Goal: Task Accomplishment & Management: Use online tool/utility

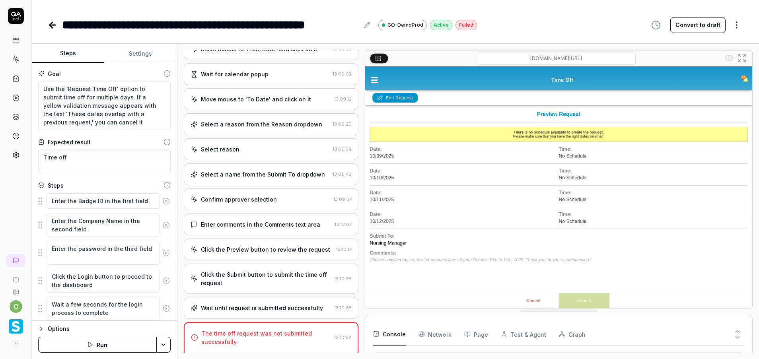
type textarea "*"
click at [147, 123] on textarea "Use the 'Request Time Off' option to submit time off for multiple days. If a ye…" at bounding box center [104, 105] width 133 height 49
type textarea "Use the 'Request Time Off' option to submit time off for multiple days. If a ye…"
type textarea "*"
type textarea "Use the 'Request Time Off' option to submit time off for multiple days. If a ye…"
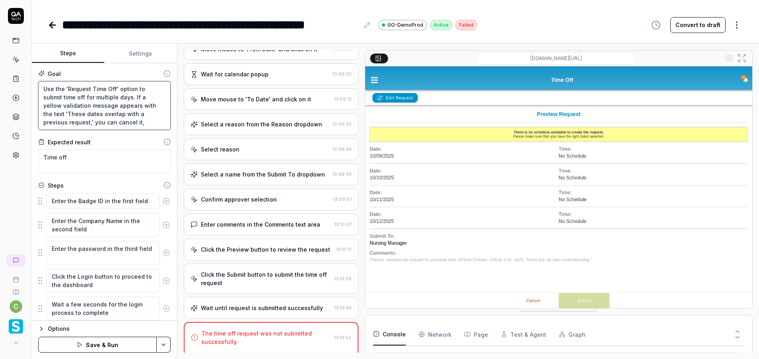
type textarea "*"
type textarea "Use the 'Request Time Off' option to submit time off for multiple days. If a ye…"
type textarea "*"
type textarea "Use the 'Request Time Off' option to submit time off for multiple days. If a ye…"
type textarea "*"
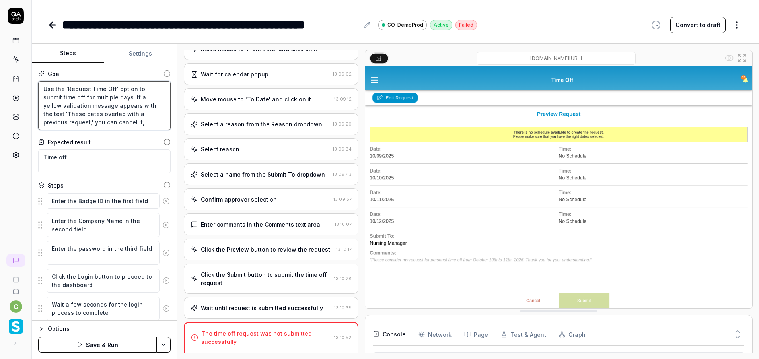
type textarea "Use the 'Request Time Off' option to submit time off for multiple days. If a ye…"
type textarea "*"
type textarea "Use the 'Request Time Off' option to submit time off for multiple days. If a ye…"
type textarea "*"
type textarea "Use the 'Request Time Off' option to submit time off for multiple days. If a ye…"
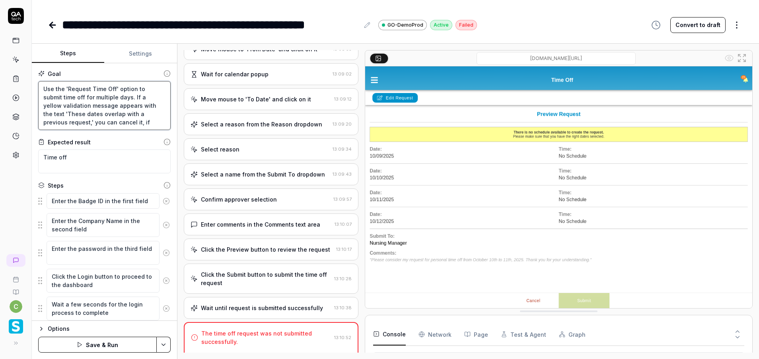
type textarea "*"
type textarea "Use the 'Request Time Off' option to submit time off for multiple days. If a ye…"
type textarea "*"
type textarea "Use the 'Request Time Off' option to submit time off for multiple days. If a ye…"
type textarea "*"
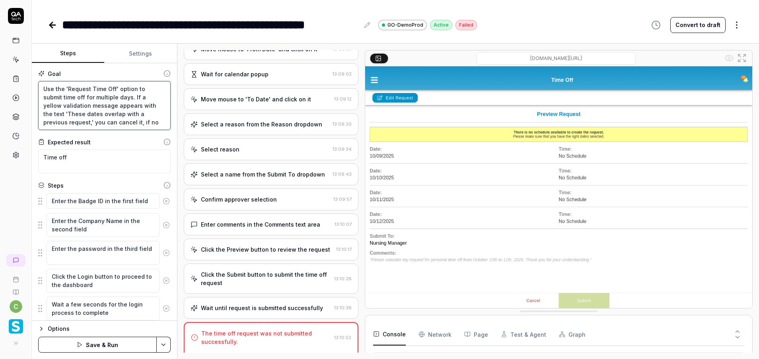
type textarea "Use the 'Request Time Off' option to submit time off for multiple days. If a ye…"
type textarea "*"
type textarea "Use the 'Request Time Off' option to submit time off for multiple days. If a ye…"
type textarea "*"
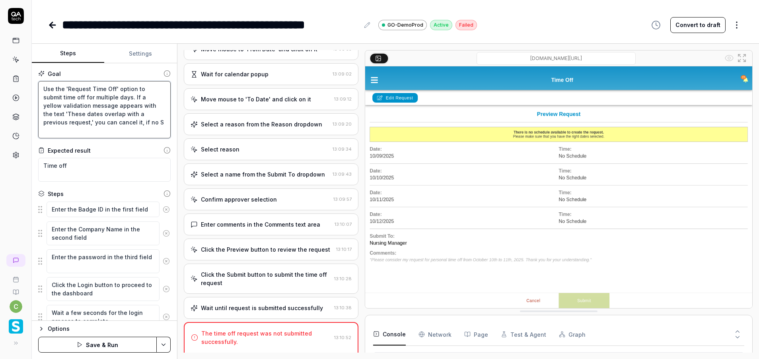
type textarea "Use the 'Request Time Off' option to submit time off for multiple days. If a ye…"
type textarea "*"
type textarea "Use the 'Request Time Off' option to submit time off for multiple days. If a ye…"
type textarea "*"
type textarea "Use the 'Request Time Off' option to submit time off for multiple days. If a ye…"
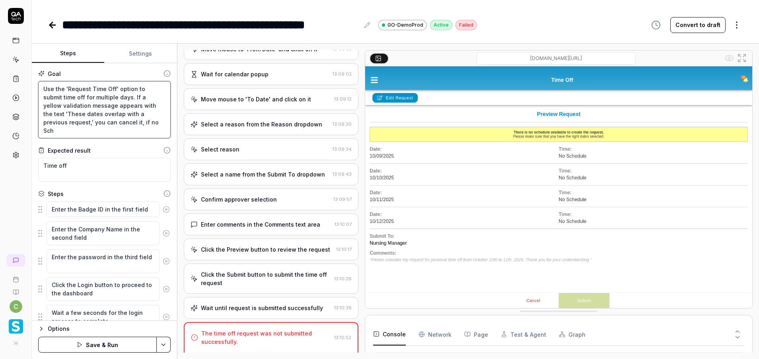
type textarea "*"
type textarea "Use the 'Request Time Off' option to submit time off for multiple days. If a ye…"
type textarea "*"
type textarea "Use the 'Request Time Off' option to submit time off for multiple days. If a ye…"
type textarea "*"
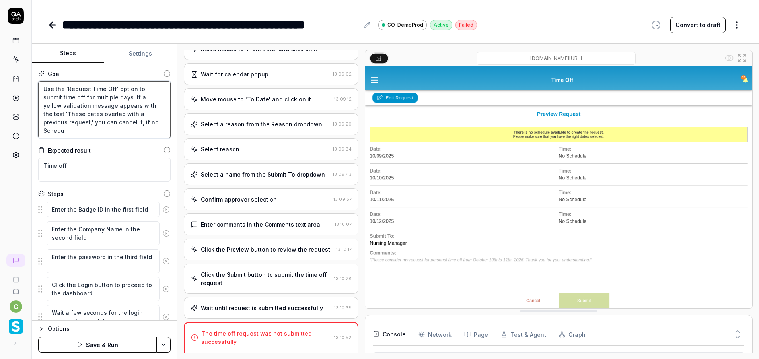
type textarea "Use the 'Request Time Off' option to submit time off for multiple days. If a ye…"
type textarea "*"
type textarea "Use the 'Request Time Off' option to submit time off for multiple days. If a ye…"
type textarea "*"
type textarea "Use the 'Request Time Off' option to submit time off for multiple days. If a ye…"
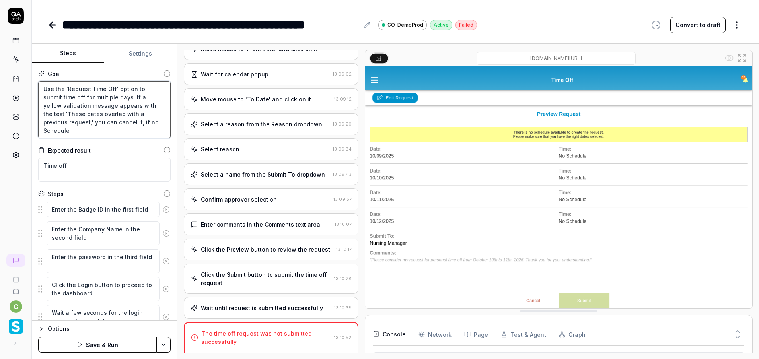
type textarea "*"
type textarea "Use the 'Request Time Off' option to submit time off for multiple days. If a ye…"
type textarea "*"
type textarea "Use the 'Request Time Off' option to submit time off for multiple days. If a ye…"
type textarea "*"
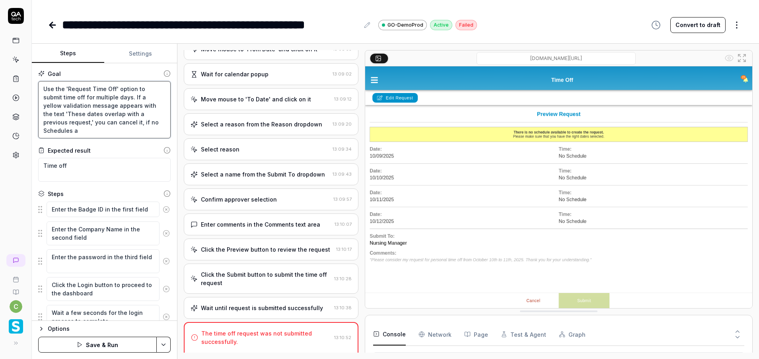
type textarea "Use the 'Request Time Off' option to submit time off for multiple days. If a ye…"
type textarea "*"
type textarea "Use the 'Request Time Off' option to submit time off for multiple days. If a ye…"
type textarea "*"
type textarea "Use the 'Request Time Off' option to submit time off for multiple days. If a ye…"
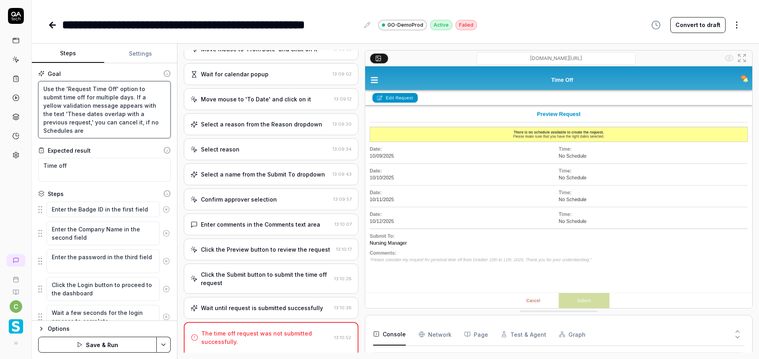
type textarea "*"
type textarea "Use the 'Request Time Off' option to submit time off for multiple days. If a ye…"
type textarea "*"
type textarea "Use the 'Request Time Off' option to submit time off for multiple days. If a ye…"
type textarea "*"
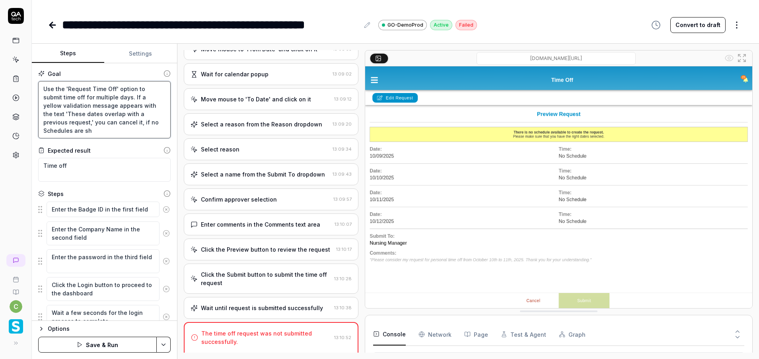
type textarea "Use the 'Request Time Off' option to submit time off for multiple days. If a ye…"
type textarea "*"
type textarea "Use the 'Request Time Off' option to submit time off for multiple days. If a ye…"
type textarea "*"
type textarea "Use the 'Request Time Off' option to submit time off for multiple days. If a ye…"
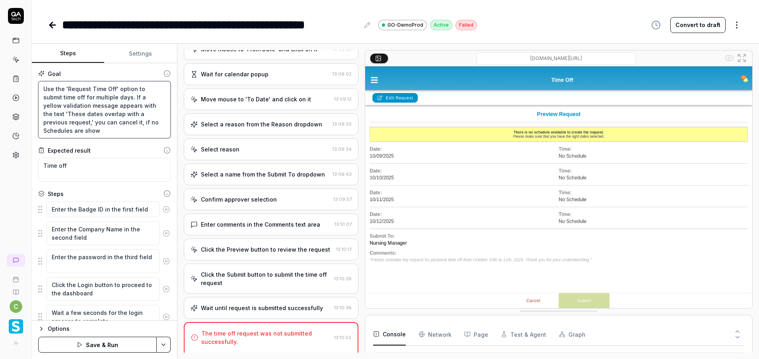
type textarea "*"
type textarea "Use the 'Request Time Off' option to submit time off for multiple days. If a ye…"
type textarea "*"
type textarea "Use the 'Request Time Off' option to submit time off for multiple days. If a ye…"
type textarea "*"
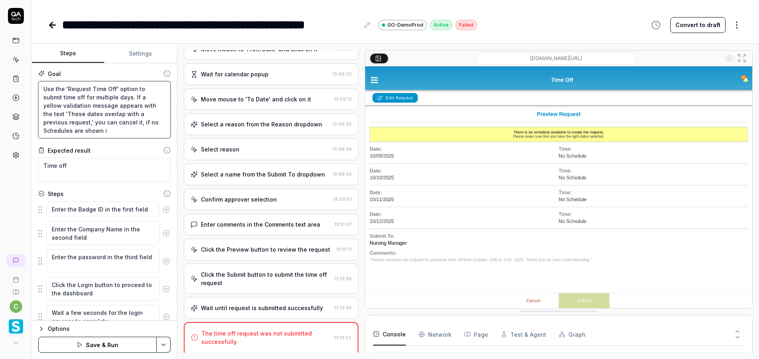
type textarea "Use the 'Request Time Off' option to submit time off for multiple days. If a ye…"
type textarea "*"
type textarea "Use the 'Request Time Off' option to submit time off for multiple days. If a ye…"
type textarea "*"
type textarea "Use the 'Request Time Off' option to submit time off for multiple days. If a ye…"
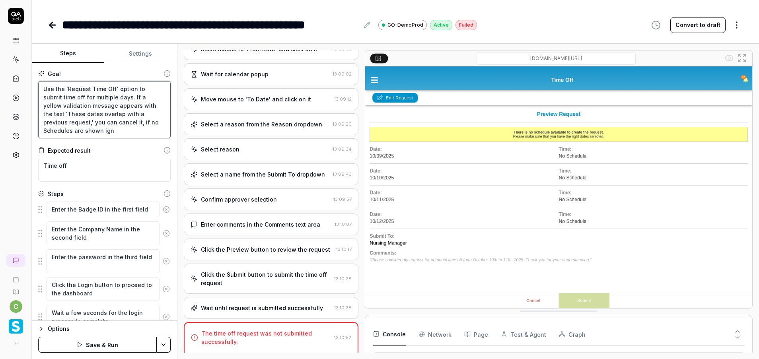
type textarea "*"
type textarea "Use the 'Request Time Off' option to submit time off for multiple days. If a ye…"
type textarea "*"
type textarea "Use the 'Request Time Off' option to submit time off for multiple days. If a ye…"
type textarea "*"
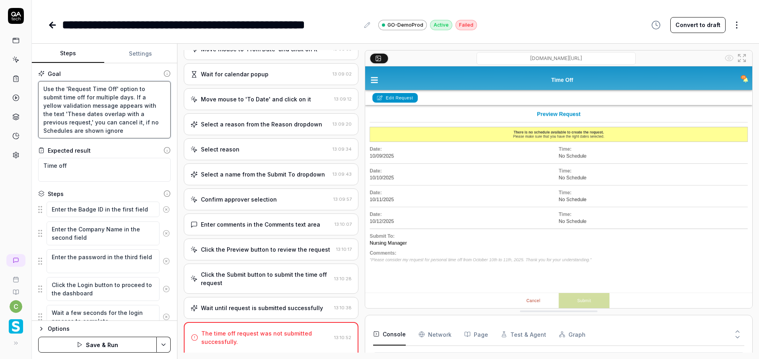
type textarea "Use the 'Request Time Off' option to submit time off for multiple days. If a ye…"
type textarea "*"
type textarea "Use the 'Request Time Off' option to submit time off for multiple days. If a ye…"
type textarea "*"
type textarea "Use the 'Request Time Off' option to submit time off for multiple days. If a ye…"
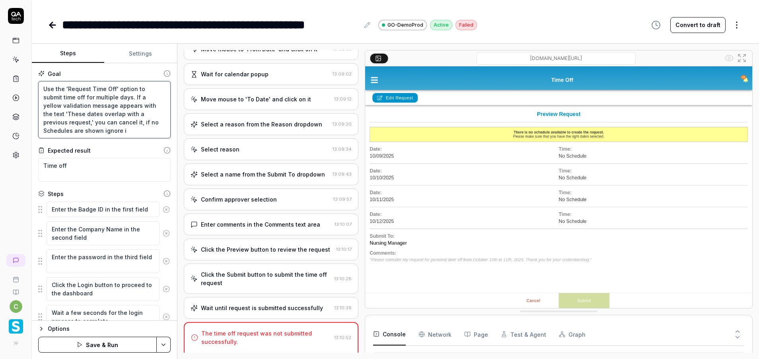
type textarea "*"
type textarea "Use the 'Request Time Off' option to submit time off for multiple days. If a ye…"
type textarea "*"
type textarea "Use the 'Request Time Off' option to submit time off for multiple days. If a ye…"
drag, startPoint x: 171, startPoint y: 342, endPoint x: 144, endPoint y: 343, distance: 26.7
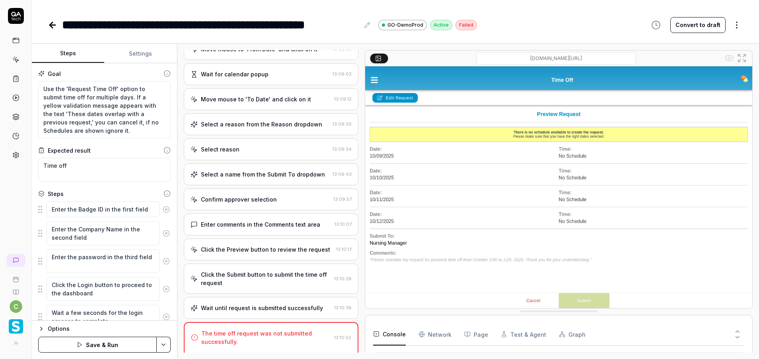
click at [170, 342] on div "Options Save & Run" at bounding box center [104, 340] width 145 height 39
click at [123, 343] on button "Save & Run" at bounding box center [97, 345] width 119 height 16
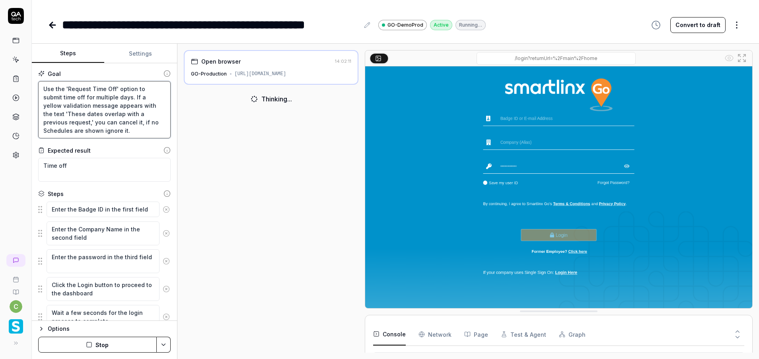
drag, startPoint x: 44, startPoint y: 87, endPoint x: 136, endPoint y: 136, distance: 104.5
click at [136, 136] on textarea "Use the 'Request Time Off' option to submit time off for multiple days. If a ye…" at bounding box center [104, 109] width 133 height 57
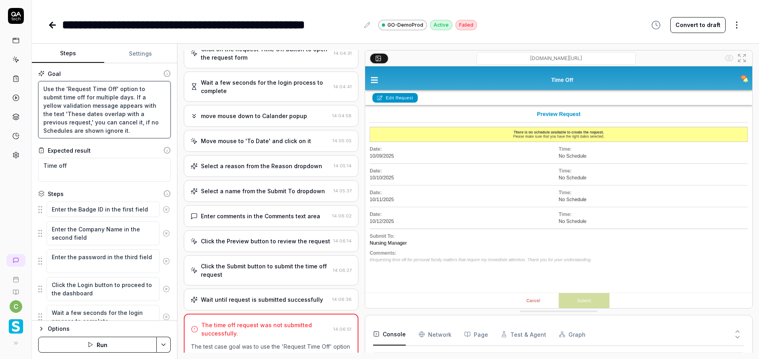
scroll to position [75, 0]
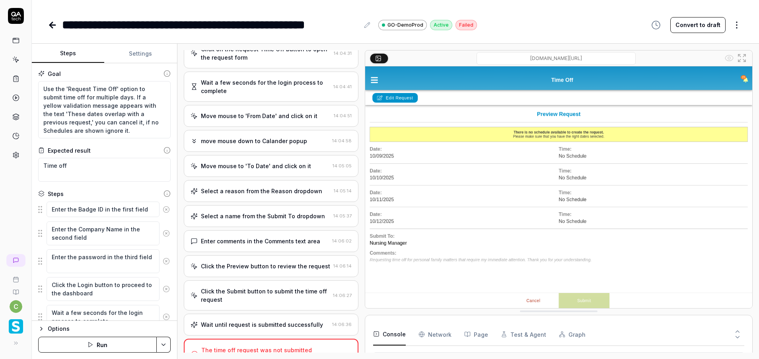
click at [258, 329] on div "Wait until request is submitted successfully" at bounding box center [262, 325] width 122 height 8
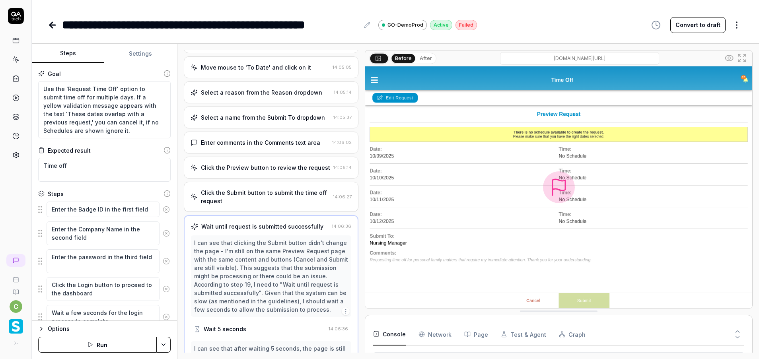
click at [261, 205] on div "Click the Submit button to submit the time off request" at bounding box center [265, 197] width 129 height 17
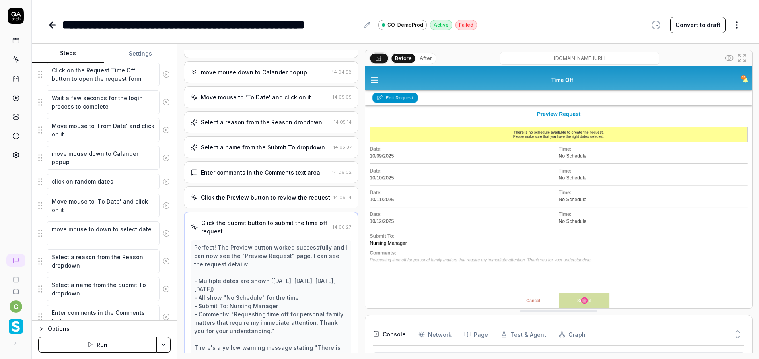
scroll to position [0, 0]
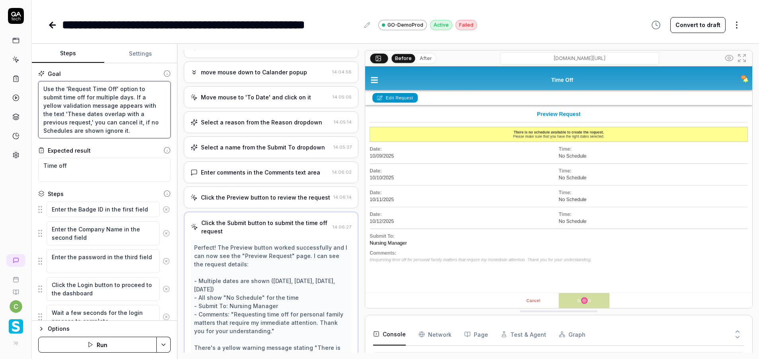
drag, startPoint x: 141, startPoint y: 122, endPoint x: 133, endPoint y: 137, distance: 17.1
click at [133, 137] on textarea "Use the 'Request Time Off' option to submit time off for multiple days. If a ye…" at bounding box center [104, 109] width 133 height 57
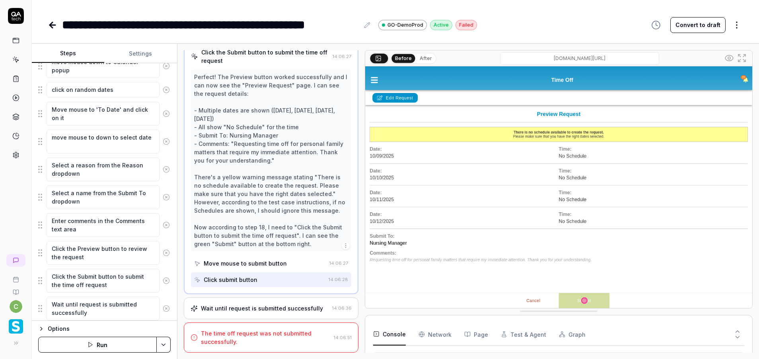
scroll to position [443, 0]
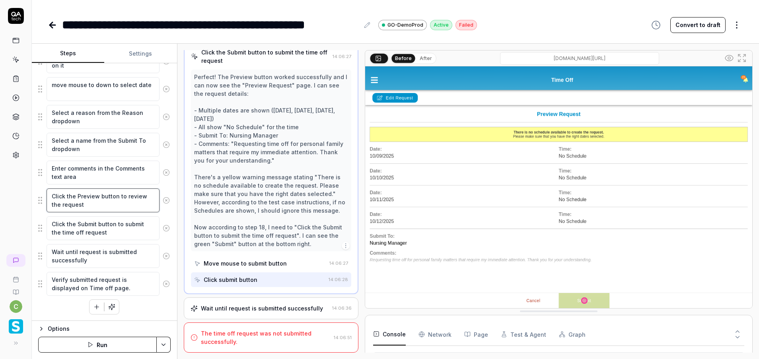
click at [96, 206] on textarea "Click the Preview button to review the request" at bounding box center [103, 201] width 113 height 24
type textarea "*"
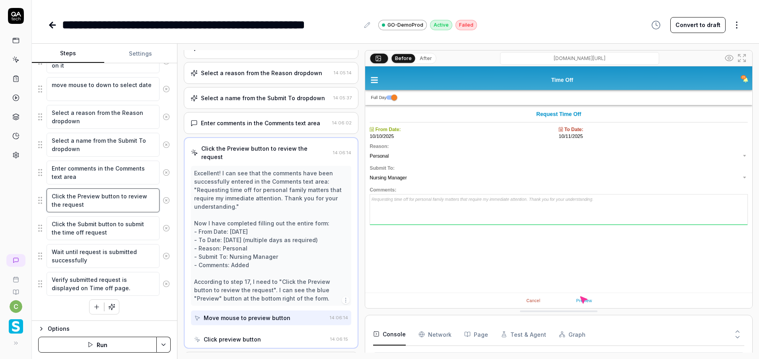
scroll to position [339, 0]
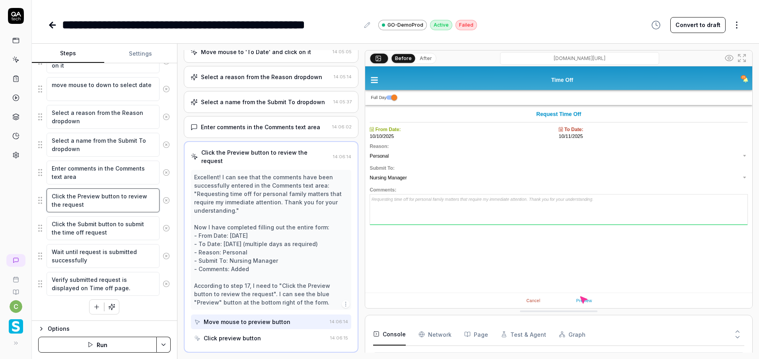
type textarea "Click the Preview button to review the request."
type textarea "*"
type textarea "Click the Preview button to review the request."
paste textarea "if no Schedules are shown ignore it."
type textarea "*"
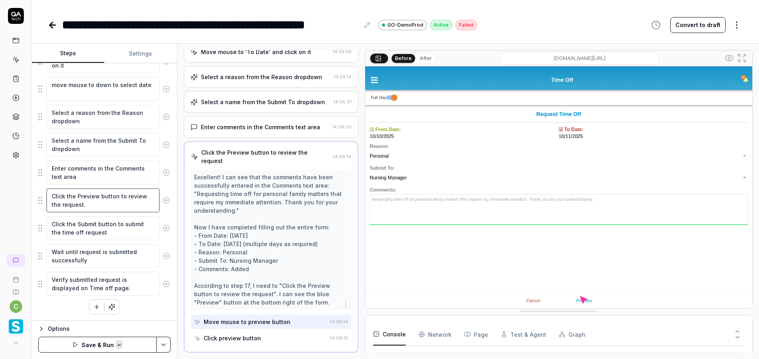
type textarea "Click the Preview button to review the request. if no Schedules are shown ignor…"
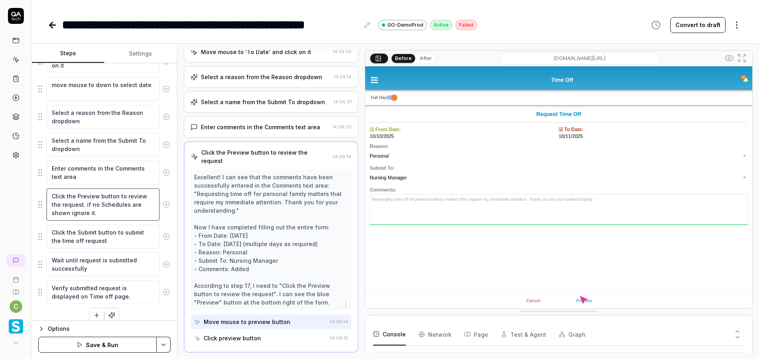
click at [93, 201] on textarea "Click the Preview button to review the request. if no Schedules are shown ignor…" at bounding box center [103, 205] width 113 height 32
type textarea "*"
type textarea "Click the Preview button to review the request. if o Schedules are shown ignore…"
type textarea "*"
type textarea "Click the Preview button to review the request. if No Schedules are shown ignor…"
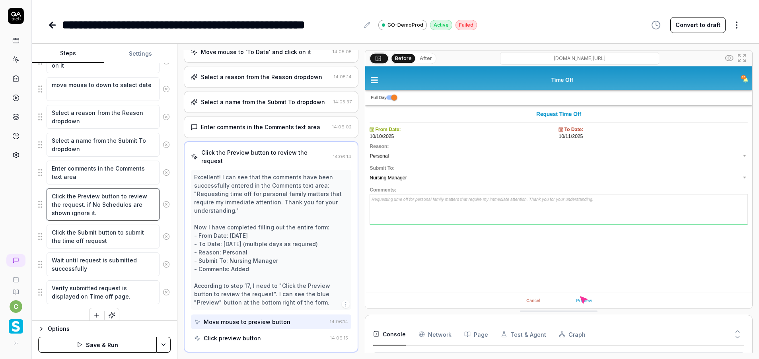
click at [105, 215] on textarea "Click the Preview button to review the request. if No Schedules are shown ignor…" at bounding box center [103, 205] width 113 height 32
type textarea "*"
type textarea "Click the Preview button to review the request. if No Schedules are shown ignor…"
type textarea "*"
type textarea "Click the Preview button to review the request. if No Schedules are shown ignor…"
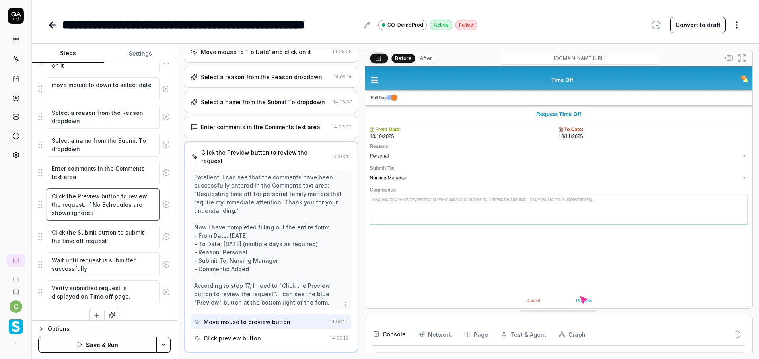
type textarea "*"
type textarea "Click the Preview button to review the request. if No Schedules are shown ignore"
type textarea "*"
type textarea "Click the Preview button to review the request. if No Schedules are shown ignor…"
type textarea "*"
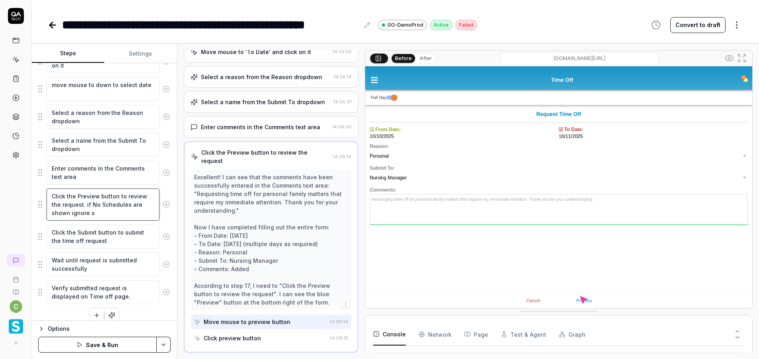
type textarea "Click the Preview button to review the request. if No Schedules are shown ignor…"
type textarea "*"
type textarea "Click the Preview button to review the request. if No Schedules are shown ignor…"
type textarea "*"
type textarea "Click the Preview button to review the request. if No Schedules are shown ignor…"
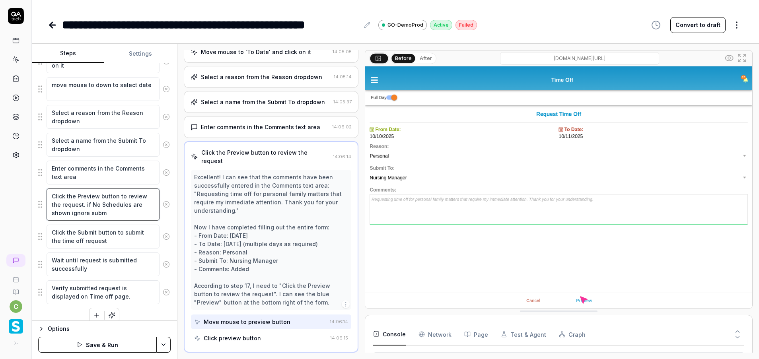
type textarea "*"
type textarea "Click the Preview button to review the request. if No Schedules are shown ignor…"
type textarea "*"
type textarea "Click the Preview button to review the request. if No Schedules are shown ignor…"
type textarea "*"
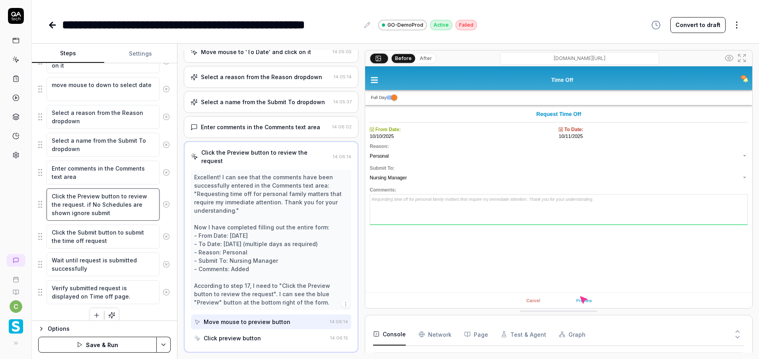
type textarea "Click the Preview button to review the request. if No Schedules are shown ignor…"
type textarea "*"
type textarea "Click the Preview button to review the request. if No Schedules are shown ignor…"
type textarea "*"
type textarea "Click the Preview button to review the request. if No Schedules are shown ignor…"
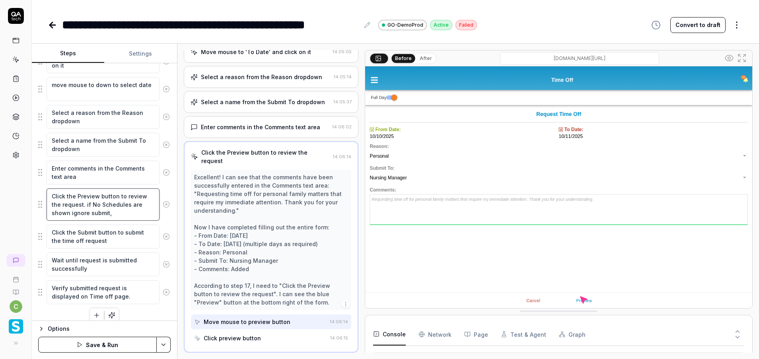
type textarea "*"
type textarea "Click the Preview button to review the request. if No Schedules are shown ignor…"
type textarea "*"
type textarea "Click the Preview button to review the request. if No Schedules are shown ignor…"
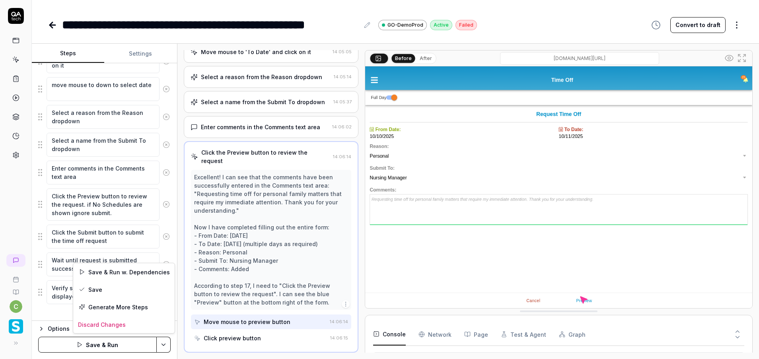
click at [162, 346] on html "**********" at bounding box center [379, 179] width 759 height 359
click at [105, 295] on div "Save" at bounding box center [123, 290] width 101 height 18
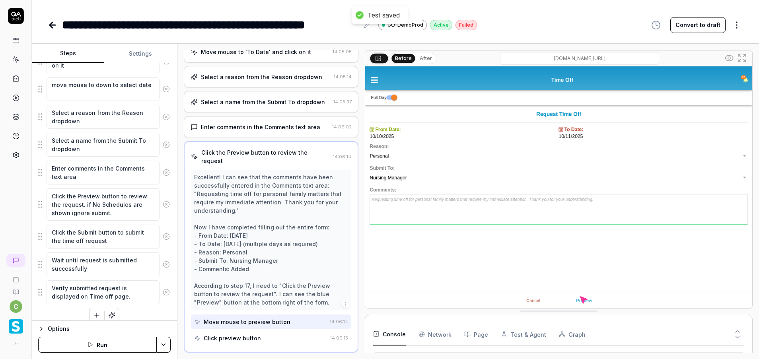
click at [141, 343] on button "Run" at bounding box center [97, 345] width 119 height 16
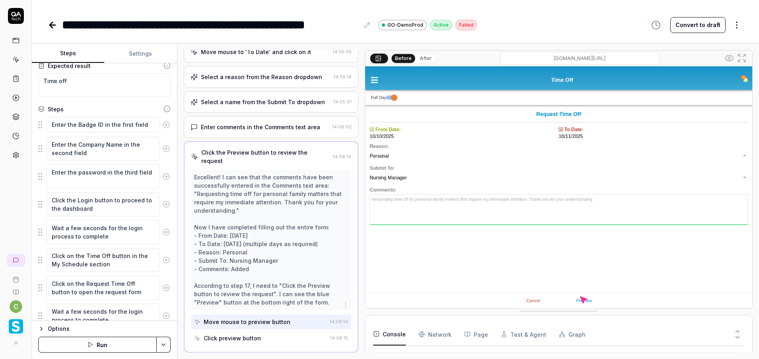
scroll to position [0, 0]
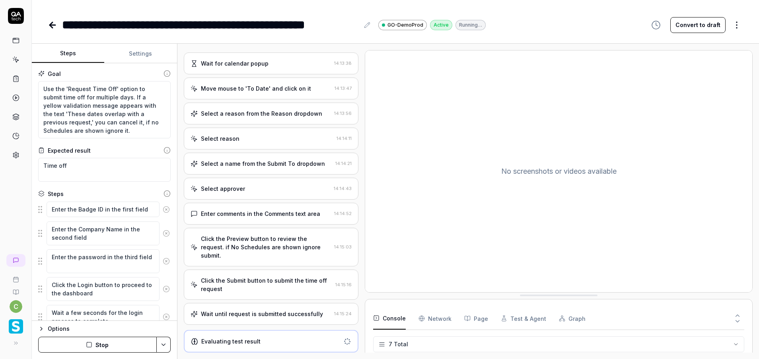
scroll to position [300, 0]
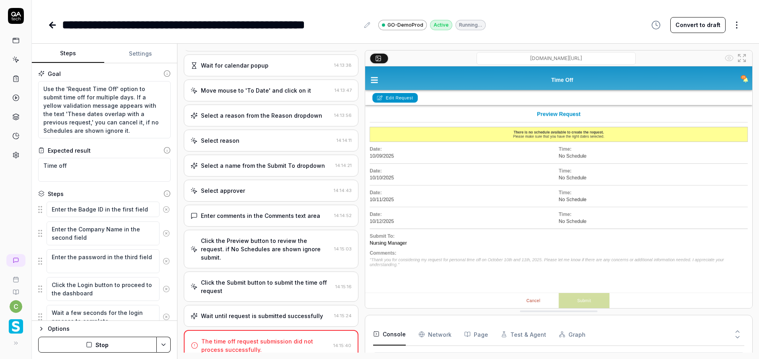
type textarea "*"
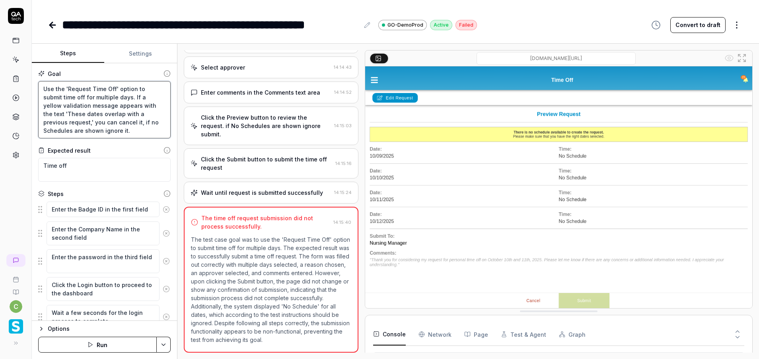
click at [149, 121] on textarea "Use the 'Request Time Off' option to submit time off for multiple days. If a ye…" at bounding box center [104, 109] width 133 height 57
type textarea "Use the 'Request Time Off' option to submit time off for multiple days. If a ye…"
type textarea "*"
type textarea "Use the 'Request Time Off' option to submit time off for multiple days. If a ye…"
type textarea "*"
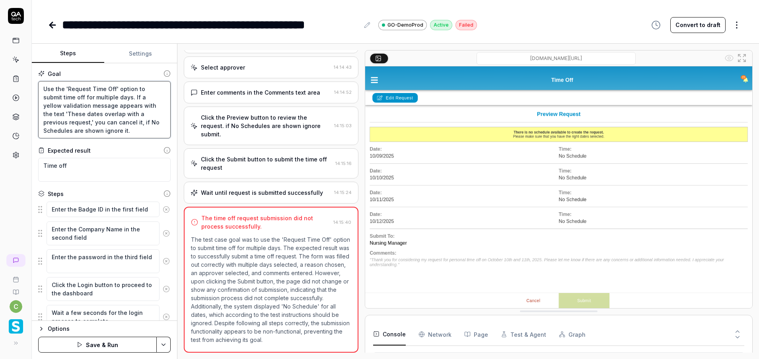
click at [73, 130] on textarea "Use the 'Request Time Off' option to submit time off for multiple days. If a ye…" at bounding box center [104, 109] width 133 height 57
type textarea "Use the 'Request Time Off' option to submit time off for multiple days. If a ye…"
type textarea "*"
type textarea "Use the 'Request Time Off' option to submit time off for multiple days. If a ye…"
type textarea "*"
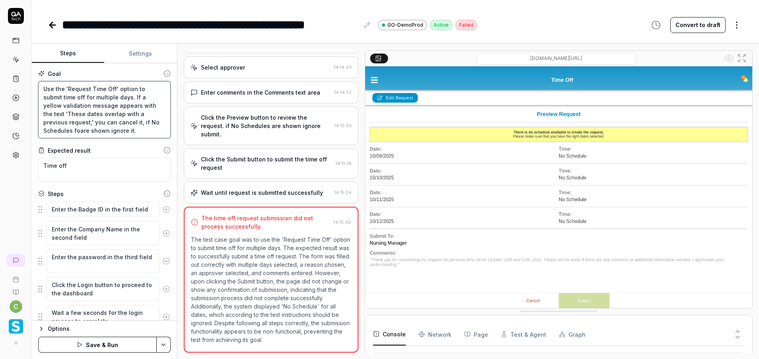
type textarea "Use the 'Request Time Off' option to submit time off for multiple days. If a ye…"
type textarea "*"
type textarea "Use the 'Request Time Off' option to submit time off for multiple days. If a ye…"
type textarea "*"
type textarea "Use the 'Request Time Off' option to submit time off for multiple days. If a ye…"
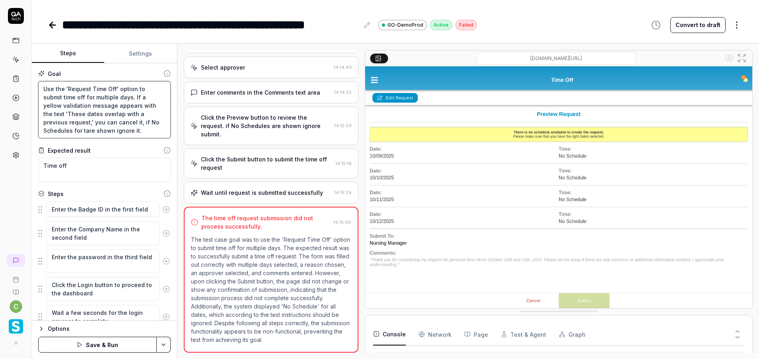
type textarea "*"
type textarea "Use the 'Request Time Off' option to submit time off for multiple days. If a ye…"
type textarea "*"
type textarea "Use the 'Request Time Off' option to submit time off for multiple days. If a ye…"
type textarea "*"
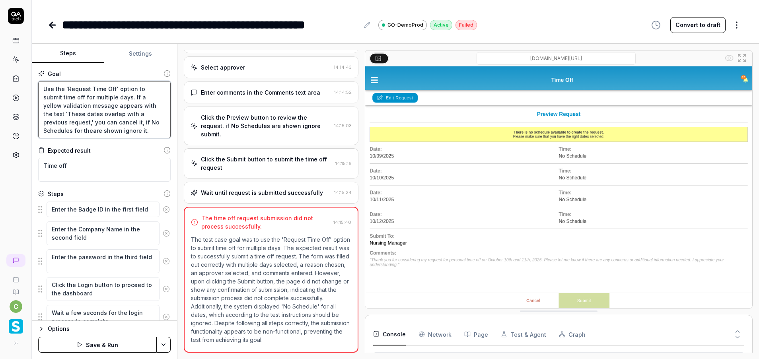
type textarea "Use the 'Request Time Off' option to submit time off for multiple days. If a ye…"
type textarea "*"
type textarea "Use the 'Request Time Off' option to submit time off for multiple days. If a ye…"
type textarea "*"
type textarea "Use the 'Request Time Off' option to submit time off for multiple days. If a ye…"
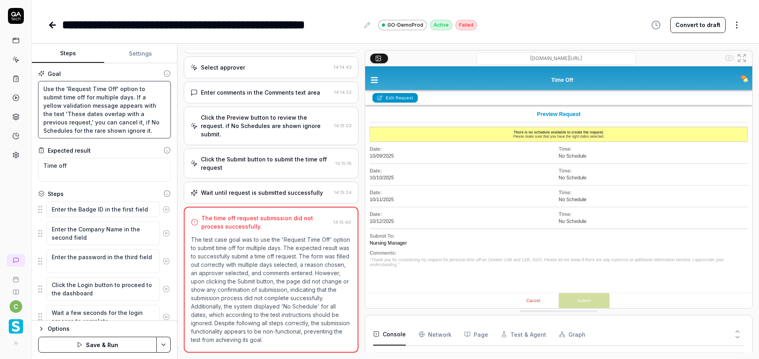
type textarea "*"
type textarea "Use the 'Request Time Off' option to submit time off for multiple days. If a ye…"
type textarea "*"
type textarea "Use the 'Request Time Off' option to submit time off for multiple days. If a ye…"
type textarea "*"
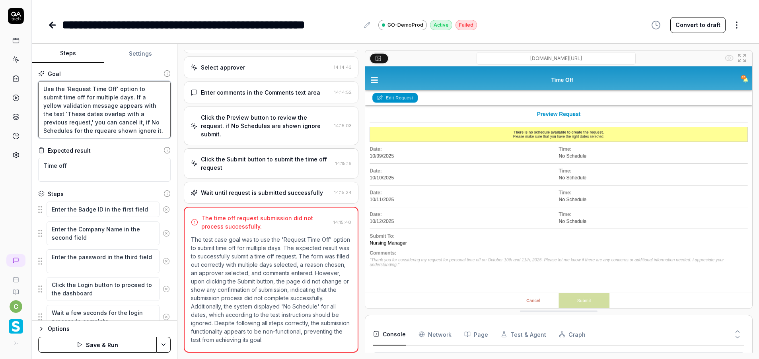
type textarea "Use the 'Request Time Off' option to submit time off for multiple days. If a ye…"
type textarea "*"
type textarea "Use the 'Request Time Off' option to submit time off for multiple days. If a ye…"
type textarea "*"
type textarea "Use the 'Request Time Off' option to submit time off for multiple days. If a ye…"
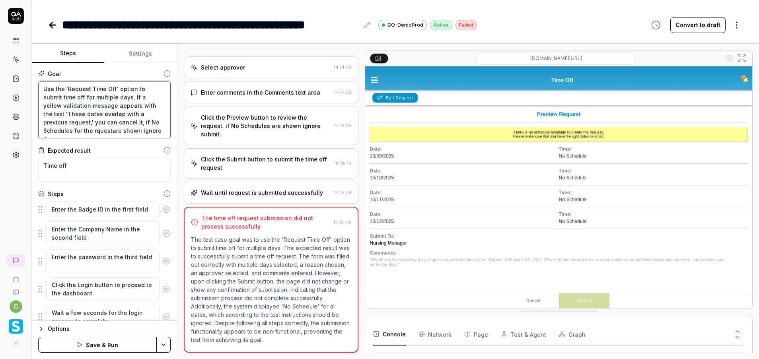
type textarea "*"
type textarea "Use the 'Request Time Off' option to submit time off for multiple days. If a ye…"
type textarea "*"
type textarea "Use the 'Request Time Off' option to submit time off for multiple days. If a ye…"
type textarea "*"
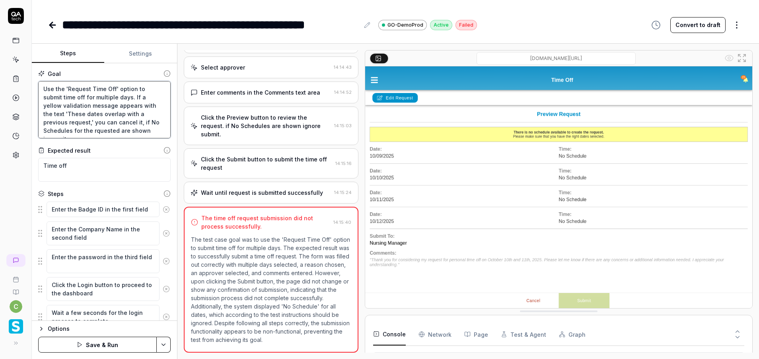
type textarea "Use the 'Request Time Off' option to submit time off for multiple days. If a ye…"
type textarea "*"
type textarea "Use the 'Request Time Off' option to submit time off for multiple days. If a ye…"
type textarea "*"
type textarea "Use the 'Request Time Off' option to submit time off for multiple days. If a ye…"
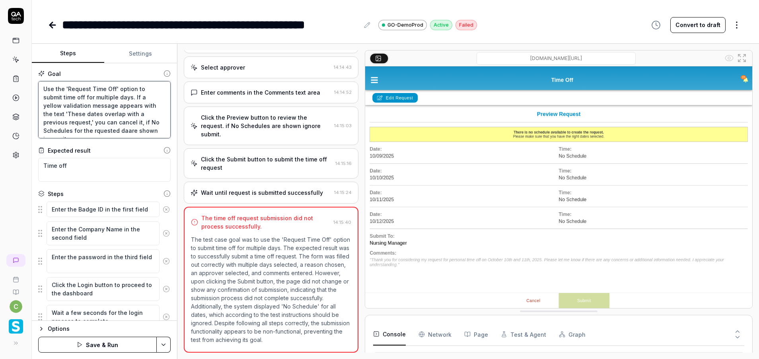
type textarea "*"
type textarea "Use the 'Request Time Off' option to submit time off for multiple days. If a ye…"
type textarea "*"
type textarea "Use the 'Request Time Off' option to submit time off for multiple days. If a ye…"
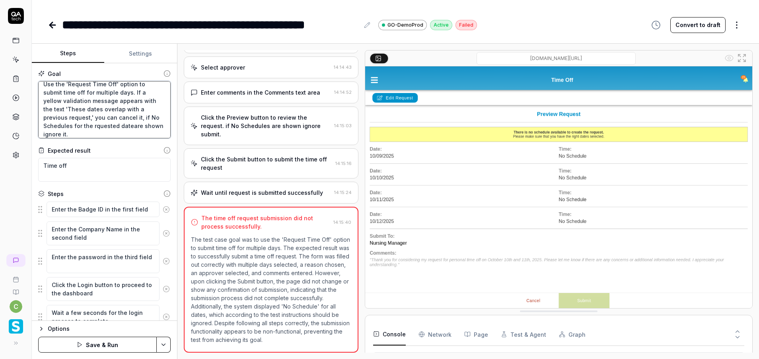
type textarea "*"
type textarea "Use the 'Request Time Off' option to submit time off for multiple days. If a ye…"
type textarea "*"
type textarea "Use the 'Request Time Off' option to submit time off for multiple days. If a ye…"
type textarea "*"
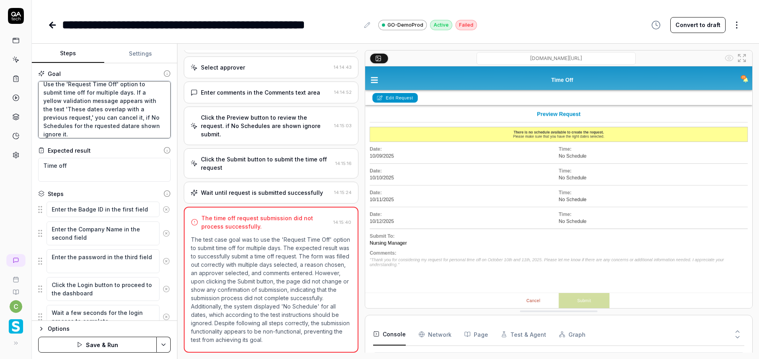
type textarea "Use the 'Request Time Off' option to submit time off for multiple days. If a ye…"
type textarea "*"
type textarea "Use the 'Request Time Off' option to submit time off for multiple days. If a ye…"
type textarea "*"
type textarea "Use the 'Request Time Off' option to submit time off for multiple days. If a ye…"
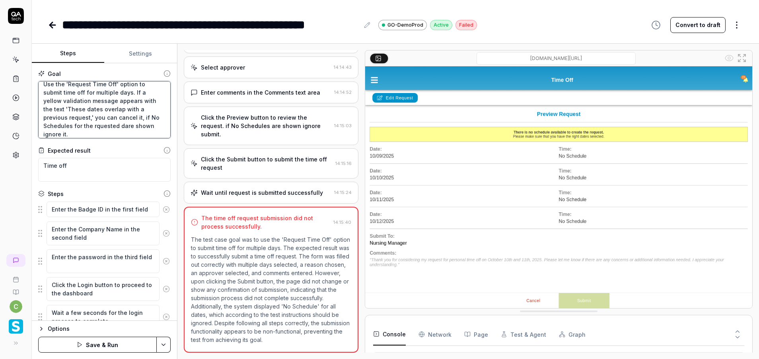
type textarea "*"
type textarea "Use the 'Request Time Off' option to submit time off for multiple days. If a ye…"
type textarea "*"
type textarea "Use the 'Request Time Off' option to submit time off for multiple days. If a ye…"
type textarea "*"
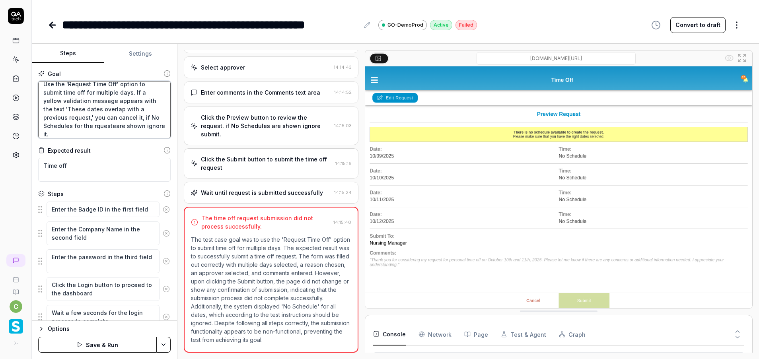
type textarea "Use the 'Request Time Off' option to submit time off for multiple days. If a ye…"
type textarea "*"
type textarea "Use the 'Request Time Off' option to submit time off for multiple days. If a ye…"
type textarea "*"
type textarea "Use the 'Request Time Off' option to submit time off for multiple days. If a ye…"
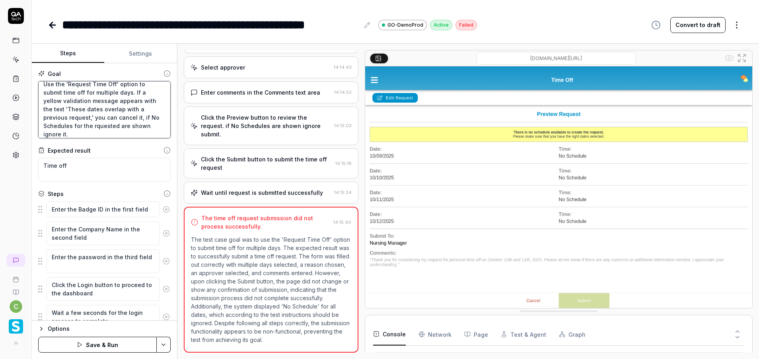
type textarea "*"
drag, startPoint x: 106, startPoint y: 126, endPoint x: 164, endPoint y: 133, distance: 58.9
click at [108, 126] on textarea "Use the 'Request Time Off' option to submit time off for multiple days. If a ye…" at bounding box center [104, 109] width 133 height 57
type textarea "Use the 'Request Time Off' option to submit time off for multiple days. If a ye…"
type textarea "*"
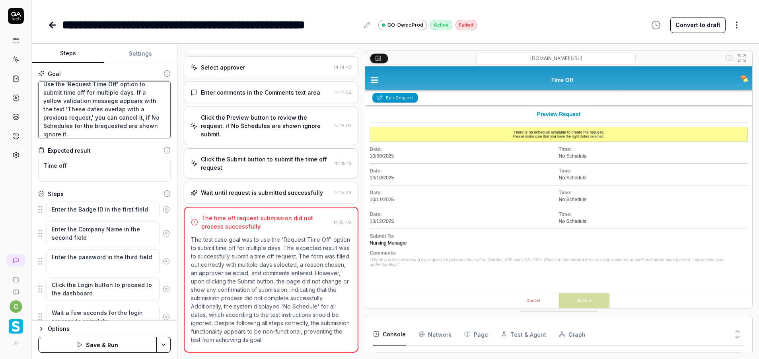
type textarea "Use the 'Request Time Off' option to submit time off for multiple days. If a ye…"
type textarea "*"
type textarea "Use the 'Request Time Off' option to submit time off for multiple days. If a ye…"
type textarea "*"
type textarea "Use the 'Request Time Off' option to submit time off for multiple days. If a ye…"
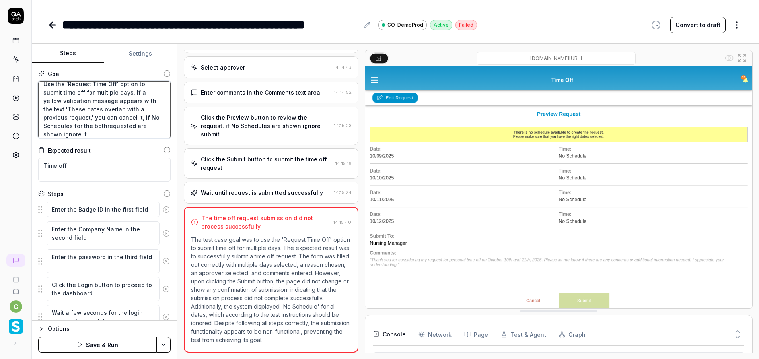
type textarea "*"
drag, startPoint x: 96, startPoint y: 135, endPoint x: 34, endPoint y: 126, distance: 62.4
click at [34, 126] on div "Goal Use the 'Request Time Off' option to submit time off for multiple days. If…" at bounding box center [104, 192] width 145 height 258
type textarea "Use the 'Request Time Off' option to submit time off for multiple days. If a ye…"
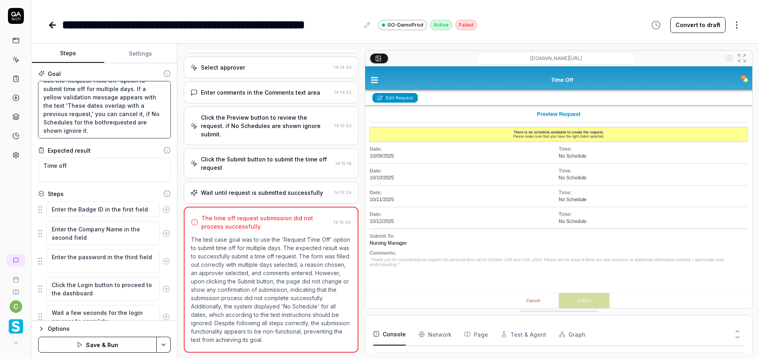
type textarea "*"
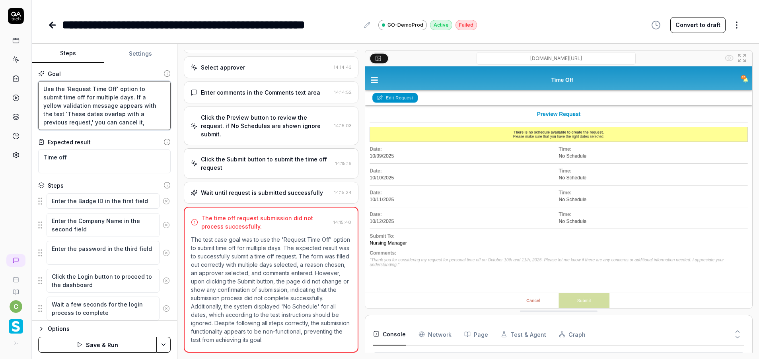
scroll to position [0, 0]
type textarea "Use the 'Request Time Off' option to submit time off for multiple days. If a ye…"
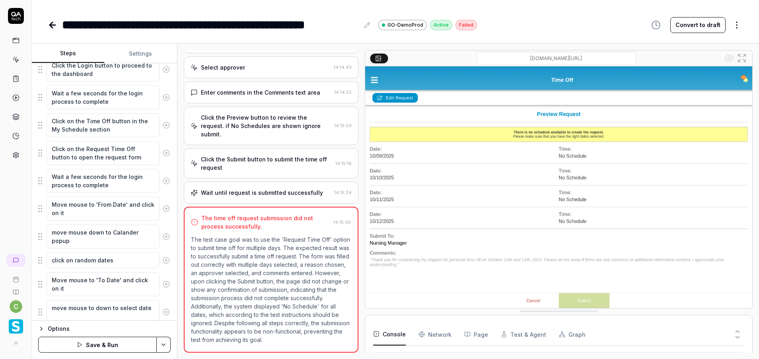
scroll to position [213, 0]
click at [174, 190] on div "Steps Settings Goal Use the 'Request Time Off' option to submit time off for mu…" at bounding box center [396, 202] width 728 height 316
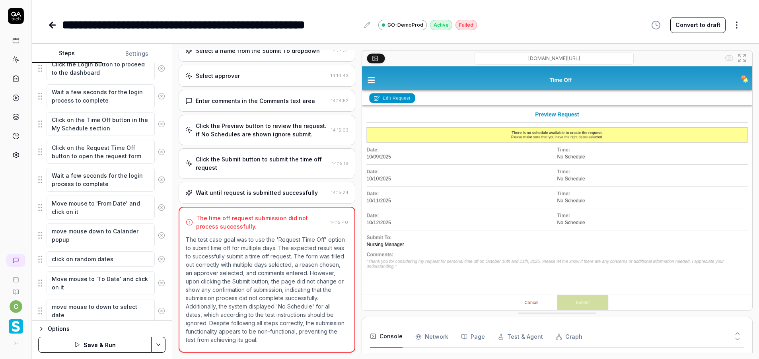
click at [174, 165] on div "Steps Settings Goal Use the 'Request Time Off' option to submit time off for mu…" at bounding box center [396, 202] width 728 height 316
click at [158, 236] on icon at bounding box center [161, 235] width 7 height 7
click at [158, 231] on icon at bounding box center [161, 231] width 7 height 7
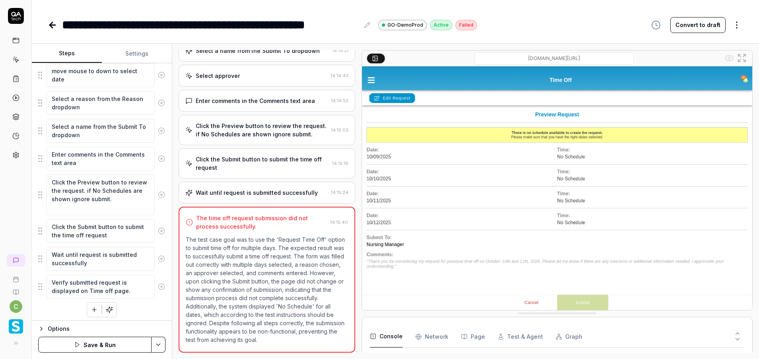
scroll to position [412, 0]
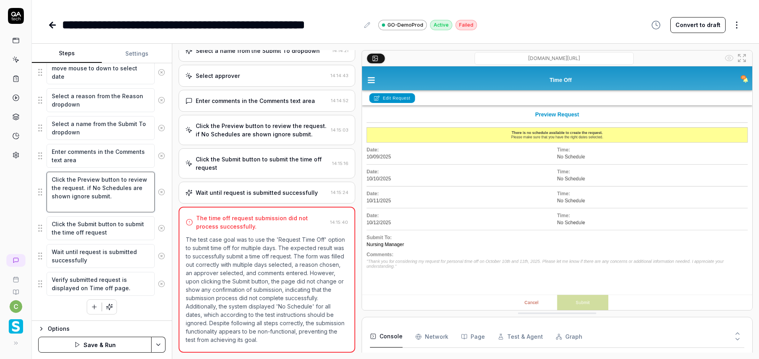
click at [81, 197] on textarea "Click the Preview button to review the request. if No Schedules are shown ignor…" at bounding box center [101, 192] width 108 height 41
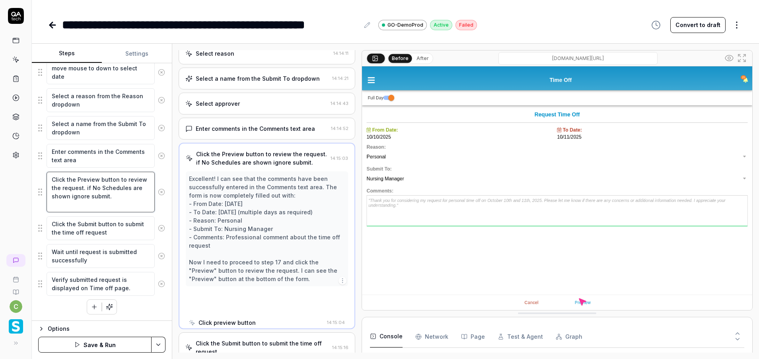
scroll to position [372, 0]
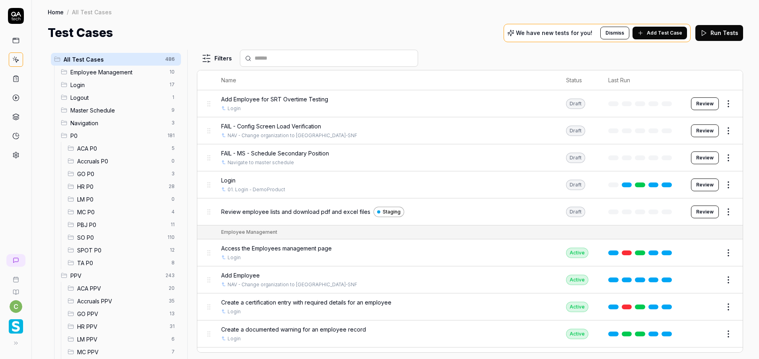
click at [106, 354] on span "MC PPV" at bounding box center [122, 352] width 90 height 8
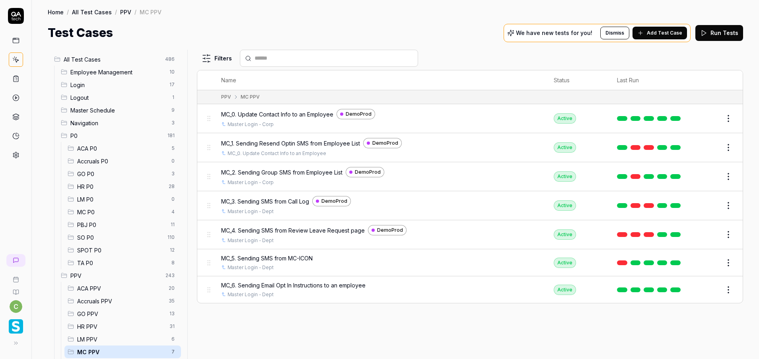
click at [98, 339] on span "LM PPV" at bounding box center [122, 340] width 90 height 8
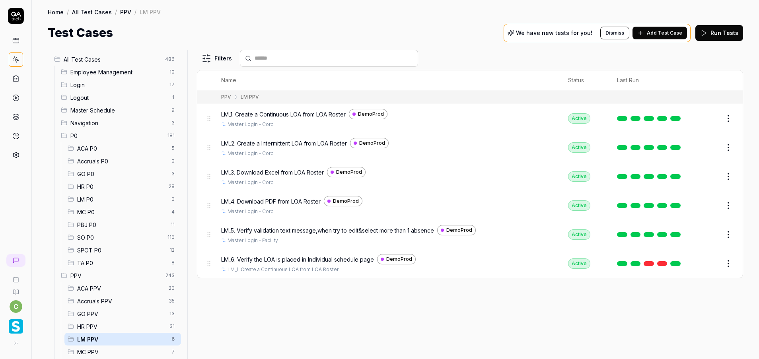
click at [98, 330] on span "HR PPV" at bounding box center [121, 327] width 88 height 8
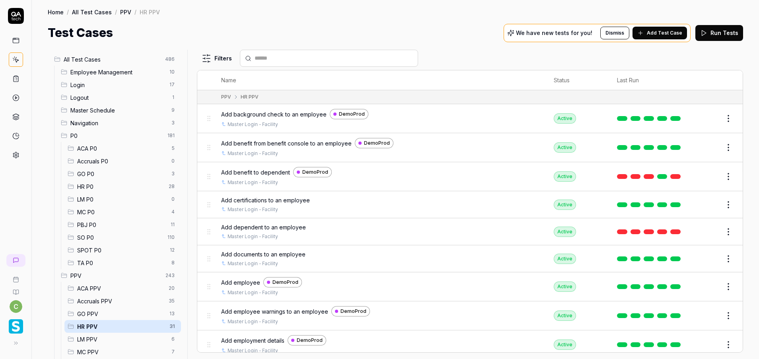
click at [101, 314] on span "GO PPV" at bounding box center [121, 314] width 88 height 8
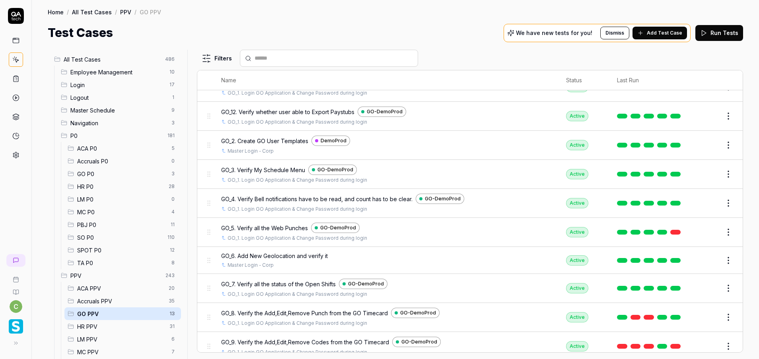
scroll to position [127, 0]
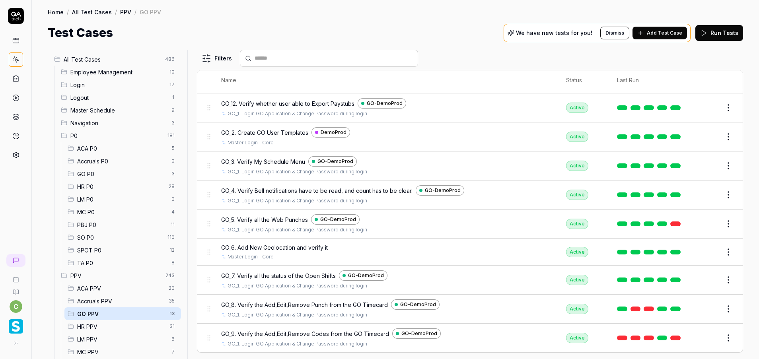
click at [706, 343] on button "Edit" at bounding box center [709, 338] width 19 height 13
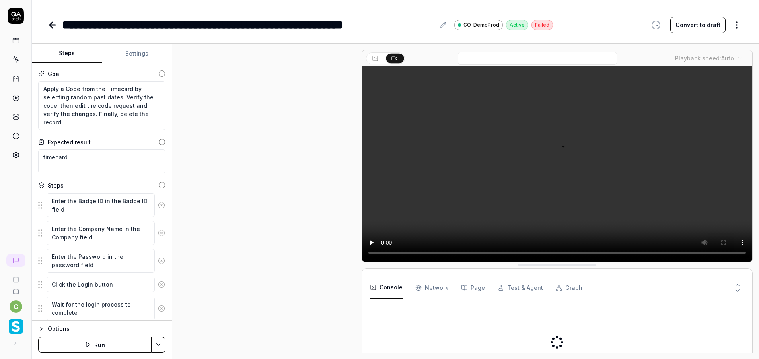
scroll to position [131, 0]
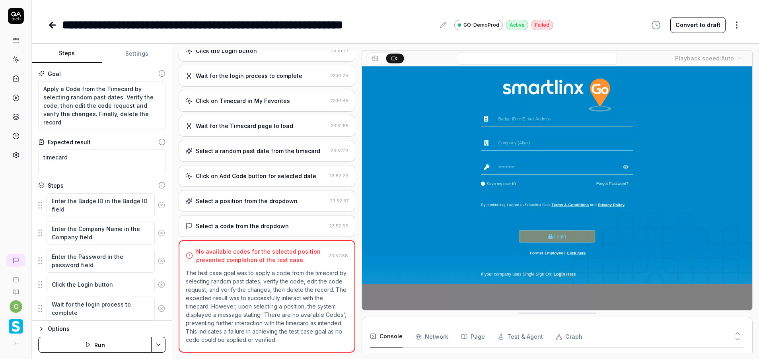
scroll to position [75, 0]
click at [79, 123] on textarea "Apply a Code from the Timecard by selecting random past dates. Verify the code,…" at bounding box center [101, 105] width 127 height 49
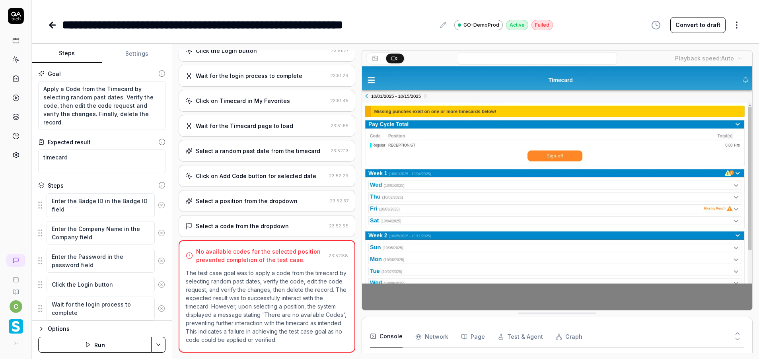
click at [646, 204] on video at bounding box center [557, 188] width 390 height 244
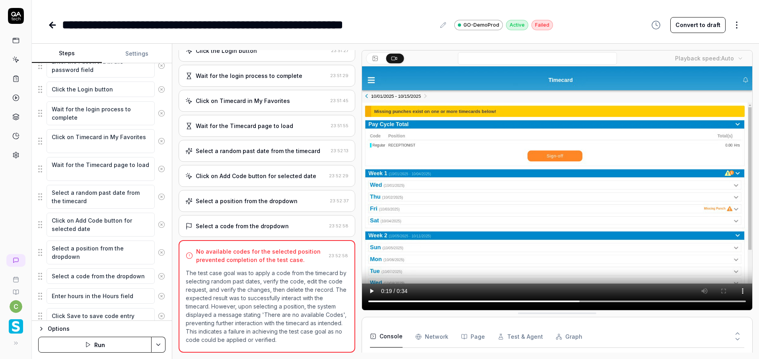
scroll to position [272, 0]
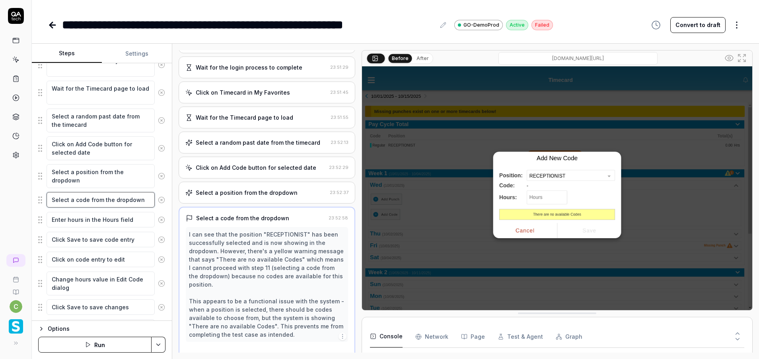
click at [89, 202] on textarea "Select a code from the dropdown" at bounding box center [101, 200] width 108 height 16
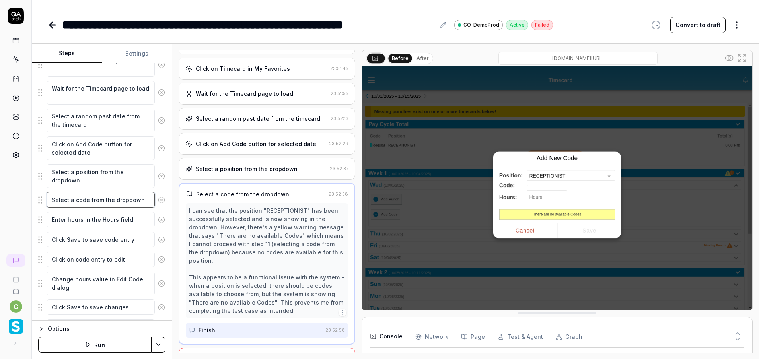
scroll to position [155, 0]
click at [140, 199] on textarea "Select a code from the dropdown" at bounding box center [101, 200] width 108 height 16
type textarea "*"
type textarea "Select a code from the dropdown,"
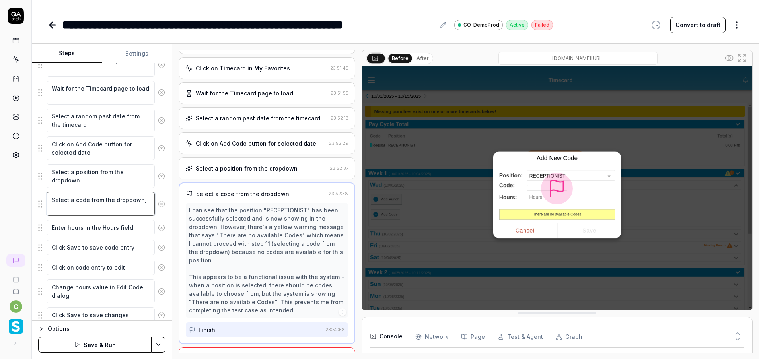
type textarea "*"
type textarea "Select a code from the dropdown,"
type textarea "*"
type textarea "Select a code from the dropdown, i"
type textarea "*"
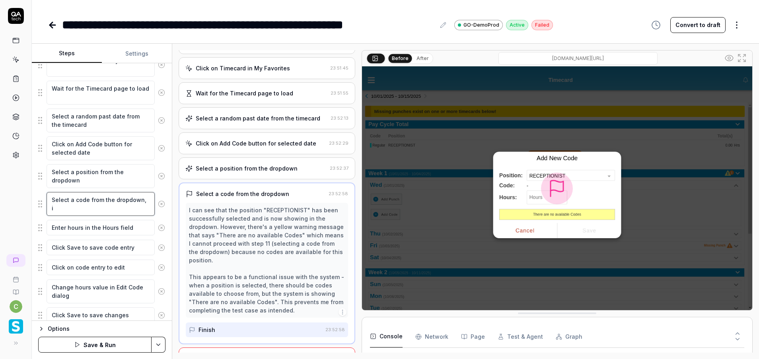
type textarea "Select a code from the dropdown, if"
type textarea "*"
type textarea "Select a code from the dropdown, if"
type textarea "*"
type textarea "Select a code from the dropdown, if"
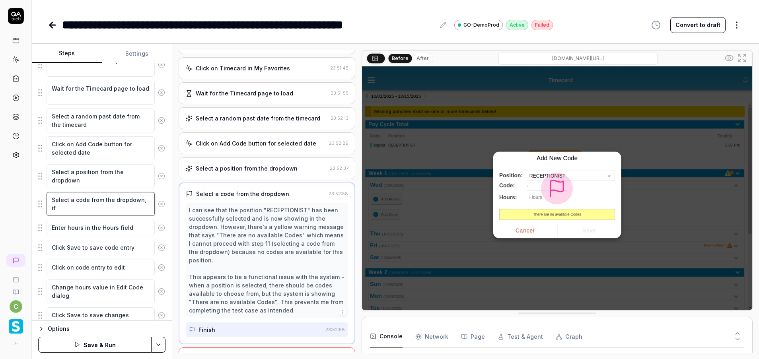
type textarea "*"
type textarea "Select a code from the dropdown, i"
type textarea "*"
type textarea "Select a code from the dropdown,"
type textarea "*"
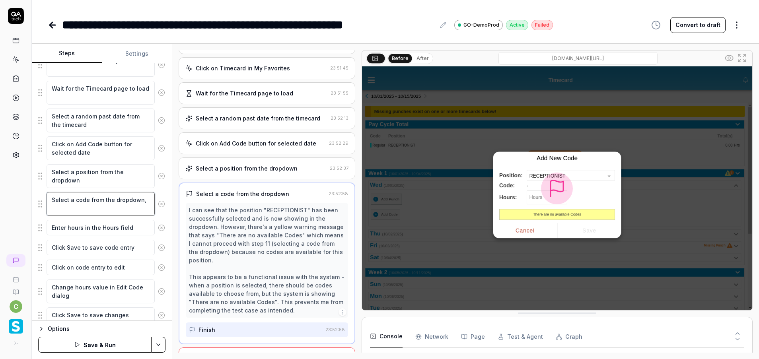
type textarea "Select a code from the dropdown,"
type textarea "*"
type textarea "Select a code from the dropdown,"
type textarea "*"
type textarea "Select a code from the dropdown, I"
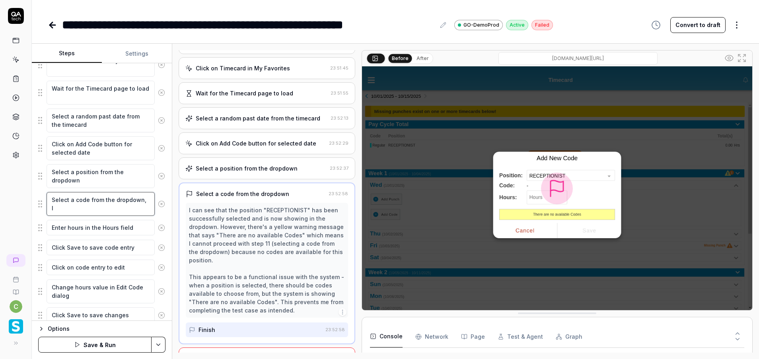
type textarea "*"
type textarea "Select a code from the dropdown, If"
type textarea "*"
type textarea "Select a code from the dropdown, If"
type textarea "*"
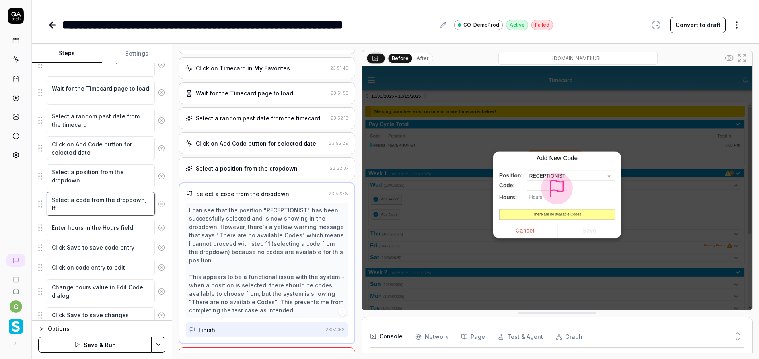
type textarea "Select a code from the dropdown, If c"
type textarea "*"
type textarea "Select a code from the dropdown, If co"
type textarea "*"
type textarea "Select a code from the dropdown, If cod"
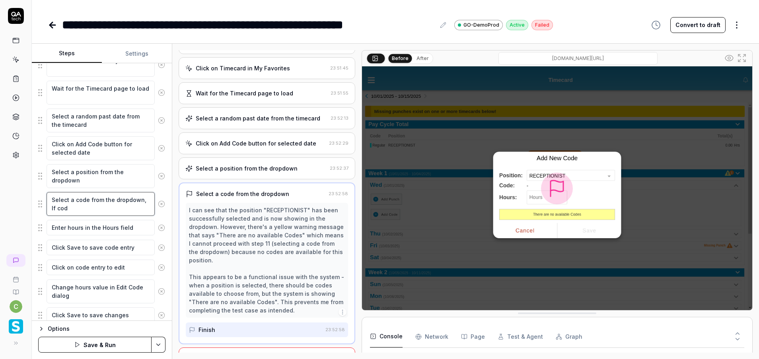
type textarea "*"
type textarea "Select a code from the dropdown, If code"
type textarea "*"
type textarea "Select a code from the dropdown, If code"
type textarea "*"
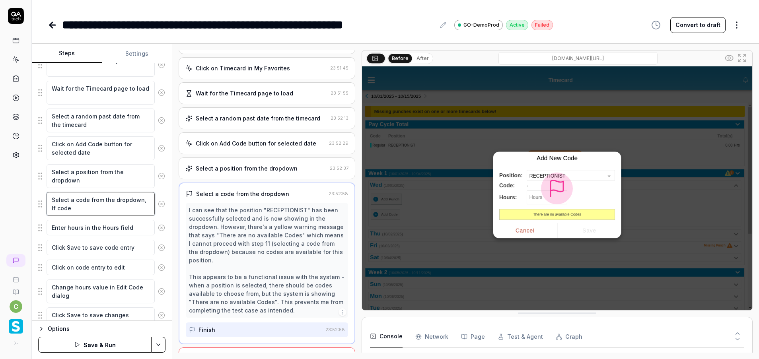
type textarea "Select a code from the dropdown, If code i"
type textarea "*"
type textarea "Select a code from the dropdown, If code is"
type textarea "*"
type textarea "Select a code from the dropdown, If code is"
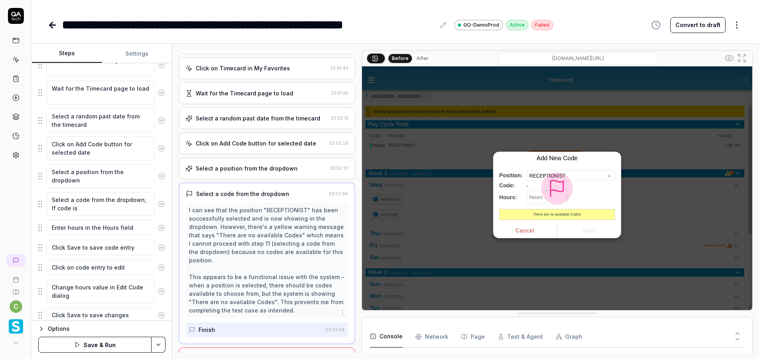
type textarea "*"
type textarea "Select a code from the dropdown, if code is"
click at [125, 209] on textarea "Select a code from the dropdown, if code is" at bounding box center [101, 204] width 108 height 24
type textarea "*"
type textarea "Select a code from the dropdown, if code is"
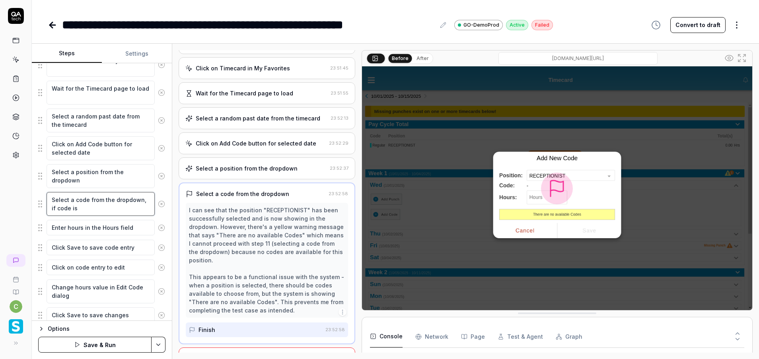
type textarea "*"
type textarea "Select a code from the dropdown, if code i"
type textarea "*"
type textarea "Select a code from the dropdown, if code"
type textarea "*"
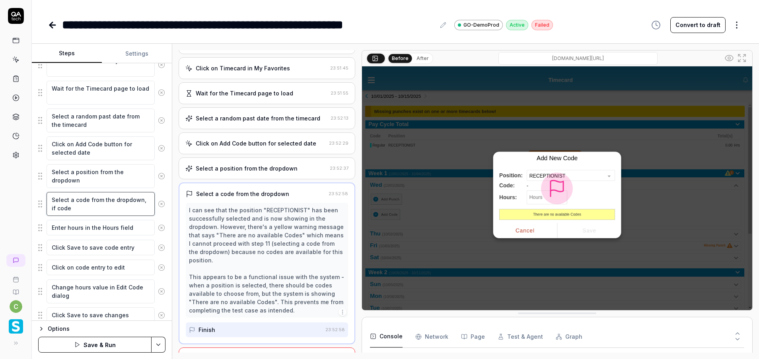
type textarea "Select a code from the dropdown, if code f"
type textarea "*"
type textarea "Select a code from the dropdown, if code fi"
type textarea "*"
type textarea "Select a code from the dropdown, if code fie"
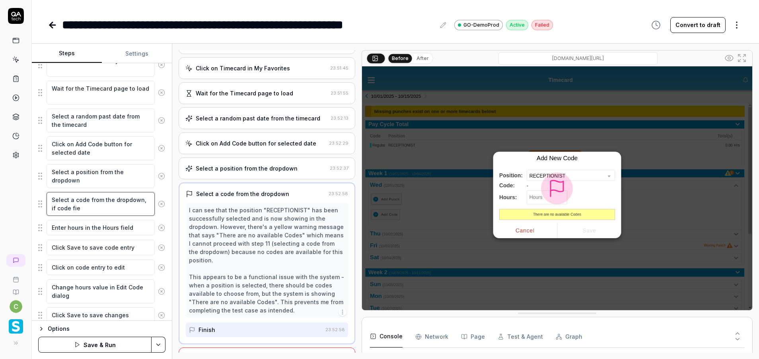
type textarea "*"
type textarea "Select a code from the dropdown, if code fiel"
type textarea "*"
type textarea "Select a code from the dropdown, if code field"
type textarea "*"
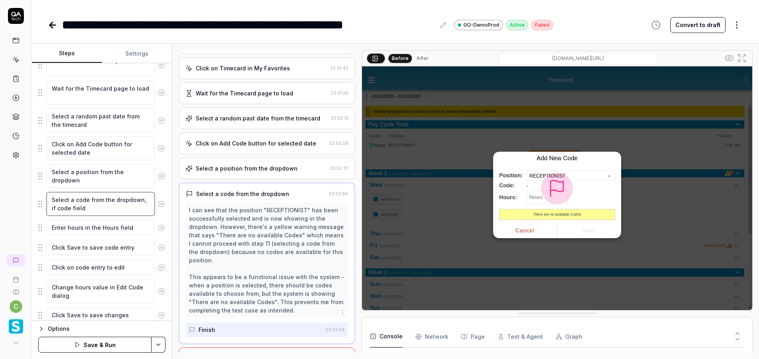
type textarea "Select a code from the dropdown, if code field"
type textarea "*"
type textarea "Select a code from the dropdown, if code field i"
type textarea "*"
type textarea "Select a code from the dropdown, if code field is"
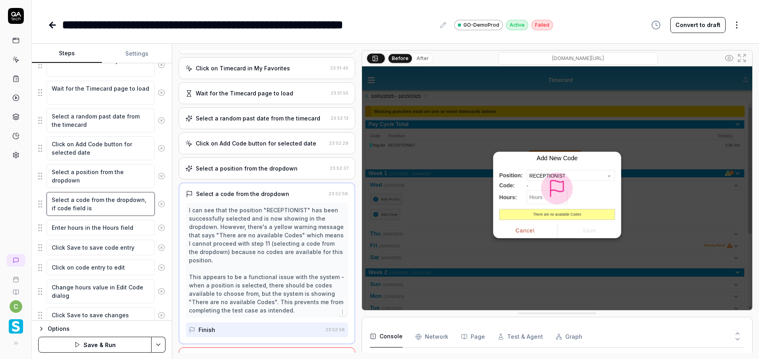
type textarea "*"
type textarea "Select a code from the dropdown, if code field is"
type textarea "*"
type textarea "Select a code from the dropdown, if code field is n"
type textarea "*"
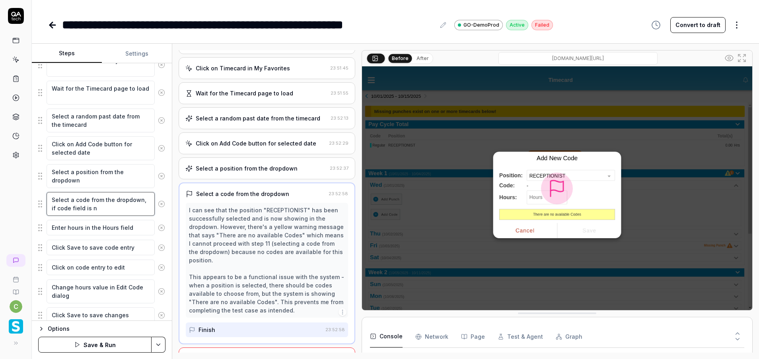
type textarea "Select a code from the dropdown, if code field is no"
type textarea "*"
type textarea "Select a code from the dropdown, if code field is no"
type textarea "*"
type textarea "Select a code from the dropdown, if code field is no s"
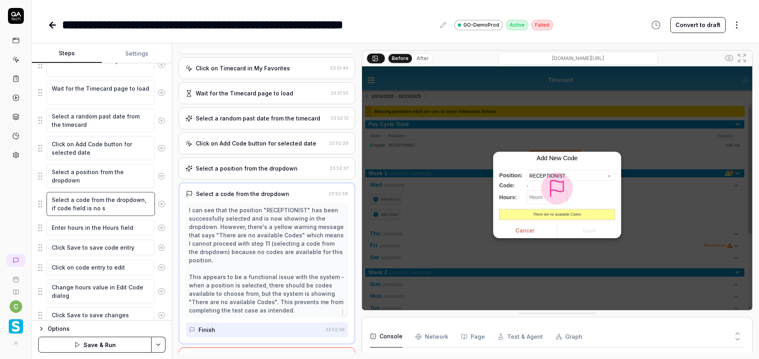
type textarea "*"
type textarea "Select a code from the dropdown, if code field is no sh"
type textarea "*"
type textarea "Select a code from the dropdown, if code field is no sho"
type textarea "*"
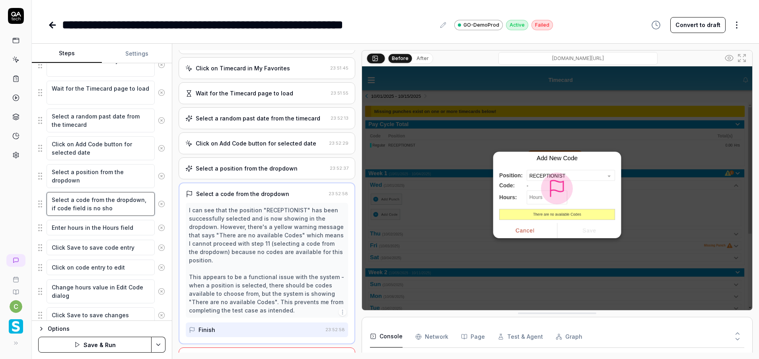
type textarea "Select a code from the dropdown, if code field is no show"
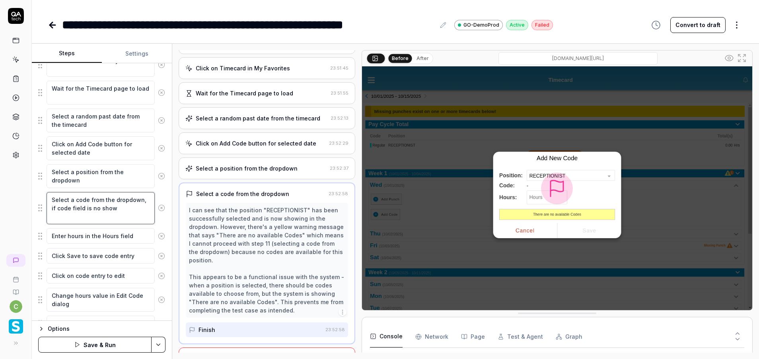
type textarea "*"
type textarea "Select a code from the dropdown, if code field is no shown"
type textarea "*"
type textarea "Select a code from the dropdown, if code field is no shown"
type textarea "*"
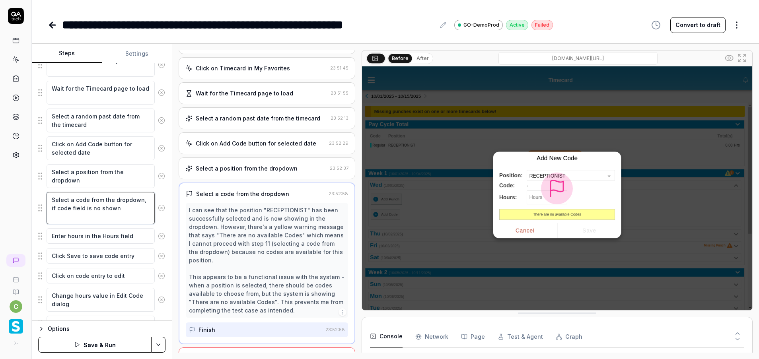
type textarea "Select a code from the dropdown, if code field is no shown i"
type textarea "*"
type textarea "Select a code from the dropdown, if code field is no shown"
type textarea "*"
type textarea "Select a code from the dropdown, if code field is no shown i"
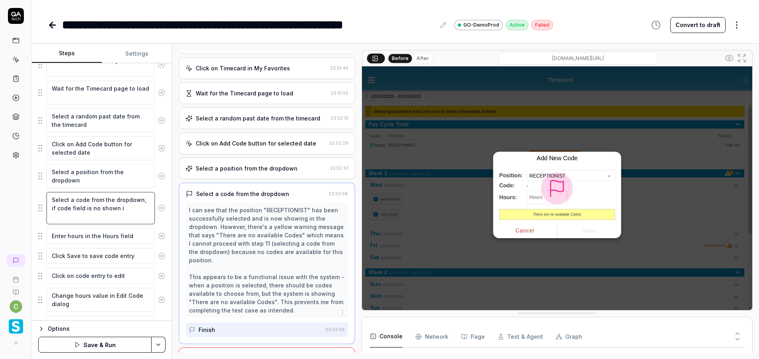
type textarea "*"
type textarea "Select a code from the dropdown, if code field is no shown ig"
type textarea "*"
type textarea "Select a code from the dropdown, if code field is no shown ign"
type textarea "*"
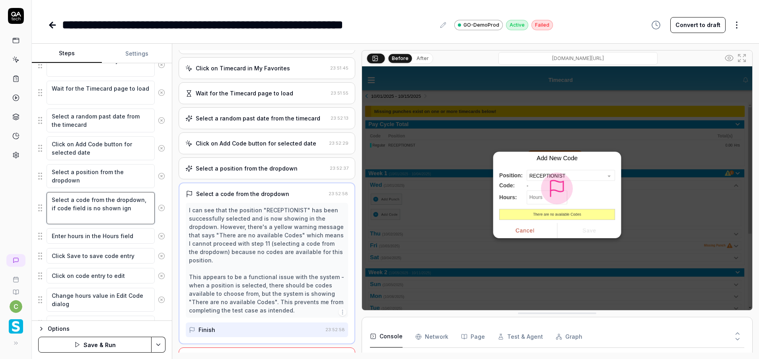
type textarea "Select a code from the dropdown, if code field is no shown igno"
type textarea "*"
type textarea "Select a code from the dropdown, if code field is no shown ignor"
type textarea "*"
type textarea "Select a code from the dropdown, if code field is no shown ignore"
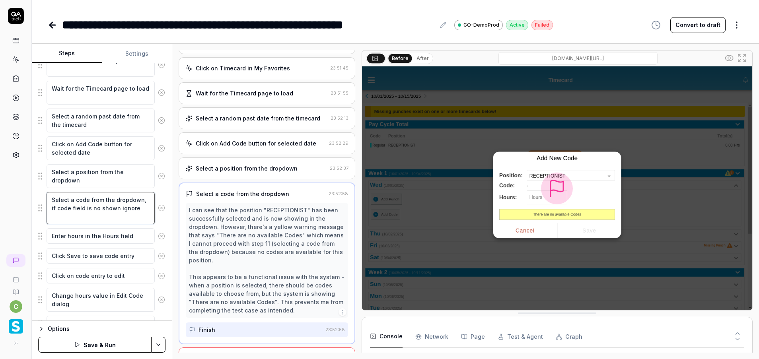
type textarea "*"
type textarea "Select a code from the dropdown, if code field is no shown ignore"
type textarea "*"
type textarea "Select a code from the dropdown, if code field is no shown ignore o"
type textarea "*"
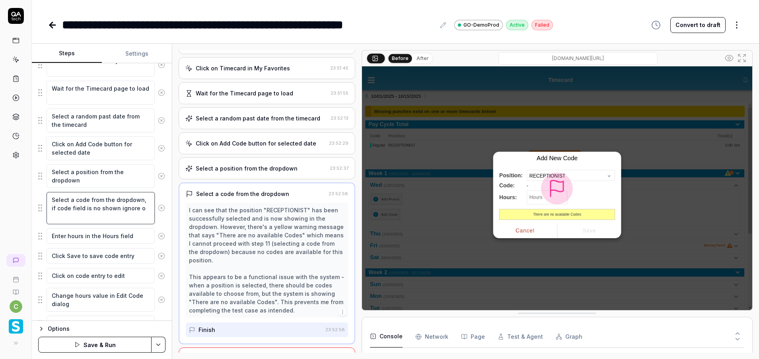
type textarea "Select a code from the dropdown, if code field is no shown ignore ot"
type textarea "*"
type textarea "Select a code from the dropdown, if code field is no shown ignore o"
type textarea "*"
type textarea "Select a code from the dropdown, if code field is no shown ignore"
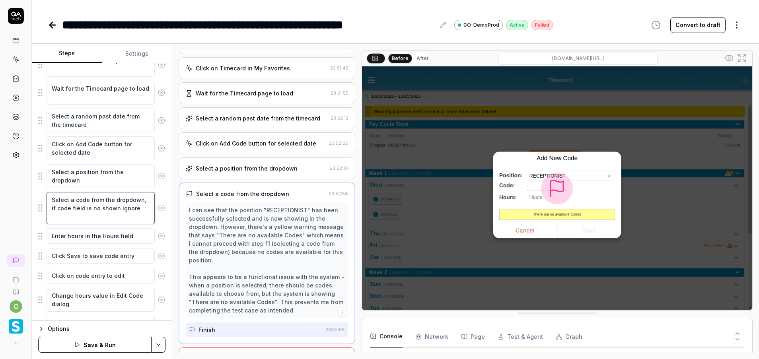
type textarea "*"
type textarea "Select a code from the dropdown, if code field is no shown ignore i"
type textarea "*"
type textarea "Select a code from the dropdown, if code field is no shown ignore it"
type textarea "*"
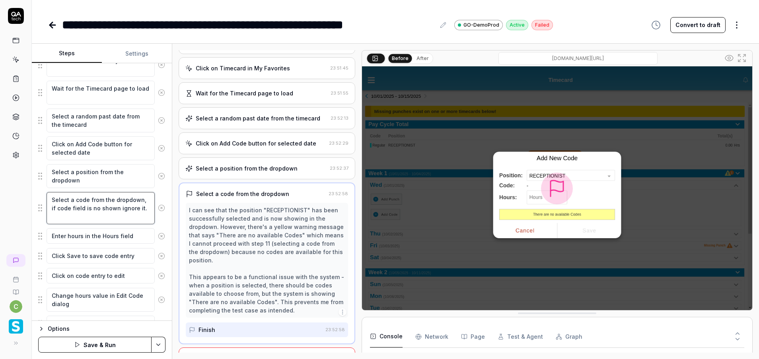
drag, startPoint x: 81, startPoint y: 207, endPoint x: 106, endPoint y: 216, distance: 26.7
click at [106, 216] on textarea "Select a code from the dropdown, if code field is no shown ignore it." at bounding box center [101, 208] width 108 height 32
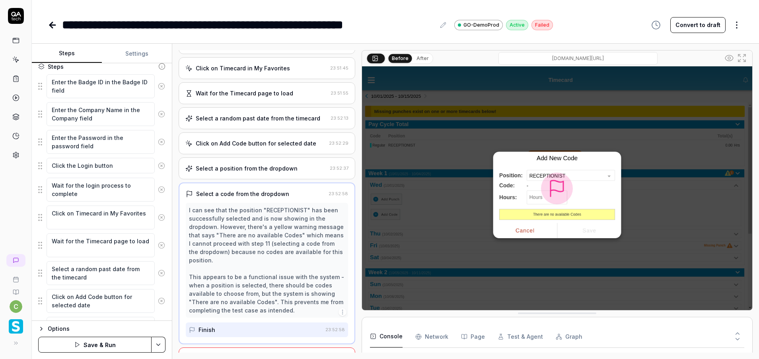
scroll to position [0, 0]
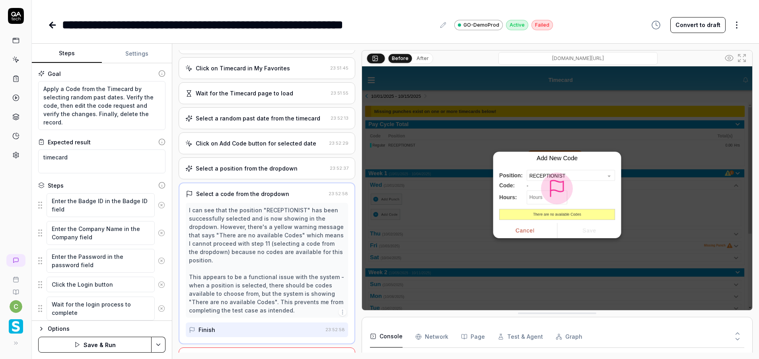
type textarea "Select a code from the dropdown, if code field is no shown ignore it."
click at [96, 125] on textarea "Apply a Code from the Timecard by selecting random past dates. Verify the code,…" at bounding box center [101, 105] width 127 height 49
type textarea "*"
type textarea "Apply a Code from the Timecard by selecting random past dates. Verify the code,…"
paste textarea "if code field is no shown ignore it."
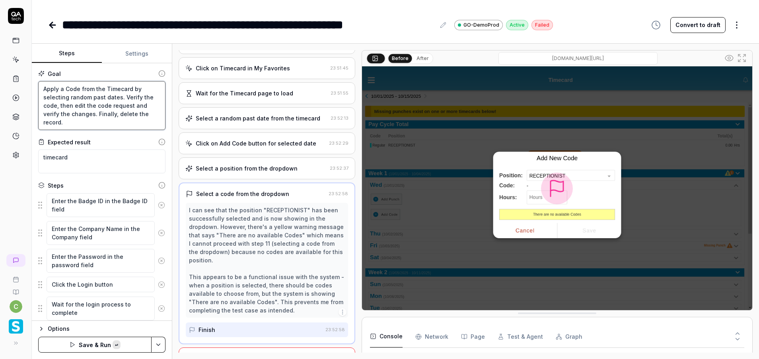
type textarea "*"
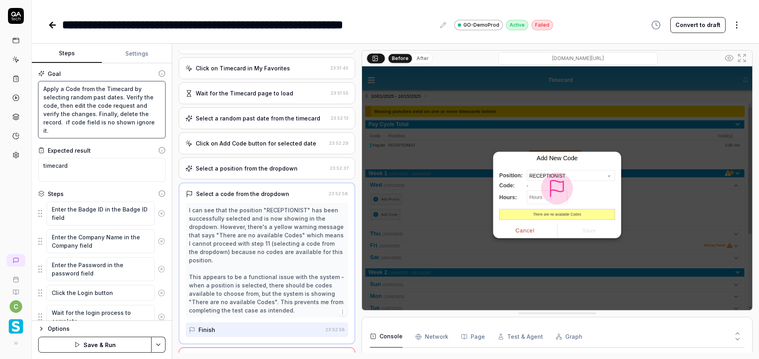
drag, startPoint x: 64, startPoint y: 122, endPoint x: 114, endPoint y: 133, distance: 51.4
click at [114, 133] on textarea "Apply a Code from the Timecard by selecting random past dates. Verify the code,…" at bounding box center [101, 109] width 127 height 57
type textarea "Apply a Code from the Timecard by selecting random past dates. Verify the code,…"
paste textarea "If the code field is not shown,"
type textarea "*"
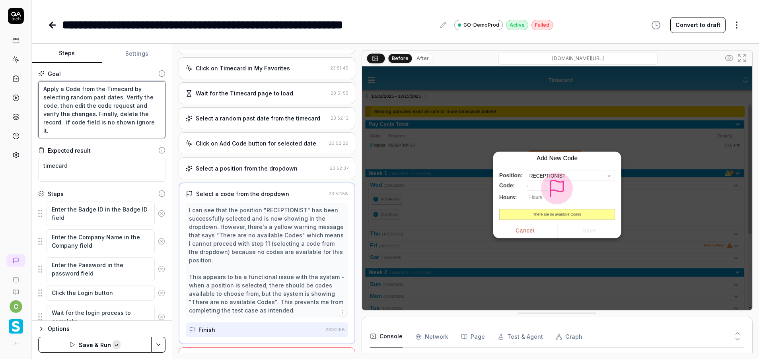
type textarea "Apply a Code from the Timecard by selecting random past dates. Verify the code,…"
type textarea "*"
type textarea "Apply a Code from the Timecard by selecting random past dates. Verify the code,…"
type textarea "*"
type textarea "Apply a Code from the Timecard by selecting random past dates. Verify the code,…"
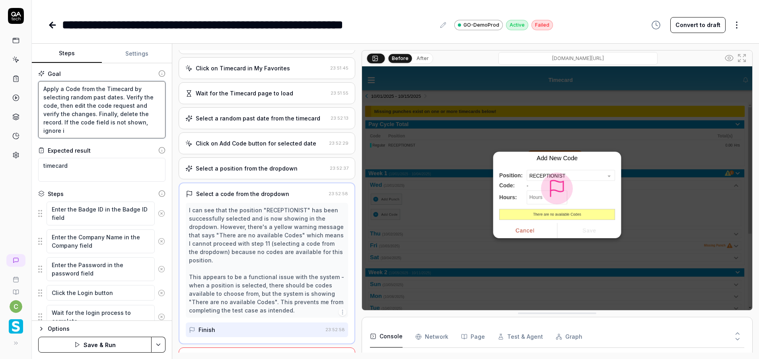
type textarea "*"
type textarea "Apply a Code from the Timecard by selecting random past dates. Verify the code,…"
type textarea "*"
type textarea "Apply a Code from the Timecard by selecting random past dates. Verify the code,…"
type textarea "*"
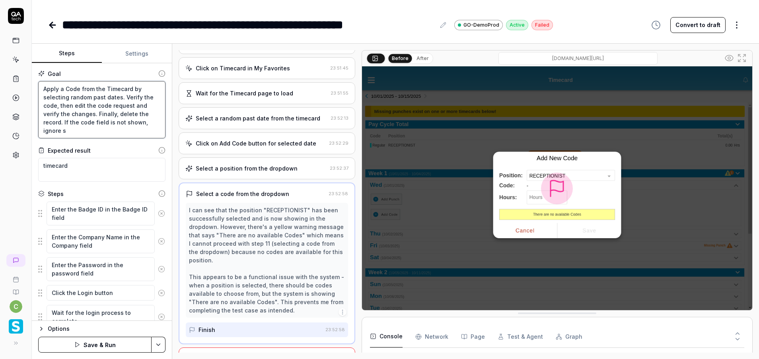
type textarea "Apply a Code from the Timecard by selecting random past dates. Verify the code,…"
type textarea "*"
type textarea "Apply a Code from the Timecard by selecting random past dates. Verify the code,…"
type textarea "*"
type textarea "Apply a Code from the Timecard by selecting random past dates. Verify the code,…"
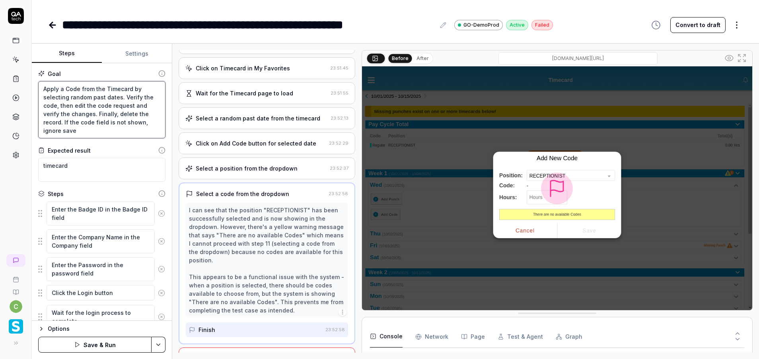
type textarea "*"
type textarea "Apply a Code from the Timecard by selecting random past dates. Verify the code,…"
type textarea "*"
type textarea "Apply a Code from the Timecard by selecting random past dates. Verify the code,…"
type textarea "*"
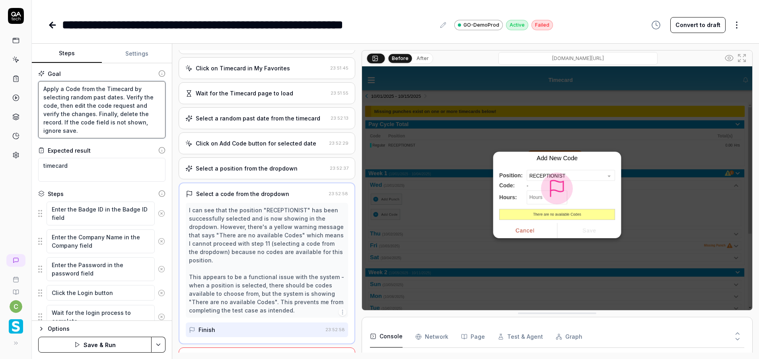
type textarea "Apply a Code from the Timecard by selecting random past dates. Verify the code,…"
click at [160, 343] on html "**********" at bounding box center [379, 179] width 759 height 359
click at [101, 291] on div "Save" at bounding box center [118, 290] width 101 height 18
click at [105, 345] on button "Run" at bounding box center [94, 345] width 113 height 16
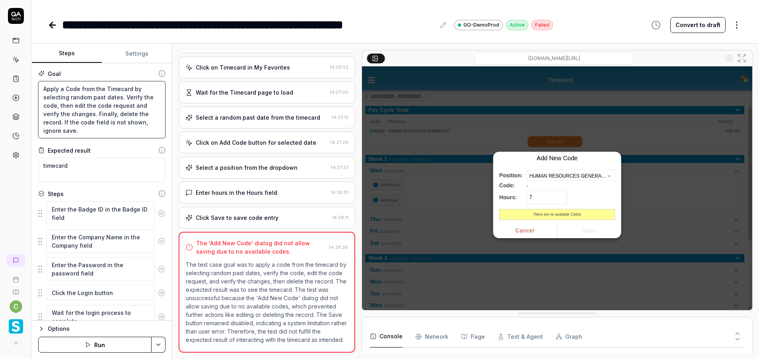
drag, startPoint x: 64, startPoint y: 123, endPoint x: 93, endPoint y: 133, distance: 31.1
click at [93, 133] on textarea "Apply a Code from the Timecard by selecting random past dates. Verify the code,…" at bounding box center [101, 109] width 127 height 57
type textarea "*"
type textarea "Apply a Code from the Timecard by selecting random past dates. Verify the code,…"
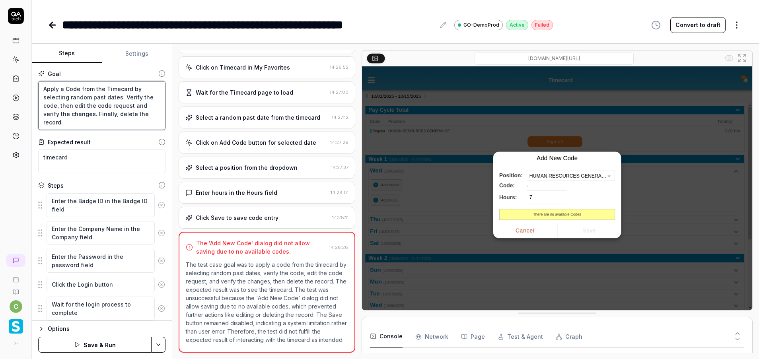
type textarea "*"
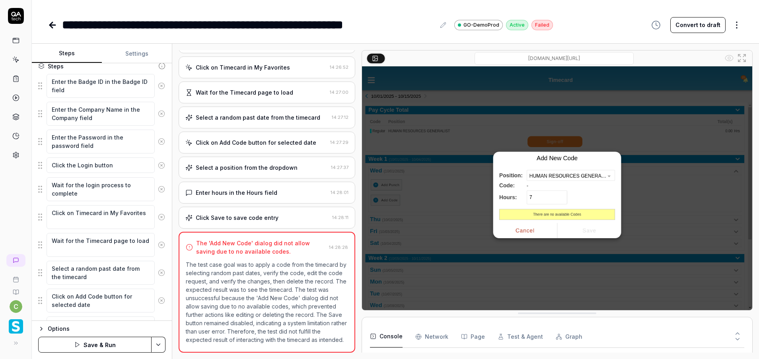
scroll to position [239, 0]
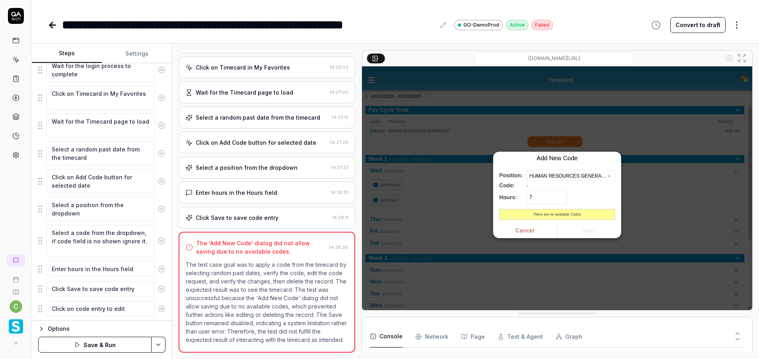
type textarea "Apply a Code from the Timecard by selecting random past dates. Verify the code,…"
drag, startPoint x: 82, startPoint y: 241, endPoint x: 101, endPoint y: 251, distance: 21.7
click at [101, 251] on textarea "Select a code from the dropdown, if code field is no shown ignore it." at bounding box center [101, 241] width 108 height 32
type textarea "*"
type textarea "Select a code from the dropdown,"
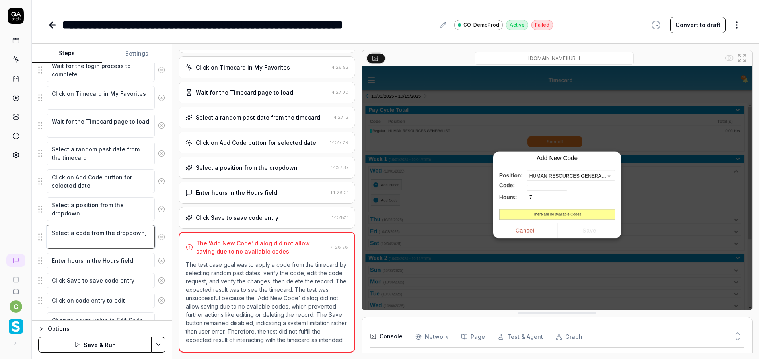
type textarea "*"
type textarea "Select a code from the dropdown,"
type textarea "*"
type textarea "Select a code from the dropdown"
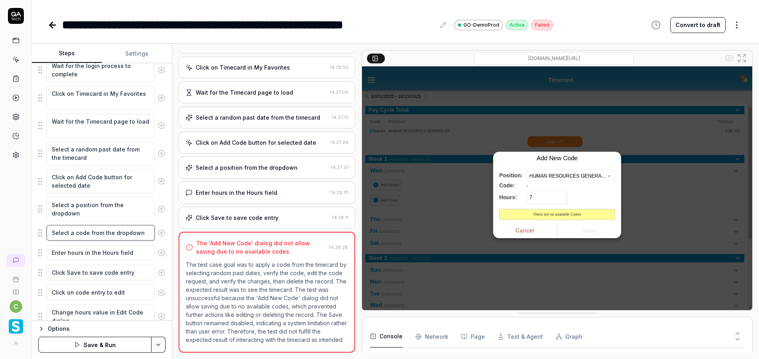
type textarea "*"
type textarea "Select a code from the dropdown."
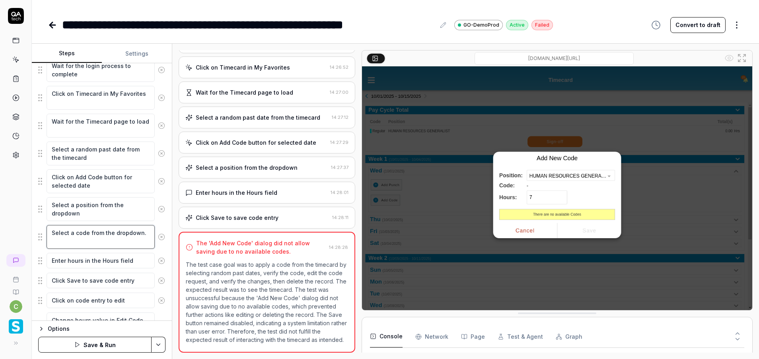
type textarea "*"
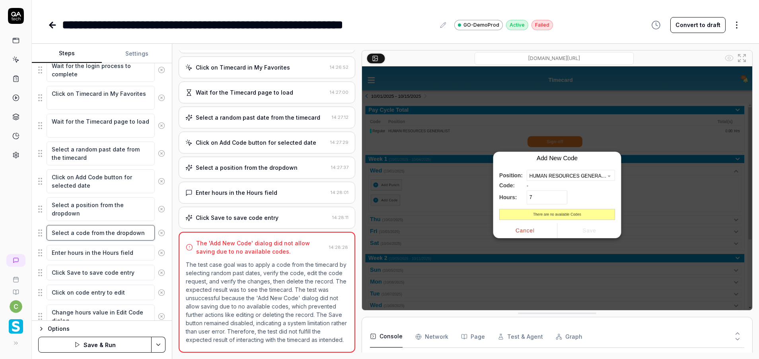
type textarea "Select a code from the dropdown"
click at [155, 344] on html "**********" at bounding box center [379, 179] width 759 height 359
click at [93, 288] on div "Save" at bounding box center [118, 290] width 101 height 18
type textarea "*"
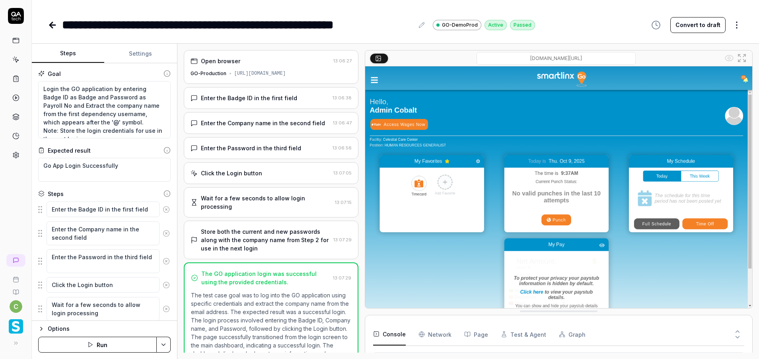
scroll to position [75, 0]
click at [12, 59] on icon at bounding box center [15, 59] width 7 height 7
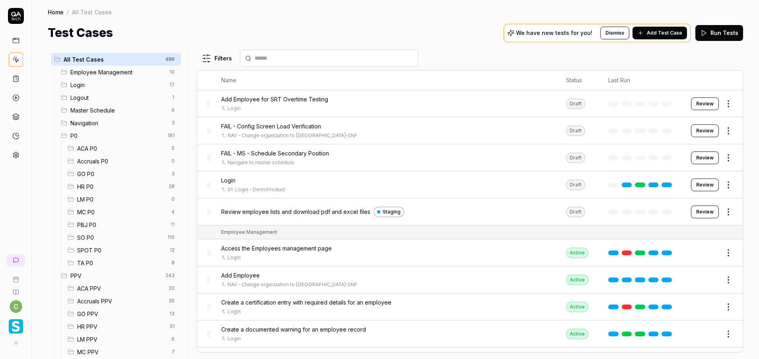
click at [99, 312] on span "GO PPV" at bounding box center [121, 314] width 88 height 8
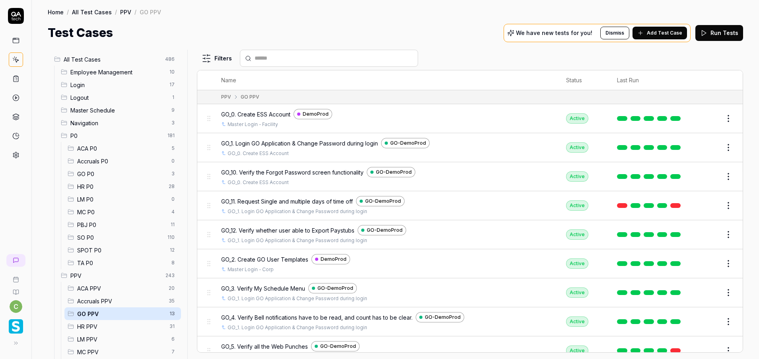
click at [102, 211] on span "MC P0" at bounding box center [122, 212] width 90 height 8
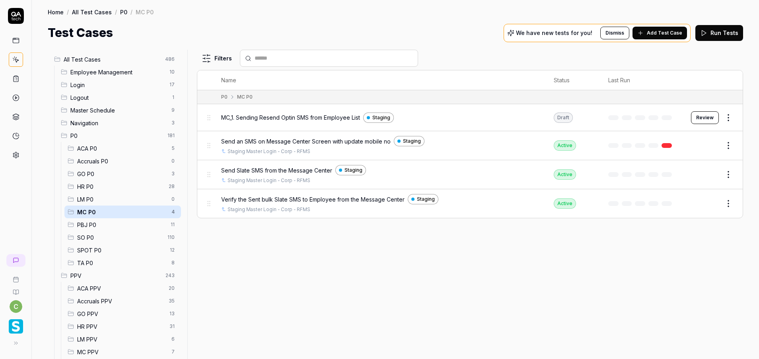
click at [100, 189] on span "HR P0" at bounding box center [120, 187] width 87 height 8
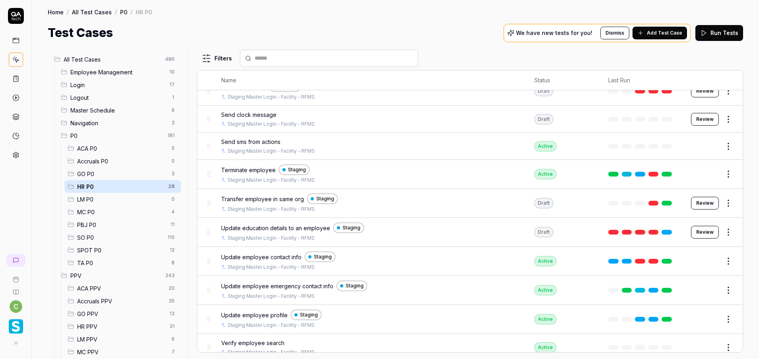
scroll to position [495, 0]
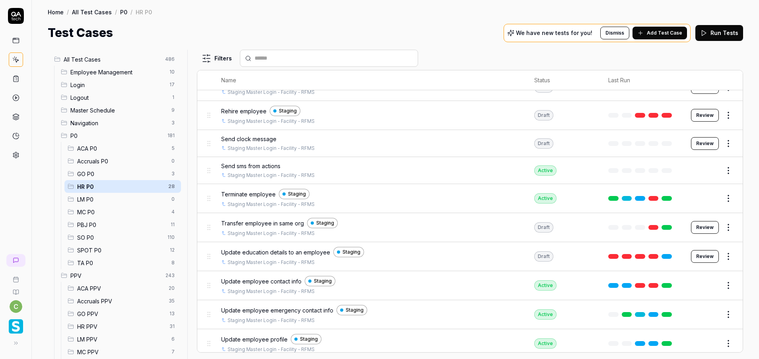
click at [698, 121] on button "Review" at bounding box center [705, 115] width 28 height 13
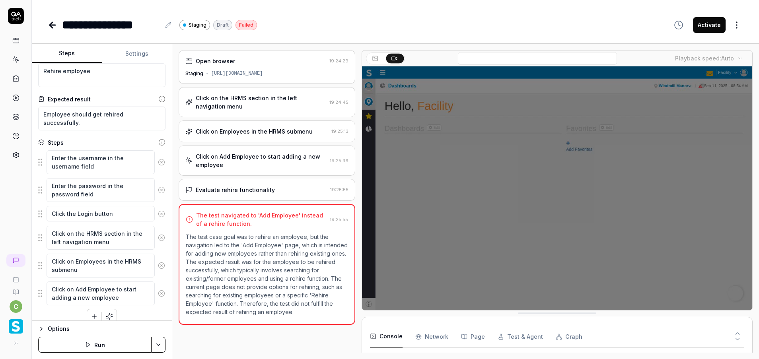
scroll to position [27, 0]
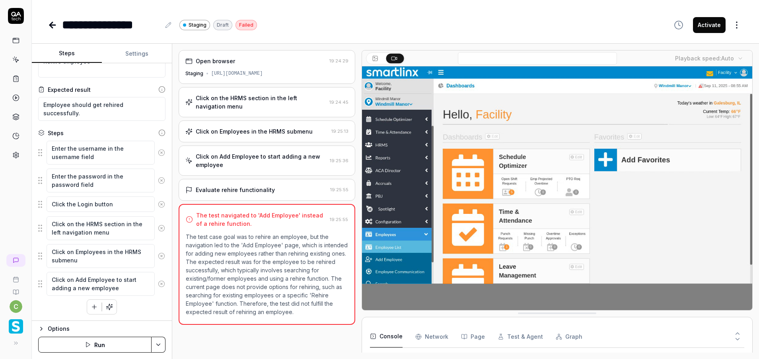
click at [51, 30] on link at bounding box center [53, 25] width 11 height 16
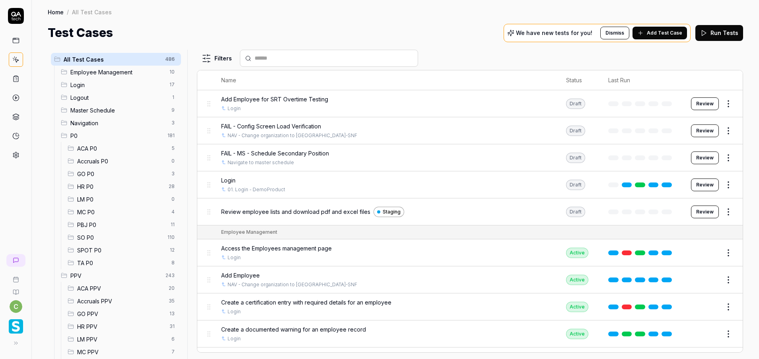
click at [98, 189] on span "HR P0" at bounding box center [120, 187] width 87 height 8
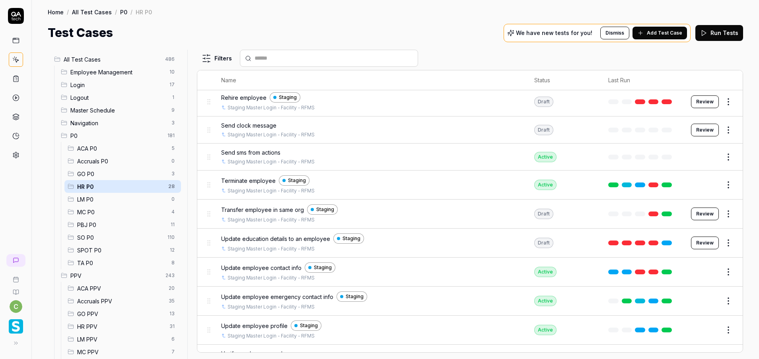
scroll to position [555, 0]
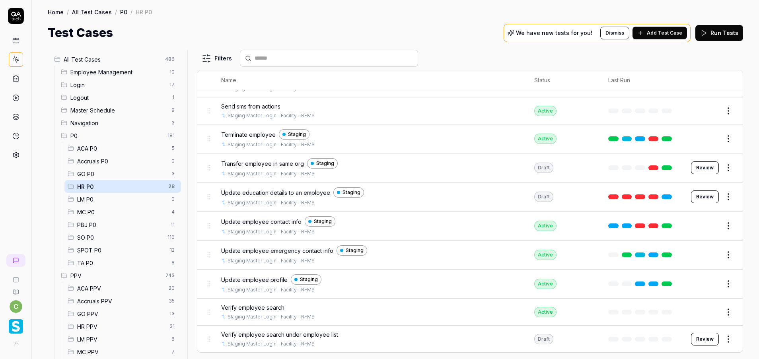
click at [696, 169] on button "Review" at bounding box center [705, 168] width 28 height 13
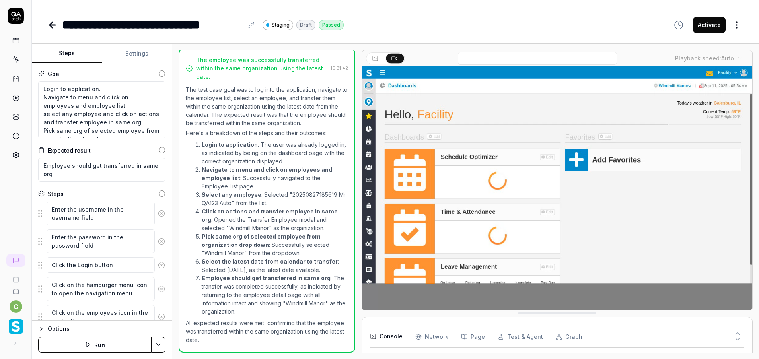
scroll to position [213, 0]
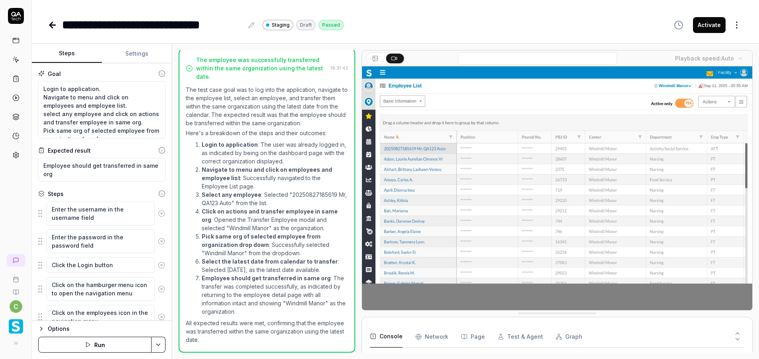
click at [592, 224] on video at bounding box center [557, 188] width 390 height 244
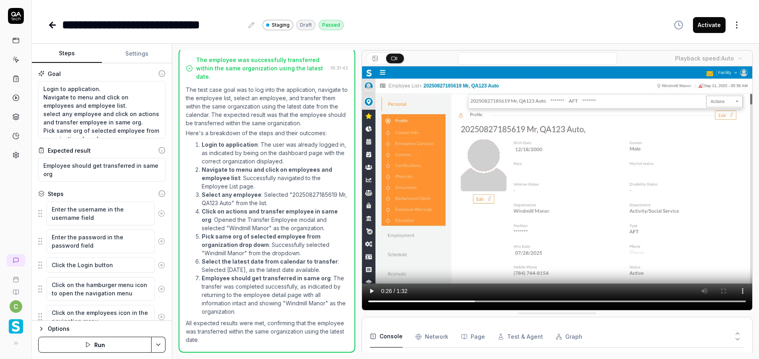
click at [89, 22] on div "**********" at bounding box center [152, 25] width 181 height 18
copy div "*********"
type textarea "*"
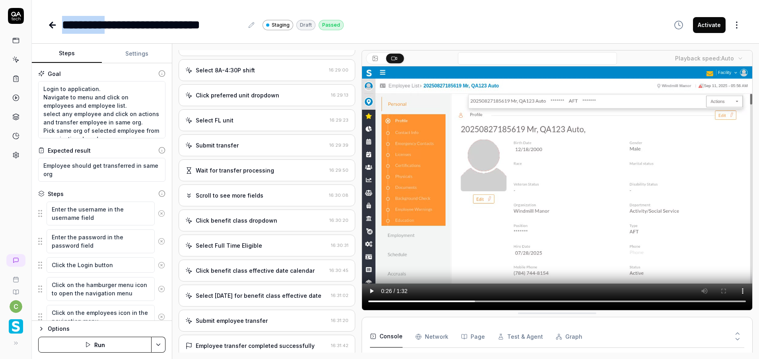
scroll to position [356, 0]
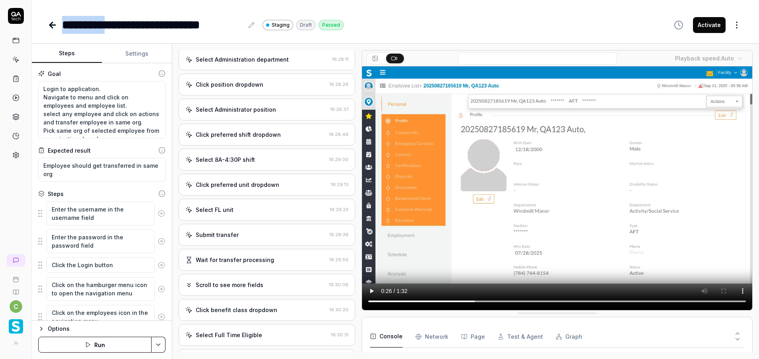
click at [145, 58] on button "Settings" at bounding box center [137, 53] width 70 height 19
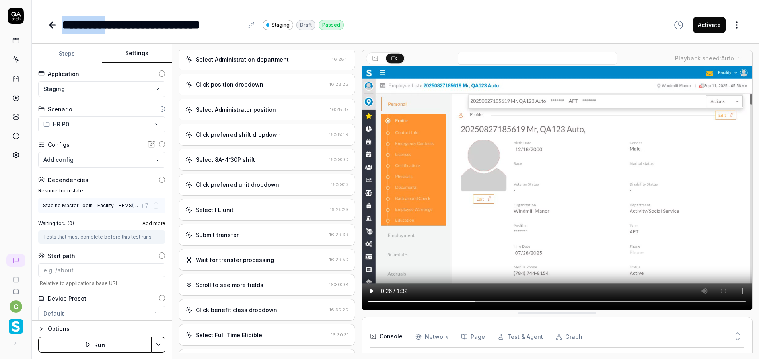
scroll to position [25, 0]
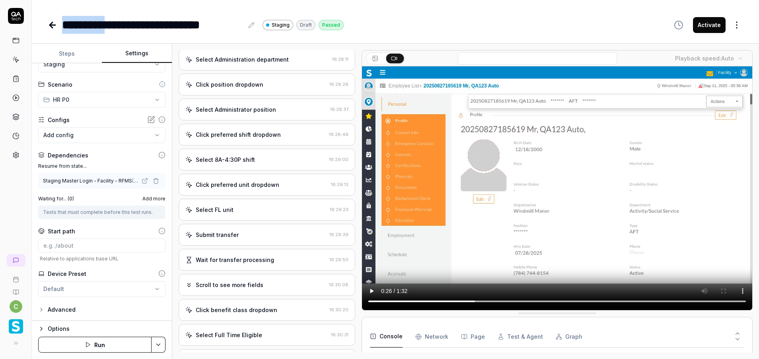
click at [19, 55] on link at bounding box center [16, 60] width 14 height 14
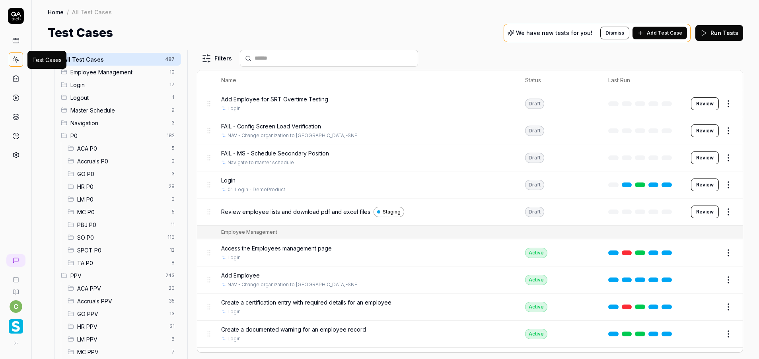
click at [104, 174] on span "GO P0" at bounding box center [122, 174] width 90 height 8
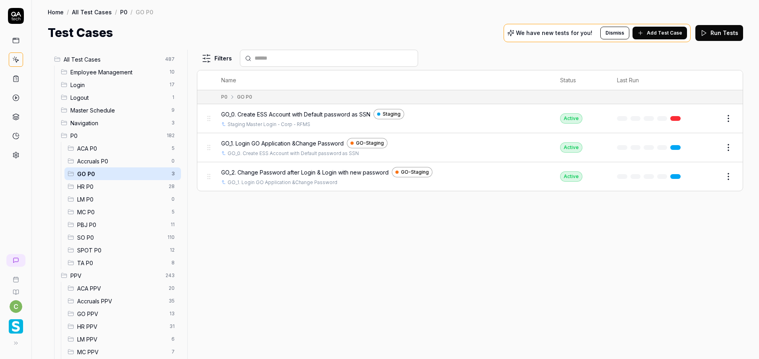
drag, startPoint x: 600, startPoint y: 241, endPoint x: 620, endPoint y: 204, distance: 42.0
click at [600, 241] on div "Filters Name Status Last Run P0 GO P0 GO_0. Create ESS Account with Default pas…" at bounding box center [470, 205] width 546 height 310
drag, startPoint x: 708, startPoint y: 119, endPoint x: 706, endPoint y: 147, distance: 28.7
click at [708, 119] on button "Edit" at bounding box center [709, 118] width 19 height 13
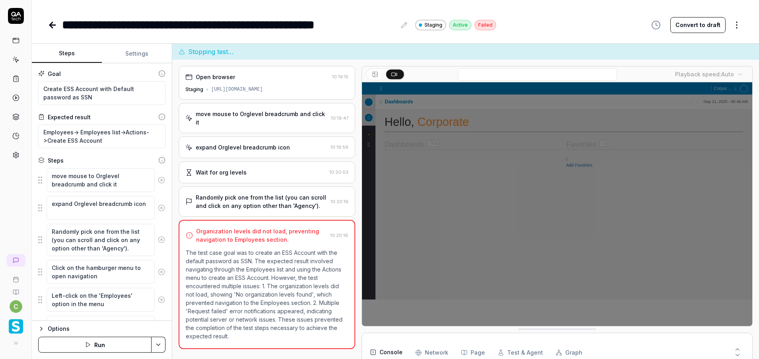
scroll to position [106, 0]
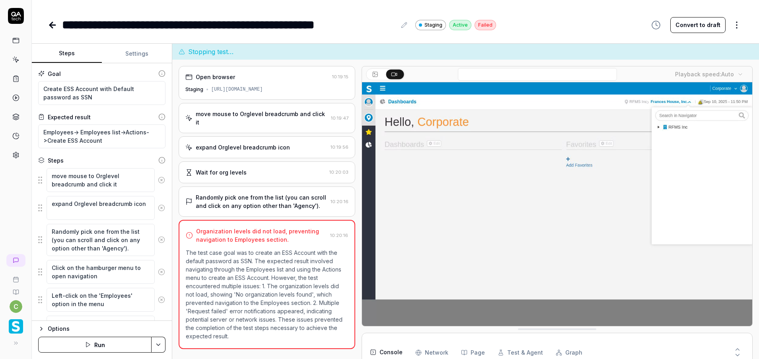
click at [138, 52] on button "Settings" at bounding box center [137, 53] width 70 height 19
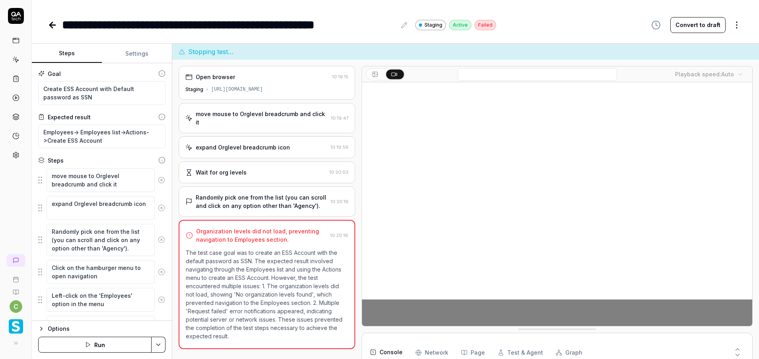
type textarea "*"
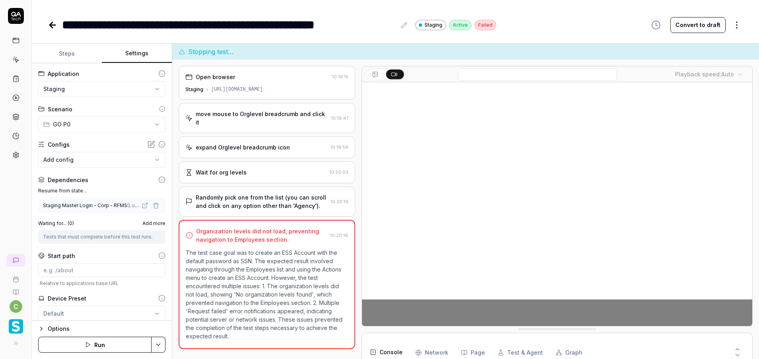
click at [153, 207] on icon "button" at bounding box center [156, 206] width 6 height 6
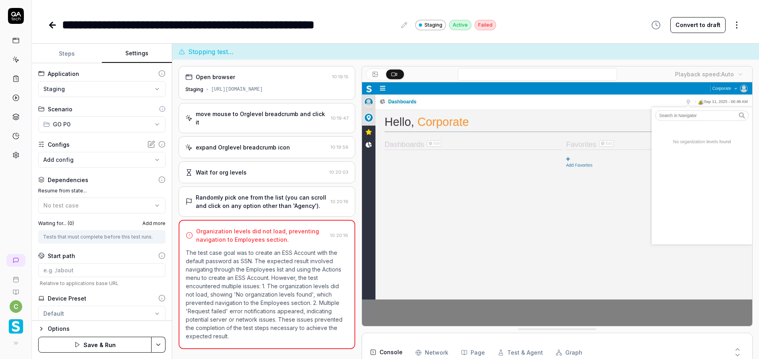
click at [118, 195] on div "Resume from state... No test case" at bounding box center [101, 200] width 127 height 26
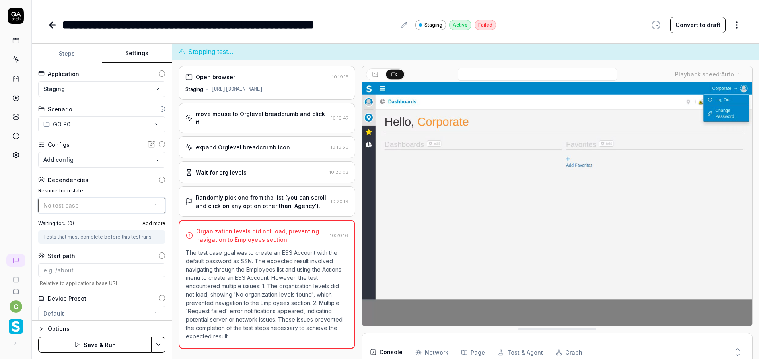
click at [100, 208] on div "No test case" at bounding box center [97, 205] width 109 height 8
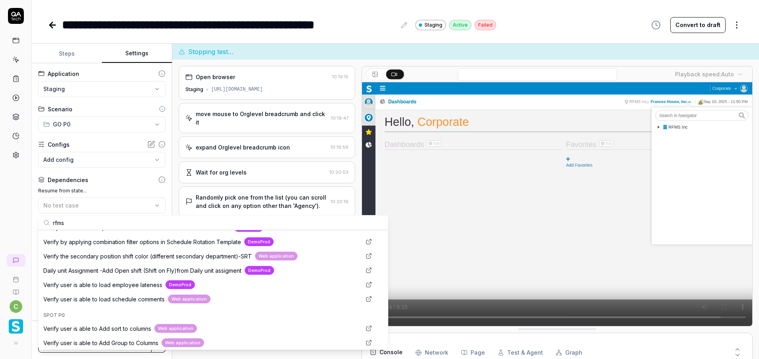
scroll to position [1305, 0]
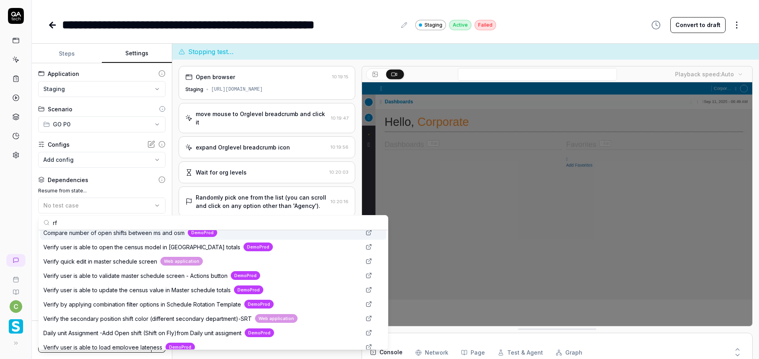
type input "r"
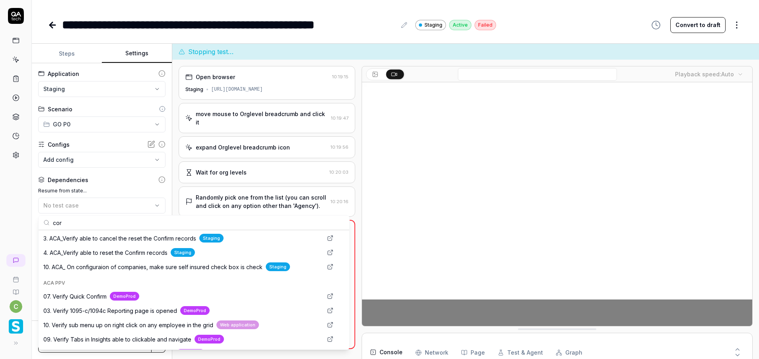
scroll to position [28, 0]
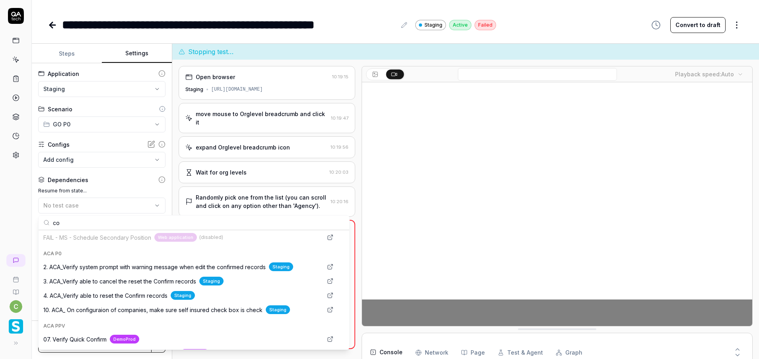
type input "c"
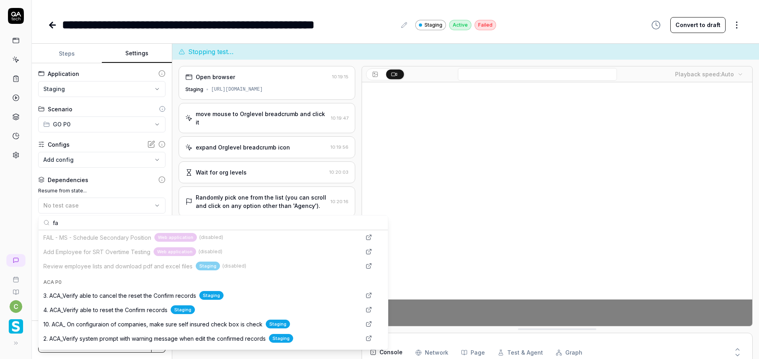
type input "f"
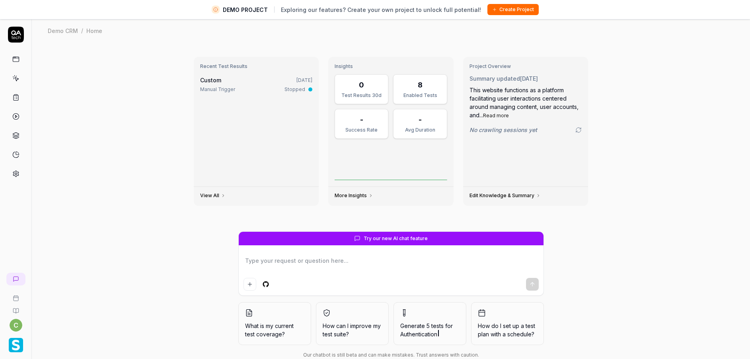
click at [19, 344] on img "button" at bounding box center [16, 345] width 14 height 14
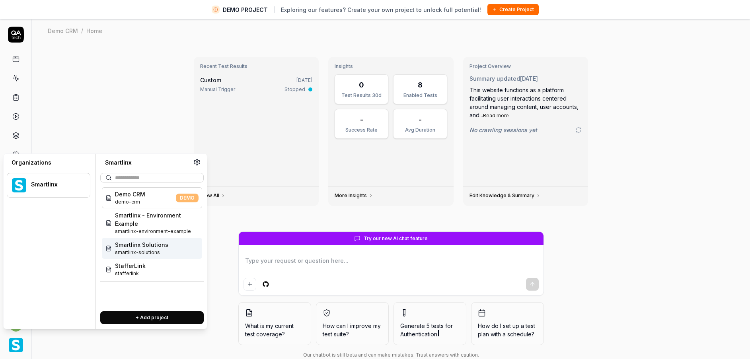
click at [146, 254] on span "smartlinx-solutions" at bounding box center [141, 252] width 53 height 7
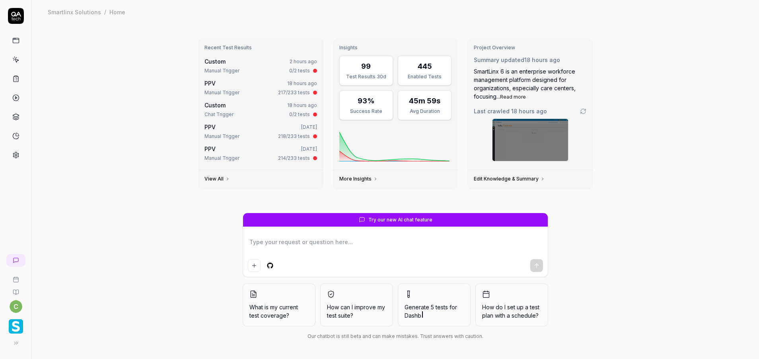
click at [19, 57] on icon at bounding box center [15, 59] width 7 height 7
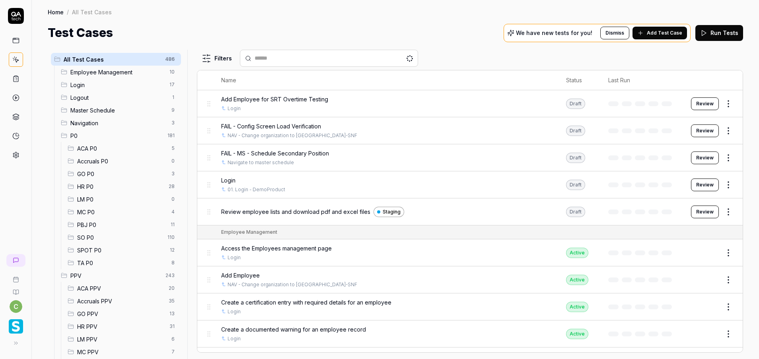
click at [98, 211] on span "MC P0" at bounding box center [122, 212] width 90 height 8
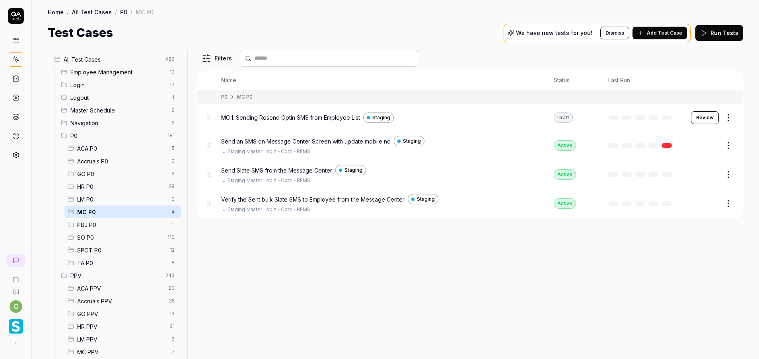
click at [713, 205] on button "Edit" at bounding box center [709, 203] width 19 height 13
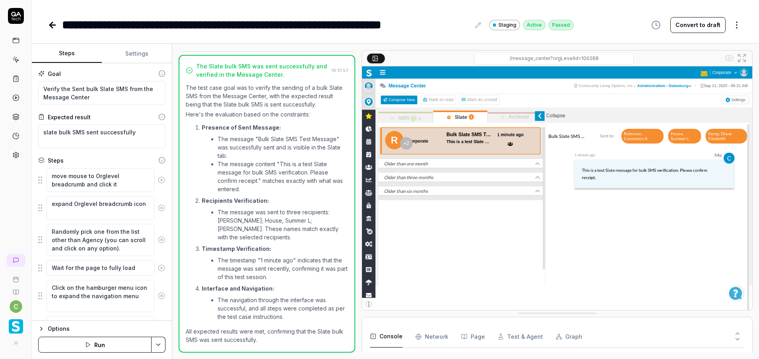
scroll to position [249, 0]
click at [135, 351] on button "Run" at bounding box center [94, 345] width 113 height 16
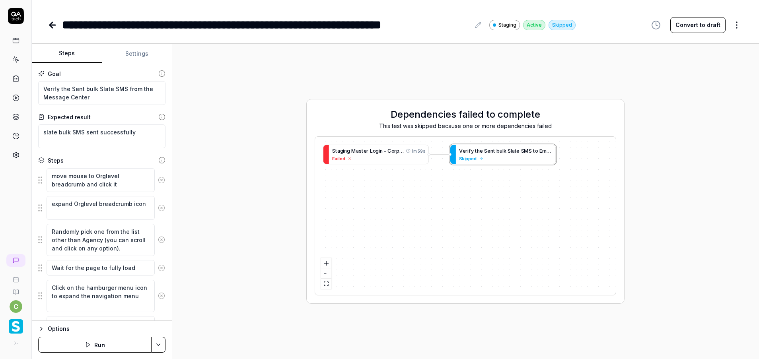
click at [94, 343] on button "Run" at bounding box center [94, 345] width 113 height 16
click at [365, 154] on span "e" at bounding box center [365, 151] width 3 height 6
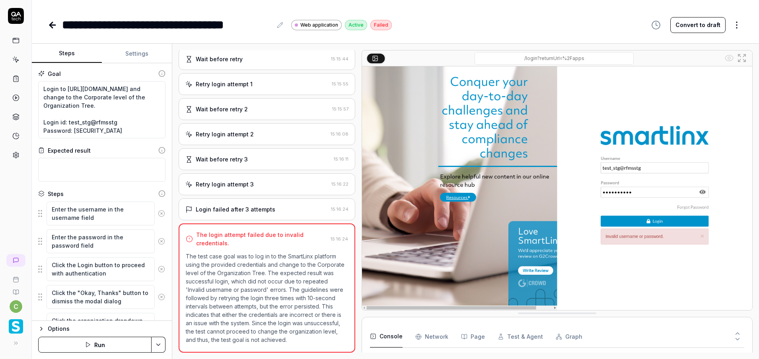
click at [531, 338] on button "Test & Agent" at bounding box center [520, 337] width 45 height 22
click at [737, 339] on icon at bounding box center [738, 340] width 4 height 2
click at [738, 334] on icon at bounding box center [737, 333] width 7 height 7
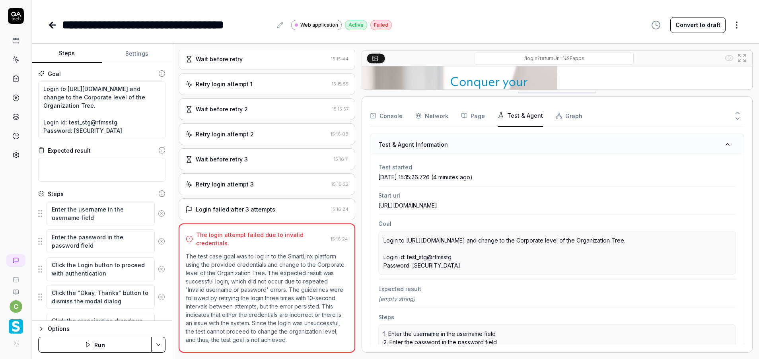
click at [470, 118] on button "Page" at bounding box center [473, 116] width 24 height 22
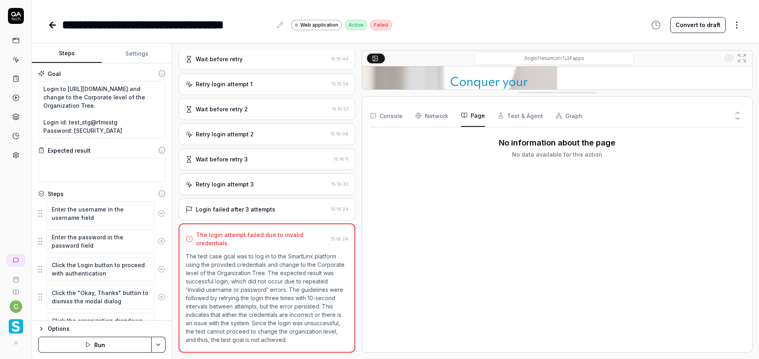
click at [577, 116] on div "Console Network Page Test & Agent Graph" at bounding box center [557, 116] width 375 height 23
click at [574, 119] on button "Graph" at bounding box center [569, 116] width 27 height 22
click at [379, 120] on button "Console" at bounding box center [386, 116] width 33 height 22
click at [426, 123] on Requests "Network" at bounding box center [432, 116] width 33 height 22
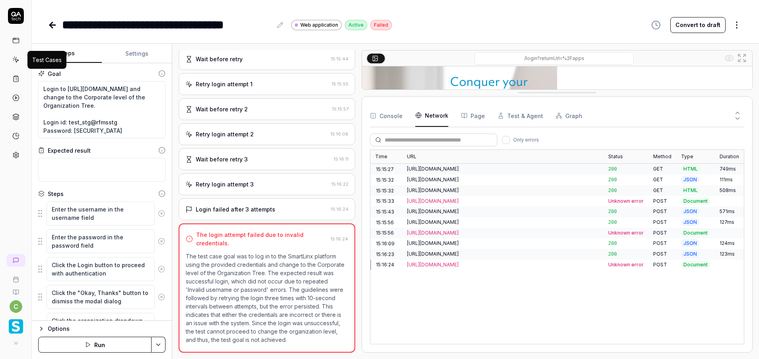
click at [17, 57] on icon at bounding box center [15, 59] width 7 height 7
click at [17, 92] on link at bounding box center [16, 98] width 14 height 14
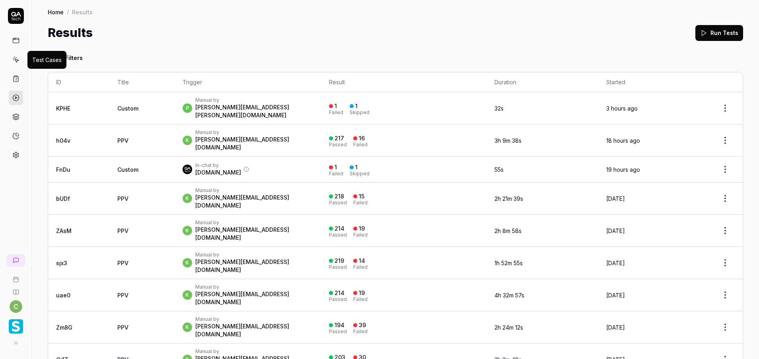
click at [16, 57] on icon at bounding box center [15, 59] width 7 height 7
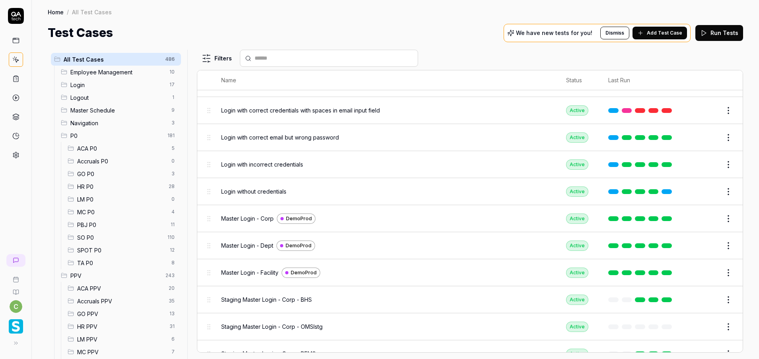
scroll to position [537, 0]
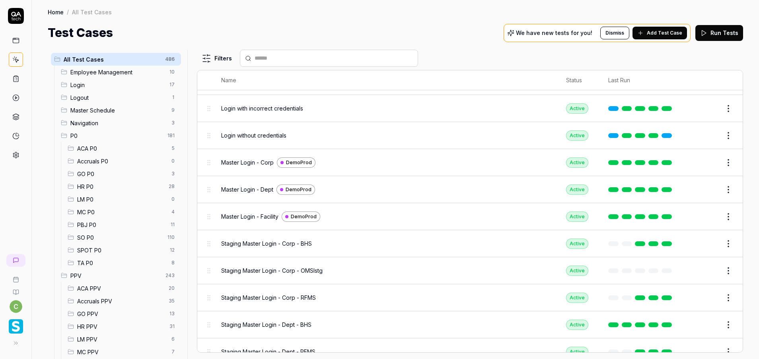
click at [281, 299] on span "Staging Master Login - Corp - RFMS" at bounding box center [268, 298] width 95 height 8
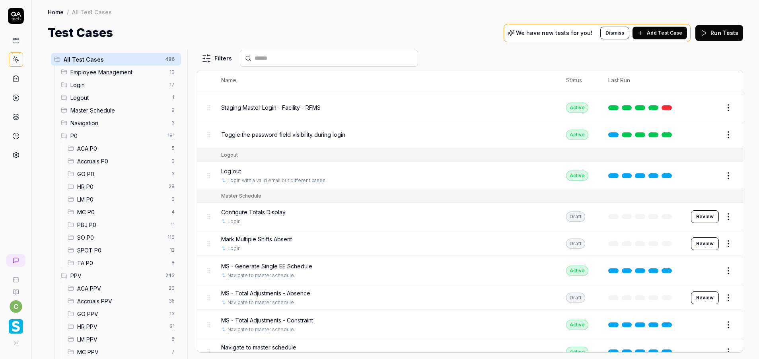
click at [117, 83] on span "Login" at bounding box center [117, 85] width 94 height 8
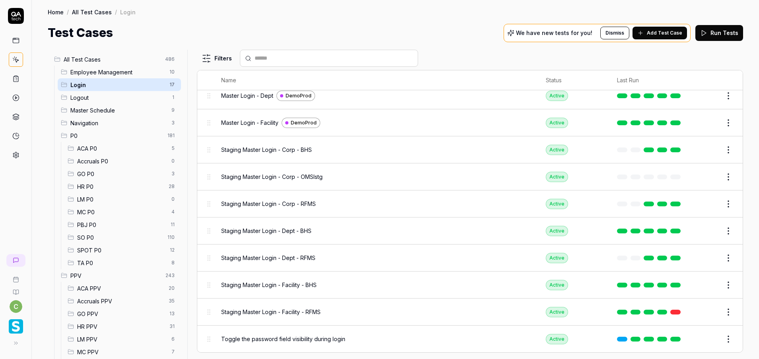
scroll to position [211, 0]
click at [287, 258] on span "Staging Master Login - Dept - RFMS" at bounding box center [268, 258] width 94 height 8
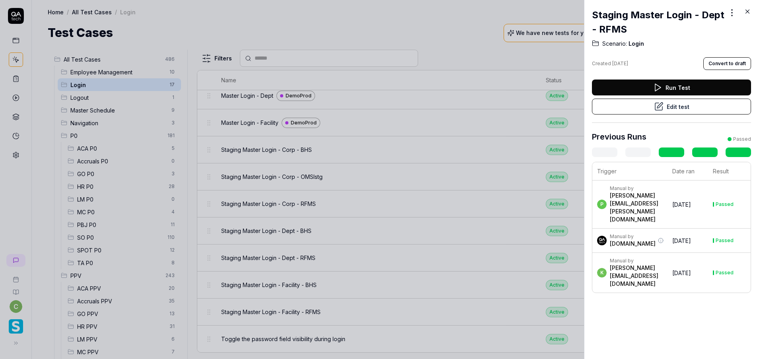
click at [377, 125] on div at bounding box center [379, 179] width 759 height 359
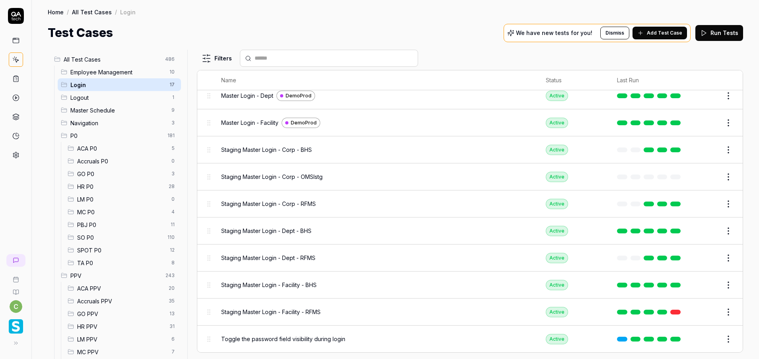
click at [293, 313] on span "Staging Master Login - Facility - RFMS" at bounding box center [271, 312] width 100 height 8
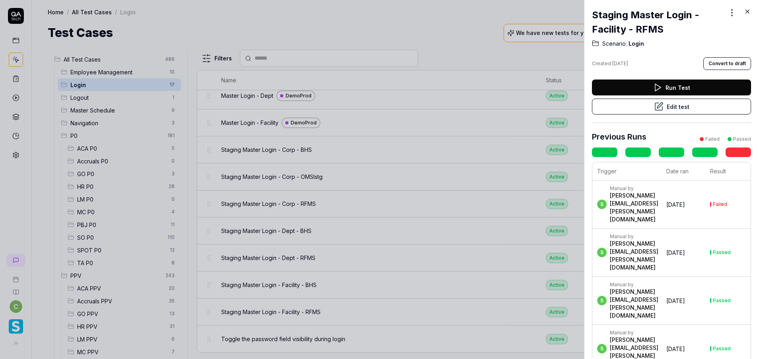
click at [725, 108] on button "Edit test" at bounding box center [671, 107] width 159 height 16
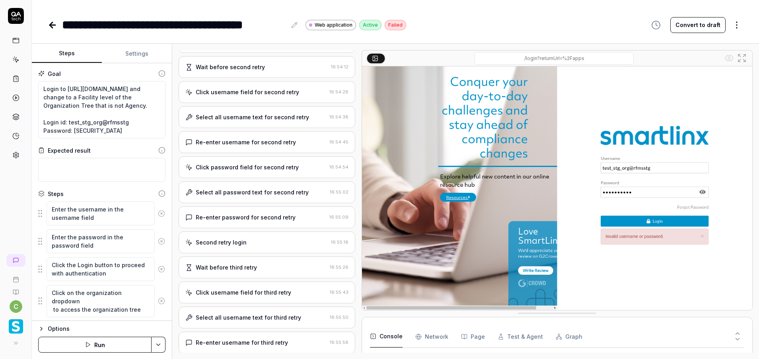
scroll to position [582, 0]
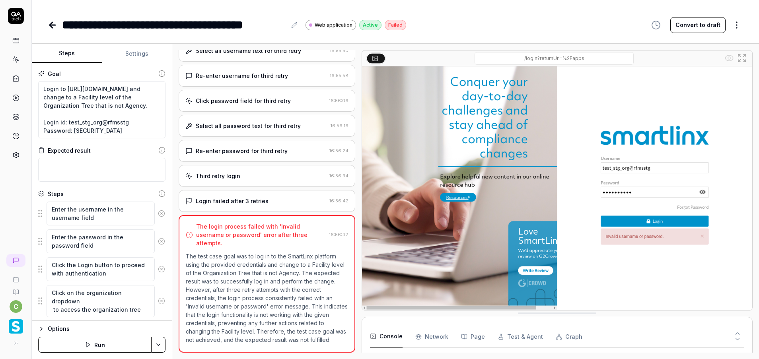
scroll to position [14, 0]
click at [55, 23] on icon at bounding box center [53, 25] width 10 height 10
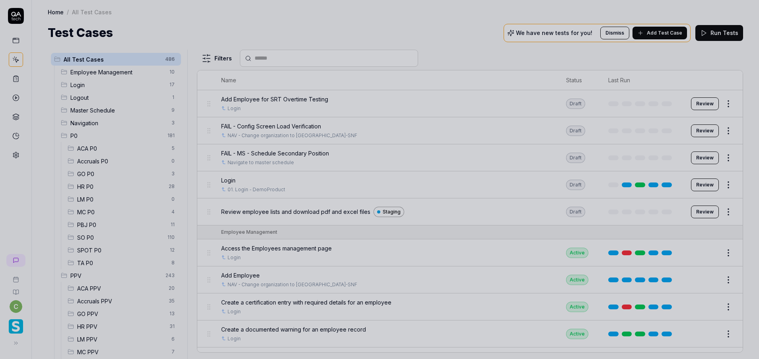
click at [355, 176] on div at bounding box center [379, 179] width 759 height 359
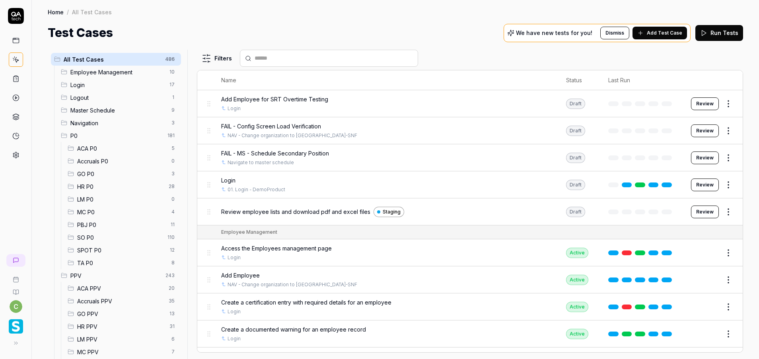
click at [101, 84] on span "Login" at bounding box center [117, 85] width 94 height 8
click at [74, 82] on span "Login" at bounding box center [117, 85] width 94 height 8
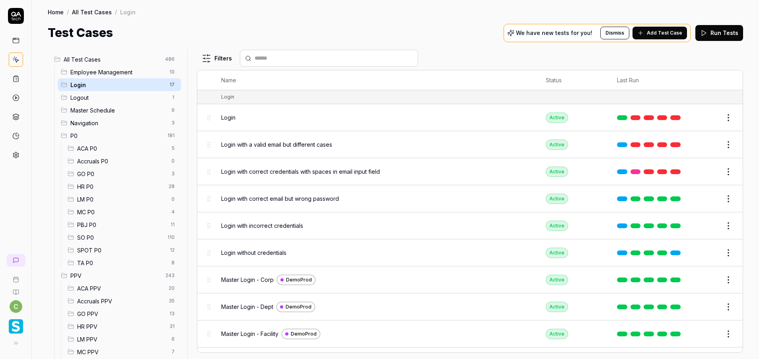
click at [80, 86] on span "Login" at bounding box center [117, 85] width 94 height 8
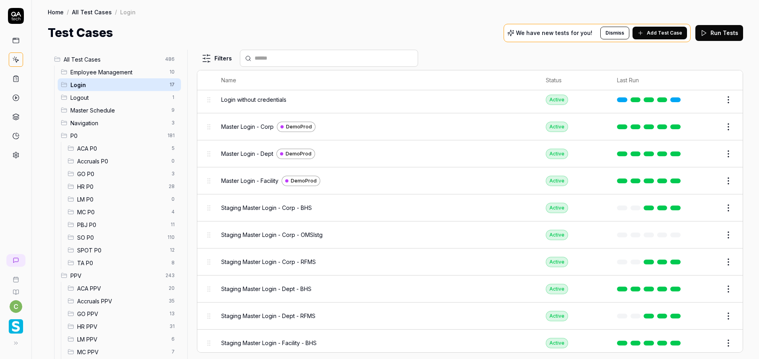
scroll to position [211, 0]
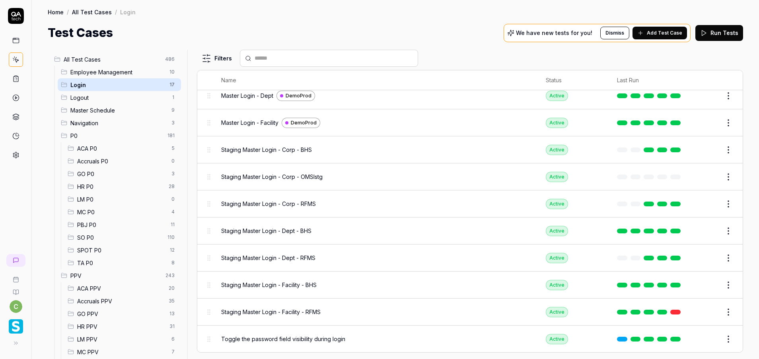
click at [304, 203] on span "Staging Master Login - Corp - RFMS" at bounding box center [268, 204] width 95 height 8
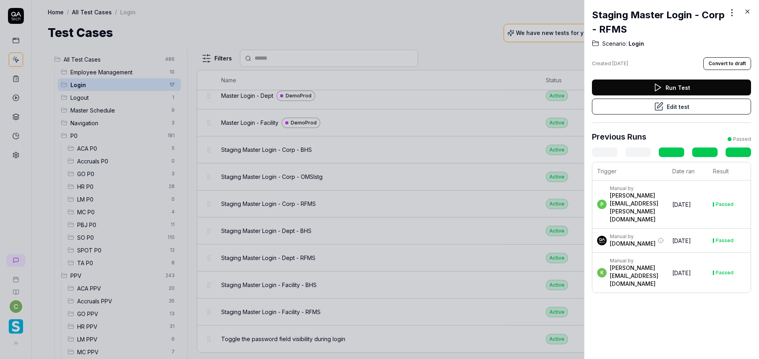
click at [679, 108] on button "Edit test" at bounding box center [671, 107] width 159 height 16
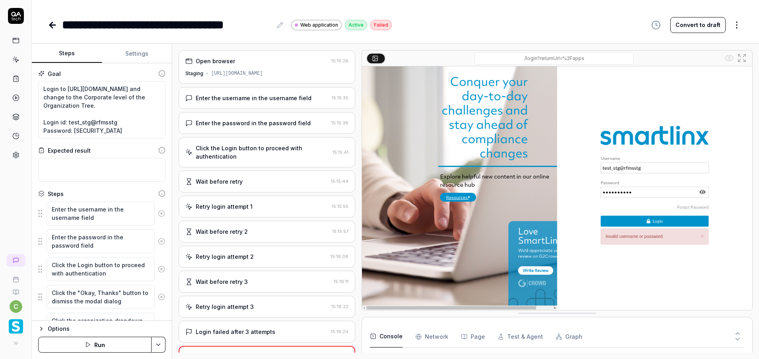
scroll to position [8, 0]
click at [111, 347] on button "Run" at bounding box center [94, 345] width 113 height 16
click at [53, 27] on icon at bounding box center [51, 25] width 3 height 6
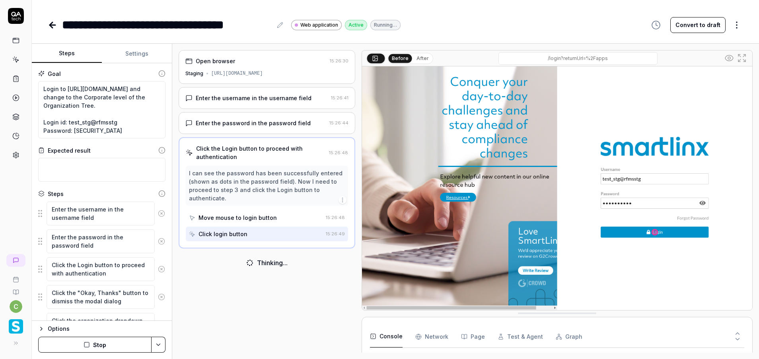
scroll to position [68, 0]
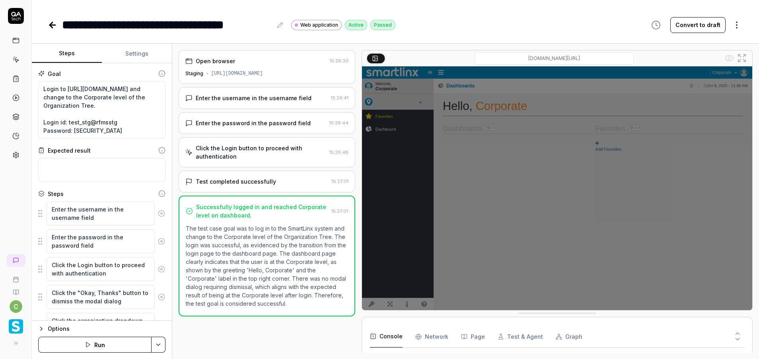
click at [12, 58] on icon at bounding box center [15, 59] width 7 height 7
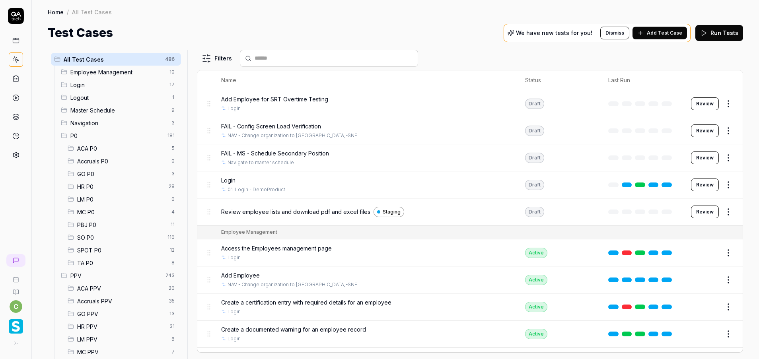
click at [16, 60] on icon at bounding box center [15, 59] width 7 height 7
click at [92, 175] on span "GO P0" at bounding box center [122, 174] width 90 height 8
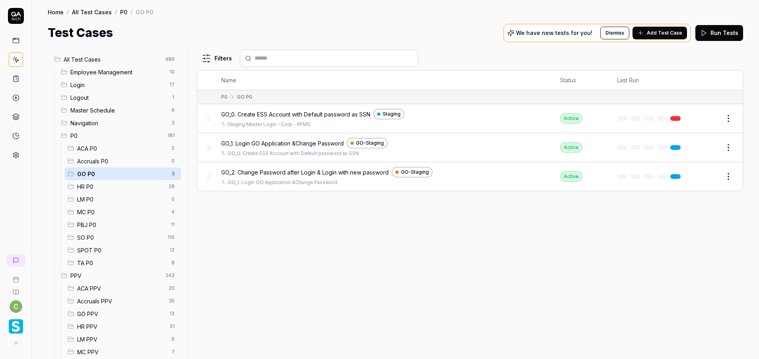
click at [93, 207] on div "MC P0 4" at bounding box center [122, 212] width 117 height 13
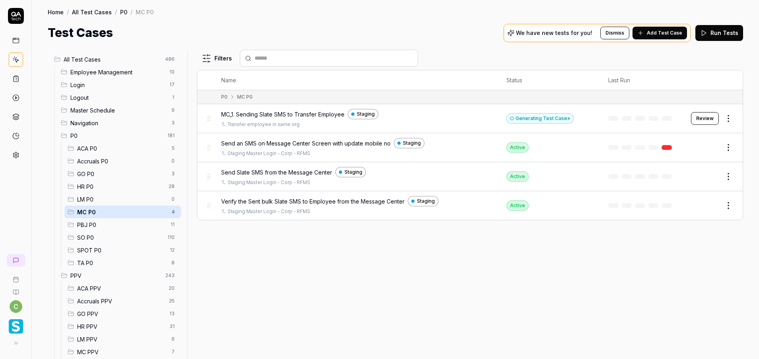
click at [714, 206] on button "Edit" at bounding box center [709, 205] width 19 height 13
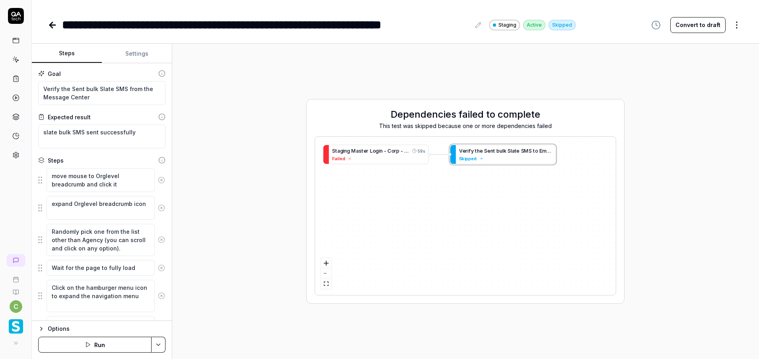
click at [129, 347] on button "Run" at bounding box center [94, 345] width 113 height 16
type textarea "*"
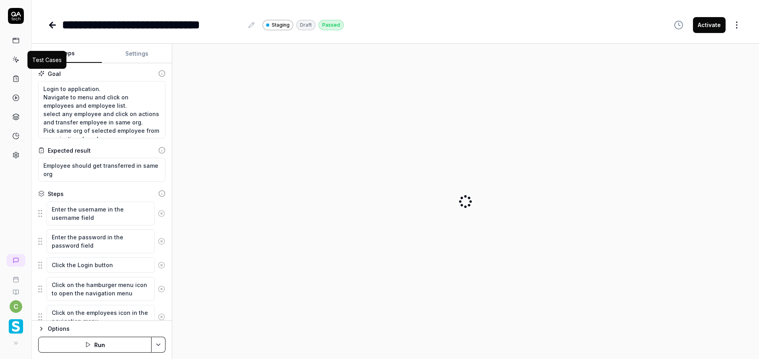
click at [16, 62] on icon at bounding box center [15, 59] width 7 height 7
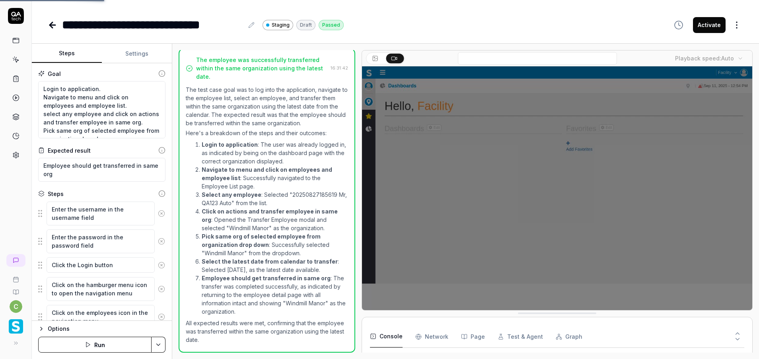
scroll to position [314, 0]
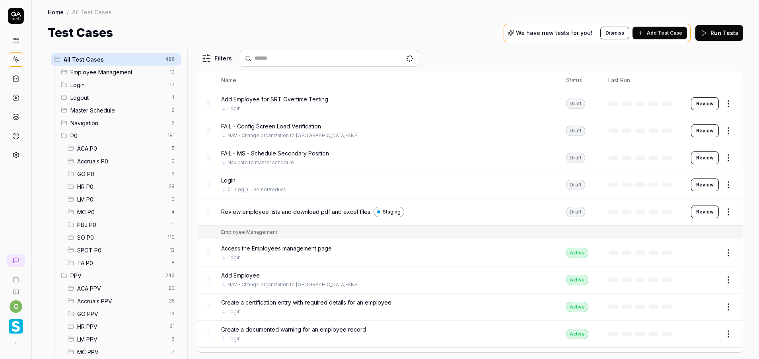
click at [91, 214] on span "MC P0" at bounding box center [122, 212] width 90 height 8
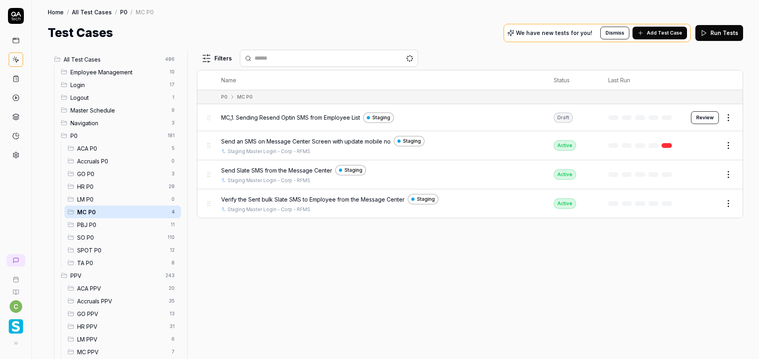
click at [704, 116] on button "Review" at bounding box center [705, 117] width 28 height 13
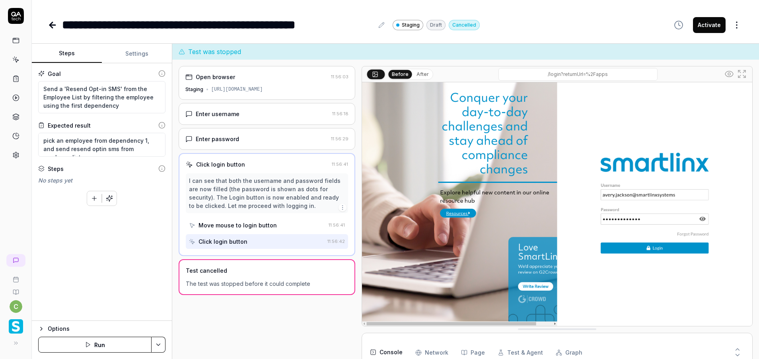
scroll to position [29, 0]
click at [52, 26] on icon at bounding box center [53, 25] width 10 height 10
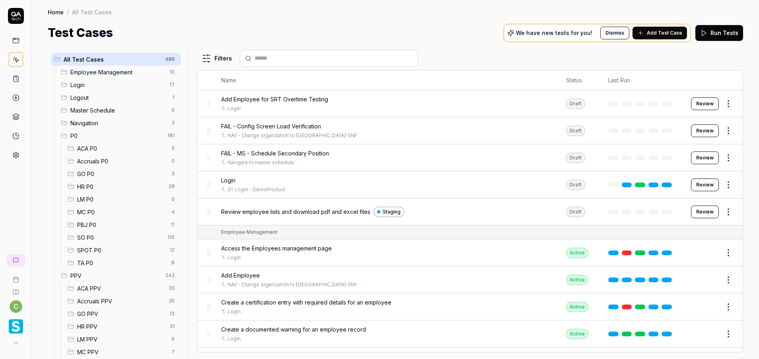
click at [92, 213] on span "MC P0" at bounding box center [122, 212] width 90 height 8
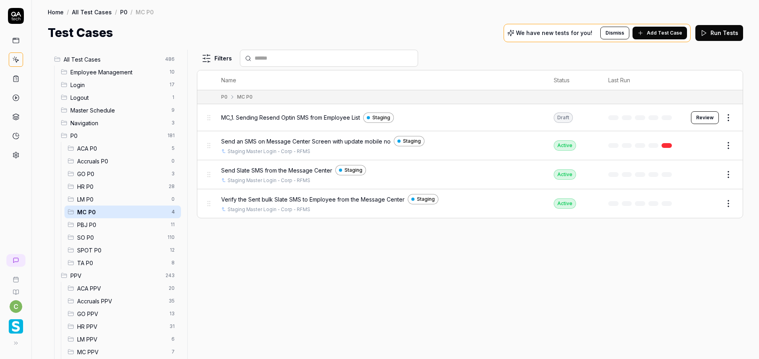
click at [712, 120] on button "Review" at bounding box center [705, 117] width 28 height 13
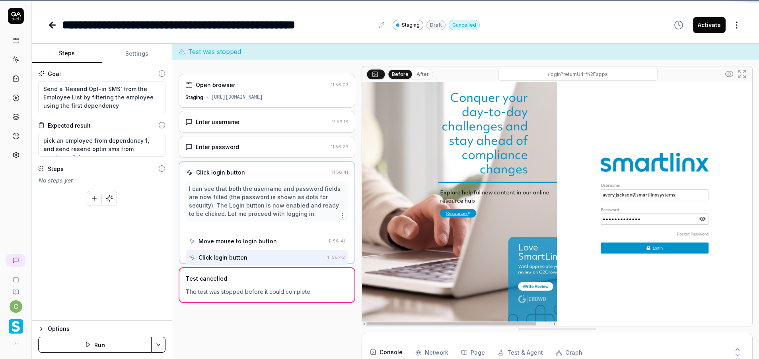
scroll to position [29, 0]
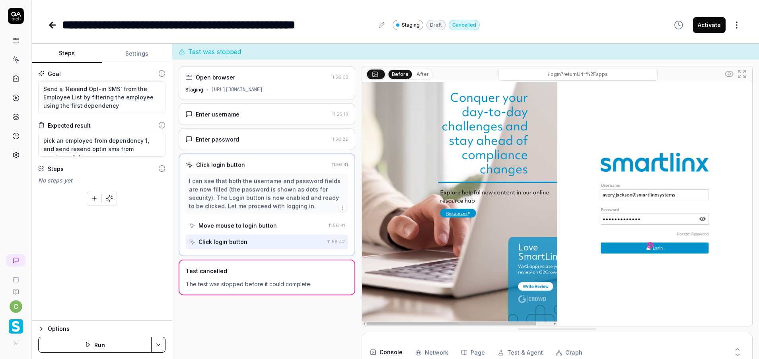
click at [371, 20] on div "**********" at bounding box center [218, 25] width 312 height 18
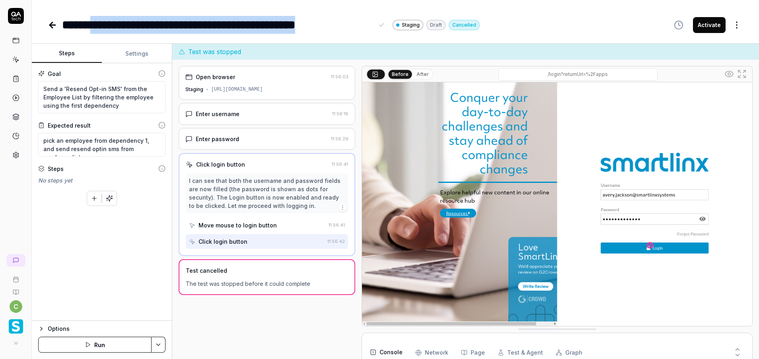
type textarea "*"
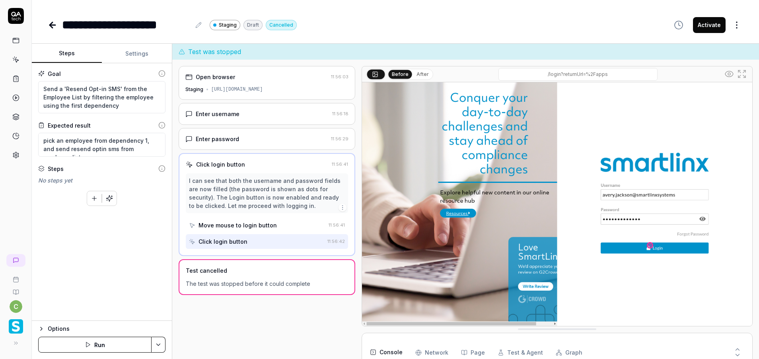
click at [199, 25] on icon at bounding box center [198, 25] width 6 height 6
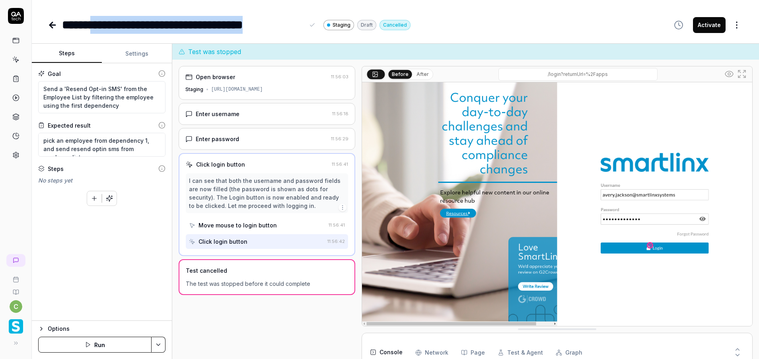
drag, startPoint x: 100, startPoint y: 23, endPoint x: 307, endPoint y: 24, distance: 206.6
click at [307, 24] on div "**********" at bounding box center [189, 25] width 255 height 18
copy div "**********"
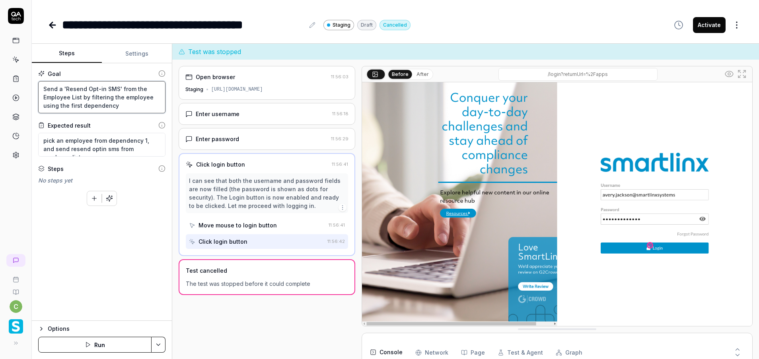
type textarea "*"
drag, startPoint x: 128, startPoint y: 108, endPoint x: 38, endPoint y: 88, distance: 91.7
click at [38, 88] on textarea "Send a 'Resend Opt-in SMS' from the Employee List by filtering the employee usi…" at bounding box center [101, 97] width 127 height 32
paste textarea "ing SMS to Transfer Employee"
type textarea "Sending SMS to Transfer Employee"
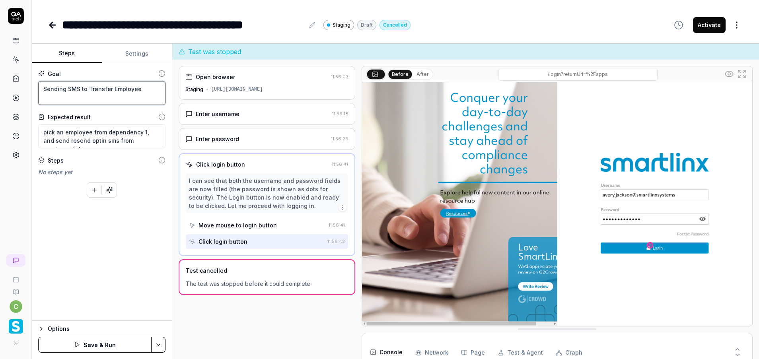
type textarea "*"
type textarea "Sending SMS to Transfer Employee"
type textarea "*"
type textarea "Sending SMS to Transfer Employee f"
type textarea "*"
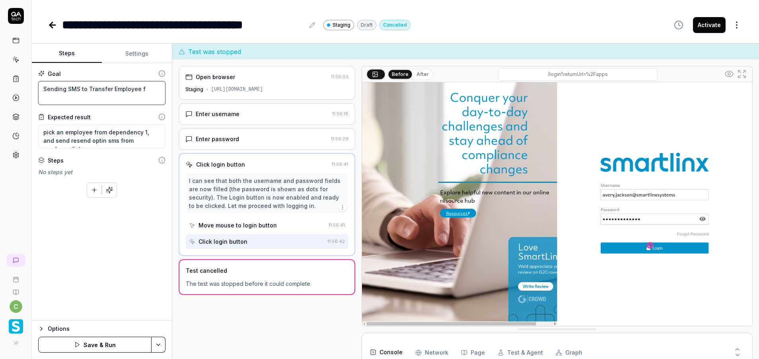
type textarea "Sending SMS to Transfer Employee fr"
type textarea "*"
type textarea "Sending SMS to Transfer Employee fro"
type textarea "*"
type textarea "Sending SMS to Transfer Employee from"
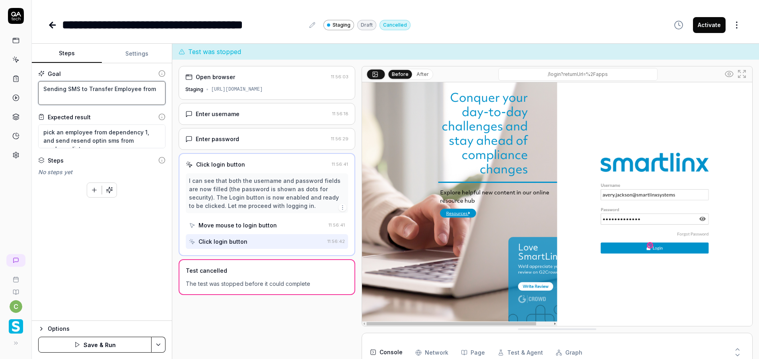
type textarea "*"
type textarea "Sending SMS to Transfer Employee from"
type textarea "*"
type textarea "Sending SMS to Transfer Employee from M"
type textarea "*"
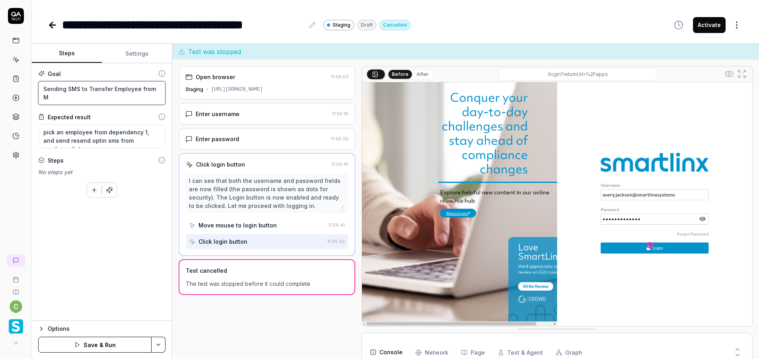
type textarea "Sending SMS to Transfer Employee from Me"
type textarea "*"
type textarea "Sending SMS to Transfer Employee from Med"
type textarea "*"
type textarea "Sending SMS to Transfer Employee from Meds"
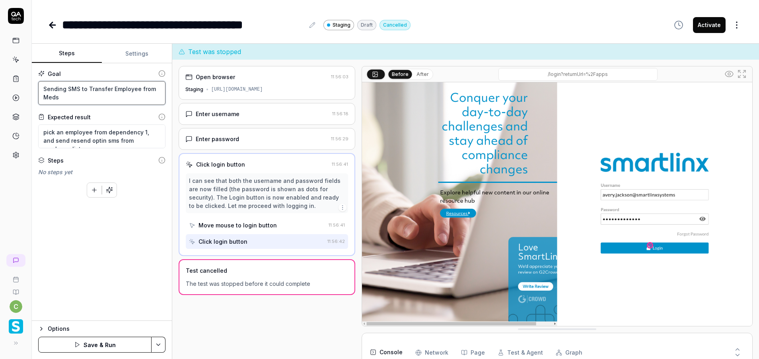
type textarea "*"
type textarea "Sending SMS to Transfer Employee from Medss"
type textarea "*"
type textarea "Sending SMS to Transfer Employee from Medssa"
type textarea "*"
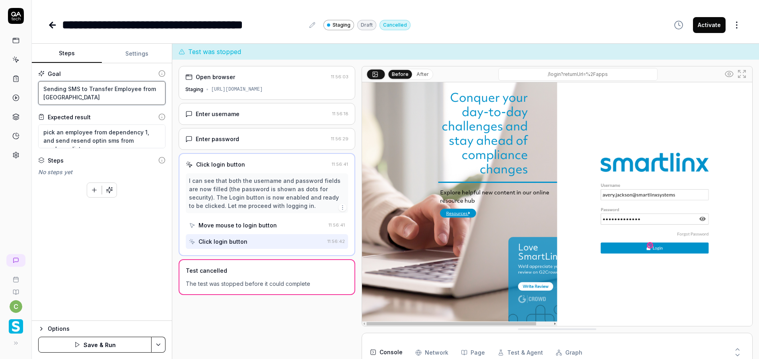
type textarea "Sending SMS to Transfer Employee from Medss"
type textarea "*"
type textarea "Sending SMS to Transfer Employee from Meds"
type textarea "*"
type textarea "Sending SMS to Transfer Employee from Med"
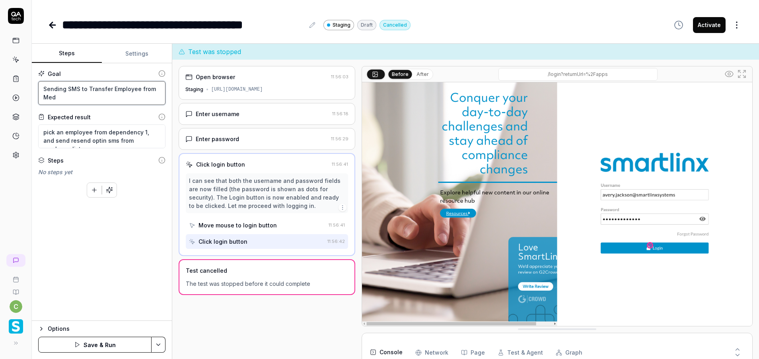
type textarea "*"
type textarea "Sending SMS to Transfer Employee from Me"
type textarea "*"
type textarea "Sending SMS to Transfer Employee from Mes"
type textarea "*"
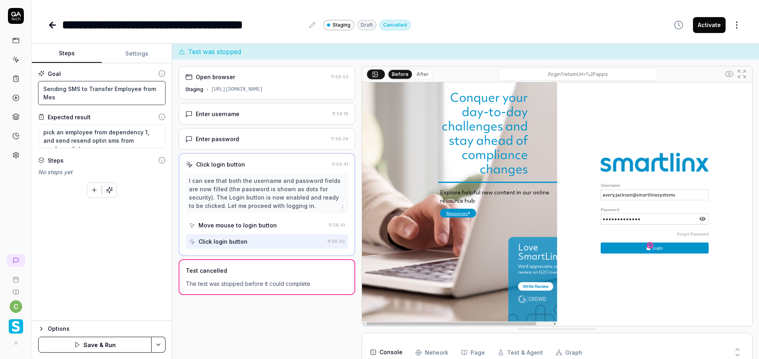
type textarea "Sending SMS to Transfer Employee from Mess"
type textarea "*"
type textarea "Sending SMS to Transfer Employee from Messa"
type textarea "*"
type textarea "Sending SMS to Transfer Employee from Messag"
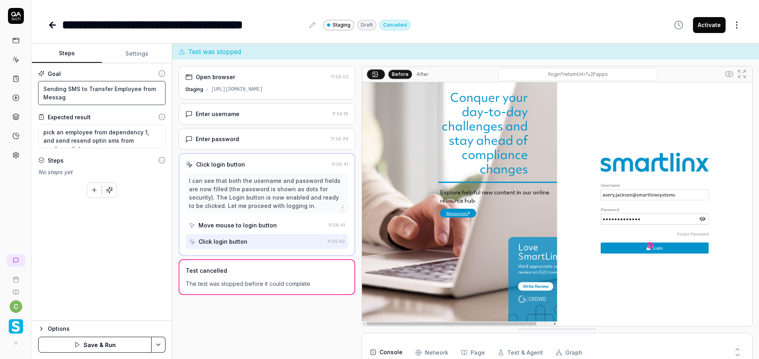
type textarea "*"
type textarea "Sending SMS to Transfer Employee from Message"
type textarea "*"
type textarea "Sending SMS to Transfer Employee from Message"
type textarea "*"
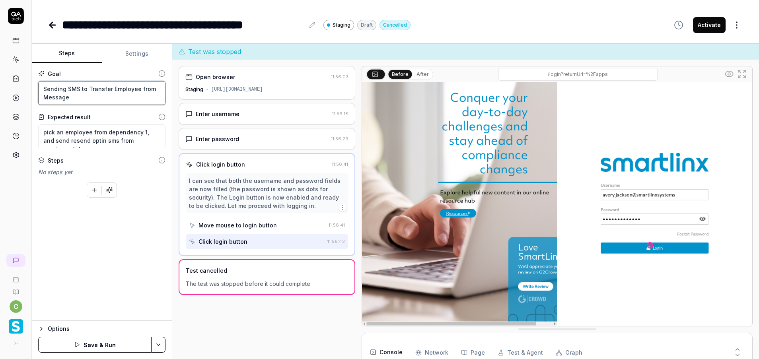
type textarea "Sending SMS to Transfer Employee from Message C"
type textarea "*"
type textarea "Sending SMS to Transfer Employee from Message Ce"
type textarea "*"
type textarea "Sending SMS to Transfer Employee from Message Cen"
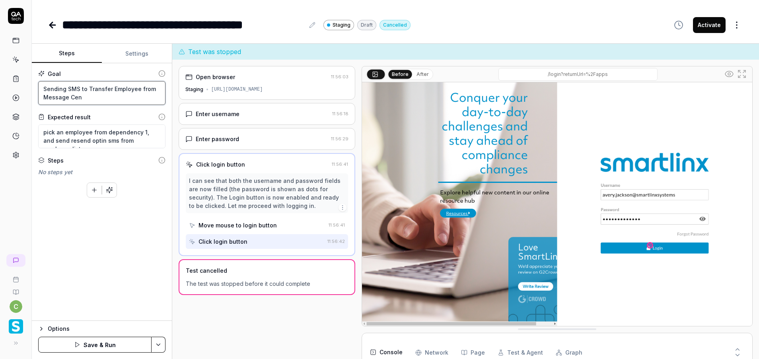
type textarea "*"
type textarea "Sending SMS to Transfer Employee from Message Cent"
type textarea "*"
type textarea "Sending SMS to Transfer Employee from Message Cente"
type textarea "*"
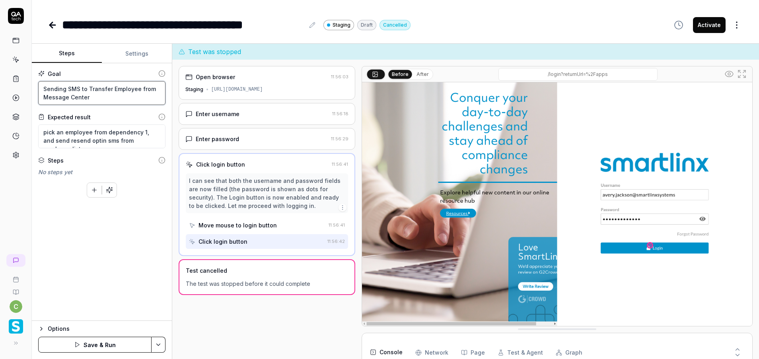
type textarea "Sending SMS to Transfer Employee from Message Center"
drag, startPoint x: 43, startPoint y: 132, endPoint x: 174, endPoint y: 146, distance: 131.7
click at [174, 146] on div "Steps Settings Goal Sending SMS to Transfer Employee from Message Center Expect…" at bounding box center [396, 202] width 728 height 316
click at [97, 94] on textarea "Sending SMS to Transfer Employee from Message Center" at bounding box center [101, 93] width 127 height 24
click at [110, 134] on textarea at bounding box center [101, 137] width 127 height 24
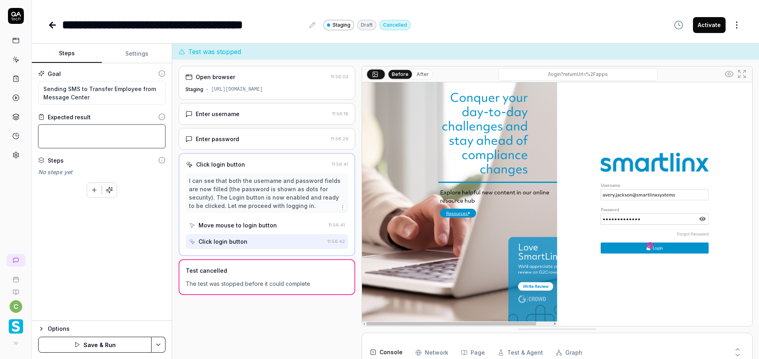
type textarea "*"
type textarea "S"
type textarea "*"
type textarea "SM"
type textarea "*"
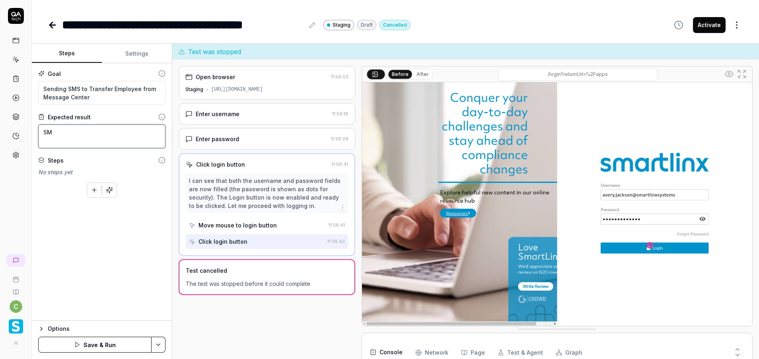
type textarea "SMS"
type textarea "*"
type textarea "SMS"
type textarea "*"
type textarea "SMS s"
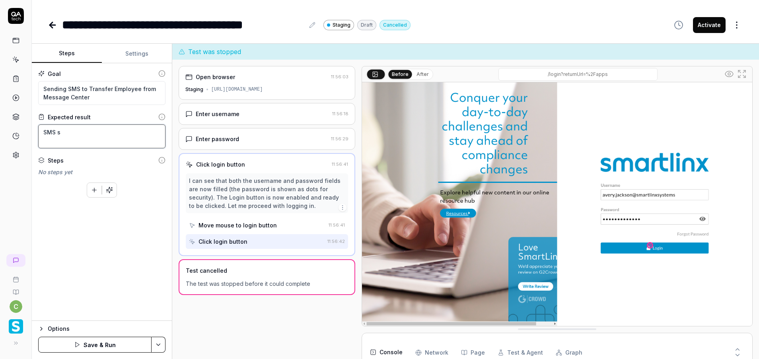
type textarea "*"
type textarea "SMS se"
type textarea "*"
type textarea "SMS sen"
type textarea "*"
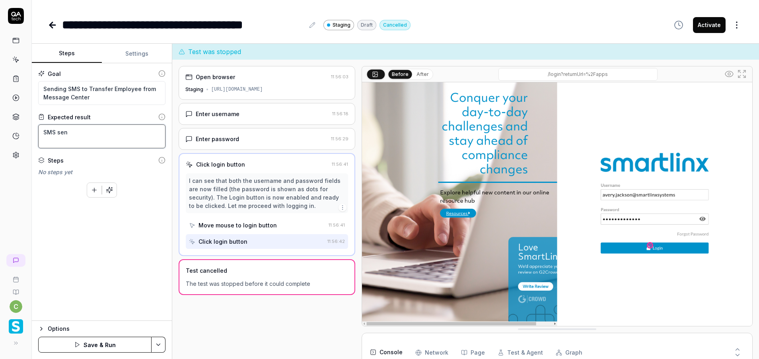
type textarea "SMS sent"
type textarea "*"
type textarea "SMS sent"
type textarea "*"
type textarea "SMS sent t"
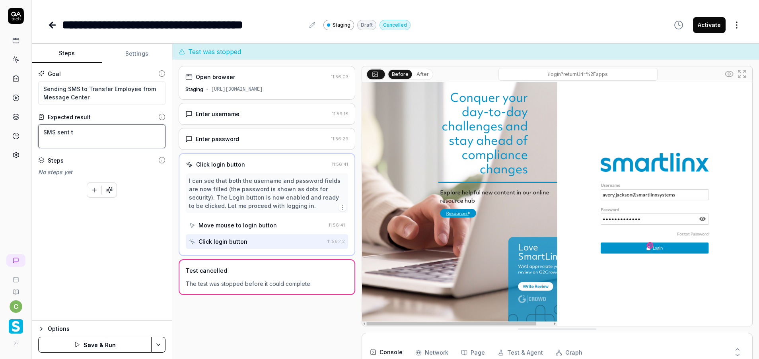
type textarea "*"
type textarea "SMS sent to"
type textarea "*"
type textarea "SMS sent to"
type textarea "*"
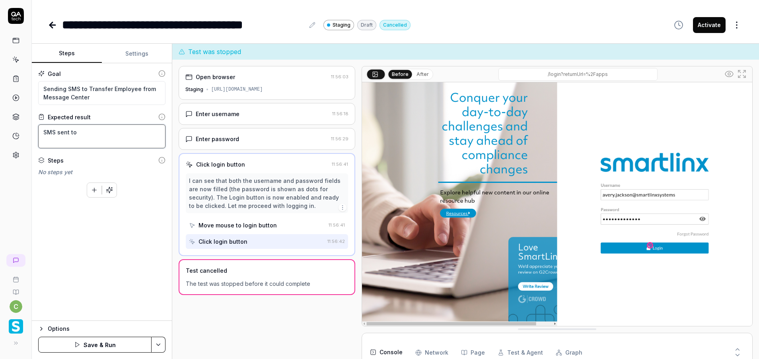
type textarea "SMS sent to T"
type textarea "*"
type textarea "SMS sent to Tr"
type textarea "*"
type textarea "SMS sent to Tra"
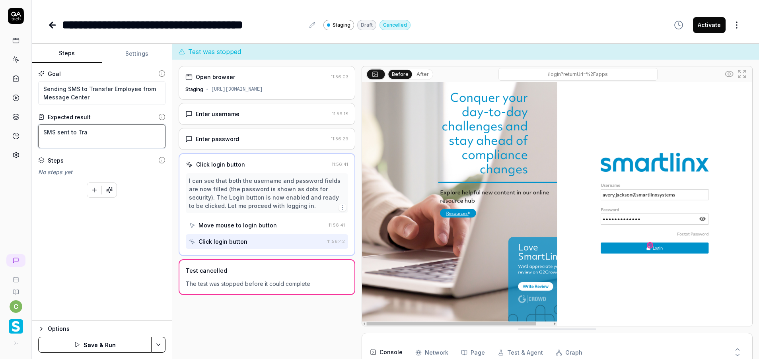
type textarea "*"
type textarea "SMS sent to Tran"
type textarea "*"
type textarea "SMS sent to Tranf"
type textarea "*"
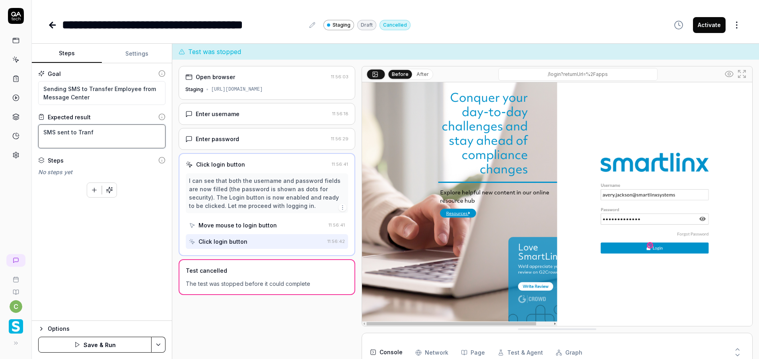
type textarea "SMS sent to Tranfe"
type textarea "*"
type textarea "SMS sent to Tranfer"
type textarea "*"
type textarea "SMS sent to Tranfer"
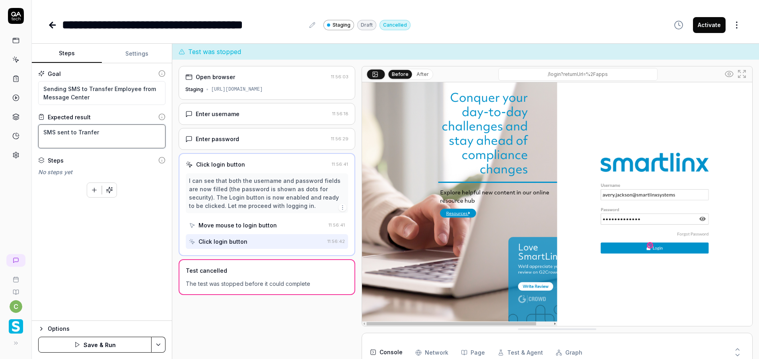
type textarea "*"
type textarea "SMS sent to Tranfer"
type textarea "*"
type textarea "SMS sent to Tranfe"
type textarea "*"
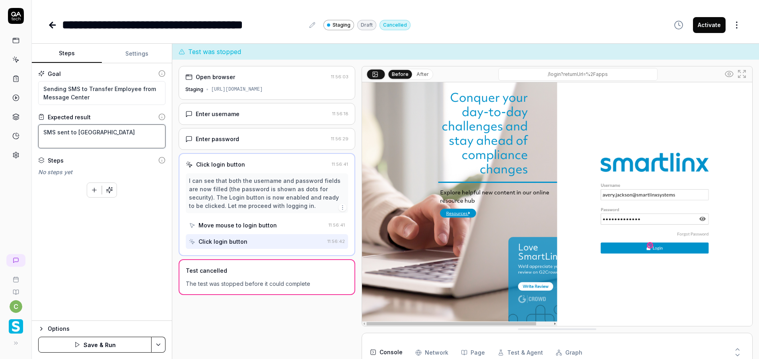
type textarea "SMS sent to Tranf"
type textarea "*"
type textarea "SMS sent to Tran"
type textarea "*"
type textarea "SMS sent to Tra"
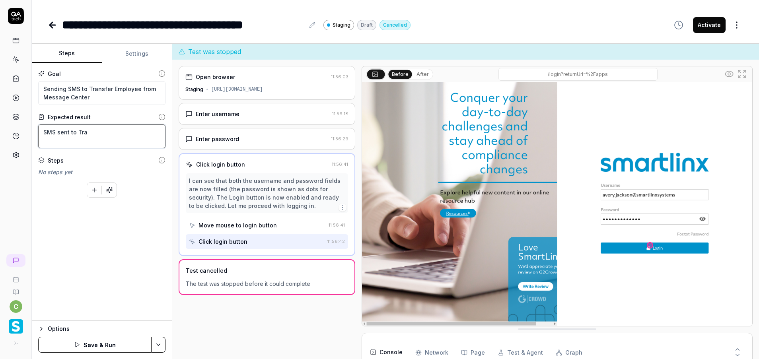
type textarea "*"
type textarea "SMS sent to Tr"
type textarea "*"
type textarea "SMS sent to Tra"
type textarea "*"
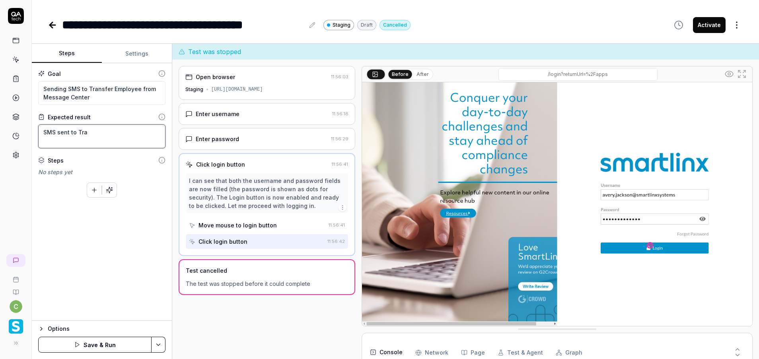
type textarea "SMS sent to Tran"
type textarea "*"
type textarea "SMS sent to Trans"
type textarea "*"
type textarea "SMS sent to Transf"
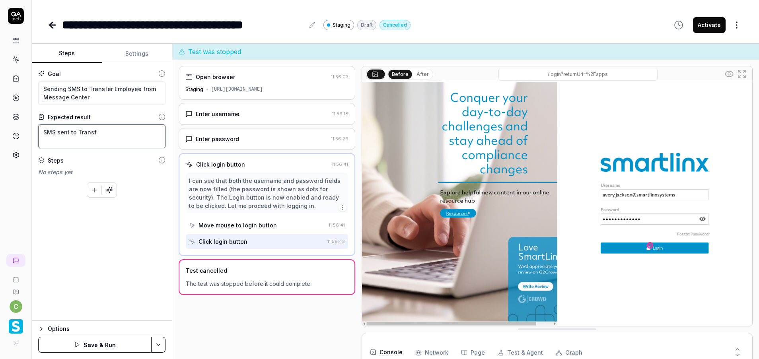
type textarea "*"
type textarea "SMS sent to Transfe"
type textarea "*"
type textarea "SMS sent to Transfer"
type textarea "*"
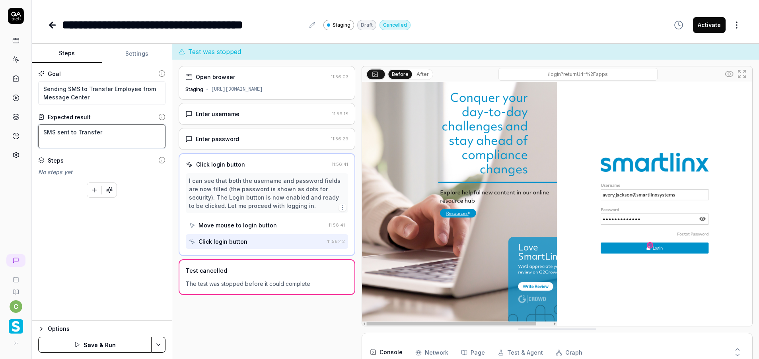
type textarea "SMS sent to Transfer"
type textarea "*"
type textarea "SMS sent to Transfer t"
type textarea "*"
type textarea "SMS sent to Transfer to"
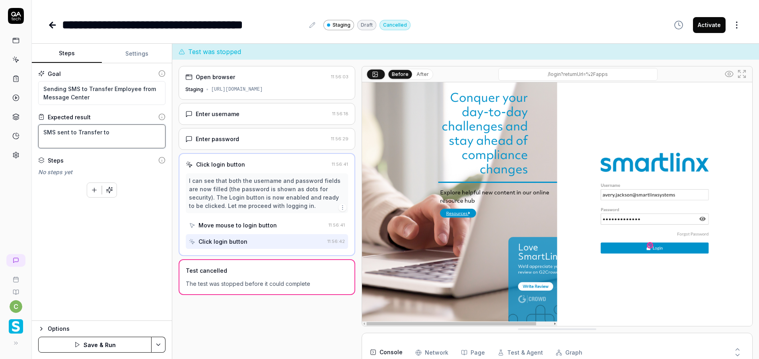
type textarea "*"
type textarea "SMS sent to Transfer to"
click at [78, 130] on textarea "SMS sent to Transfer to" at bounding box center [101, 137] width 127 height 24
type textarea "*"
type textarea "SMS sent to sTransfer to"
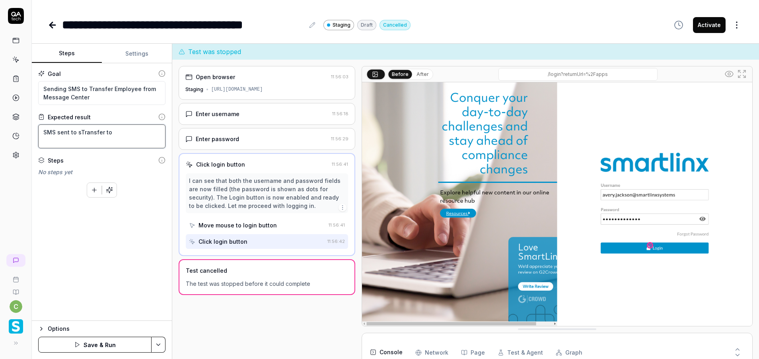
type textarea "*"
type textarea "SMS sent to Transfer to"
click at [70, 131] on textarea "SMS sent to Transfer to" at bounding box center [101, 137] width 127 height 24
type textarea "*"
type textarea "SMS sent sto Transfer to"
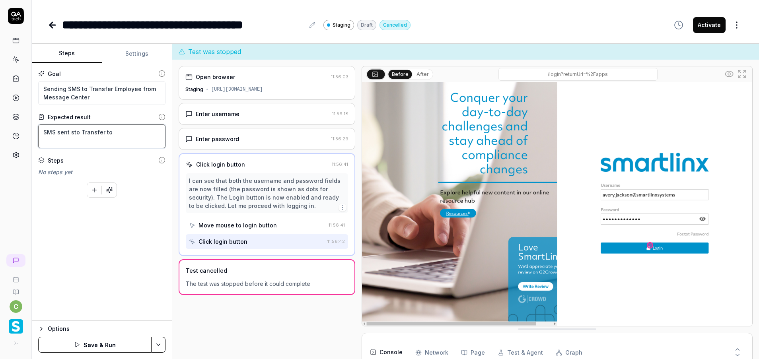
type textarea "*"
type textarea "SMS sent suto Transfer to"
type textarea "*"
type textarea "SMS sent sucto Transfer to"
type textarea "*"
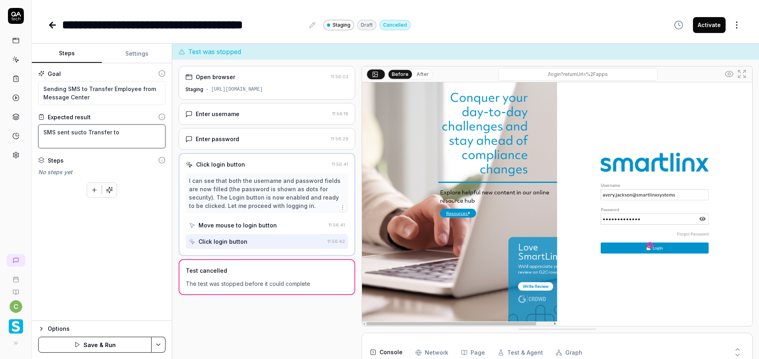
type textarea "SMS sent succto Transfer to"
type textarea "*"
type textarea "SMS sent succeto Transfer to"
type textarea "*"
type textarea "SMS sent succesto Transfer to"
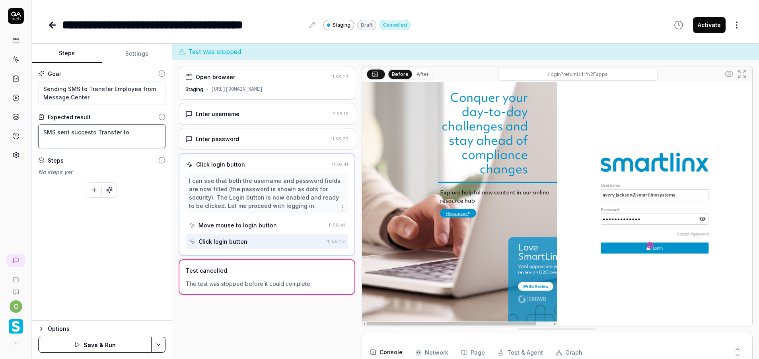
type textarea "*"
type textarea "SMS sent successto Transfer to"
type textarea "*"
type textarea "SMS sent successfto Transfer to"
type textarea "*"
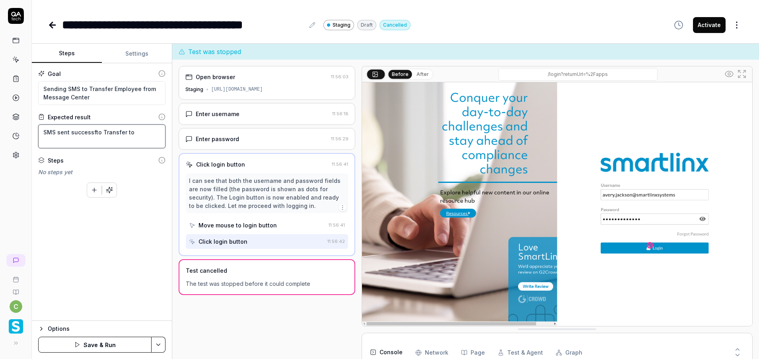
type textarea "SMS sent successfuto Transfer to"
type textarea "*"
type textarea "SMS sent successfulto Transfer to"
type textarea "*"
type textarea "SMS sent successfullto Transfer to"
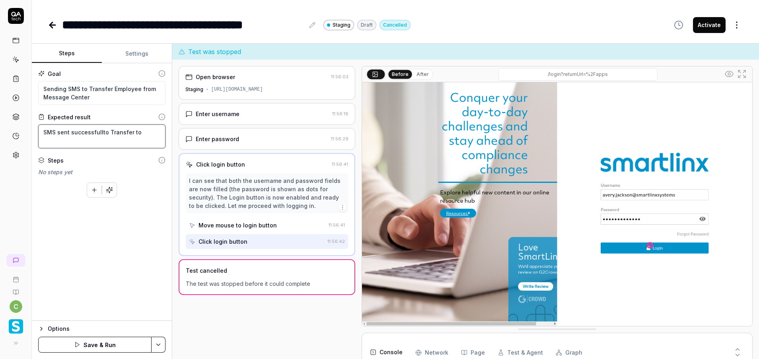
type textarea "*"
type textarea "SMS sent successfullyto Transfer to"
type textarea "*"
type textarea "SMS sent successfully to Transfer to"
click at [150, 132] on textarea "SMS sent successfully to Transfer to" at bounding box center [101, 137] width 127 height 24
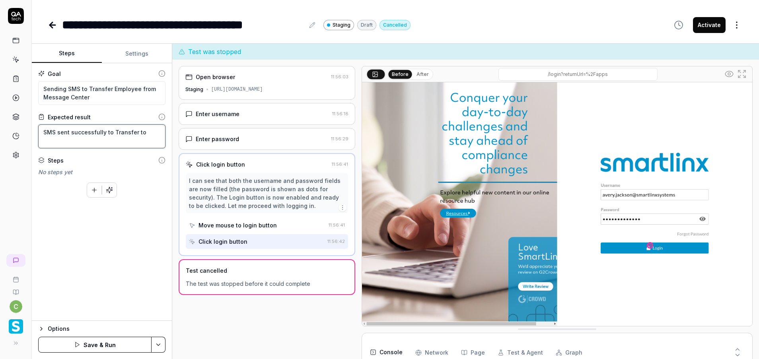
type textarea "*"
type textarea "SMS sent successfully to Transfer to"
type textarea "*"
type textarea "SMS sent successfully to Transfer t"
type textarea "*"
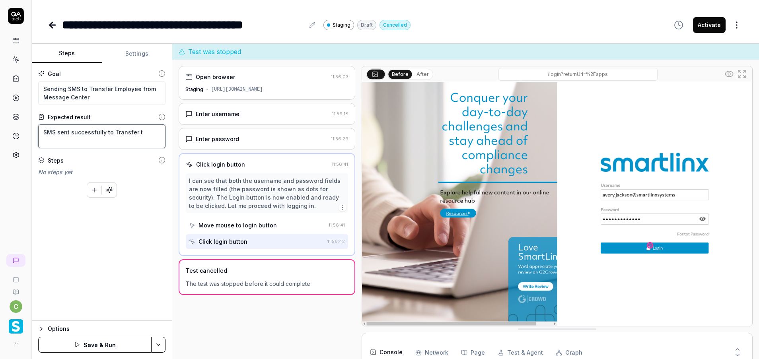
type textarea "SMS sent successfully to Transfer"
type textarea "*"
type textarea "SMS sent successfully to Transfer e"
type textarea "*"
type textarea "SMS sent successfully to Transfer em"
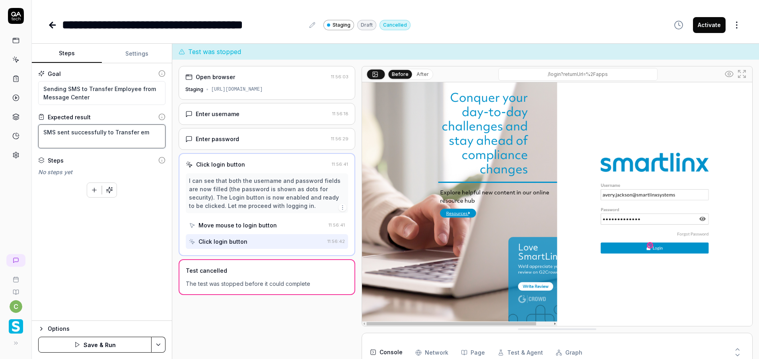
type textarea "*"
type textarea "SMS sent successfully to Transfer emp"
type textarea "*"
type textarea "SMS sent successfully to Transfer empl"
type textarea "*"
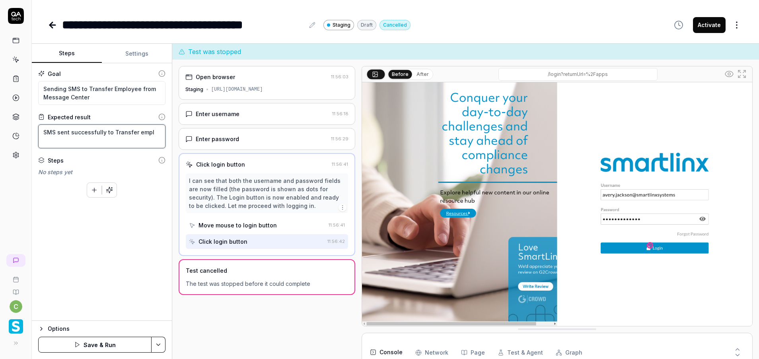
type textarea "SMS sent successfully to Transfer emplo"
type textarea "*"
type textarea "SMS sent successfully to Transfer employ"
type textarea "*"
type textarea "SMS sent successfully to Transfer employe"
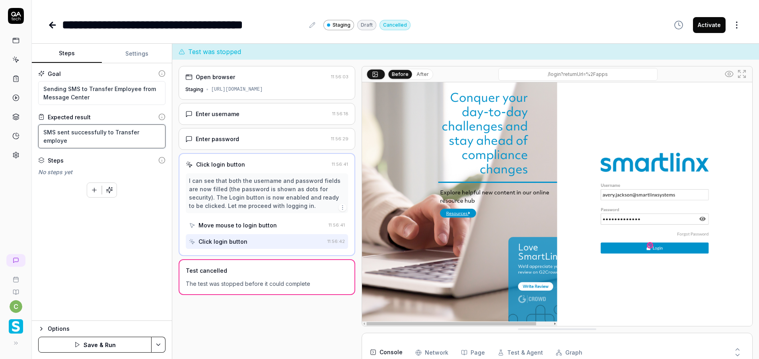
type textarea "*"
type textarea "SMS sent successfully to Transfer employee"
click at [158, 342] on html "**********" at bounding box center [379, 179] width 759 height 359
click at [94, 284] on div "Save" at bounding box center [118, 290] width 101 height 18
click at [94, 343] on button "Run" at bounding box center [94, 345] width 113 height 16
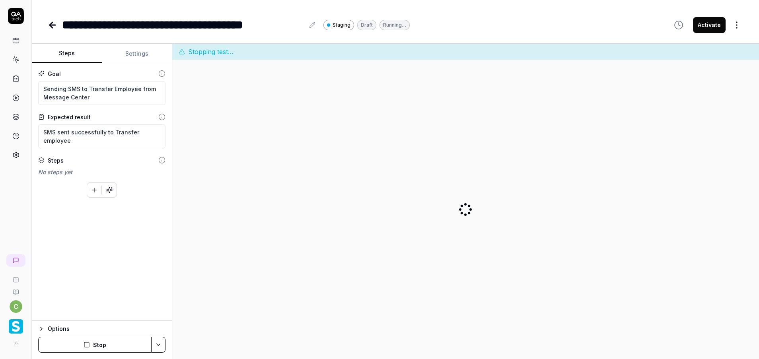
type textarea "*"
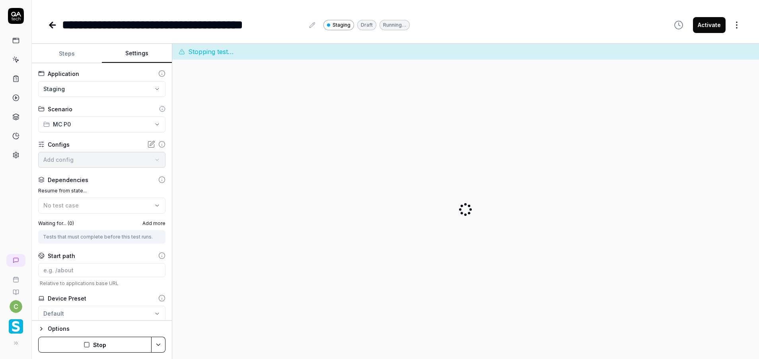
click at [150, 55] on button "Settings" at bounding box center [137, 53] width 70 height 19
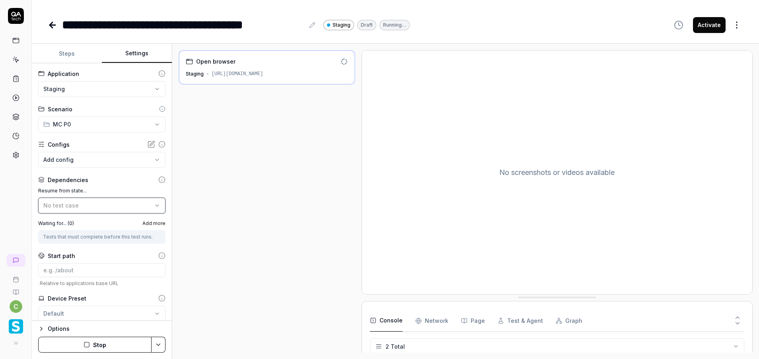
click at [82, 203] on div "No test case" at bounding box center [97, 205] width 109 height 8
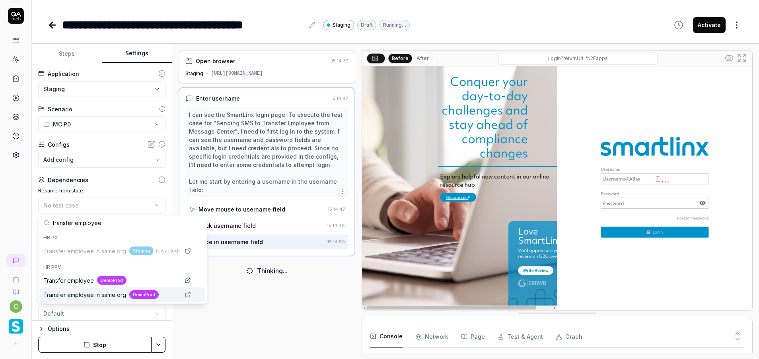
type input "transfer employee"
click at [114, 294] on span "Transfer employee in same org" at bounding box center [84, 295] width 83 height 8
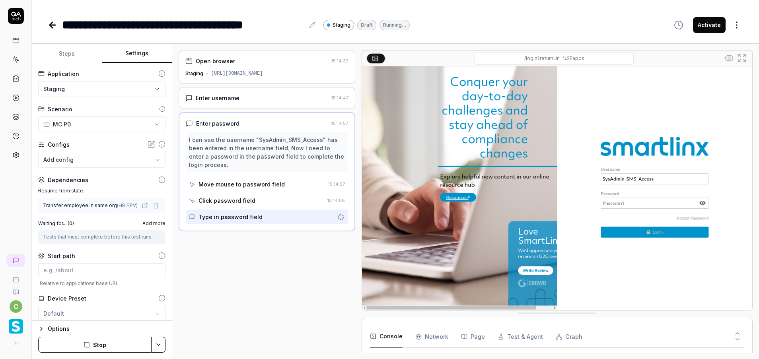
scroll to position [14, 0]
click at [156, 345] on html "**********" at bounding box center [379, 179] width 759 height 359
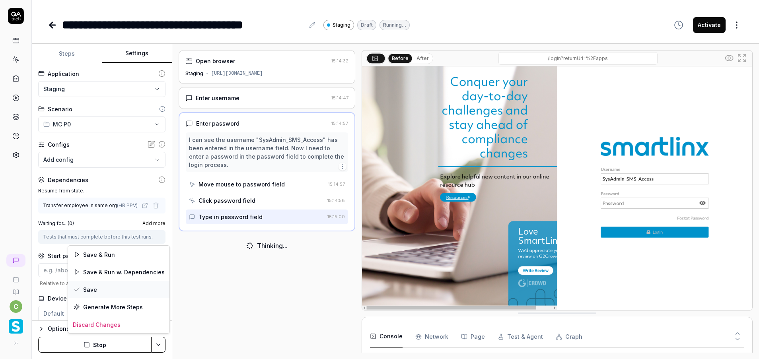
click at [94, 286] on div "Save" at bounding box center [118, 290] width 101 height 18
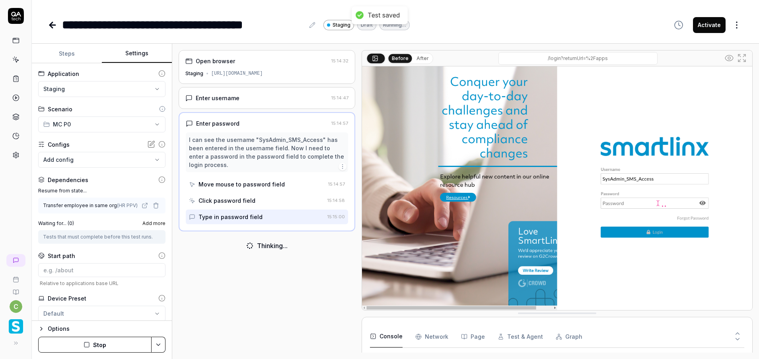
click at [117, 344] on button "Stop" at bounding box center [94, 345] width 113 height 16
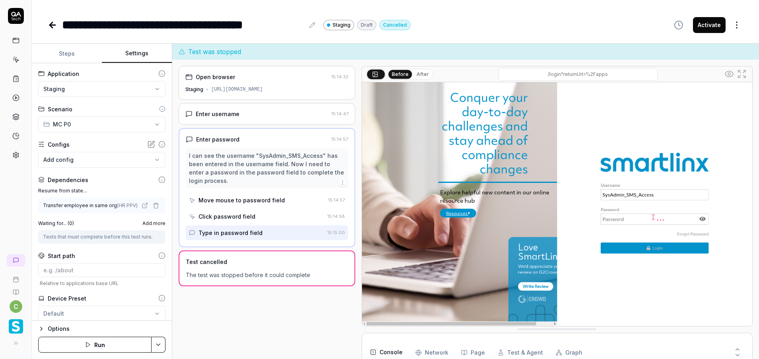
click at [116, 343] on button "Run" at bounding box center [94, 345] width 113 height 16
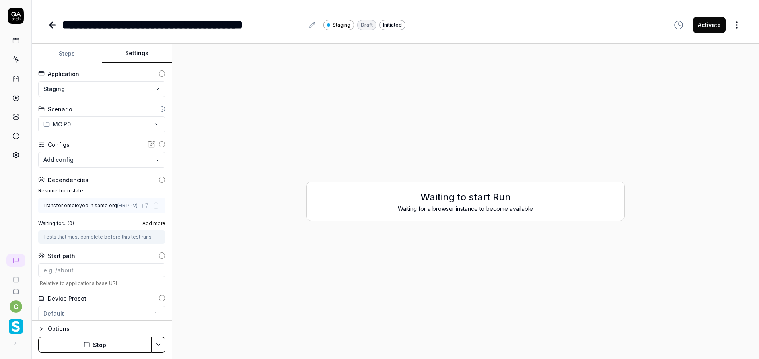
click at [128, 343] on button "Stop" at bounding box center [94, 345] width 113 height 16
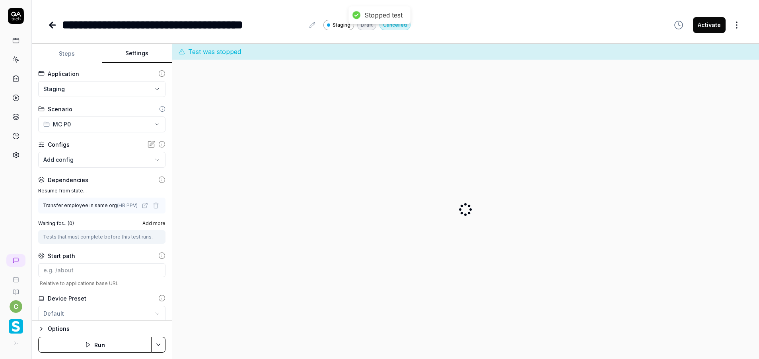
click at [120, 347] on button "Run" at bounding box center [94, 345] width 113 height 16
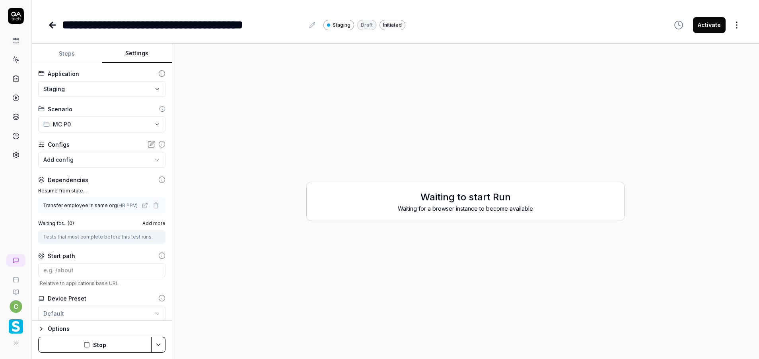
click at [105, 343] on button "Stop" at bounding box center [94, 345] width 113 height 16
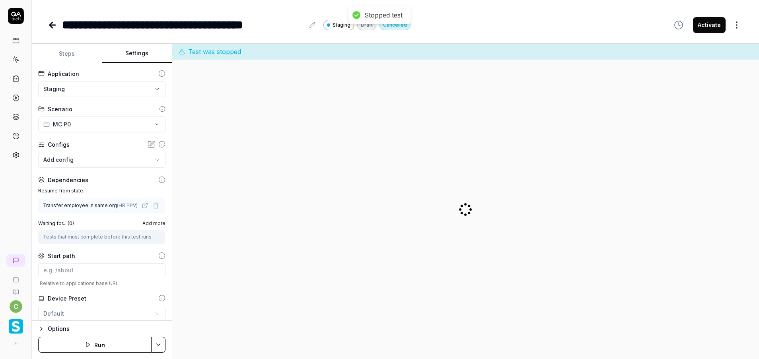
click at [122, 347] on button "Run" at bounding box center [94, 345] width 113 height 16
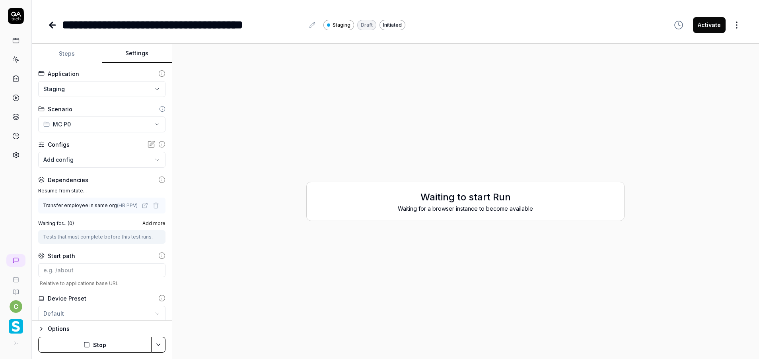
click at [138, 349] on button "Stop" at bounding box center [94, 345] width 113 height 16
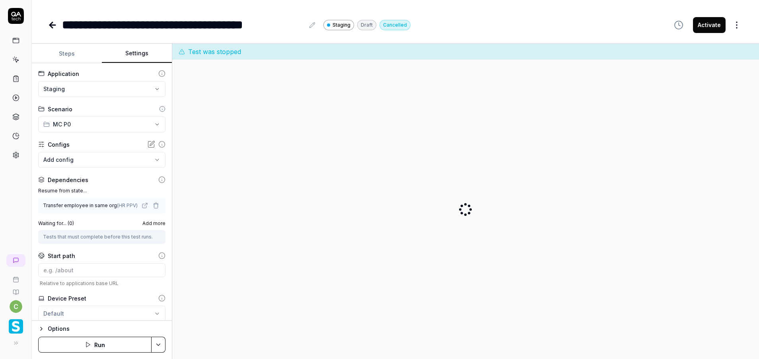
click at [162, 343] on html "**********" at bounding box center [379, 179] width 759 height 359
click at [132, 318] on div "Generate More Steps" at bounding box center [128, 325] width 80 height 18
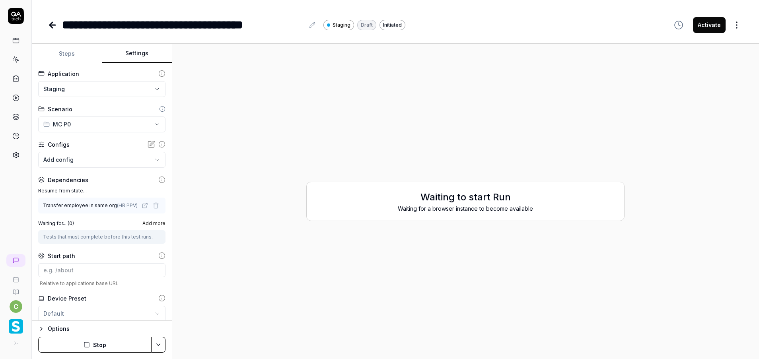
click at [104, 344] on button "Stop" at bounding box center [94, 345] width 113 height 16
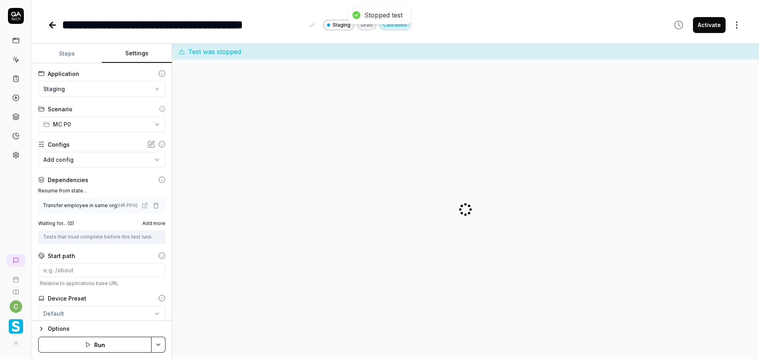
click at [152, 26] on div "**********" at bounding box center [183, 25] width 242 height 18
click at [81, 55] on button "Steps" at bounding box center [67, 53] width 70 height 19
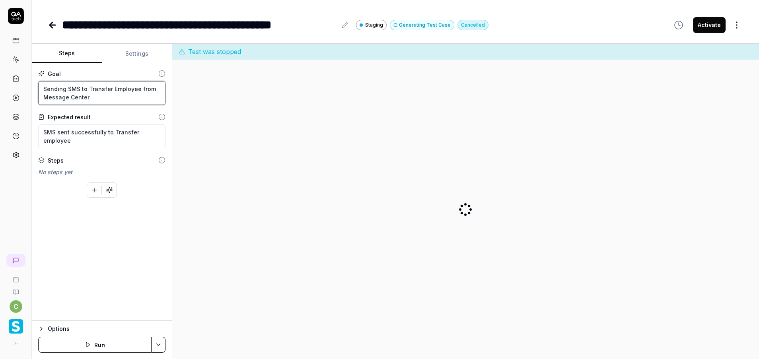
click at [68, 87] on textarea "Sending SMS to Transfer Employee from Message Center" at bounding box center [101, 93] width 127 height 24
type textarea "*"
type textarea "Sending SSMS to Transfer Employee from Message Center"
type textarea "*"
type textarea "Sending SlSMS to Transfer Employee from Message Center"
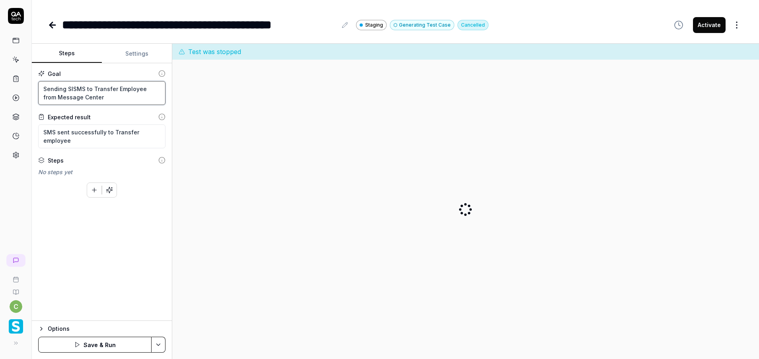
type textarea "*"
type textarea "Sending SlaSMS to Transfer Employee from Message Center"
type textarea "*"
type textarea "Sending SlatSMS to Transfer Employee from Message Center"
type textarea "*"
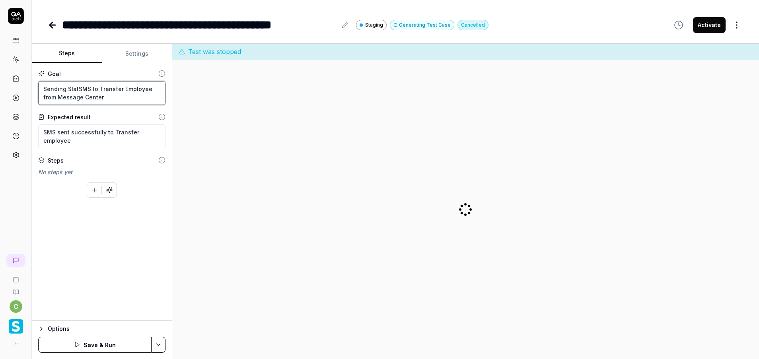
type textarea "Sending SlateSMS to Transfer Employee from Message Center"
type textarea "*"
type textarea "Sending Slate SMS to Transfer Employee from Message Center"
click at [161, 345] on html "**********" at bounding box center [379, 179] width 759 height 359
click at [99, 290] on div "Save" at bounding box center [118, 290] width 101 height 18
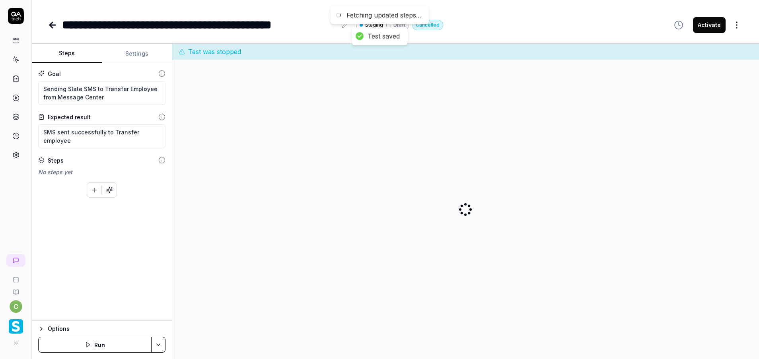
click at [105, 349] on button "Run" at bounding box center [94, 345] width 113 height 16
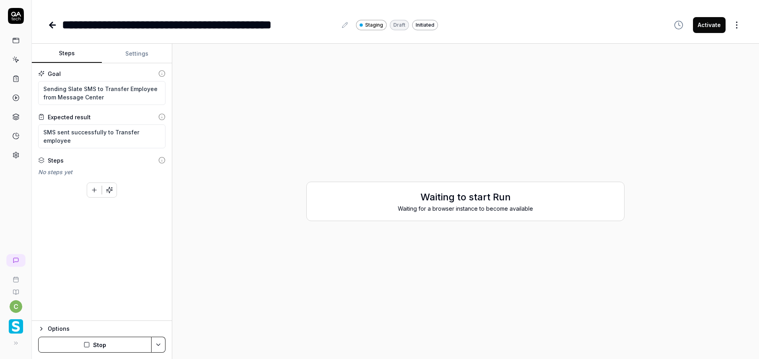
click at [132, 51] on button "Settings" at bounding box center [137, 53] width 70 height 19
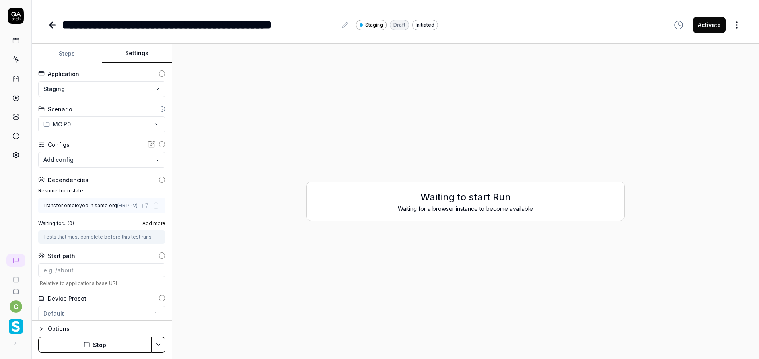
click at [58, 224] on label "Waiting for... ( 0 )" at bounding box center [56, 223] width 36 height 7
click at [151, 226] on span "Add more" at bounding box center [153, 223] width 23 height 7
click at [158, 178] on icon at bounding box center [161, 179] width 7 height 7
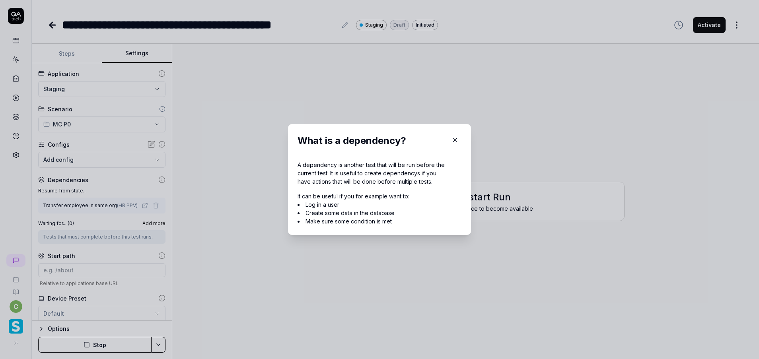
click at [452, 139] on icon "button" at bounding box center [455, 140] width 7 height 7
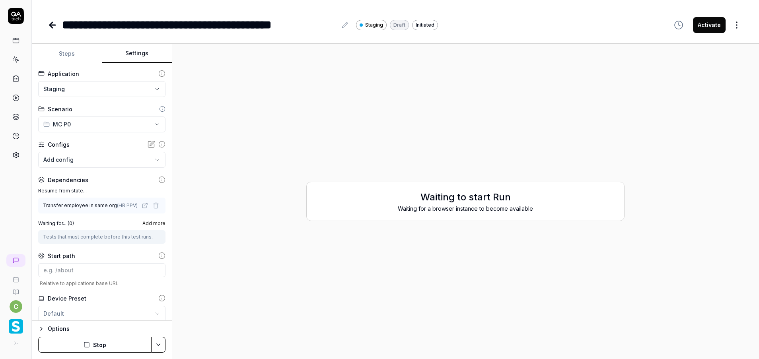
click at [67, 58] on button "Steps" at bounding box center [67, 53] width 70 height 19
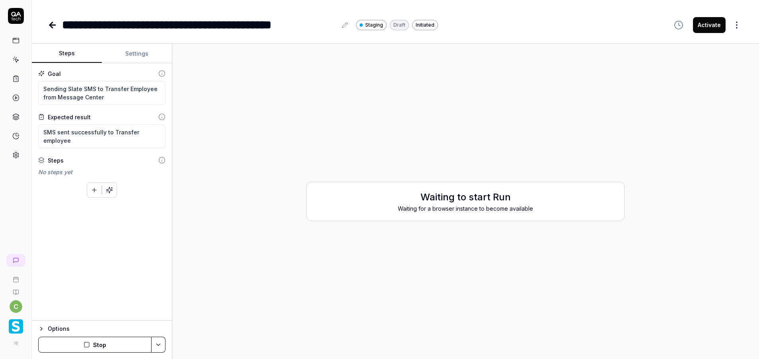
type textarea "*"
click at [426, 272] on div "Waiting to start Run Waiting for a browser instance to become available" at bounding box center [466, 201] width 574 height 303
type textarea "*"
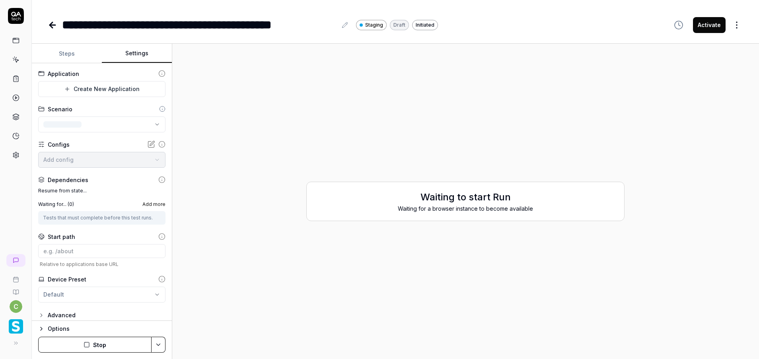
click at [140, 60] on button "Settings" at bounding box center [137, 53] width 70 height 19
click at [102, 91] on html "**********" at bounding box center [379, 179] width 759 height 359
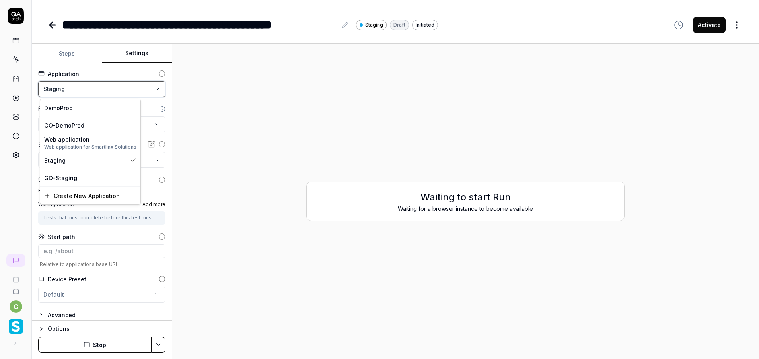
click at [102, 91] on html "**********" at bounding box center [379, 179] width 759 height 359
click at [96, 129] on html "**********" at bounding box center [379, 179] width 759 height 359
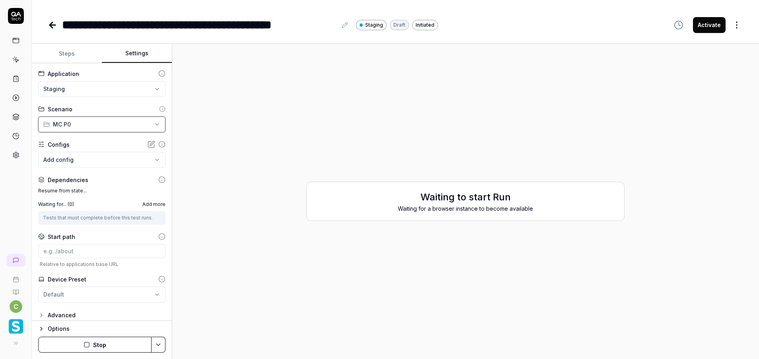
click at [96, 129] on html "**********" at bounding box center [379, 179] width 759 height 359
click at [87, 166] on body "**********" at bounding box center [379, 179] width 759 height 359
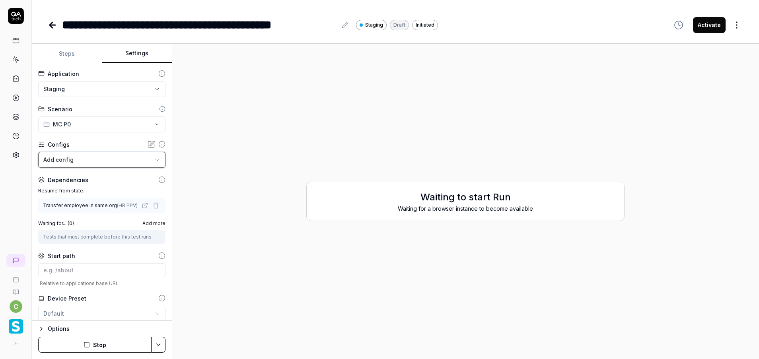
click at [92, 138] on html "**********" at bounding box center [379, 179] width 759 height 359
click at [160, 345] on html "**********" at bounding box center [379, 179] width 759 height 359
click at [137, 325] on div "Generate More Steps" at bounding box center [128, 325] width 80 height 18
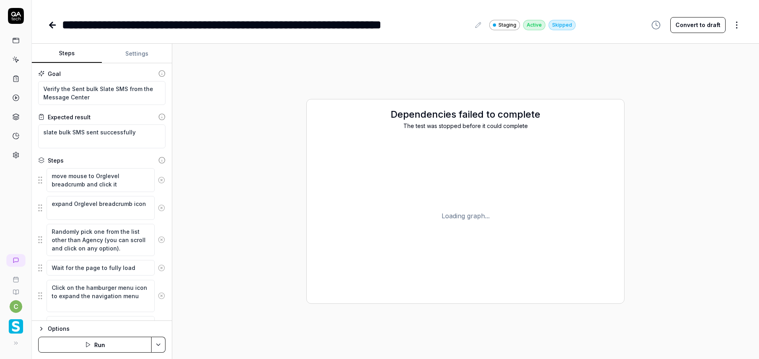
click at [158, 344] on html "**********" at bounding box center [379, 179] width 759 height 359
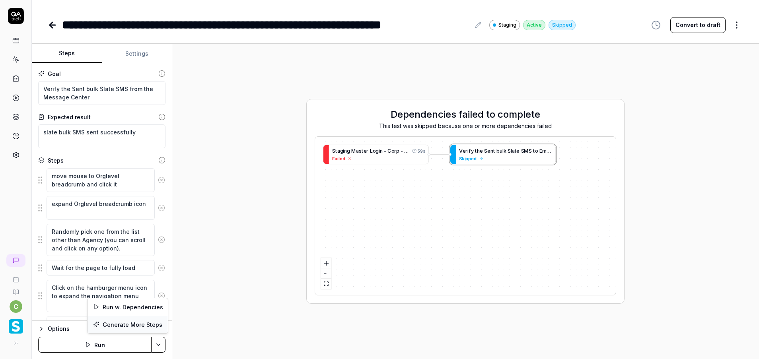
click at [140, 325] on div "Generate More Steps" at bounding box center [128, 325] width 80 height 18
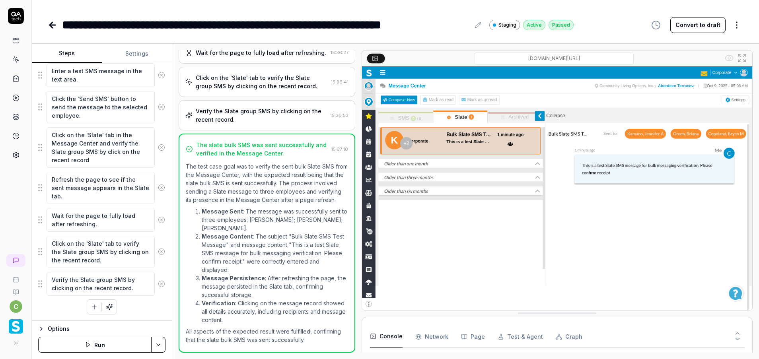
scroll to position [585, 0]
click at [139, 49] on button "Settings" at bounding box center [137, 53] width 70 height 19
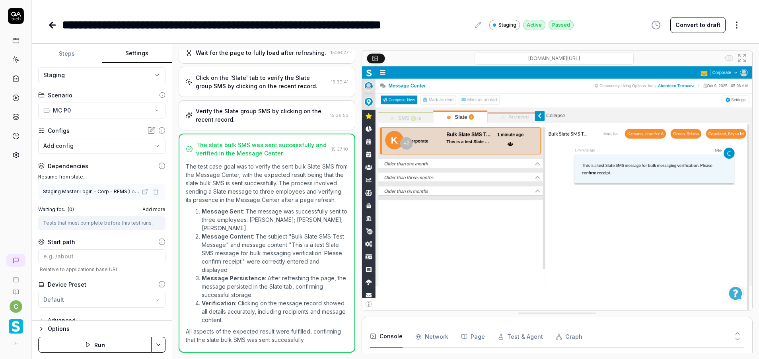
scroll to position [25, 0]
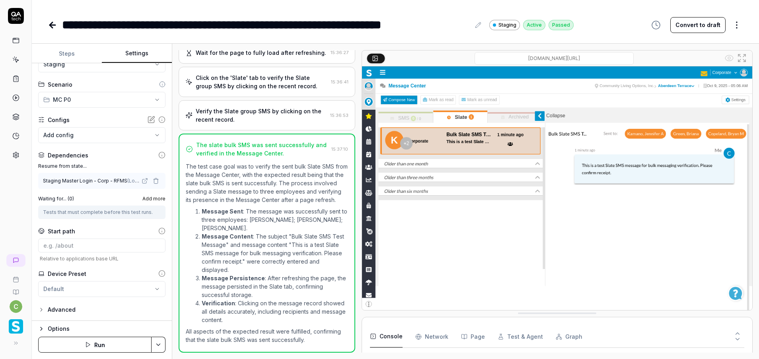
click at [71, 55] on button "Steps" at bounding box center [67, 53] width 70 height 19
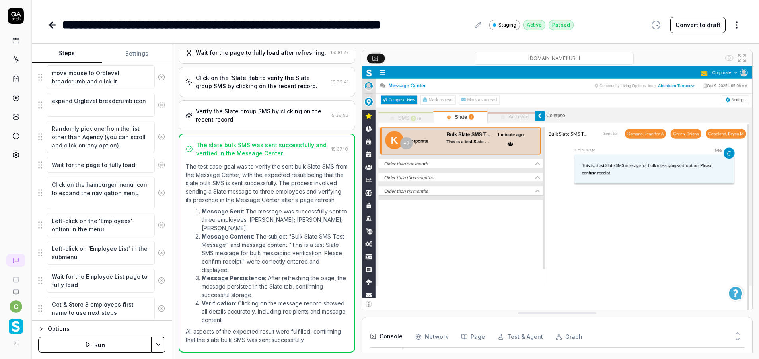
scroll to position [119, 0]
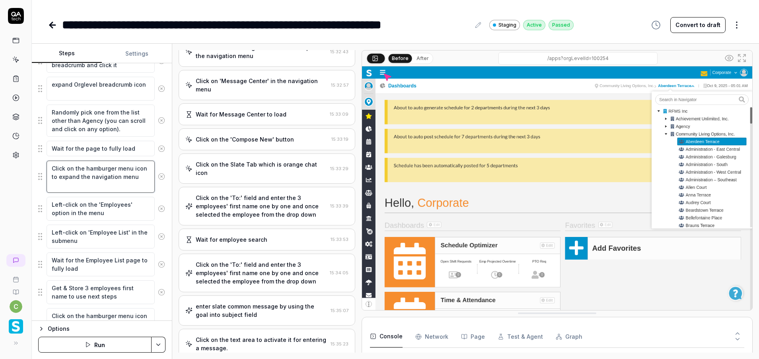
drag, startPoint x: 52, startPoint y: 167, endPoint x: 79, endPoint y: 190, distance: 35.3
click at [77, 189] on textarea "Click on the hamburger menu icon to expand the navigation menu" at bounding box center [101, 177] width 108 height 32
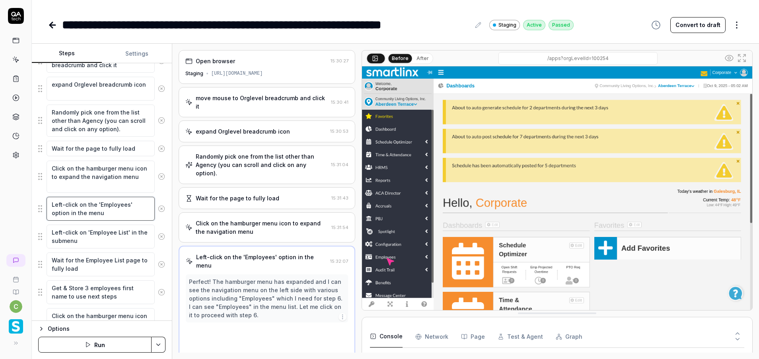
scroll to position [13, 0]
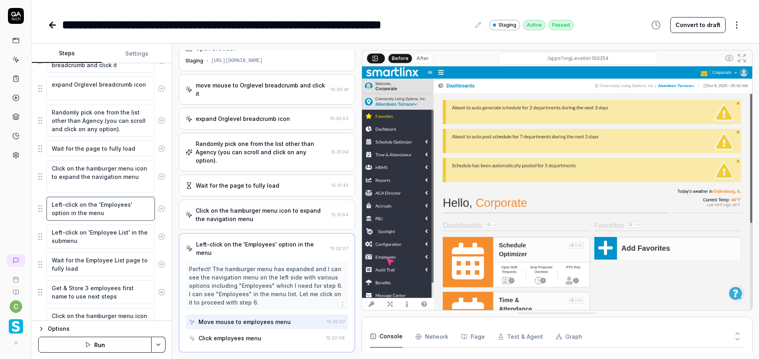
drag, startPoint x: 49, startPoint y: 205, endPoint x: 112, endPoint y: 214, distance: 63.2
click at [112, 214] on textarea "Left-click on the 'Employees' option in the menu" at bounding box center [101, 209] width 108 height 24
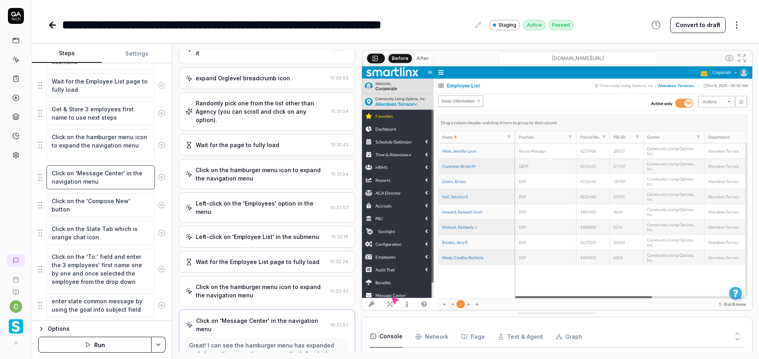
scroll to position [130, 0]
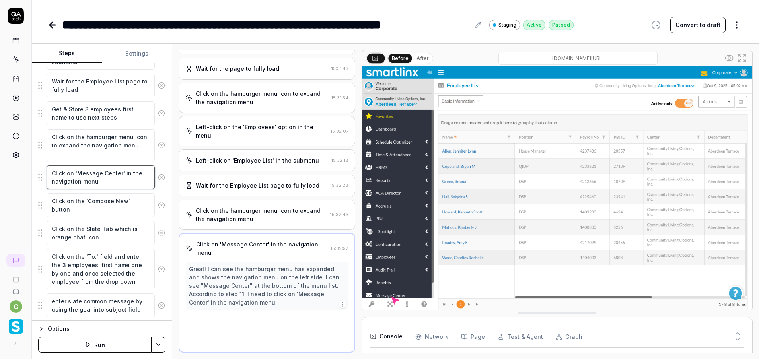
drag, startPoint x: 73, startPoint y: 178, endPoint x: 102, endPoint y: 183, distance: 29.3
click at [102, 183] on textarea "Click on 'Message Center' in the navigation menu" at bounding box center [101, 178] width 108 height 24
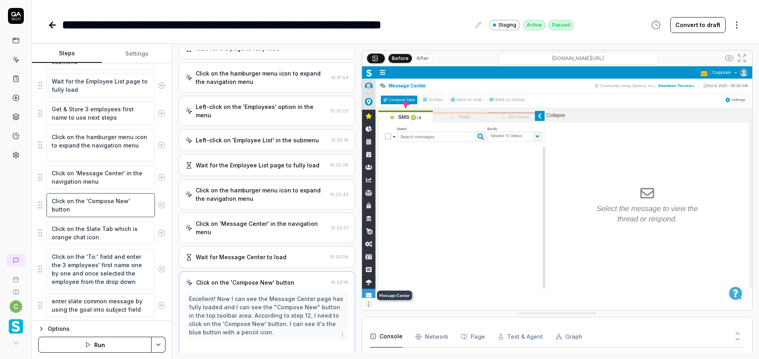
scroll to position [180, 0]
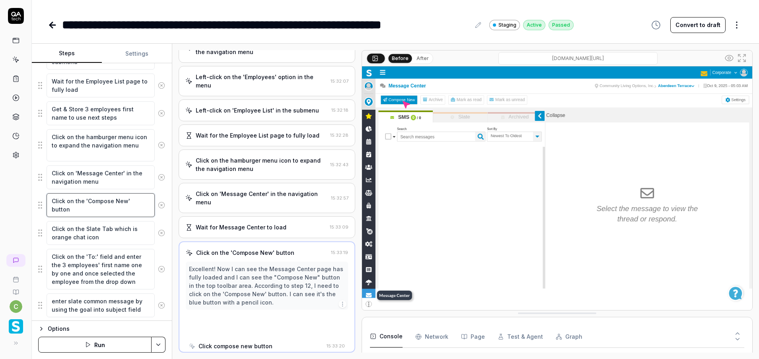
drag, startPoint x: 51, startPoint y: 201, endPoint x: 76, endPoint y: 212, distance: 27.8
click at [76, 212] on textarea "Click on the 'Compose New' button" at bounding box center [101, 205] width 108 height 24
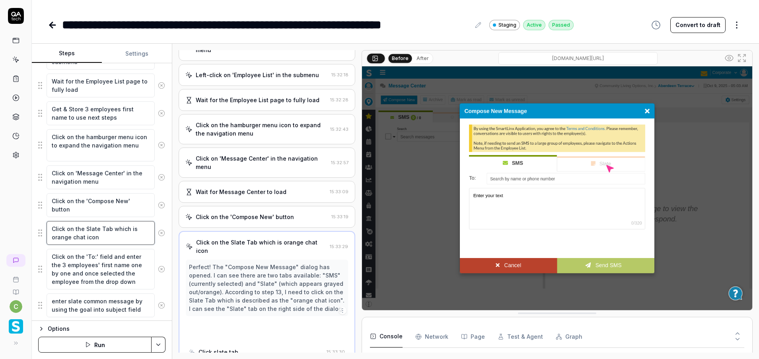
scroll to position [230, 0]
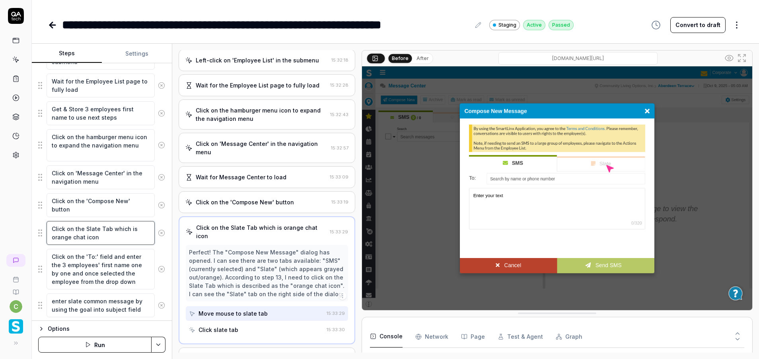
drag, startPoint x: 99, startPoint y: 239, endPoint x: 52, endPoint y: 230, distance: 48.2
click at [52, 230] on textarea "Click on the Slate Tab which is orange chat icon" at bounding box center [101, 233] width 108 height 24
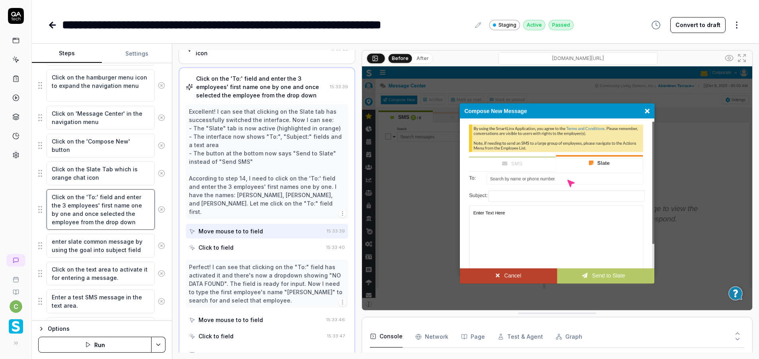
scroll to position [419, 0]
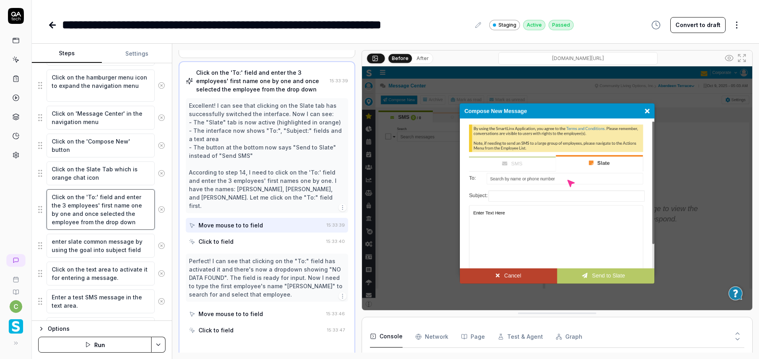
drag, startPoint x: 53, startPoint y: 198, endPoint x: 139, endPoint y: 228, distance: 90.5
click at [139, 228] on textarea "Click on the 'To:' field and enter the 3 employees' first name one by one and o…" at bounding box center [101, 209] width 108 height 41
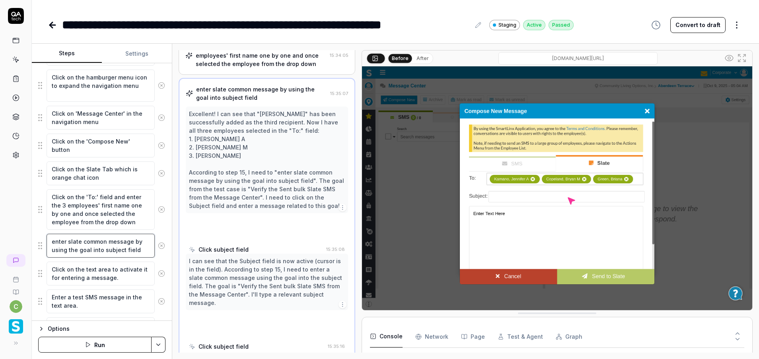
scroll to position [527, 0]
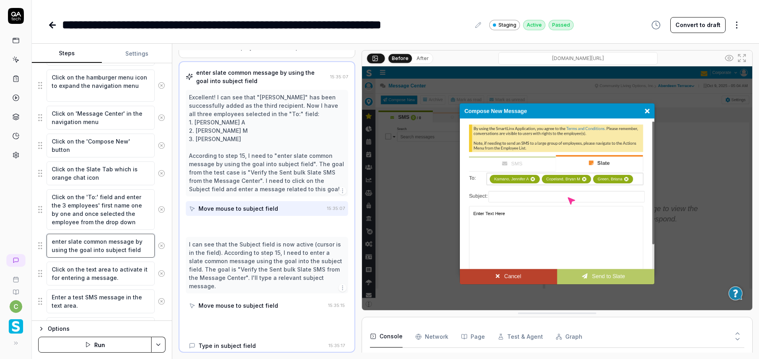
drag, startPoint x: 52, startPoint y: 241, endPoint x: 160, endPoint y: 251, distance: 108.4
click at [160, 251] on div "Goal Verify the Sent bulk Slate SMS from the Message Center Expected result sla…" at bounding box center [102, 192] width 140 height 258
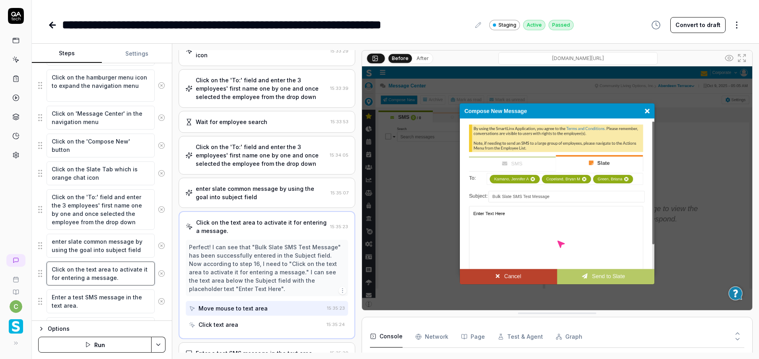
scroll to position [397, 0]
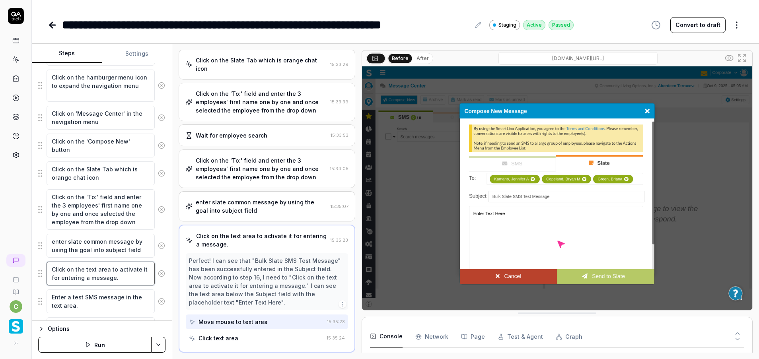
drag, startPoint x: 51, startPoint y: 270, endPoint x: 128, endPoint y: 281, distance: 77.2
click at [128, 281] on textarea "Click on the text area to activate it for entering a message." at bounding box center [101, 274] width 108 height 24
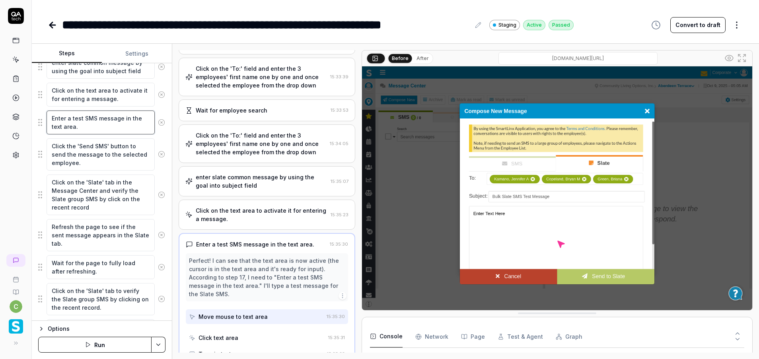
scroll to position [430, 0]
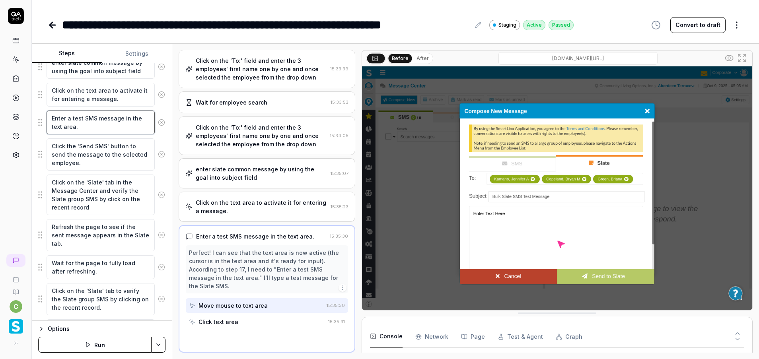
drag, startPoint x: 52, startPoint y: 117, endPoint x: 88, endPoint y: 125, distance: 36.7
click at [88, 125] on textarea "Enter a test SMS message in the text area." at bounding box center [101, 123] width 108 height 24
drag, startPoint x: 49, startPoint y: 144, endPoint x: 57, endPoint y: 148, distance: 8.9
click at [54, 147] on textarea "Click the 'Send SMS' button to send the message to the selected employee." at bounding box center [101, 155] width 108 height 32
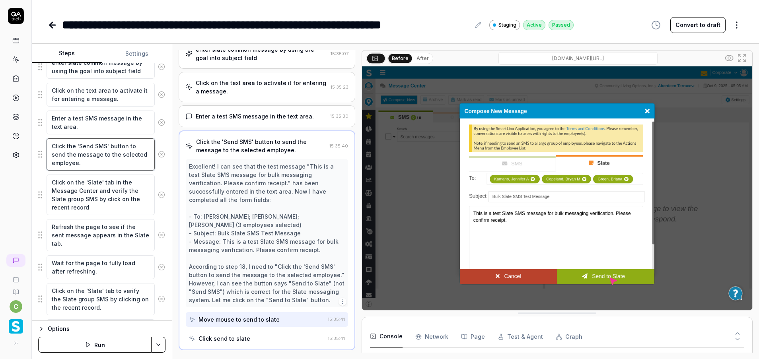
scroll to position [556, 0]
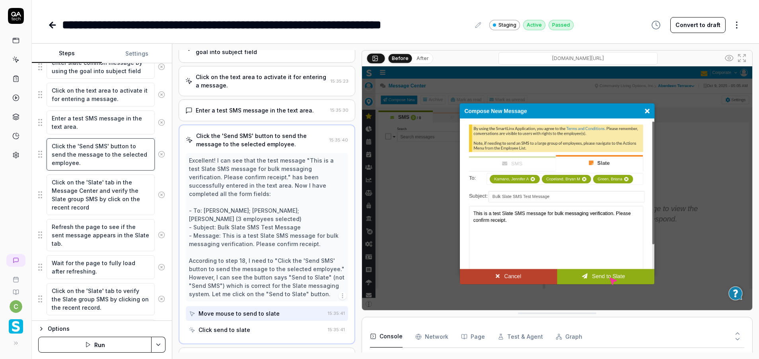
click at [114, 166] on textarea "Click the 'Send SMS' button to send the message to the selected employee." at bounding box center [101, 155] width 108 height 32
drag, startPoint x: 115, startPoint y: 168, endPoint x: 49, endPoint y: 144, distance: 70.4
click at [49, 144] on textarea "Click the 'Send SMS' button to send the message to the selected employee." at bounding box center [101, 155] width 108 height 32
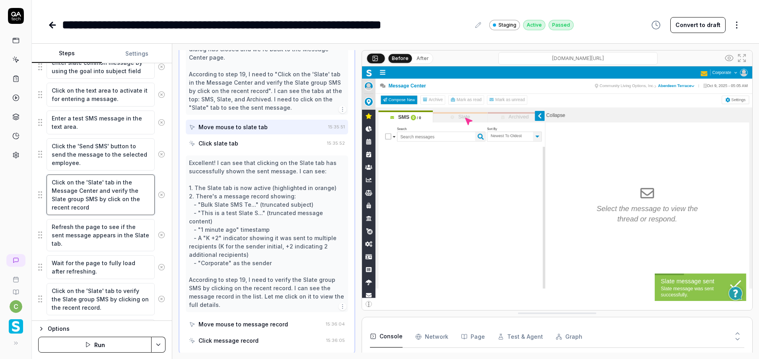
scroll to position [745, 0]
drag, startPoint x: 52, startPoint y: 183, endPoint x: 102, endPoint y: 211, distance: 57.4
click at [102, 211] on textarea "Click on the 'Slate' tab in the Message Center and verify the Slate group SMS b…" at bounding box center [101, 195] width 108 height 41
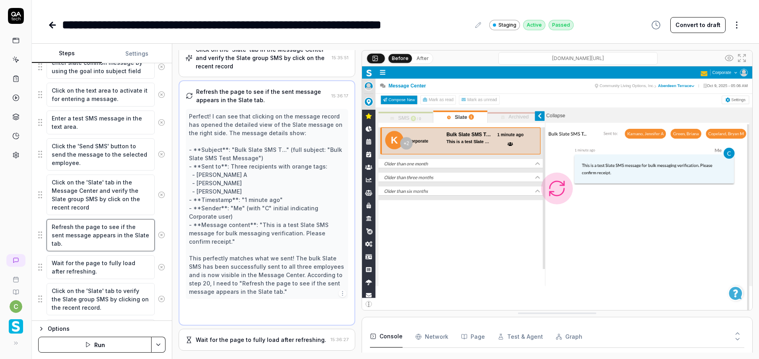
scroll to position [648, 0]
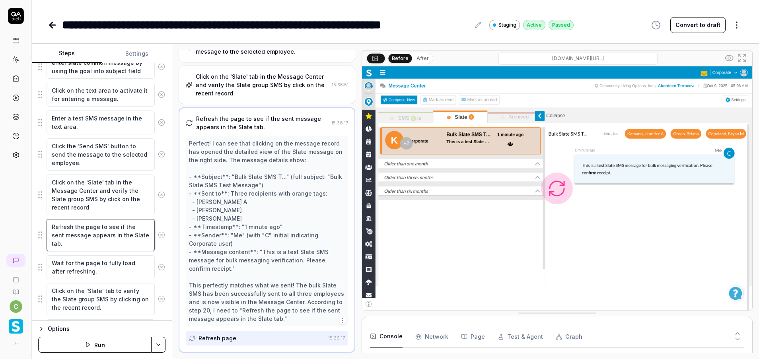
drag, startPoint x: 49, startPoint y: 227, endPoint x: 88, endPoint y: 244, distance: 42.4
click at [88, 244] on textarea "Refresh the page to see if the sent message appears in the Slate tab." at bounding box center [101, 235] width 108 height 32
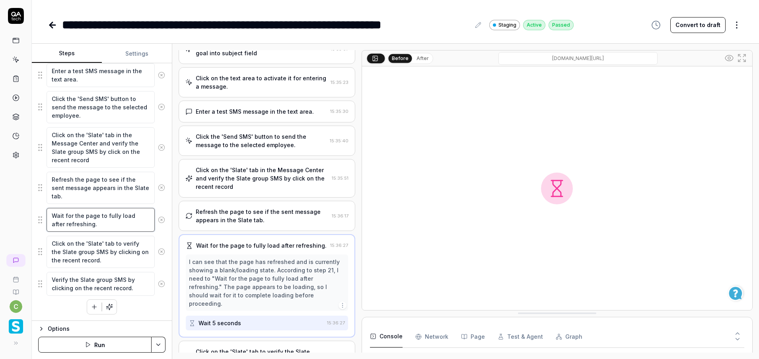
scroll to position [548, 0]
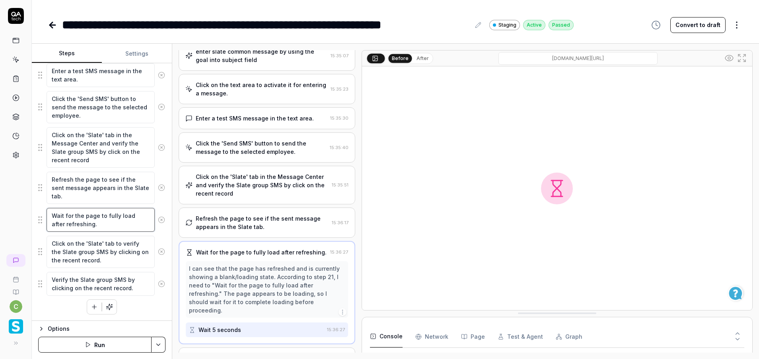
drag, startPoint x: 53, startPoint y: 216, endPoint x: 101, endPoint y: 225, distance: 49.3
click at [101, 225] on textarea "Wait for the page to fully load after refreshing." at bounding box center [101, 220] width 108 height 24
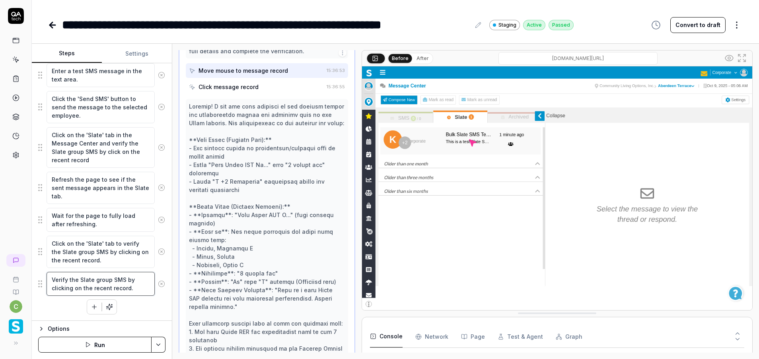
scroll to position [1113, 0]
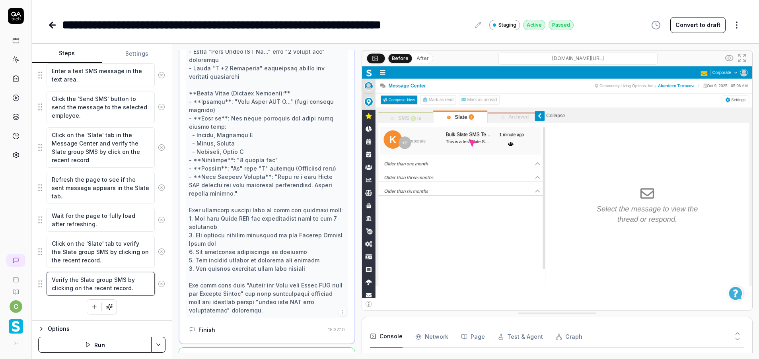
drag, startPoint x: 50, startPoint y: 279, endPoint x: 132, endPoint y: 289, distance: 82.6
click at [132, 289] on textarea "Verify the Slate group SMS by clicking on the recent record." at bounding box center [101, 284] width 108 height 24
click at [18, 57] on icon at bounding box center [15, 59] width 7 height 7
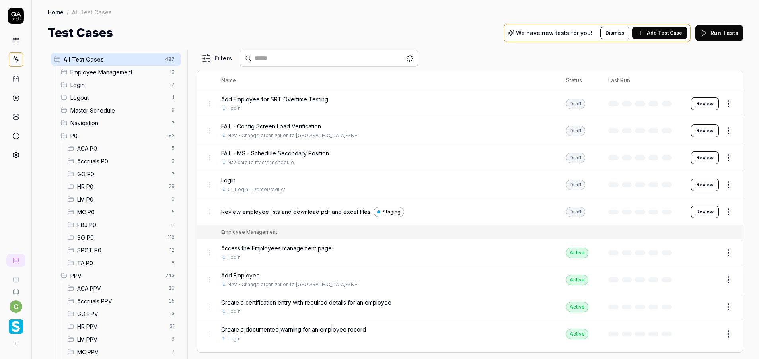
click at [89, 213] on span "MC P0" at bounding box center [122, 212] width 90 height 8
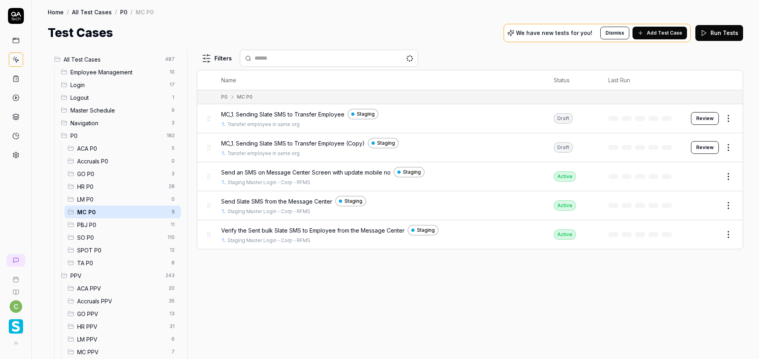
click at [703, 143] on button "Review" at bounding box center [705, 147] width 28 height 13
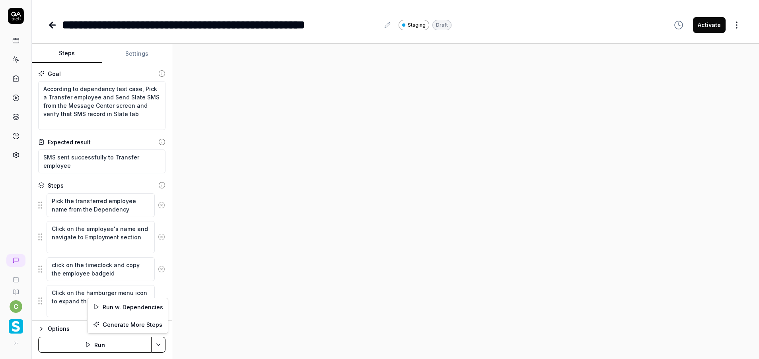
click at [160, 344] on html "**********" at bounding box center [379, 179] width 759 height 359
click at [369, 25] on html "**********" at bounding box center [379, 179] width 759 height 359
click at [380, 24] on div "**********" at bounding box center [221, 25] width 318 height 18
click at [158, 343] on html "**********" at bounding box center [379, 179] width 759 height 359
click at [122, 325] on div "Generate More Steps" at bounding box center [128, 325] width 80 height 18
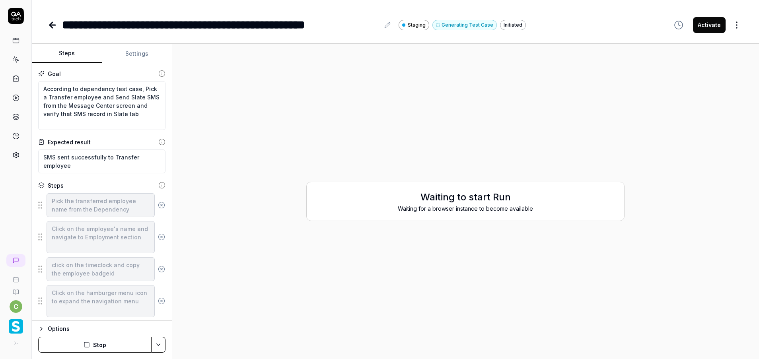
type textarea "*"
click at [132, 56] on button "Settings" at bounding box center [137, 53] width 70 height 19
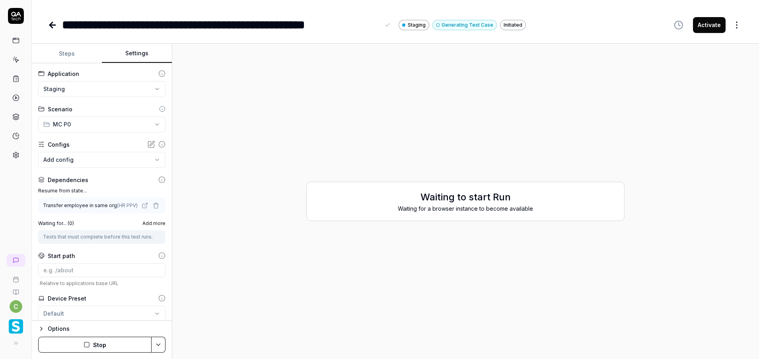
click at [373, 23] on div "**********" at bounding box center [221, 25] width 318 height 18
click at [377, 24] on div "**********" at bounding box center [221, 25] width 318 height 18
click at [340, 106] on div "Waiting to start Run Waiting for a browser instance to become available" at bounding box center [466, 201] width 574 height 303
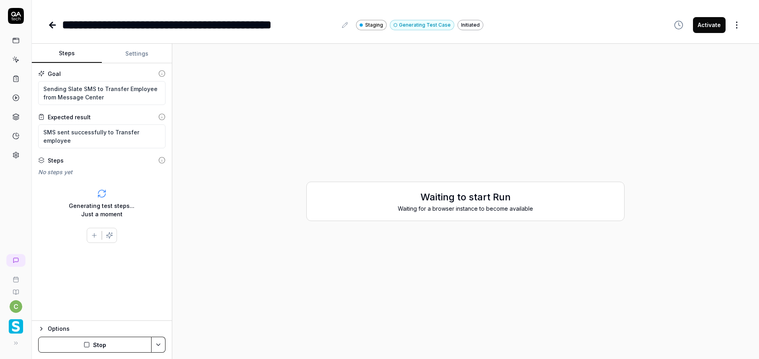
click at [144, 345] on button "Stop" at bounding box center [94, 345] width 113 height 16
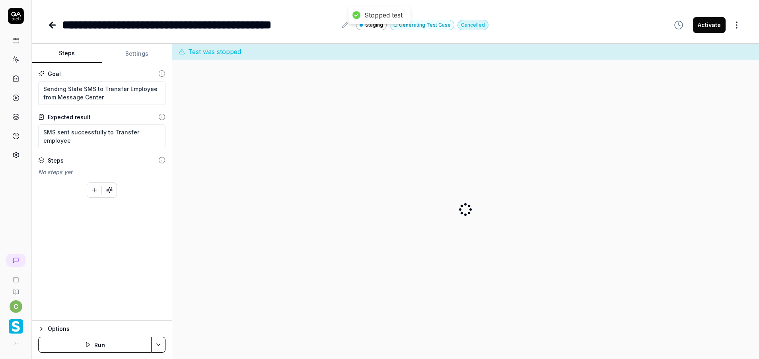
click at [165, 345] on html "**********" at bounding box center [379, 179] width 759 height 359
click at [145, 318] on div "Generate More Steps" at bounding box center [128, 325] width 80 height 18
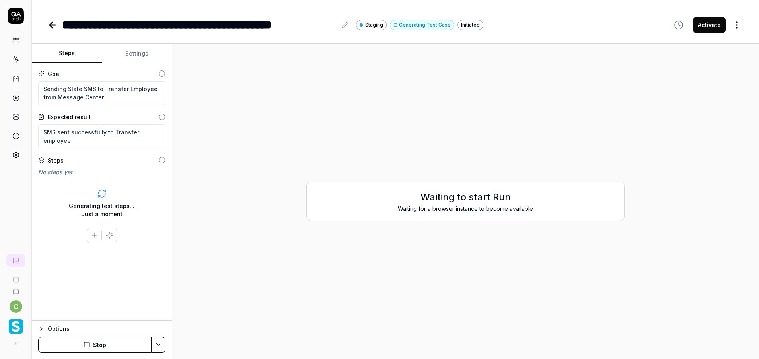
click at [114, 344] on button "Stop" at bounding box center [94, 345] width 113 height 16
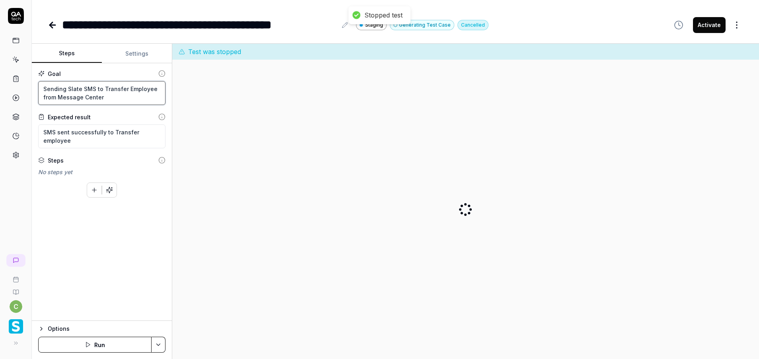
click at [131, 100] on textarea "Sending Slate SMS to Transfer Employee from Message Center" at bounding box center [101, 93] width 127 height 24
type textarea "*"
click at [119, 97] on textarea "Sending Slate SMS to Transfer Employee from Message Center" at bounding box center [101, 93] width 127 height 24
drag, startPoint x: 44, startPoint y: 90, endPoint x: 131, endPoint y: 100, distance: 87.3
click at [131, 100] on textarea "Sending Slate SMS to Transfer Employee from Message Center" at bounding box center [101, 93] width 127 height 24
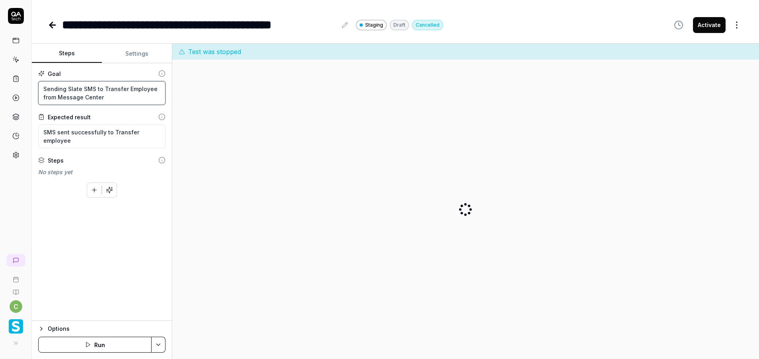
type textarea "A"
type textarea "*"
type textarea "Ac"
type textarea "*"
type textarea "Acc"
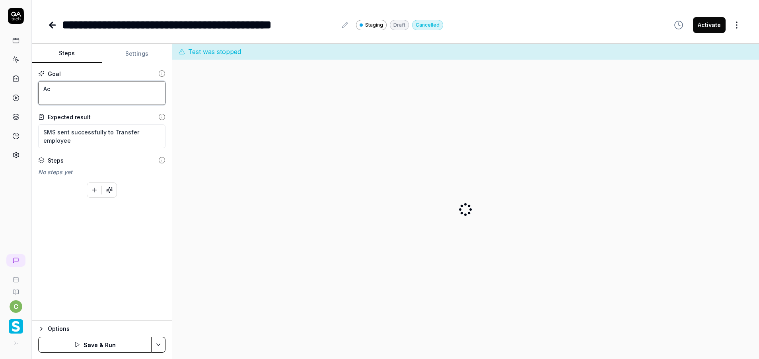
type textarea "*"
type textarea "Acco"
type textarea "*"
type textarea "Accor"
type textarea "*"
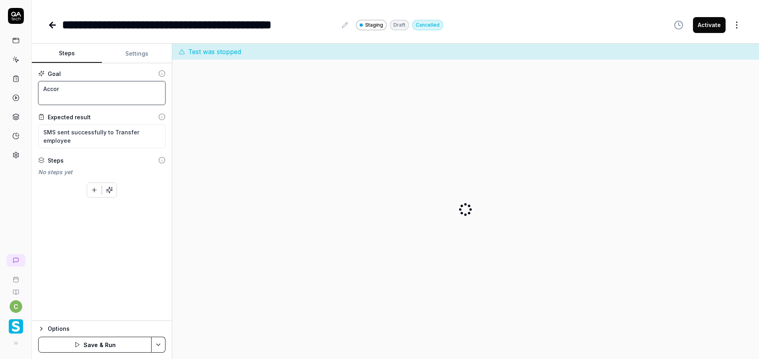
type textarea "Accord"
type textarea "*"
type textarea "Accordi"
type textarea "*"
type textarea "Accordin"
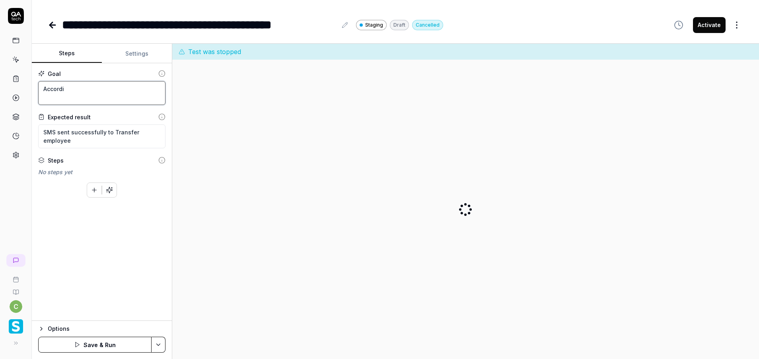
type textarea "*"
type textarea "According"
type textarea "*"
type textarea "According"
type textarea "*"
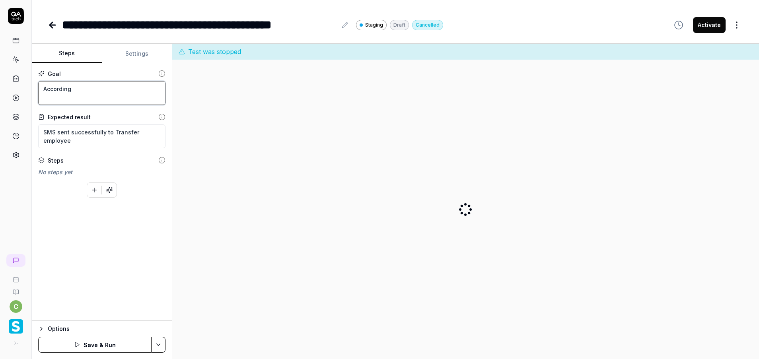
type textarea "According t"
type textarea "*"
type textarea "According to"
type textarea "*"
type textarea "According to"
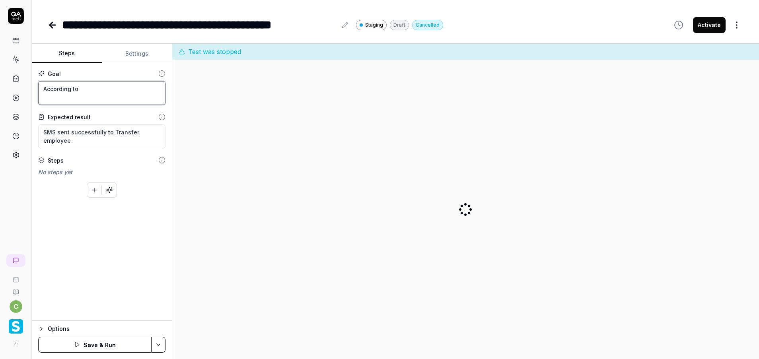
type textarea "*"
type textarea "According to d"
type textarea "*"
type textarea "According to de"
type textarea "*"
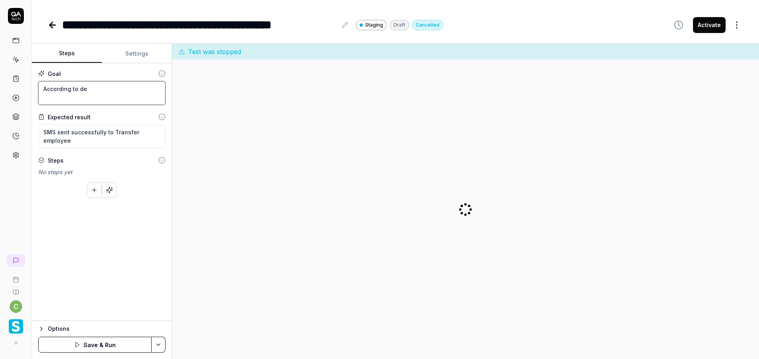
type textarea "According to dep"
type textarea "*"
type textarea "According to depe"
type textarea "*"
type textarea "According to [MEDICAL_DATA]"
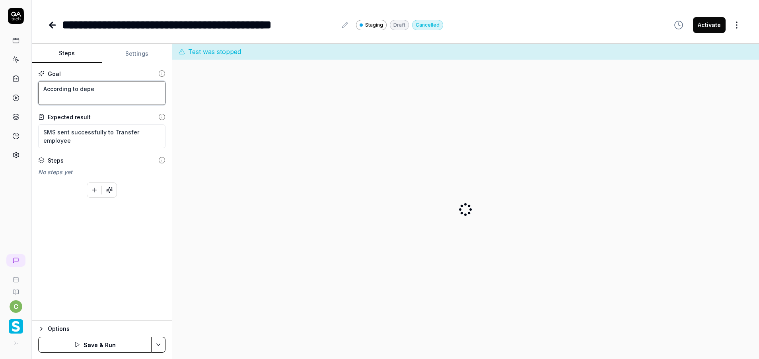
type textarea "*"
type textarea "According to depend"
type textarea "*"
type textarea "According to depende"
type textarea "*"
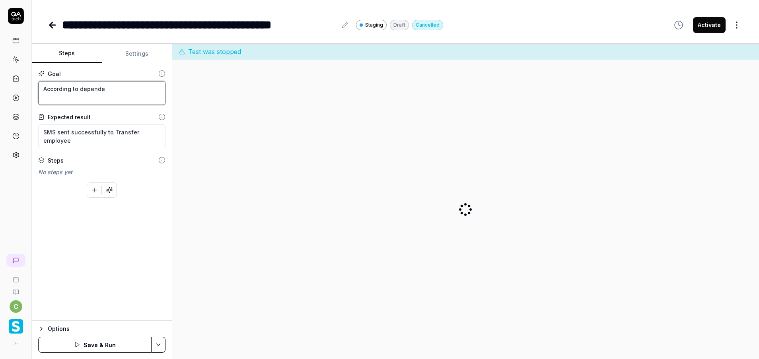
type textarea "According to dependen"
type textarea "*"
type textarea "According to dependenc"
type textarea "*"
type textarea "According to dependency"
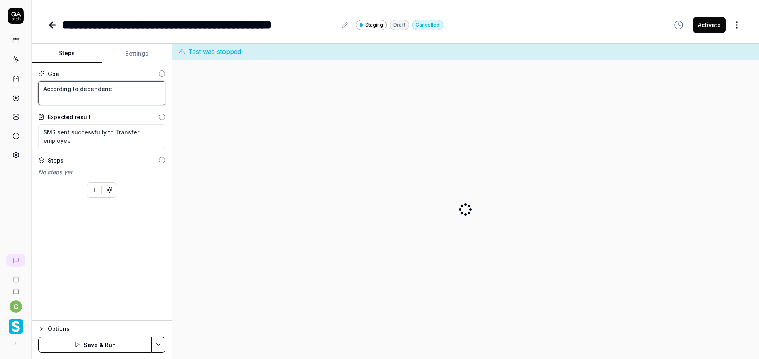
type textarea "*"
type textarea "According to dependency"
type textarea "*"
type textarea "According to dependency t"
type textarea "*"
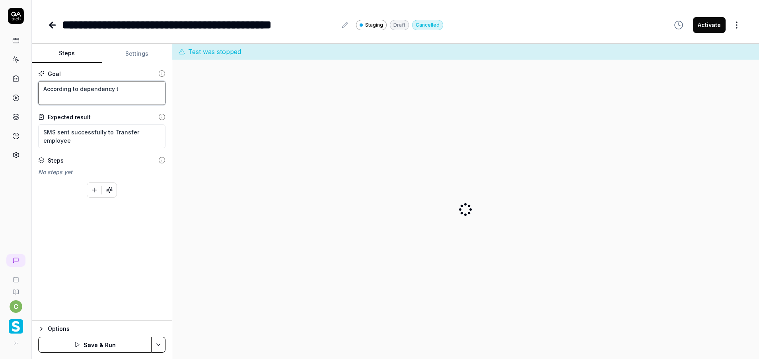
type textarea "According to dependency te"
type textarea "*"
type textarea "According to dependency tes"
type textarea "*"
type textarea "According to dependency test"
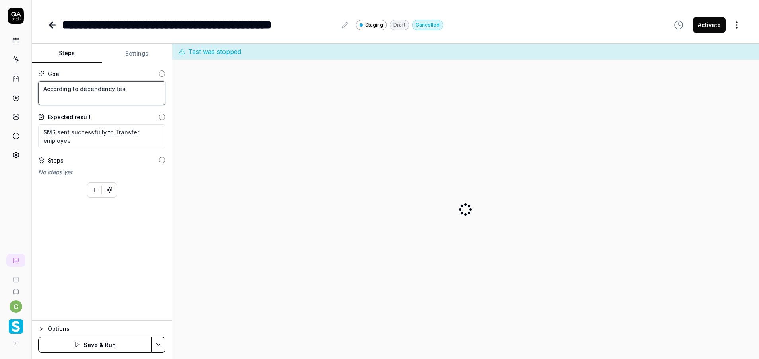
type textarea "*"
type textarea "According to dependency test"
type textarea "*"
type textarea "According to dependency test c"
type textarea "*"
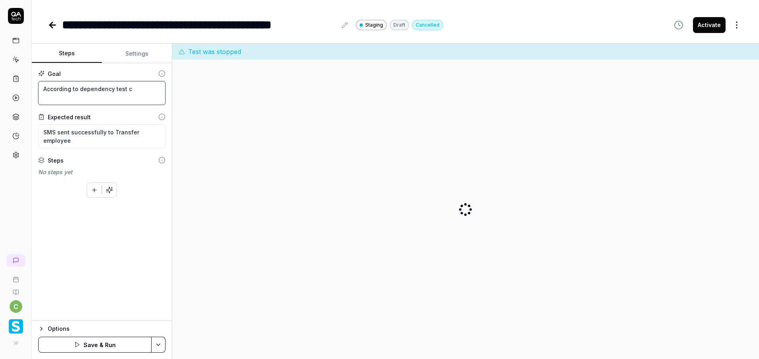
type textarea "According to dependency test ca"
type textarea "*"
type textarea "According to dependency test cas"
type textarea "*"
type textarea "According to dependency test case"
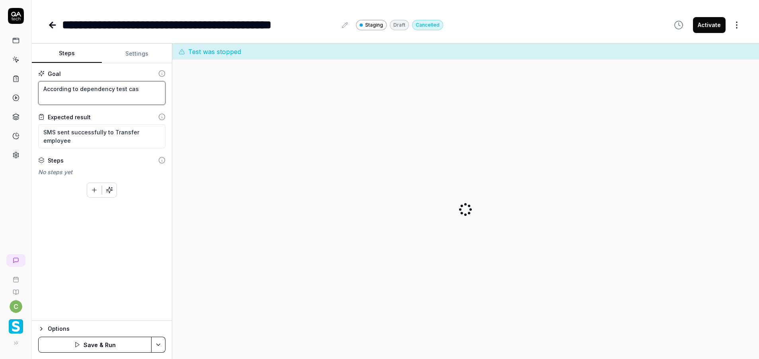
type textarea "*"
type textarea "According to dependency test case,"
type textarea "*"
type textarea "According to dependency test case,"
type textarea "*"
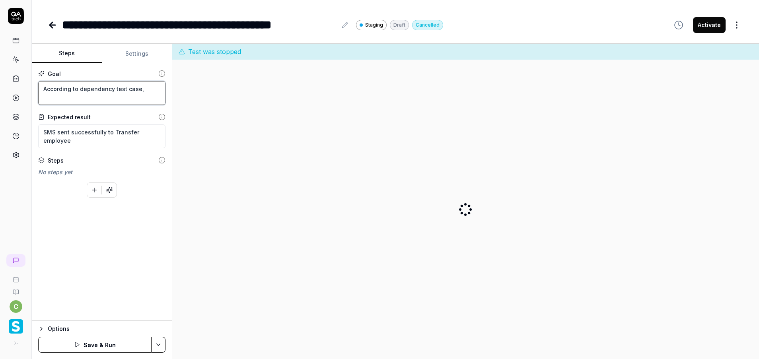
type textarea "According to dependency test case, S"
type textarea "*"
type textarea "According to dependency test case, Se"
type textarea "*"
type textarea "According to dependency test case, Sen"
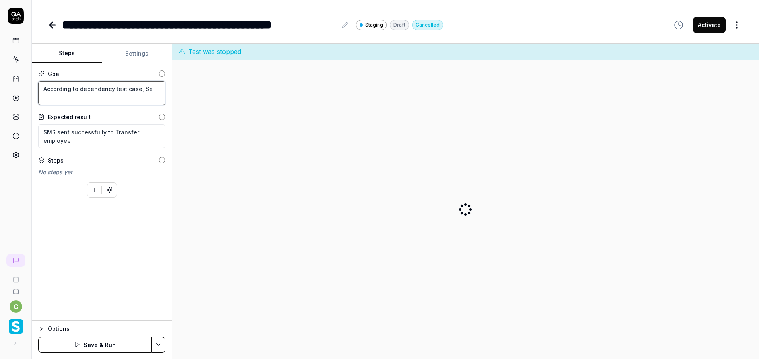
type textarea "*"
type textarea "According to dependency test case, Send"
type textarea "*"
type textarea "According to dependency test case, Send"
type textarea "*"
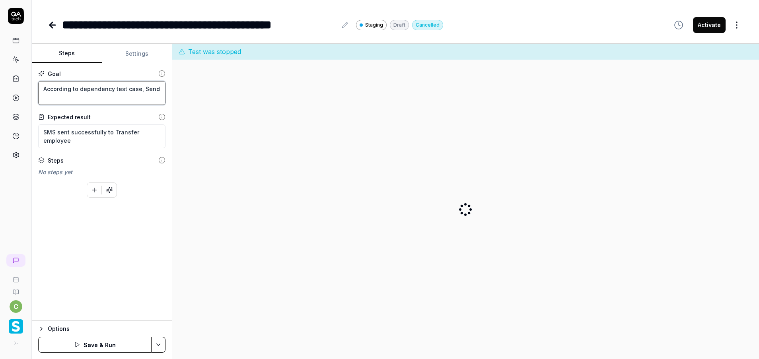
type textarea "According to dependency test case, Send"
type textarea "*"
type textarea "According to dependency test case, Sen"
type textarea "*"
type textarea "According to dependency test case, Se"
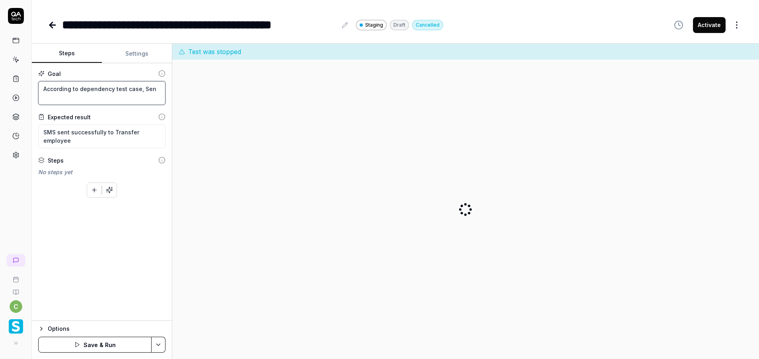
type textarea "*"
type textarea "According to dependency test case, S"
type textarea "*"
type textarea "According to dependency test case,"
type textarea "*"
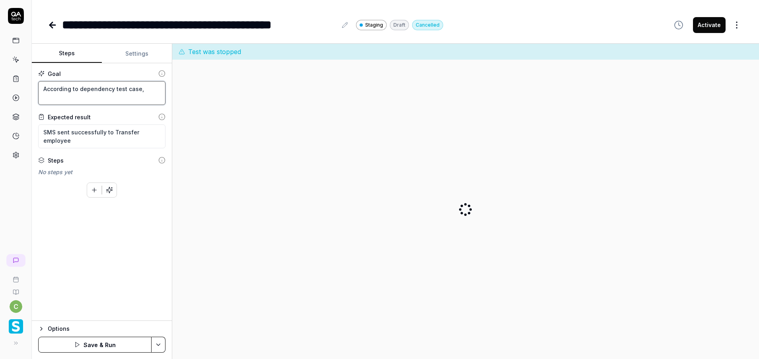
type textarea "According to dependency test case,"
type textarea "*"
type textarea "According to dependency test case,"
type textarea "*"
type textarea "According to dependency test case, P"
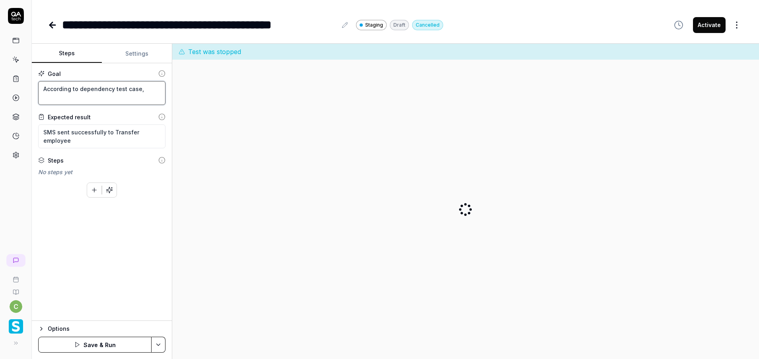
type textarea "*"
type textarea "According to dependency test case, Pi"
type textarea "*"
type textarea "According to dependency test case, Pic"
type textarea "*"
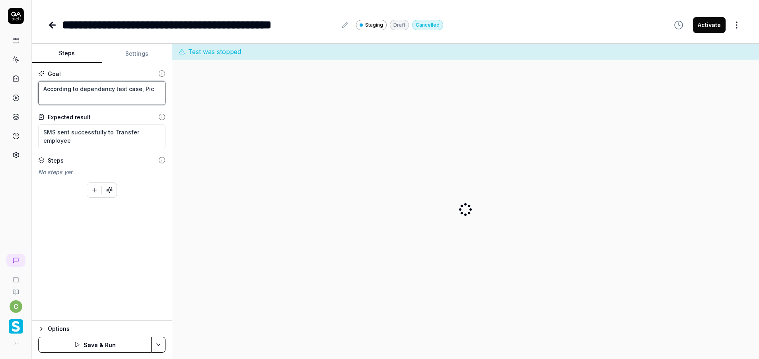
type textarea "According to dependency test case, Pick"
type textarea "*"
type textarea "According to dependency test case, Pick"
type textarea "*"
type textarea "According to dependency test case, Pick a"
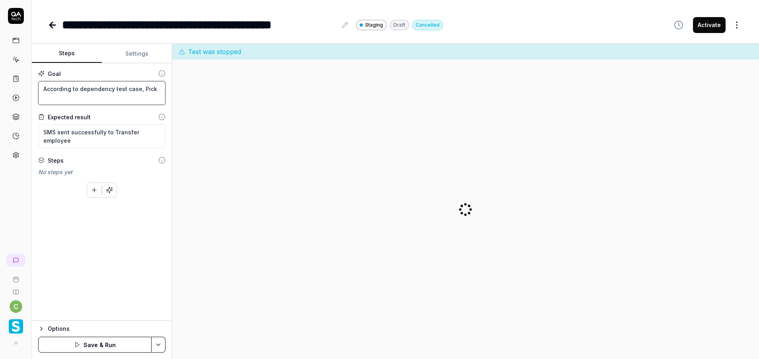
type textarea "*"
type textarea "According to dependency test case, Pick a"
type textarea "*"
type textarea "According to dependency test case, Pick a T"
type textarea "*"
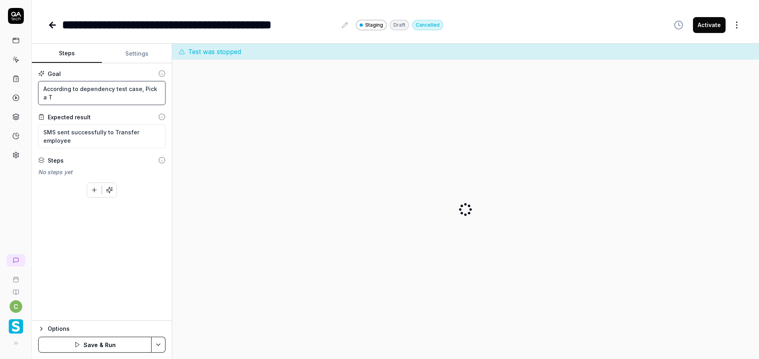
type textarea "According to dependency test case, Pick a Tr"
type textarea "*"
type textarea "According to dependency test case, Pick a Tra"
type textarea "*"
type textarea "According to dependency test case, Pick a [PERSON_NAME]"
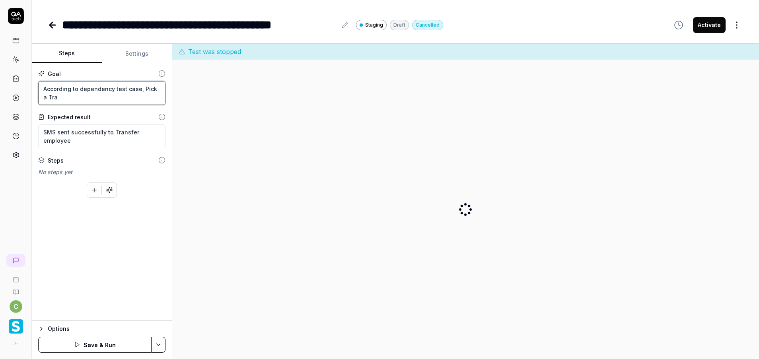
type textarea "*"
type textarea "According to dependency test case, Pick a Trans"
type textarea "*"
type textarea "According to dependency test case, Pick a Transf"
type textarea "*"
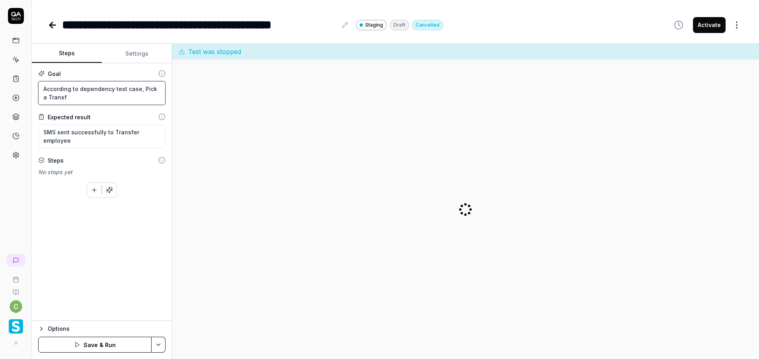
type textarea "According to dependency test case, Pick a Transfe"
type textarea "*"
type textarea "According to dependency test case, Pick a Transfer"
type textarea "*"
type textarea "According to dependency test case, Pick a Transfer"
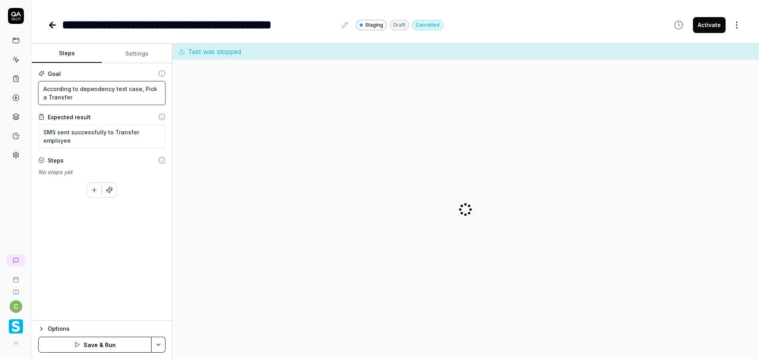
type textarea "*"
type textarea "According to dependency test case, Pick a Transfer e"
type textarea "*"
type textarea "According to dependency test case, Pick a Transfer em"
type textarea "*"
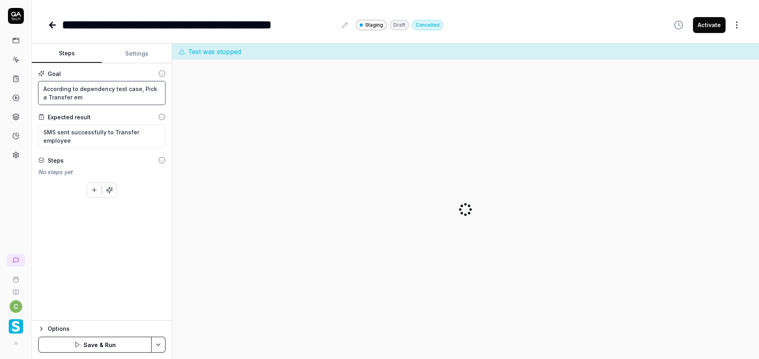
type textarea "According to dependency test case, Pick a Transfer emp"
type textarea "*"
type textarea "According to dependency test case, Pick a Transfer empl"
type textarea "*"
type textarea "According to dependency test case, Pick a Transfer emplo"
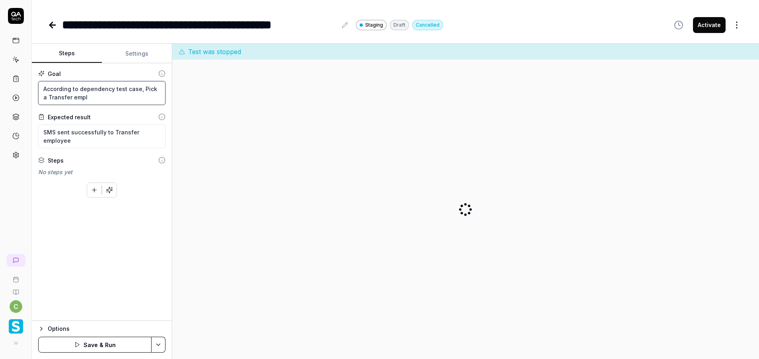
type textarea "*"
type textarea "According to dependency test case, Pick a Transfer employ"
type textarea "*"
type textarea "According to dependency test case, Pick a Transfer employe"
type textarea "*"
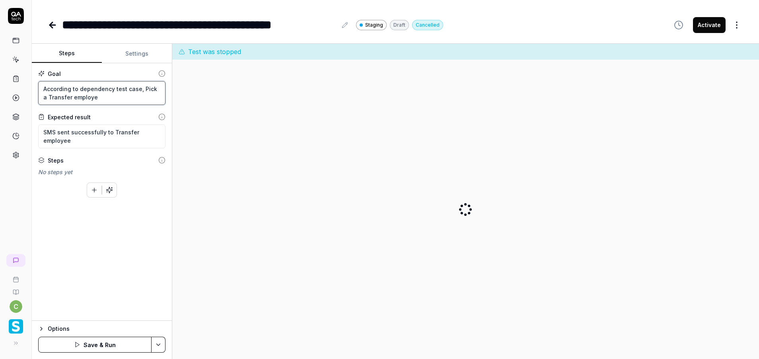
type textarea "According to dependency test case, Pick a Transfer employee"
type textarea "*"
type textarea "According to dependency test case, Pick a Transfer employee"
type textarea "*"
type textarea "According to dependency test case, Pick a Transfer employee a"
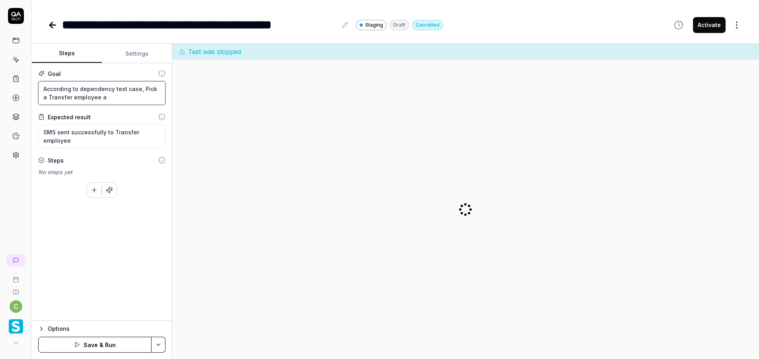
type textarea "*"
type textarea "According to dependency test case, Pick a Transfer employee an"
type textarea "*"
type textarea "According to dependency test case, Pick a Transfer employee and"
type textarea "*"
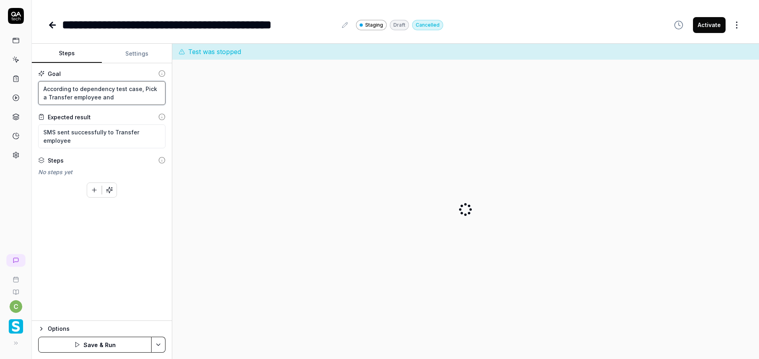
type textarea "According to dependency test case, Pick a Transfer employee and"
type textarea "*"
type textarea "According to dependency test case, Pick a Transfer employee and S"
type textarea "*"
type textarea "According to dependency test case, Pick a Transfer employee and Se"
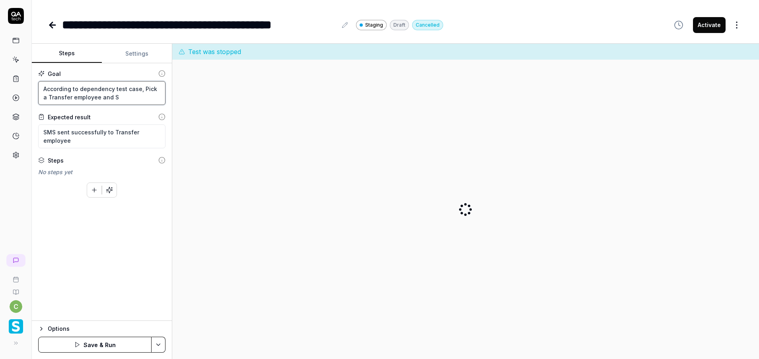
type textarea "*"
type textarea "According to dependency test case, Pick a Transfer employee and Sen"
type textarea "*"
type textarea "According to dependency test case, Pick a Transfer employee and Send"
type textarea "*"
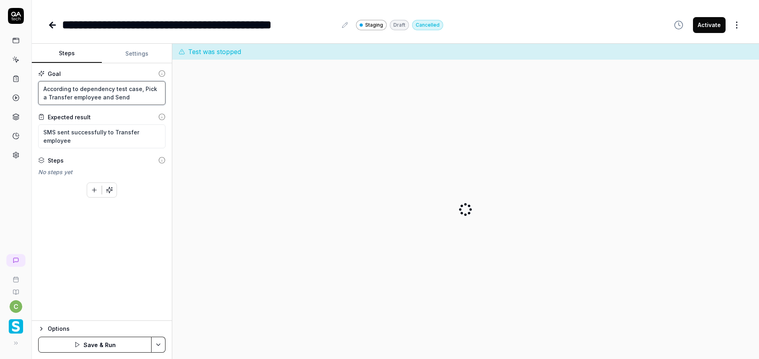
type textarea "According to dependency test case, Pick a Transfer employee and Send"
type textarea "*"
type textarea "According to dependency test case, Pick a Transfer employee and Send S"
type textarea "*"
type textarea "According to dependency test case, Pick a Transfer employee and Send Sl"
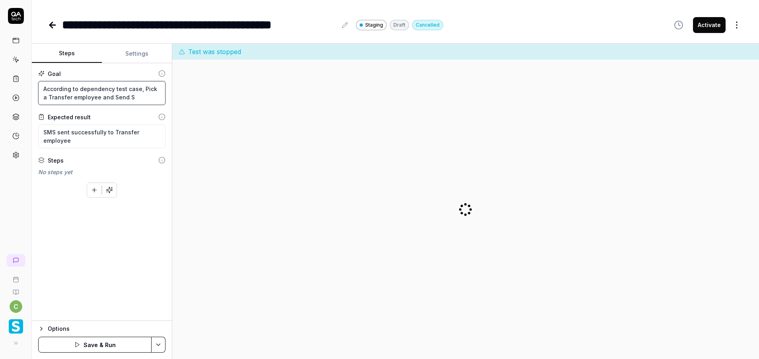
type textarea "*"
type textarea "According to dependency test case, Pick a Transfer employee and Send Sla"
type textarea "*"
type textarea "According to dependency test case, Pick a Transfer employee and Send Slar"
type textarea "*"
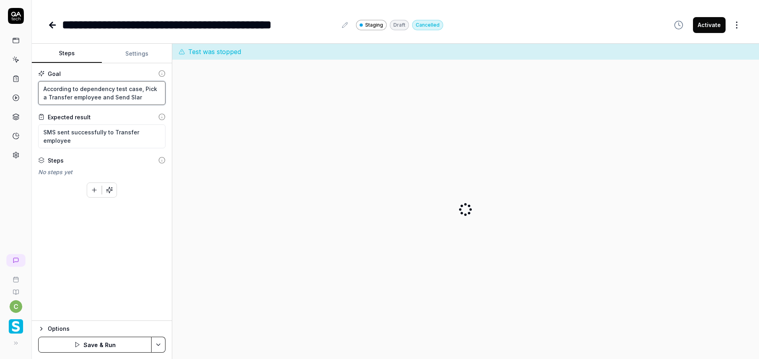
type textarea "According to dependency test case, Pick a Transfer employee and Send Slare"
type textarea "*"
type textarea "According to dependency test case, Pick a Transfer employee and Send Slare"
type textarea "*"
type textarea "According to dependency test case, Pick a Transfer employee and Send Slare"
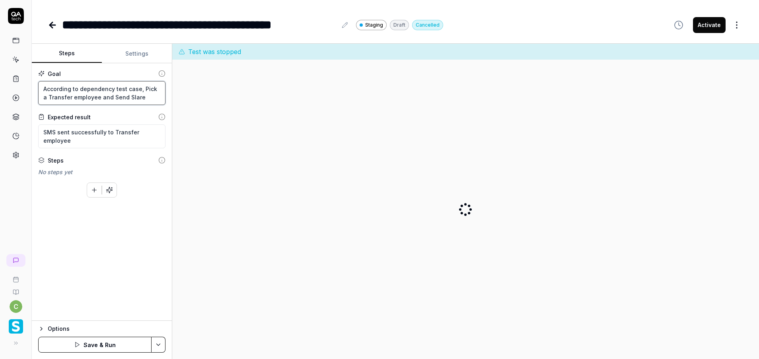
type textarea "*"
type textarea "According to dependency test case, Pick a Transfer employee and Send Slar"
type textarea "*"
type textarea "According to dependency test case, Pick a Transfer employee and Send Sla"
type textarea "*"
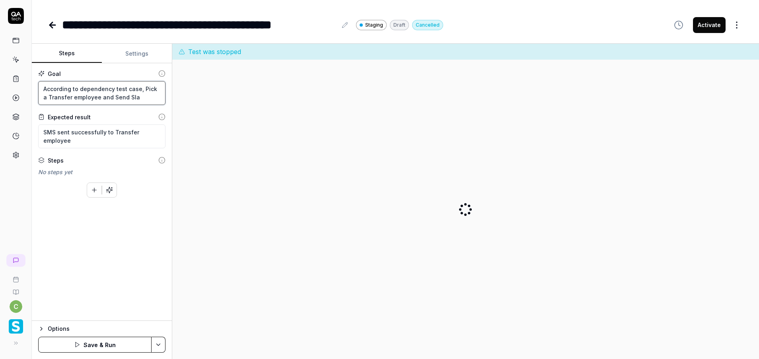
type textarea "According to dependency test case, Pick a Transfer employee and Send Sl"
type textarea "*"
type textarea "According to dependency test case, Pick a Transfer employee and Send Sla"
type textarea "*"
type textarea "According to dependency test case, Pick a Transfer employee and Send Slat"
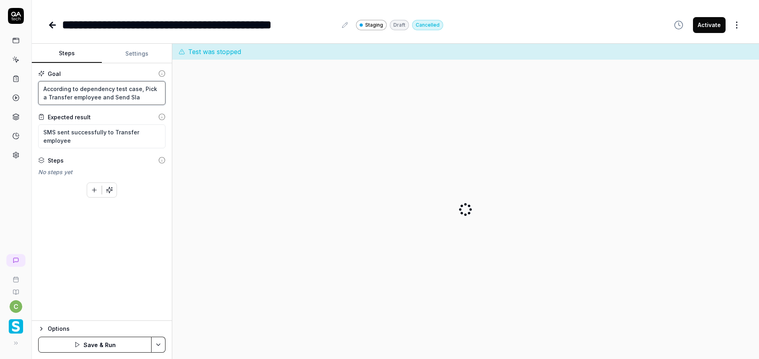
type textarea "*"
type textarea "According to dependency test case, Pick a Transfer employee and Send Slate"
type textarea "*"
type textarea "According to dependency test case, Pick a Transfer employee and Send Slate"
type textarea "*"
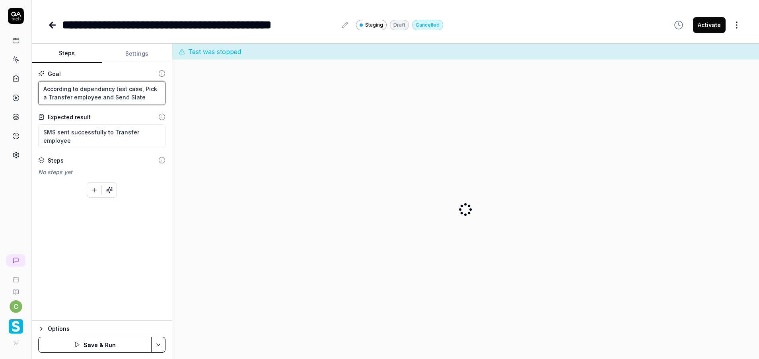
type textarea "According to dependency test case, Pick a Transfer employee and Send Slate S"
type textarea "*"
type textarea "According to dependency test case, Pick a Transfer employee and Send Slate SM"
type textarea "*"
type textarea "According to dependency test case, Pick a Transfer employee and Send Slate SMS"
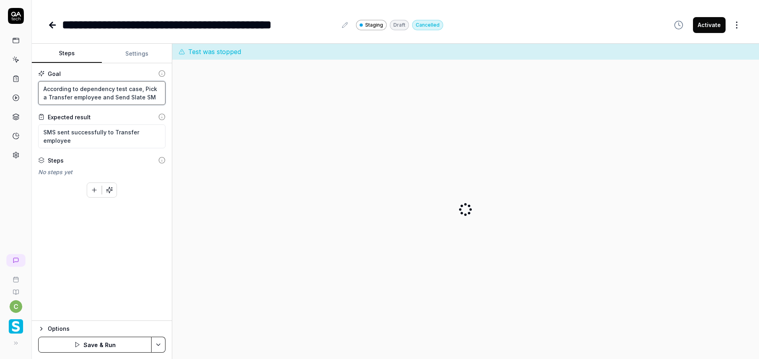
type textarea "*"
type textarea "According to dependency test case, Pick a Transfer employee and Send Slate SMS"
type textarea "*"
type textarea "According to dependency test case, Pick a Transfer employee and Send Slate SMS f"
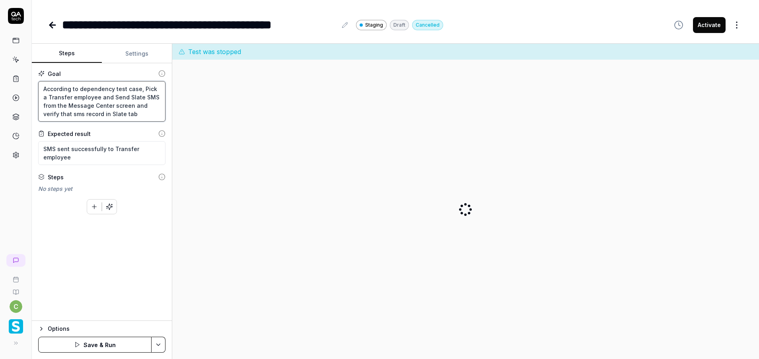
click at [59, 115] on textarea "According to dependency test case, Pick a Transfer employee and Send Slate SMS …" at bounding box center [101, 101] width 127 height 41
click at [109, 340] on button "Save & Run" at bounding box center [94, 345] width 113 height 16
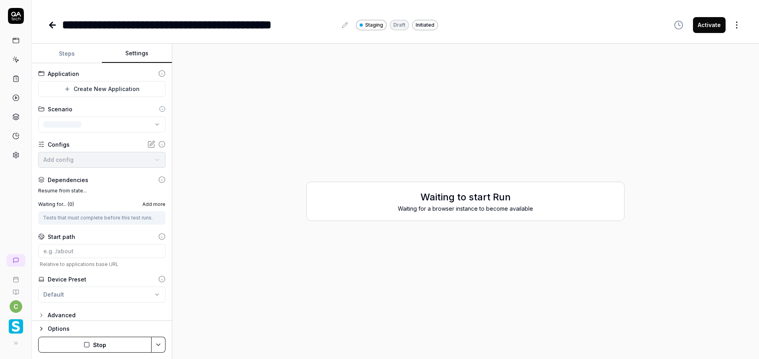
click at [135, 54] on button "Settings" at bounding box center [137, 53] width 70 height 19
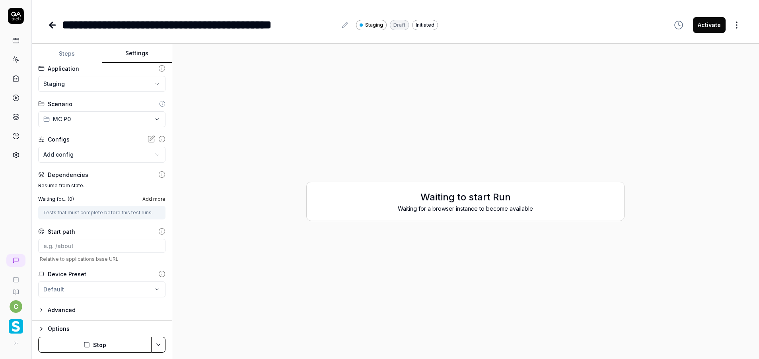
scroll to position [6, 0]
click at [44, 310] on icon "button" at bounding box center [41, 310] width 6 height 6
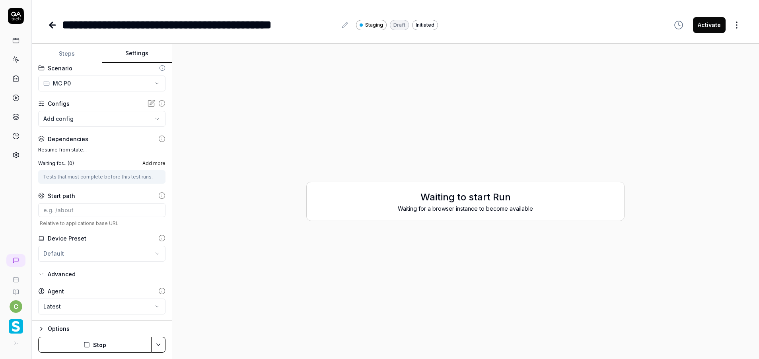
scroll to position [68, 0]
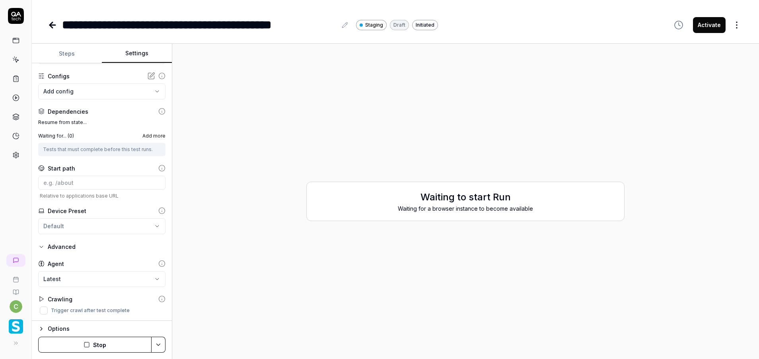
click at [42, 246] on html "**********" at bounding box center [379, 179] width 759 height 359
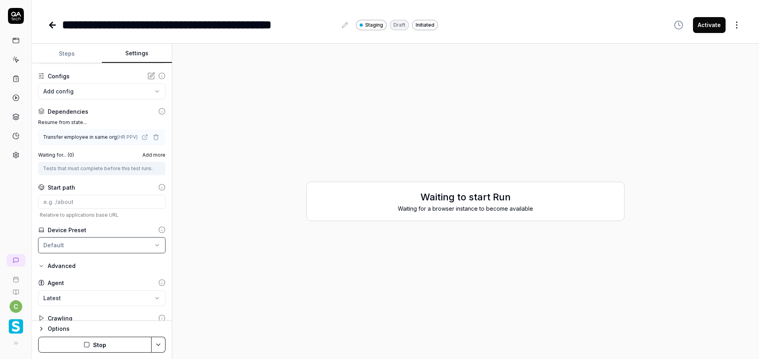
click at [131, 220] on html "**********" at bounding box center [379, 179] width 759 height 359
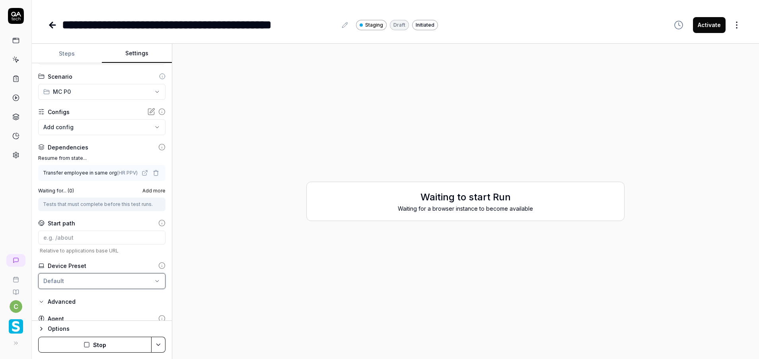
scroll to position [9, 0]
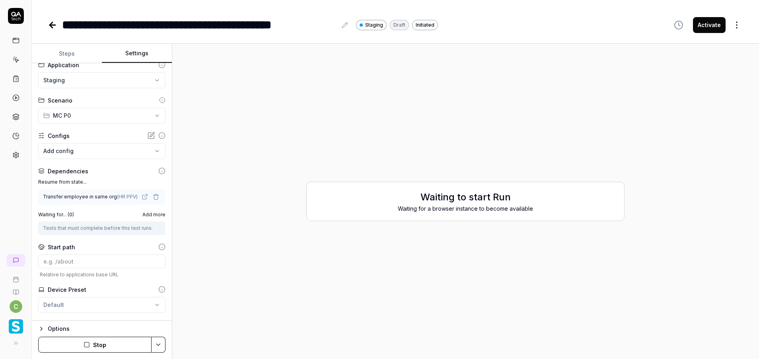
click at [106, 147] on body "**********" at bounding box center [379, 179] width 759 height 359
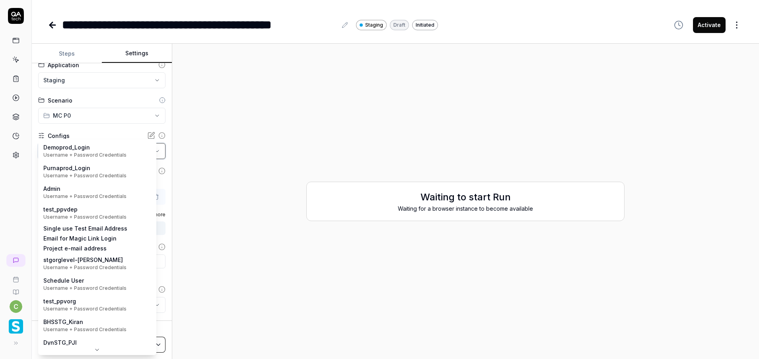
click at [117, 131] on html "**********" at bounding box center [379, 179] width 759 height 359
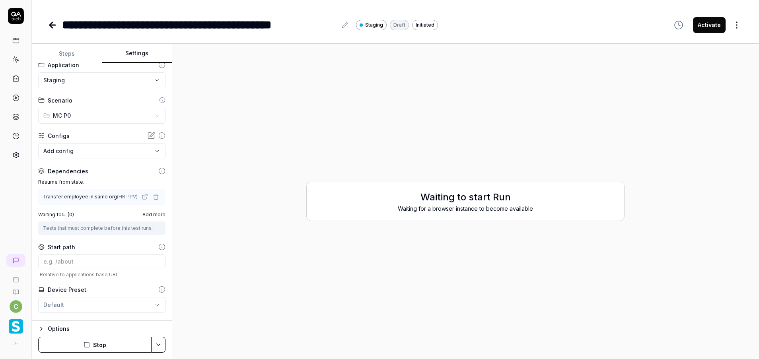
click at [68, 79] on html "**********" at bounding box center [379, 179] width 759 height 359
click at [152, 181] on html "**********" at bounding box center [379, 179] width 759 height 359
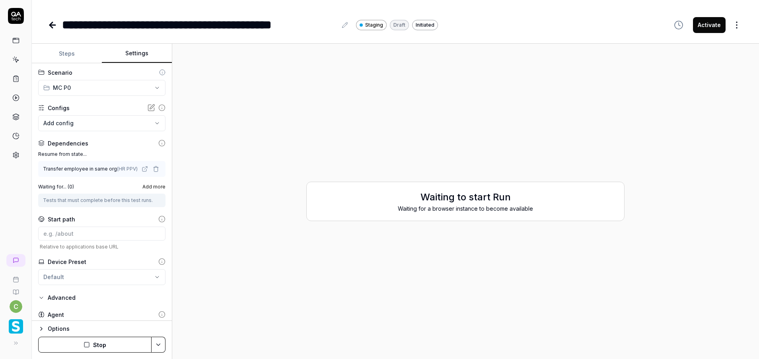
scroll to position [88, 0]
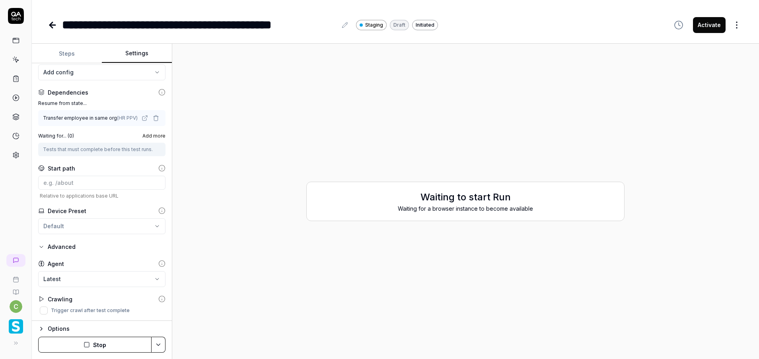
click at [139, 348] on button "Stop" at bounding box center [94, 345] width 113 height 16
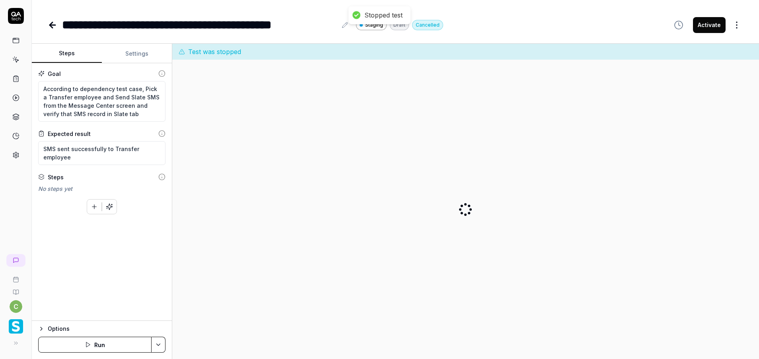
click at [70, 54] on button "Steps" at bounding box center [67, 53] width 70 height 19
click at [119, 341] on button "Run" at bounding box center [94, 345] width 113 height 16
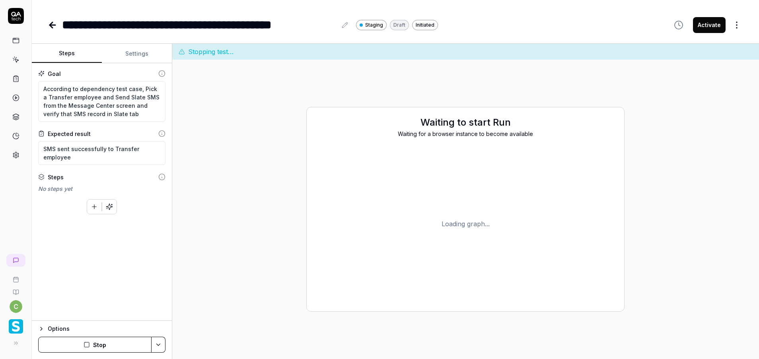
click at [747, 16] on html "**********" at bounding box center [379, 179] width 759 height 359
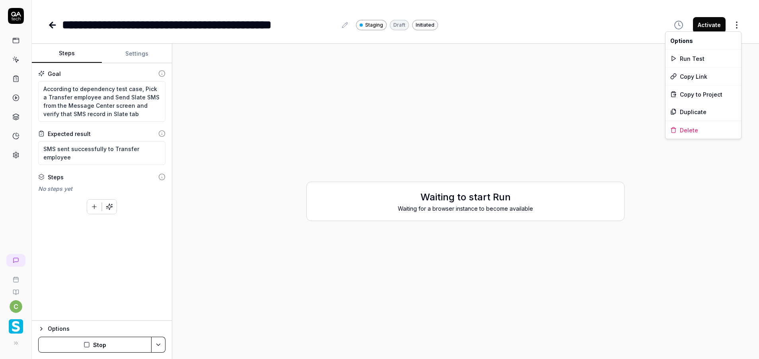
click at [448, 96] on html "**********" at bounding box center [379, 179] width 759 height 359
click at [419, 27] on div "Initiated" at bounding box center [425, 25] width 26 height 10
click at [49, 26] on icon at bounding box center [53, 25] width 10 height 10
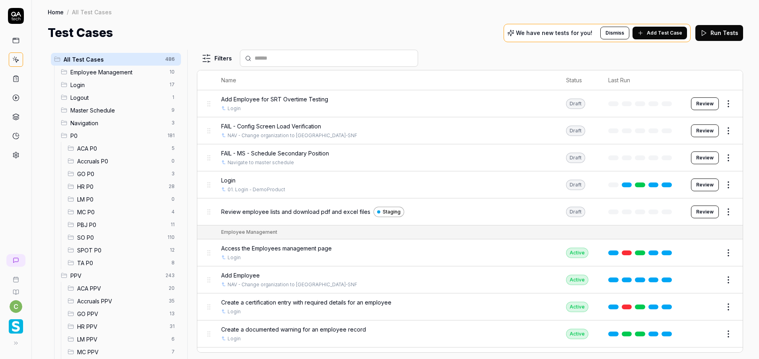
click at [88, 210] on span "MC P0" at bounding box center [122, 212] width 90 height 8
click at [103, 209] on span "MC P0" at bounding box center [122, 212] width 90 height 8
click at [88, 214] on span "MC P0" at bounding box center [122, 212] width 90 height 8
click at [89, 213] on span "MC P0" at bounding box center [122, 212] width 90 height 8
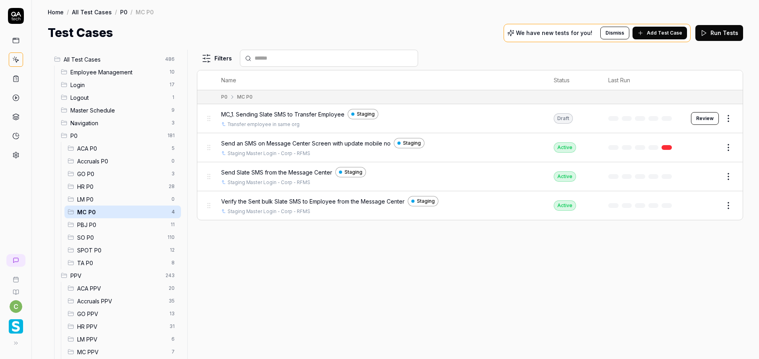
click at [704, 116] on button "Review" at bounding box center [705, 118] width 28 height 13
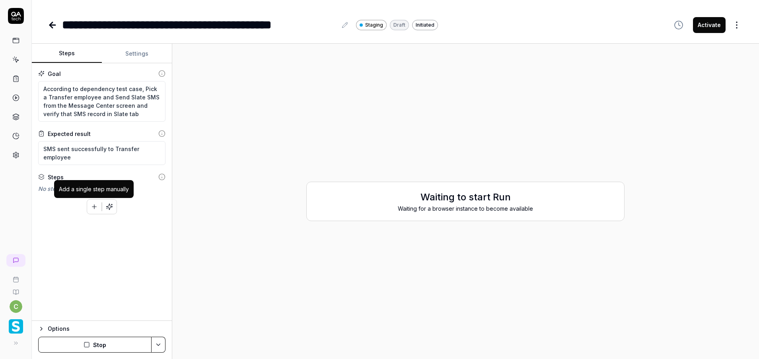
click at [95, 206] on icon "button" at bounding box center [94, 206] width 7 height 7
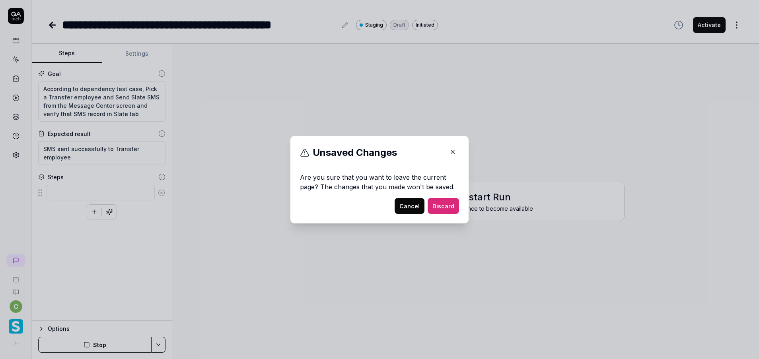
click at [408, 204] on button "Cancel" at bounding box center [410, 206] width 30 height 16
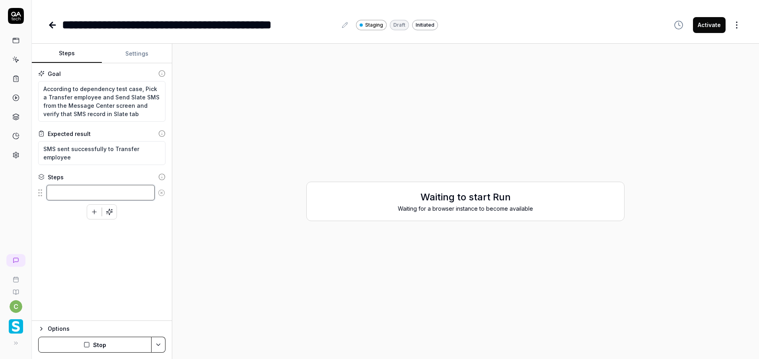
click at [89, 194] on textarea at bounding box center [101, 193] width 108 height 16
drag, startPoint x: 76, startPoint y: 194, endPoint x: 86, endPoint y: 197, distance: 11.0
click at [79, 195] on textarea "Pick the Dependency" at bounding box center [101, 193] width 108 height 16
click at [95, 193] on div "Generate more steps using the goal" at bounding box center [109, 194] width 94 height 8
drag, startPoint x: 95, startPoint y: 193, endPoint x: 76, endPoint y: 221, distance: 33.8
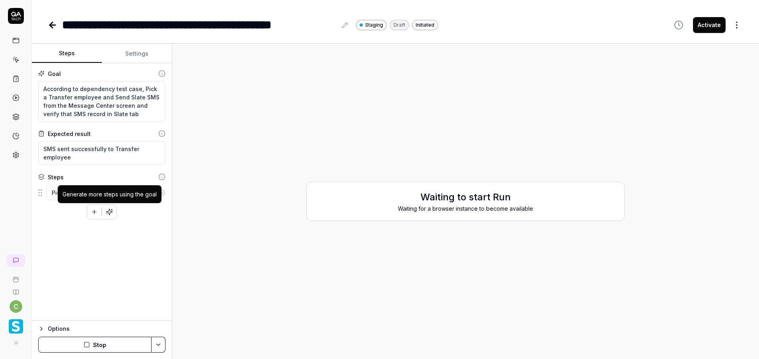
click at [79, 223] on div "Goal According to dependency test case, Pick a Transfer employee and Send Slate…" at bounding box center [102, 192] width 140 height 258
click at [106, 191] on textarea "Pick the transferred Dependency" at bounding box center [101, 193] width 108 height 16
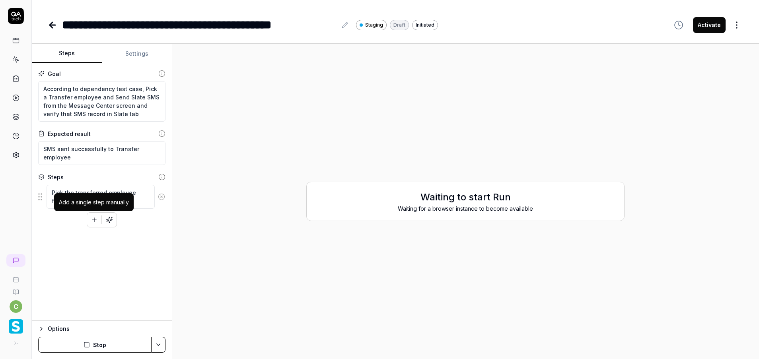
click at [93, 222] on icon "button" at bounding box center [94, 220] width 7 height 7
click at [109, 202] on textarea "Pick the transferred employee from the Dependency" at bounding box center [101, 197] width 108 height 24
click at [134, 192] on textarea "Pick the transferred employee from the Dependency" at bounding box center [101, 197] width 108 height 24
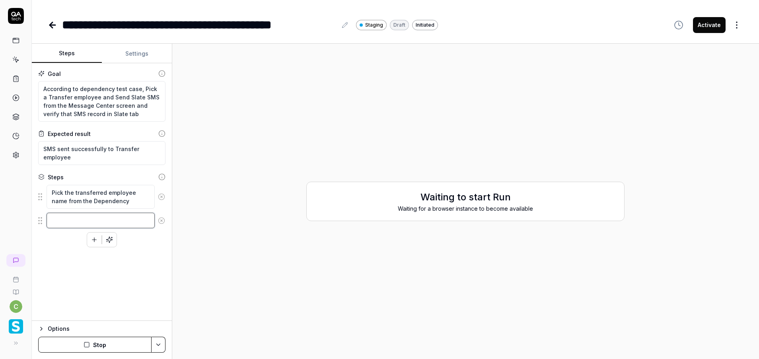
click at [59, 226] on textarea at bounding box center [101, 221] width 108 height 16
drag, startPoint x: 140, startPoint y: 224, endPoint x: 159, endPoint y: 224, distance: 18.7
click at [139, 223] on textarea "Click on the employee's name" at bounding box center [101, 221] width 108 height 16
click at [134, 230] on textarea "Click on the employee's name and navigate to Employment" at bounding box center [101, 225] width 108 height 24
click at [94, 247] on icon "button" at bounding box center [94, 247] width 7 height 7
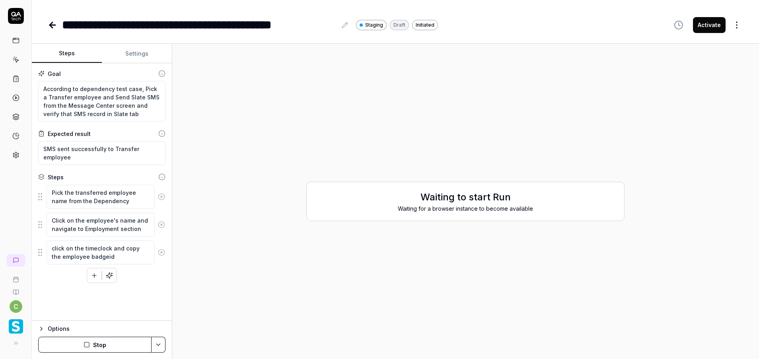
drag, startPoint x: 99, startPoint y: 254, endPoint x: 174, endPoint y: 290, distance: 82.8
click at [100, 258] on textarea "click on the timeclock and copy the employee badgeid" at bounding box center [101, 253] width 108 height 24
click at [89, 277] on button "button" at bounding box center [94, 276] width 14 height 14
click at [77, 277] on textarea at bounding box center [101, 277] width 108 height 16
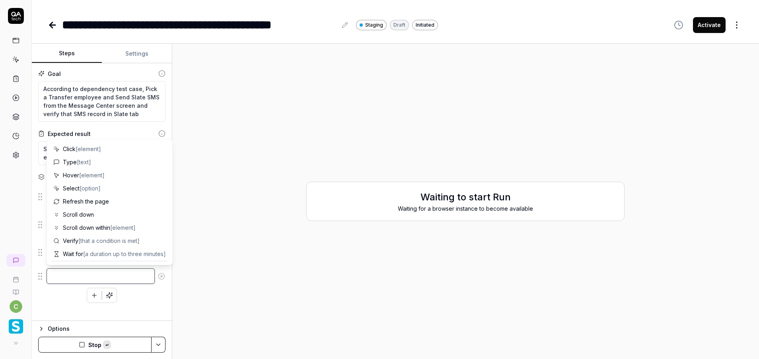
paste textarea "Click on the hamburger menu icon to expand the navigation menu"
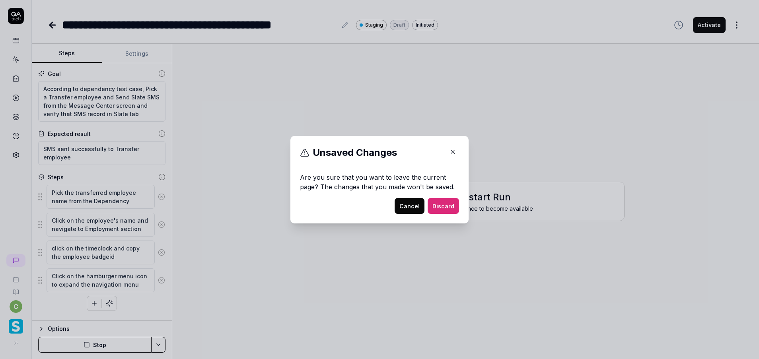
drag, startPoint x: 115, startPoint y: 293, endPoint x: 102, endPoint y: 298, distance: 13.7
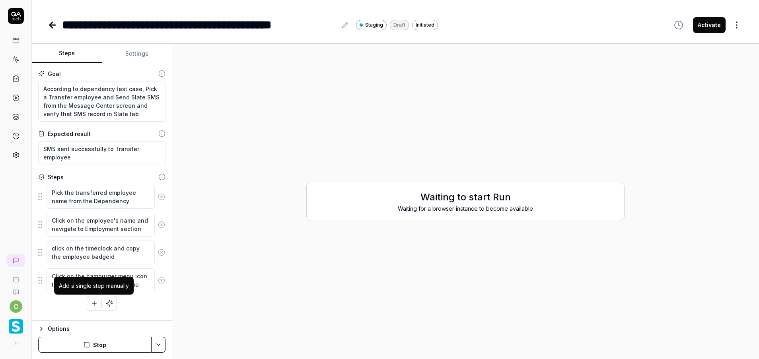
click at [90, 302] on button "button" at bounding box center [94, 304] width 14 height 14
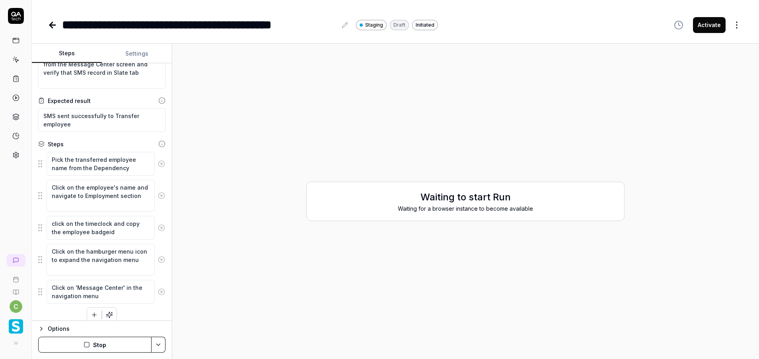
scroll to position [49, 0]
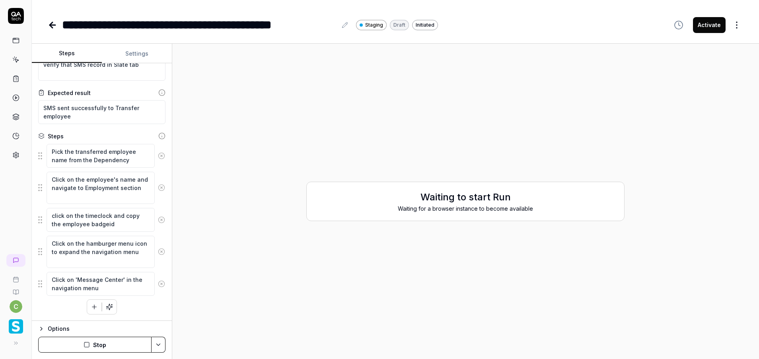
click at [91, 308] on icon "button" at bounding box center [94, 307] width 7 height 7
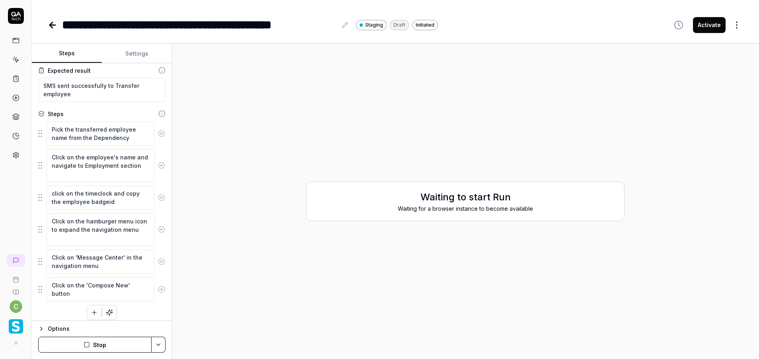
scroll to position [77, 0]
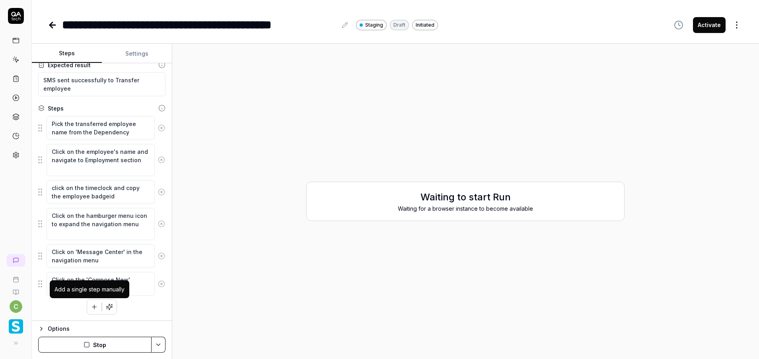
click at [91, 308] on icon "button" at bounding box center [94, 307] width 7 height 7
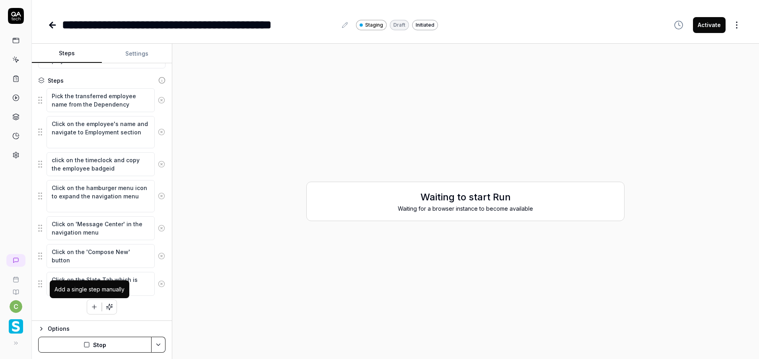
click at [92, 307] on icon "button" at bounding box center [94, 307] width 4 height 0
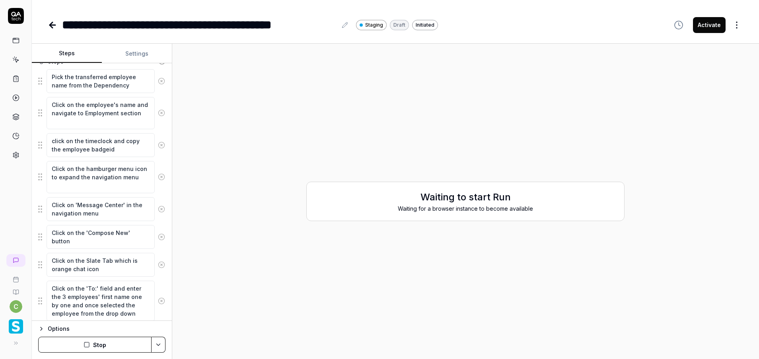
scroll to position [150, 0]
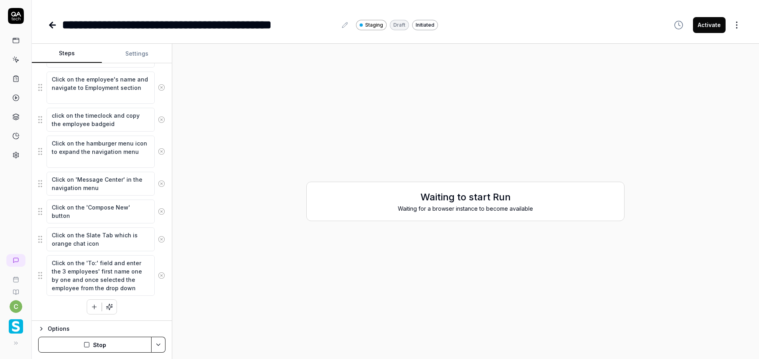
drag, startPoint x: 78, startPoint y: 297, endPoint x: 146, endPoint y: 319, distance: 71.8
click at [146, 319] on div "Goal According to dependency test case, Pick a Transfer employee and Send Slate…" at bounding box center [102, 192] width 140 height 258
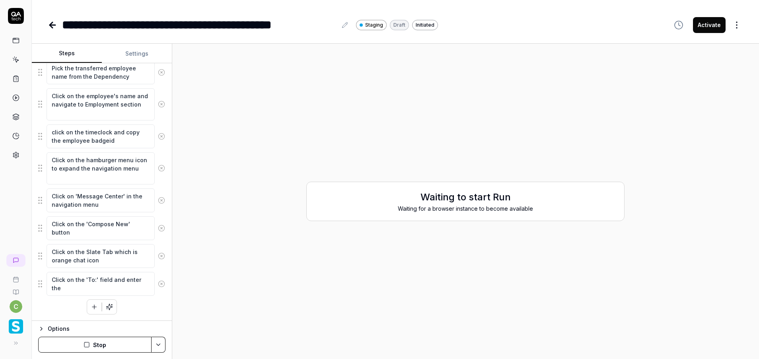
scroll to position [133, 0]
click at [128, 288] on textarea "Click on the 'To:' field and enter the employee's name or" at bounding box center [101, 284] width 108 height 24
click at [91, 300] on button "button" at bounding box center [94, 307] width 14 height 14
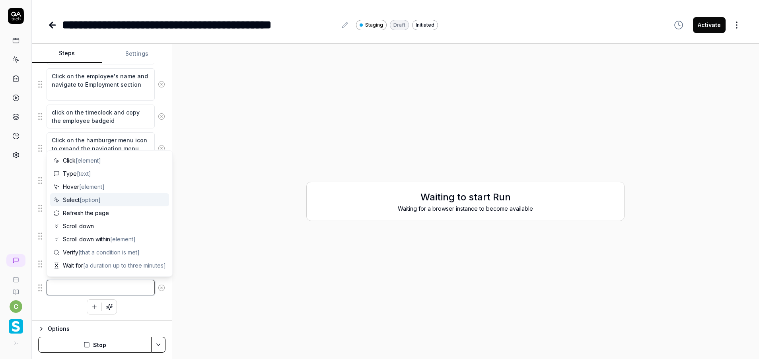
click at [101, 288] on textarea at bounding box center [101, 288] width 108 height 16
paste textarea "enter slate common message by using the goal into subject field"
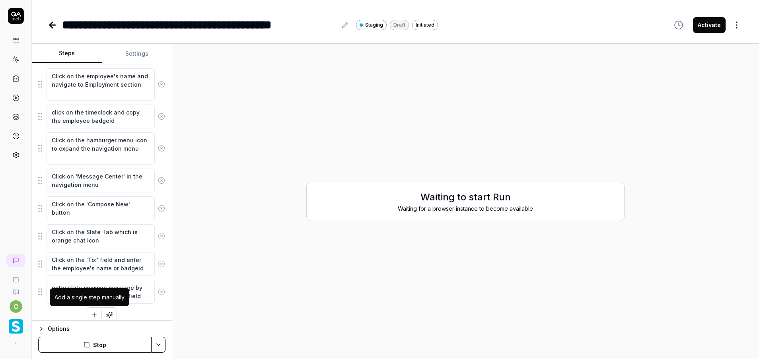
click at [92, 315] on icon "button" at bounding box center [94, 315] width 4 height 0
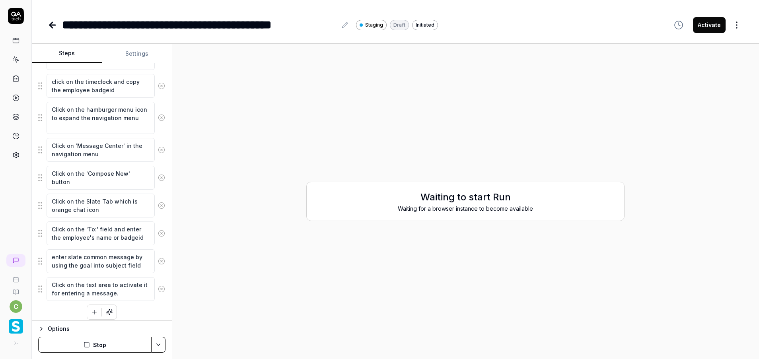
scroll to position [189, 0]
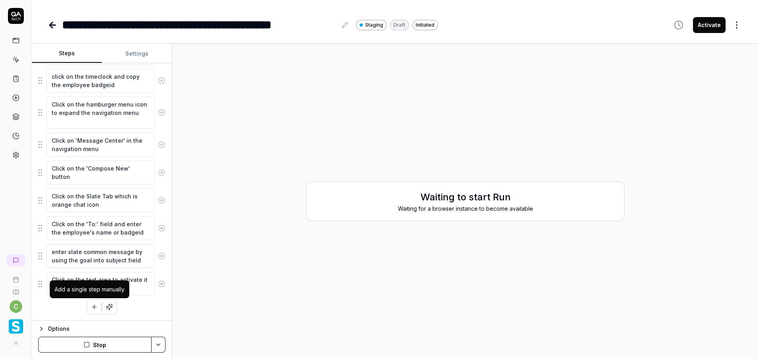
click at [91, 308] on icon "button" at bounding box center [94, 307] width 7 height 7
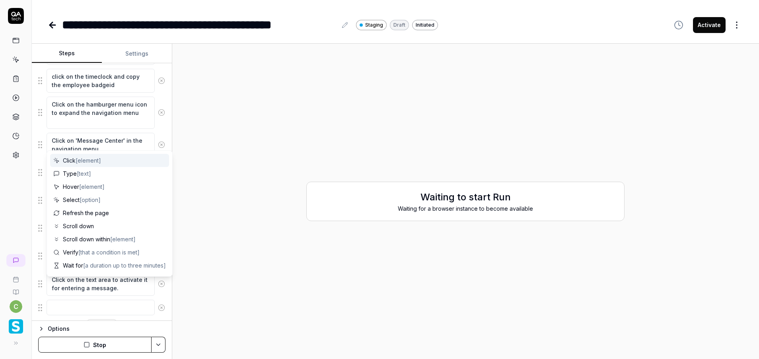
scroll to position [209, 0]
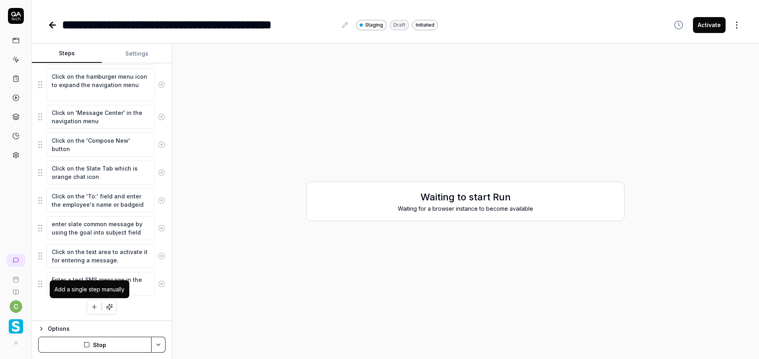
click at [91, 310] on icon "button" at bounding box center [94, 307] width 7 height 7
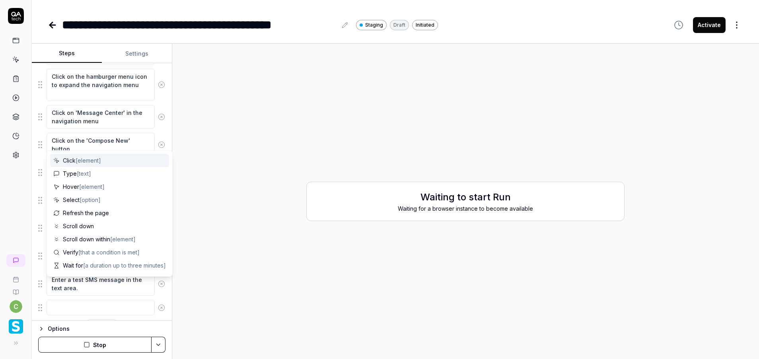
scroll to position [236, 0]
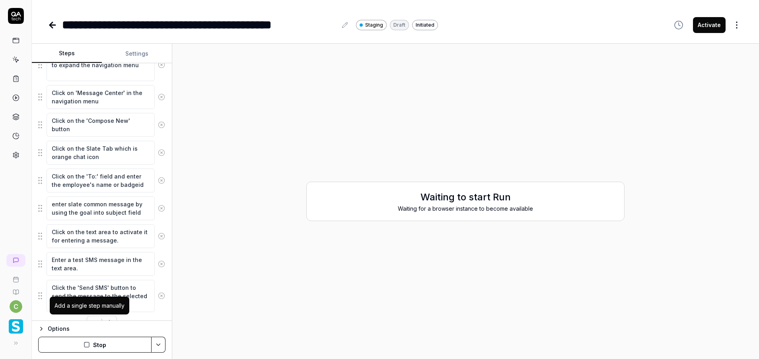
click at [90, 316] on button "button" at bounding box center [94, 323] width 14 height 14
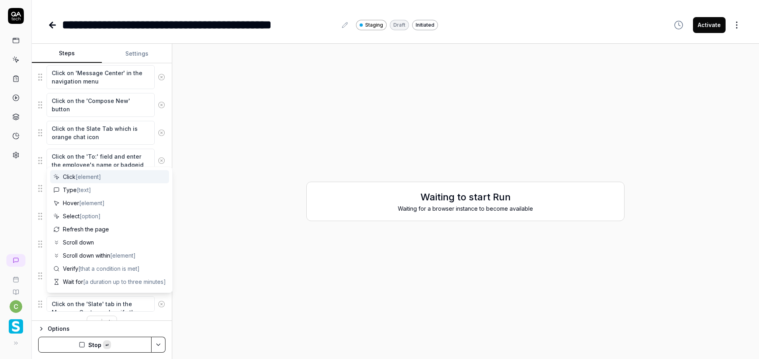
scroll to position [268, 0]
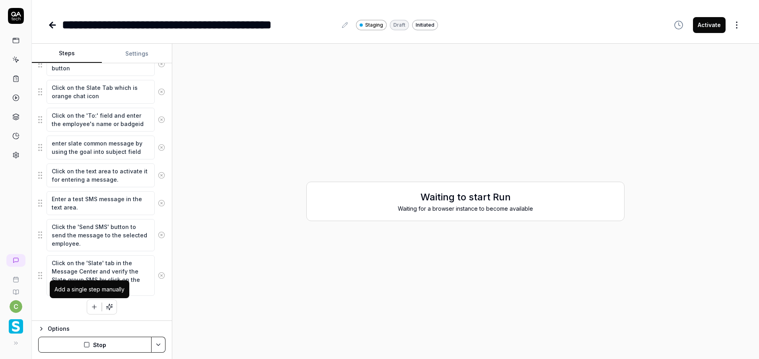
click at [92, 306] on icon "button" at bounding box center [94, 307] width 7 height 7
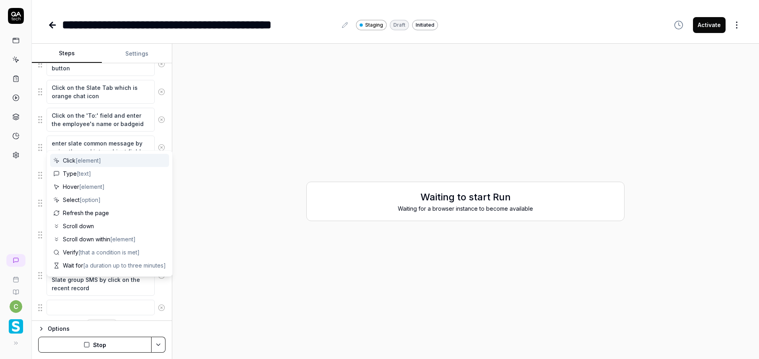
scroll to position [317, 0]
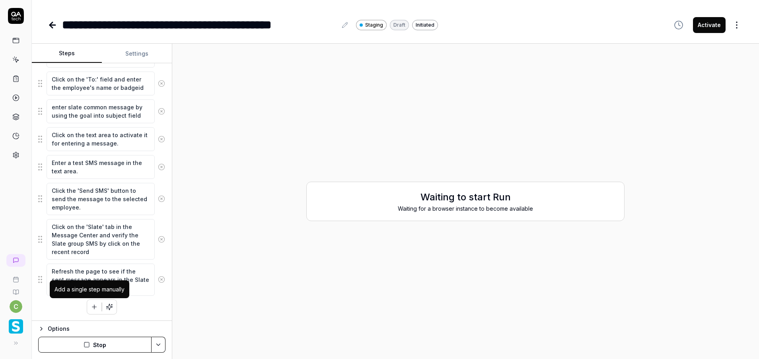
click at [91, 310] on icon "button" at bounding box center [94, 307] width 7 height 7
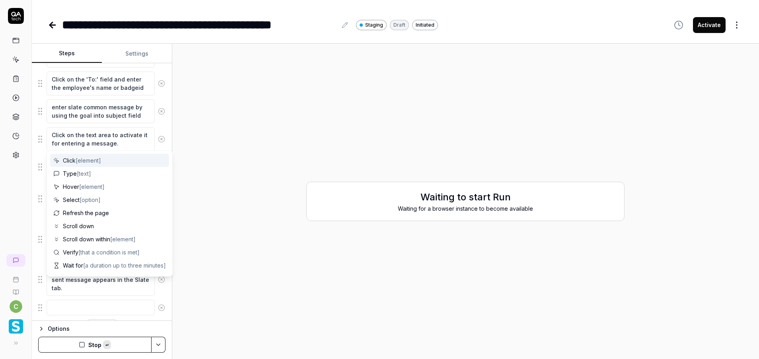
scroll to position [353, 0]
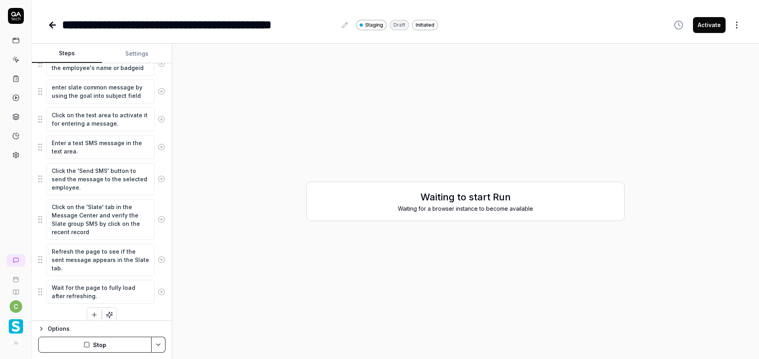
click at [158, 260] on icon at bounding box center [161, 259] width 7 height 7
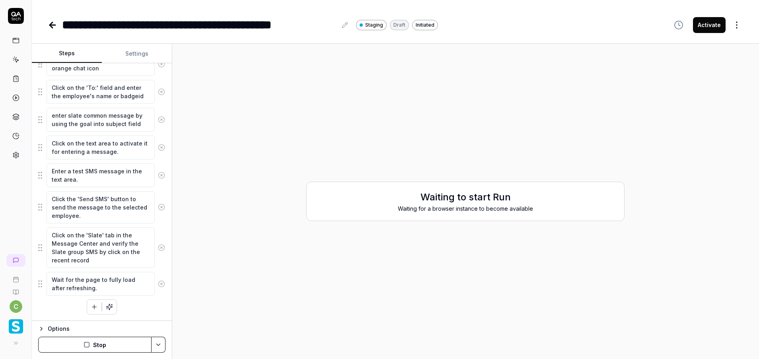
scroll to position [325, 0]
click at [71, 250] on textarea "Click on the 'Slate' tab in the Message Center and verify the Slate group SMS b…" at bounding box center [101, 248] width 108 height 41
click at [74, 263] on textarea "Click on the 'Slate' tab in the Message Center and verify the Slate SMS by clic…" at bounding box center [101, 248] width 108 height 41
click at [139, 243] on textarea "Click on the 'Slate' tab in the Message Center and verify the Slate SMS by clic…" at bounding box center [101, 248] width 108 height 41
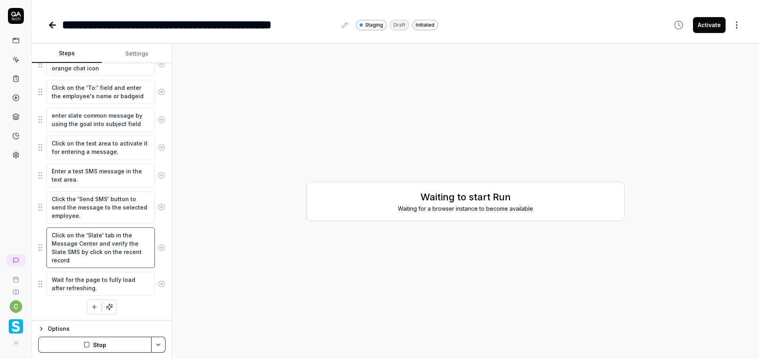
click at [115, 262] on textarea "Click on the 'Slate' tab in the Message Center and verify the Slate SMS by clic…" at bounding box center [101, 248] width 108 height 41
click at [91, 304] on icon "button" at bounding box center [94, 307] width 7 height 7
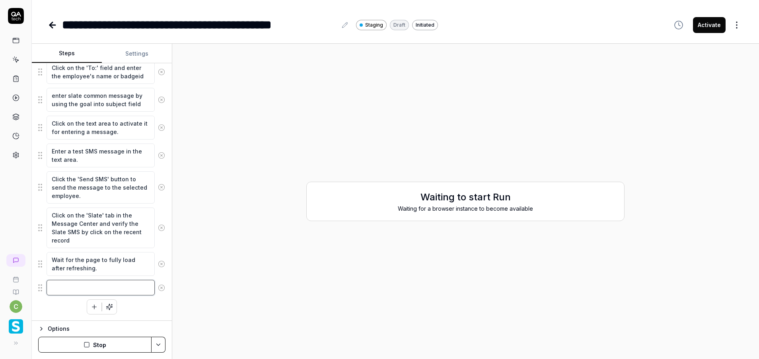
click at [71, 291] on textarea at bounding box center [101, 288] width 108 height 16
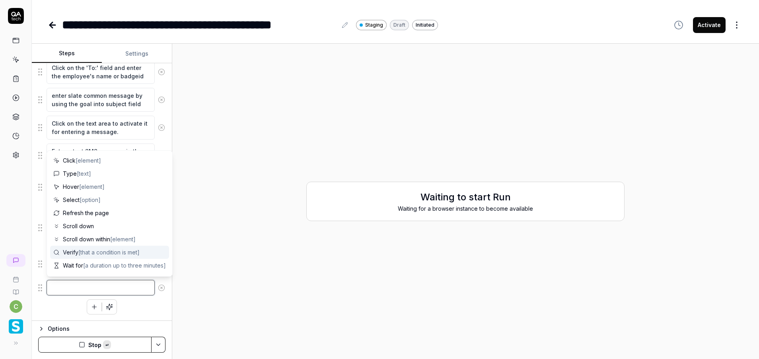
paste textarea "Verify the Slate group SMS by clicking on the recent record."
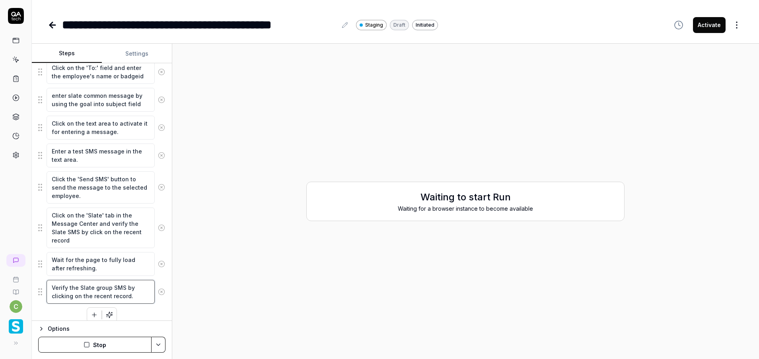
click at [101, 289] on textarea "Verify the Slate group SMS by clicking on the recent record." at bounding box center [101, 292] width 108 height 24
click at [138, 312] on div "Pick the transferred employee name from the Dependency Click on the employee's …" at bounding box center [101, 85] width 127 height 475
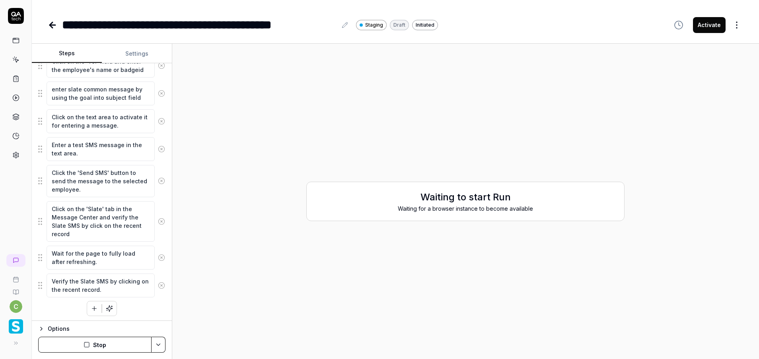
scroll to position [353, 0]
click at [133, 345] on button "Stop" at bounding box center [94, 345] width 113 height 16
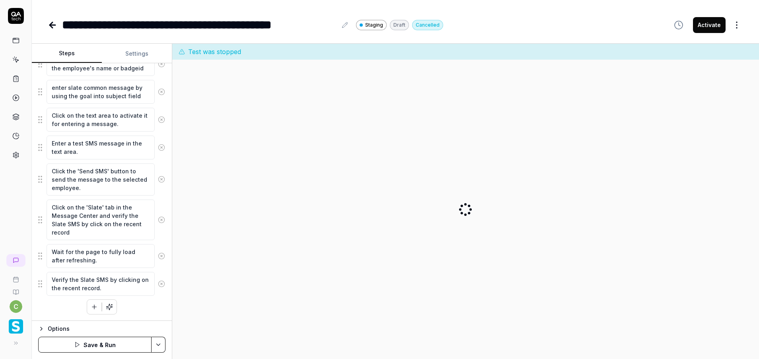
click at [159, 344] on html "**********" at bounding box center [379, 179] width 759 height 359
click at [130, 290] on div "Save" at bounding box center [118, 290] width 101 height 18
click at [122, 344] on button "Run" at bounding box center [94, 345] width 113 height 16
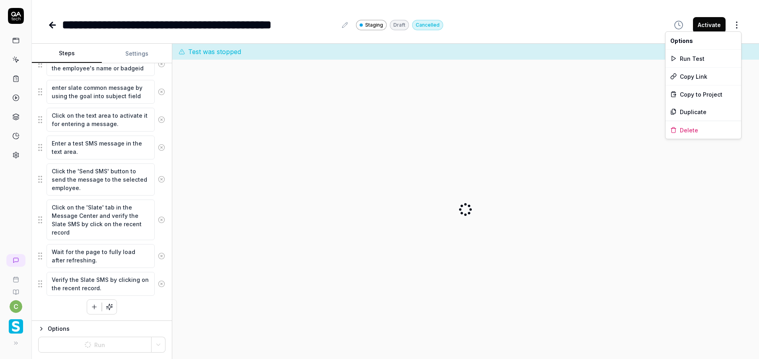
click at [736, 25] on html "**********" at bounding box center [379, 179] width 759 height 359
click at [699, 115] on div "Duplicate" at bounding box center [704, 112] width 76 height 18
click at [20, 56] on link at bounding box center [16, 60] width 14 height 14
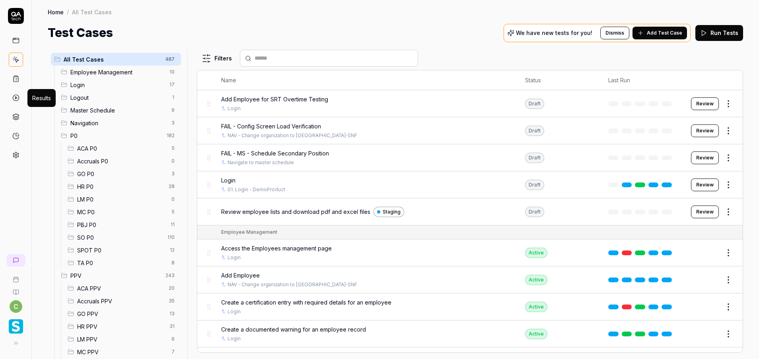
click at [96, 212] on span "MC P0" at bounding box center [122, 212] width 90 height 8
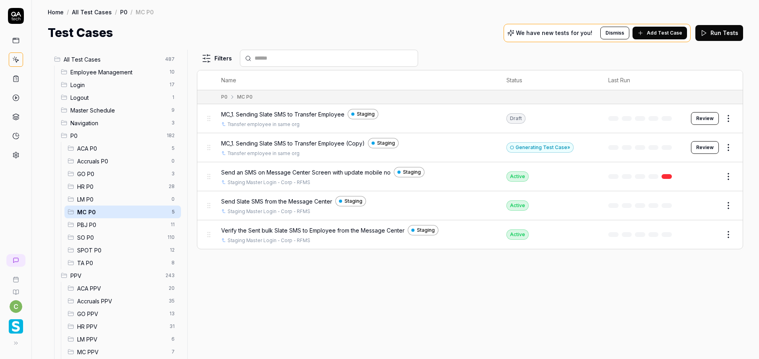
click at [705, 118] on button "Review" at bounding box center [705, 118] width 28 height 13
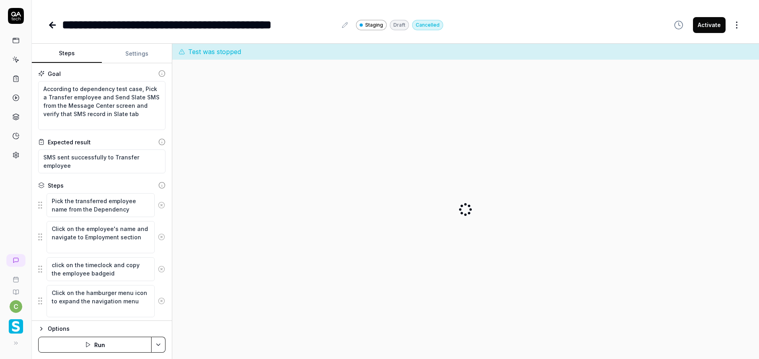
click at [251, 26] on div "**********" at bounding box center [199, 25] width 275 height 18
click at [67, 99] on textarea "According to dependency test case, Pick a Transfer employee and Send Slate SMS …" at bounding box center [101, 105] width 127 height 49
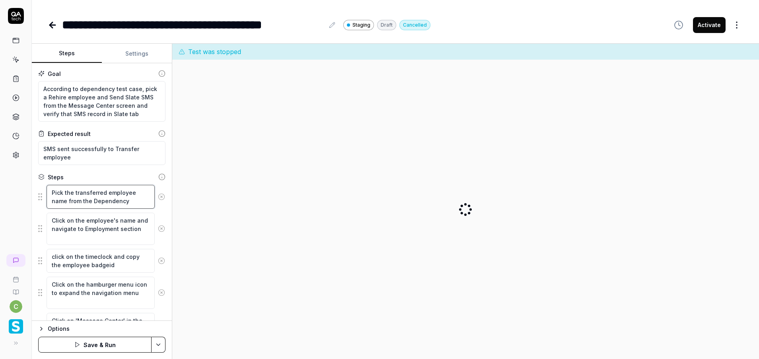
click at [88, 190] on textarea "Pick the transferred employee name from the Dependency" at bounding box center [101, 197] width 108 height 24
click at [98, 194] on textarea "Pick the transferred employee name from the Dependency" at bounding box center [101, 197] width 108 height 24
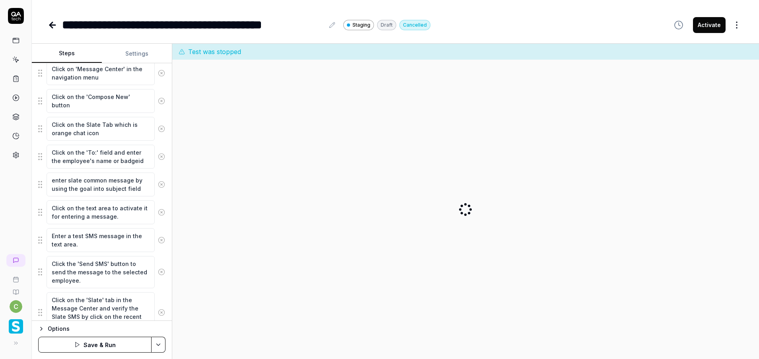
scroll to position [345, 0]
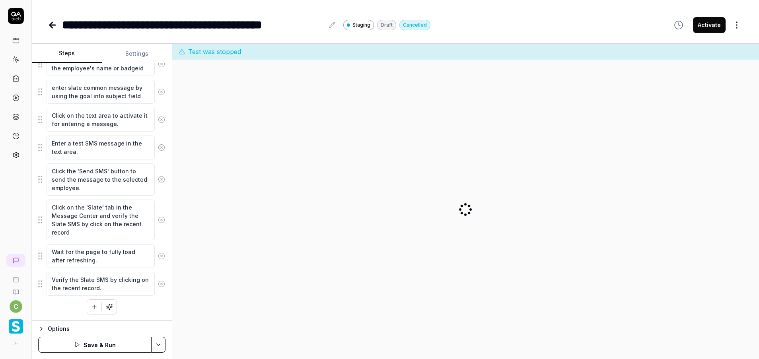
click at [156, 344] on html "**********" at bounding box center [379, 179] width 759 height 359
click at [108, 291] on div "Save" at bounding box center [118, 290] width 101 height 18
click at [126, 341] on button "Run" at bounding box center [94, 345] width 113 height 16
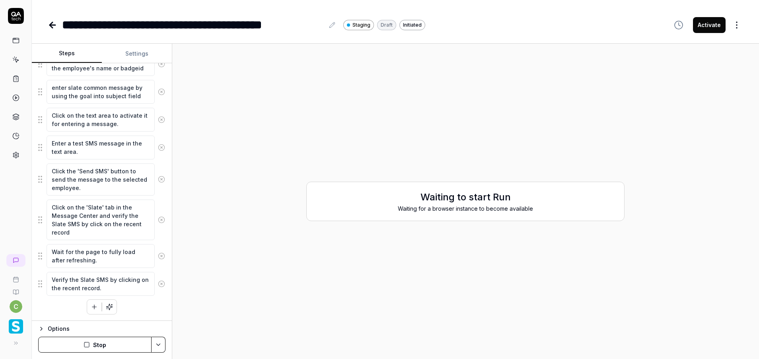
click at [130, 50] on button "Settings" at bounding box center [137, 53] width 70 height 19
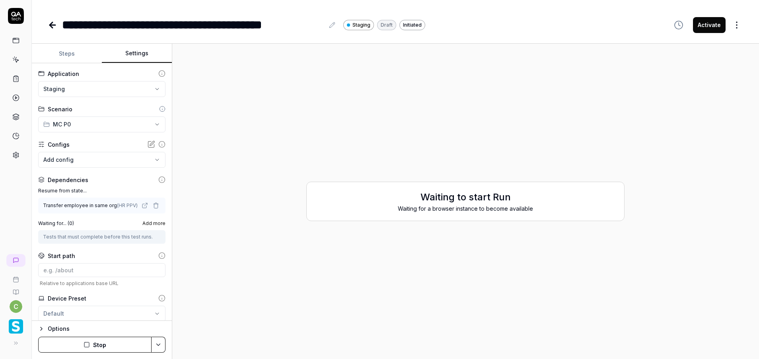
click at [20, 60] on link at bounding box center [16, 60] width 14 height 14
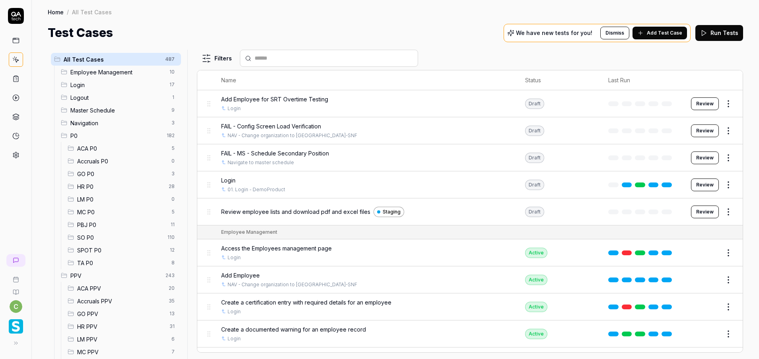
click at [90, 176] on span "GO P0" at bounding box center [122, 174] width 90 height 8
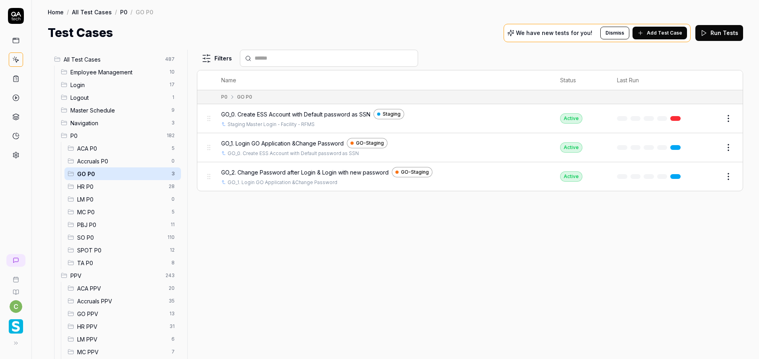
drag, startPoint x: 712, startPoint y: 147, endPoint x: 37, endPoint y: 145, distance: 675.4
click at [712, 147] on button "Edit" at bounding box center [709, 147] width 19 height 13
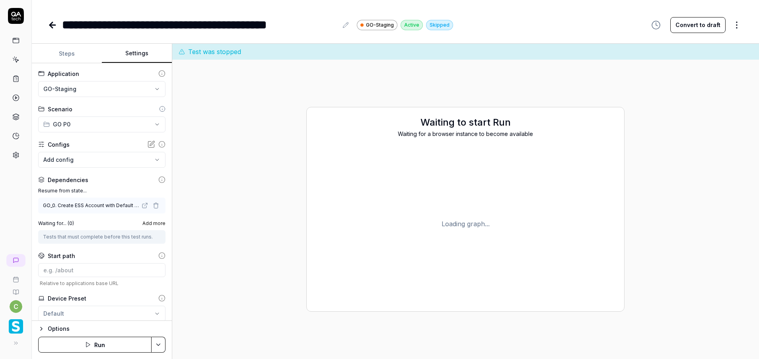
click at [131, 59] on button "Settings" at bounding box center [137, 53] width 70 height 19
click at [55, 25] on icon at bounding box center [53, 25] width 6 height 0
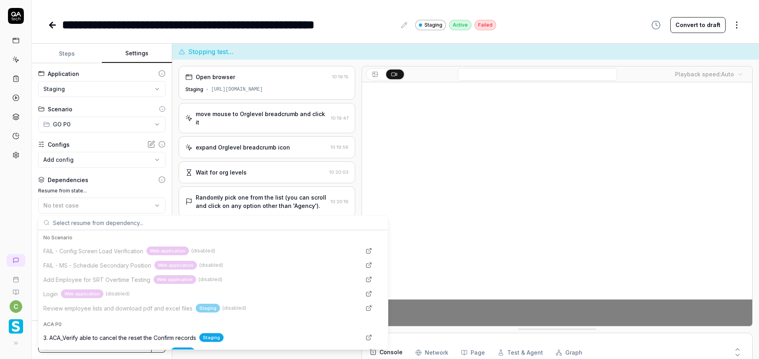
scroll to position [28, 0]
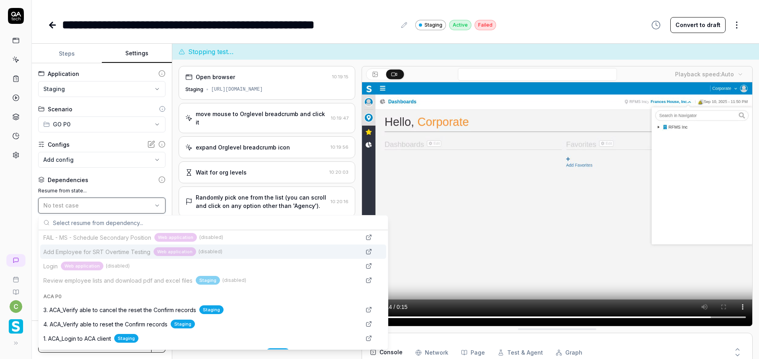
click at [87, 201] on button "No test case" at bounding box center [101, 206] width 127 height 16
click at [94, 187] on label "Resume from state..." at bounding box center [101, 190] width 127 height 7
click at [91, 203] on div "No test case" at bounding box center [97, 205] width 109 height 8
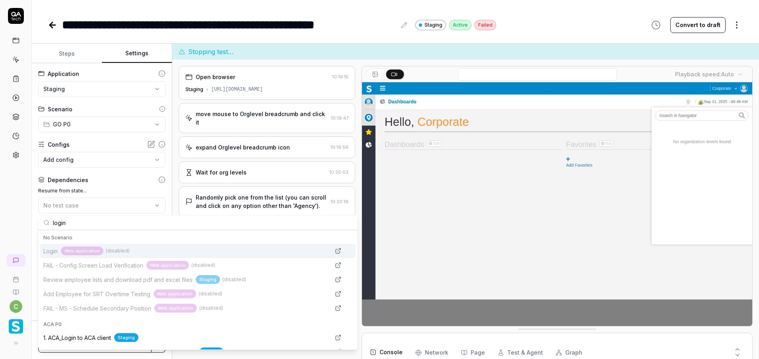
click at [80, 224] on input "login" at bounding box center [203, 223] width 300 height 14
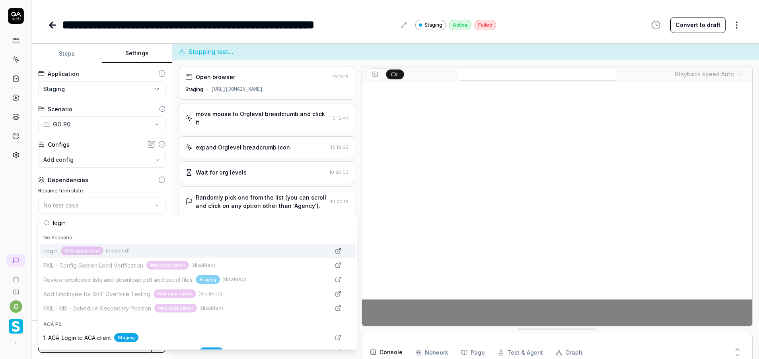
click at [88, 224] on input "login" at bounding box center [203, 223] width 300 height 14
click at [131, 181] on div "Dependencies" at bounding box center [101, 180] width 127 height 8
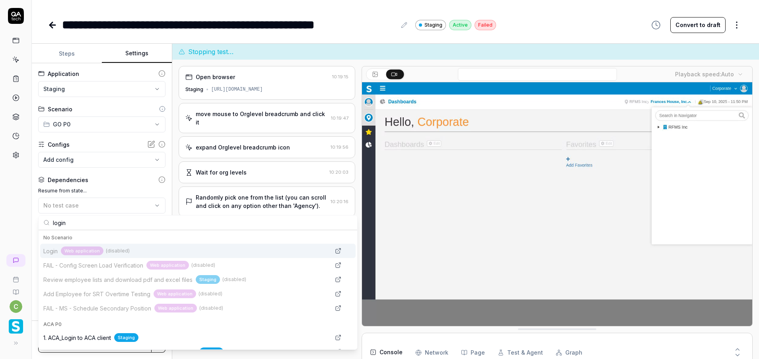
click at [47, 181] on div "Dependencies" at bounding box center [63, 180] width 50 height 8
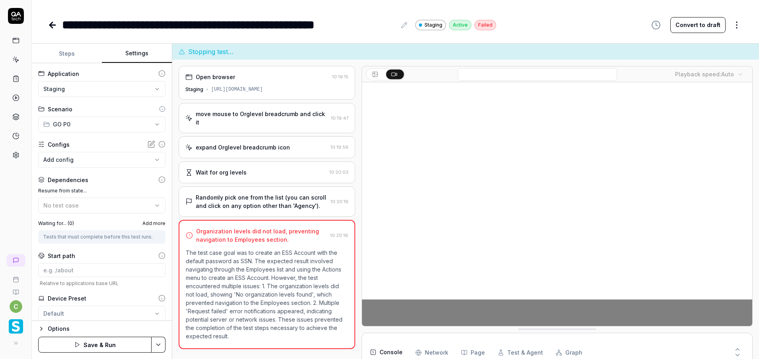
scroll to position [25, 0]
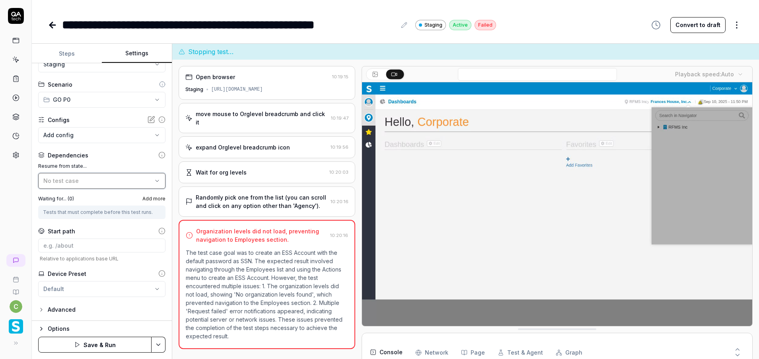
click at [56, 181] on span "No test case" at bounding box center [60, 181] width 35 height 7
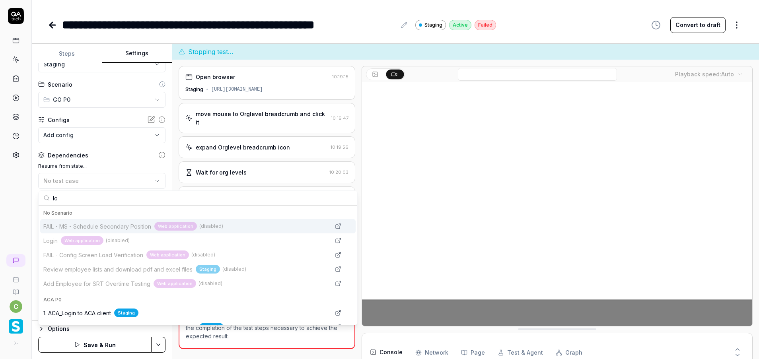
type input "l"
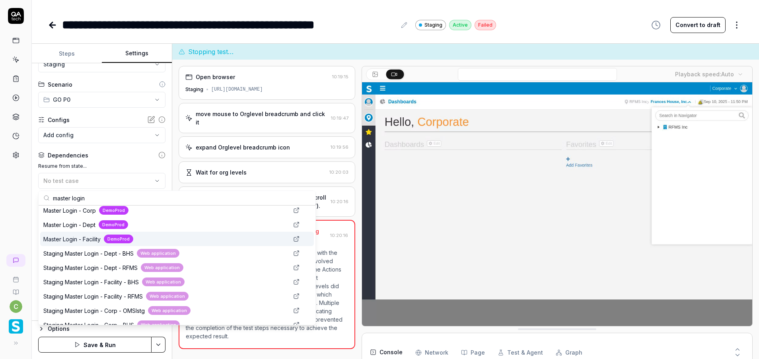
scroll to position [60, 0]
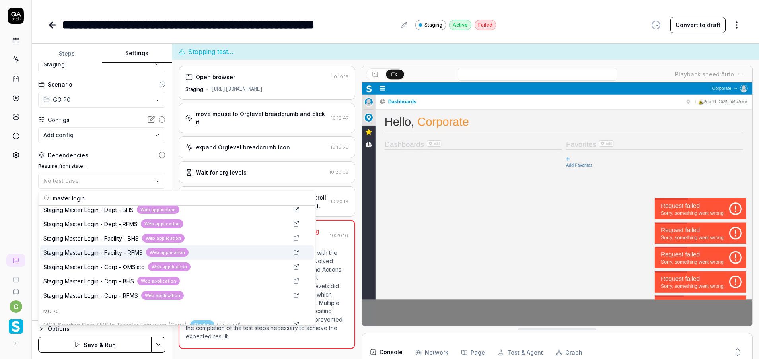
type input "master login"
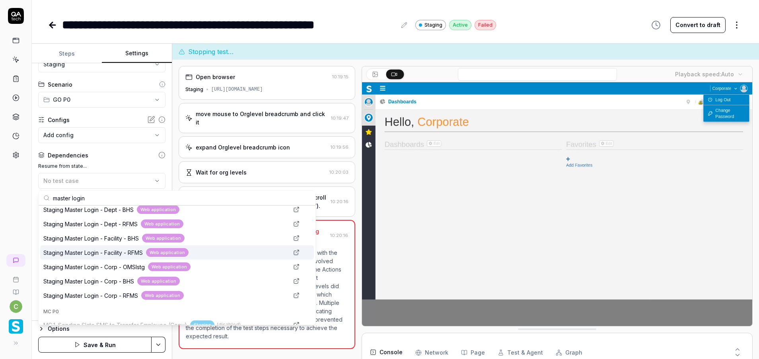
click at [119, 252] on span "Staging Master Login - Facility - RFMS" at bounding box center [93, 253] width 100 height 8
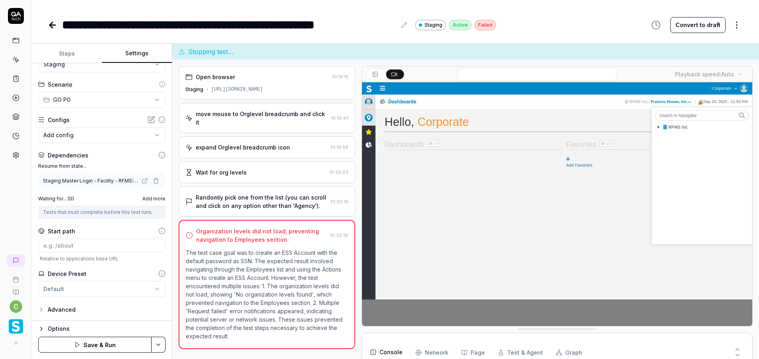
click at [155, 343] on html "**********" at bounding box center [379, 179] width 759 height 359
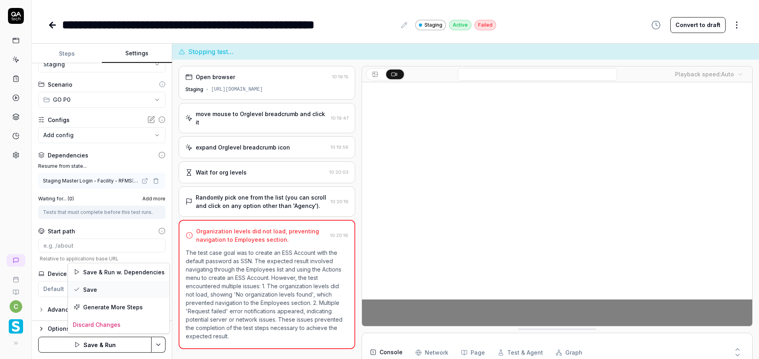
click at [98, 291] on div "Save" at bounding box center [118, 290] width 101 height 18
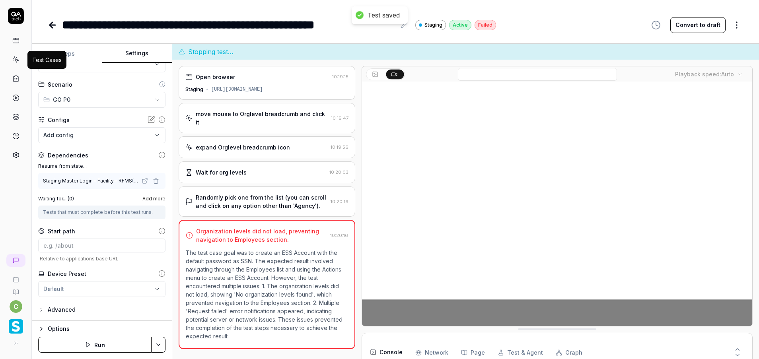
click at [14, 61] on icon at bounding box center [15, 59] width 7 height 7
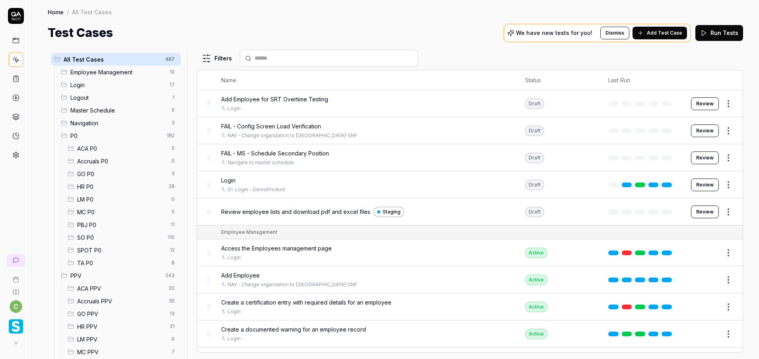
click at [90, 173] on span "GO P0" at bounding box center [122, 174] width 90 height 8
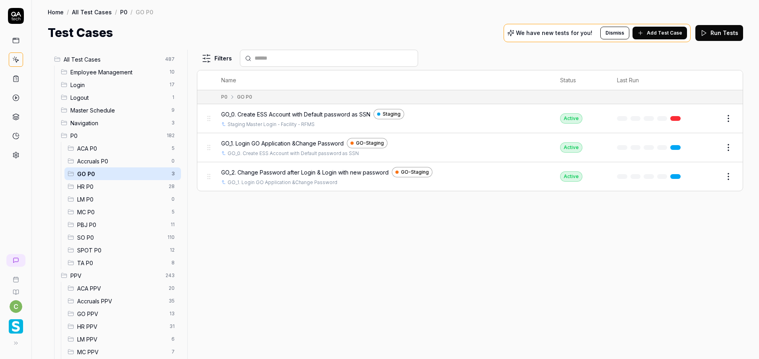
click at [111, 172] on span "GO P0" at bounding box center [122, 174] width 90 height 8
click at [523, 230] on div "Filters Name Status Last Run P0 GO P0 GO_0. Create ESS Account with Default pas…" at bounding box center [470, 205] width 546 height 310
click at [675, 33] on span "Add Test Case" at bounding box center [664, 32] width 35 height 7
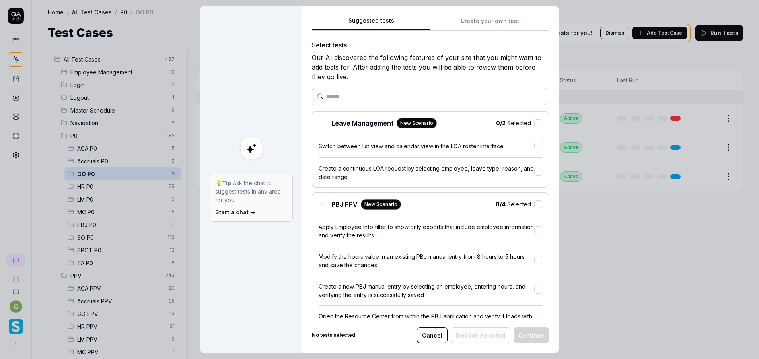
click at [478, 25] on button "Create your own test" at bounding box center [490, 23] width 119 height 14
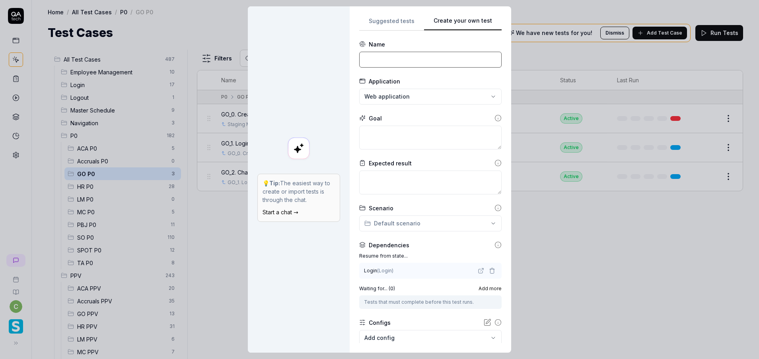
click at [392, 59] on input at bounding box center [430, 60] width 142 height 16
click at [385, 61] on input at bounding box center [430, 60] width 142 height 16
paste input "Verify wheather Rain icon is redirected to rain website for desktop version"
type input "Verify wheather Rain icon is redirected to rain website for desktop version"
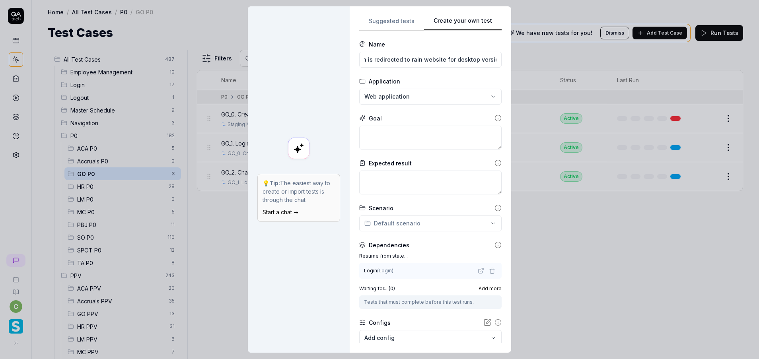
click at [418, 98] on div "**********" at bounding box center [379, 179] width 759 height 359
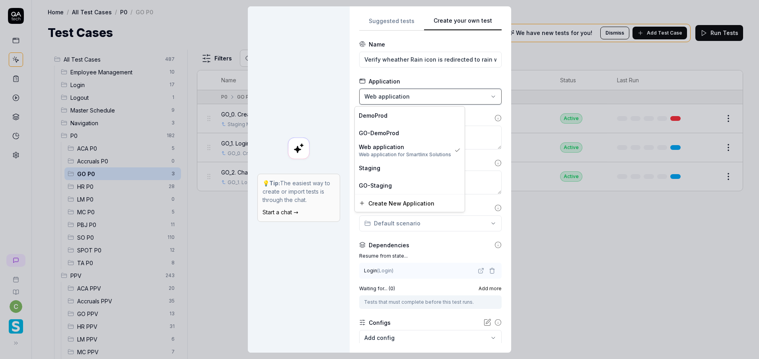
click at [418, 99] on div "**********" at bounding box center [379, 179] width 759 height 359
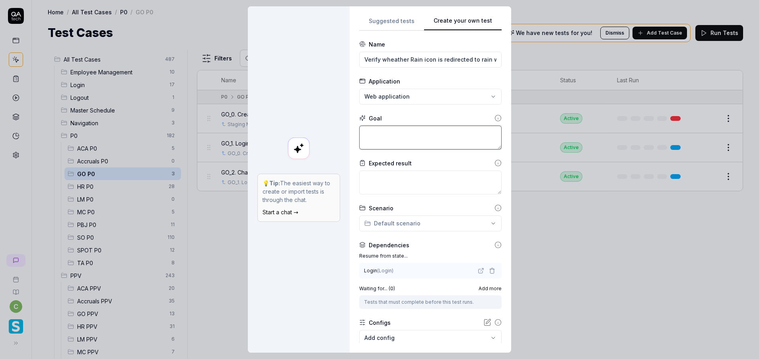
click at [385, 138] on textarea at bounding box center [430, 138] width 142 height 24
type textarea "*"
type textarea "R"
type textarea "*"
type textarea "Ra"
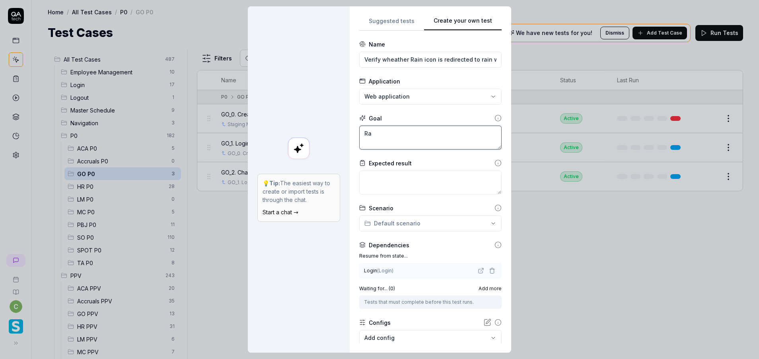
type textarea "*"
type textarea "Rai"
type textarea "*"
type textarea "Rain"
type textarea "*"
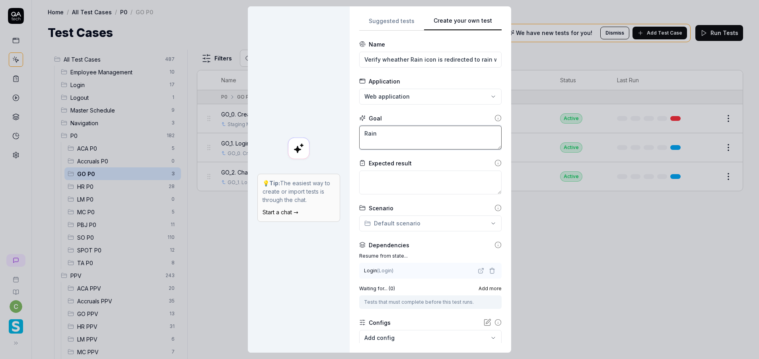
type textarea "Rain"
type textarea "*"
type textarea "Rain a"
type textarea "*"
type textarea "Rain ap"
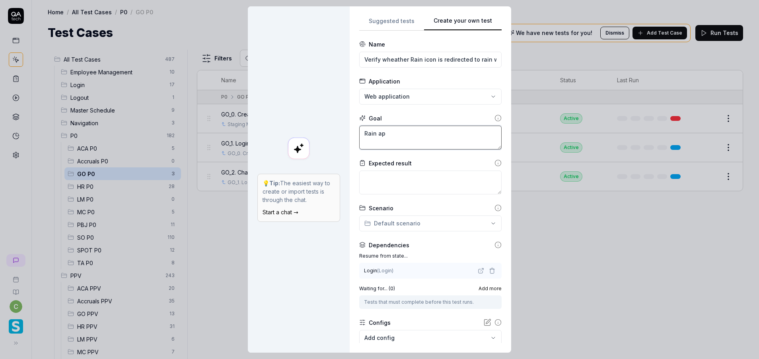
type textarea "*"
type textarea "Rain app"
type textarea "*"
type textarea "Rain appl"
type textarea "*"
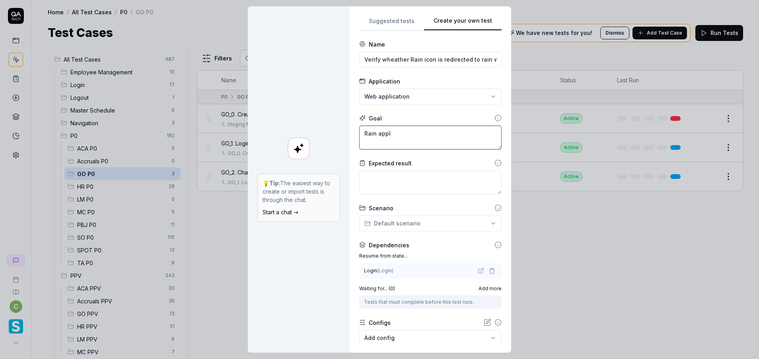
type textarea "Rain appli"
type textarea "*"
type textarea "Rain applic"
type textarea "*"
type textarea "Rain applica"
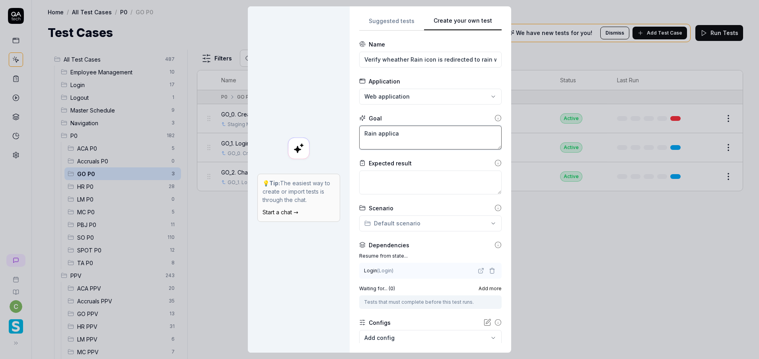
type textarea "*"
type textarea "Rain applicatio"
type textarea "*"
type textarea "Rain application"
type textarea "*"
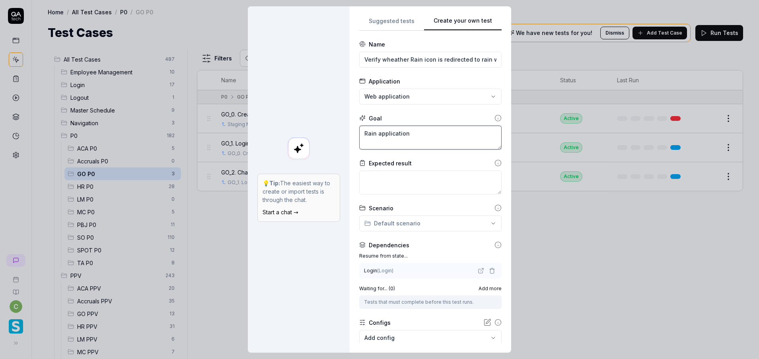
type textarea "Rain application"
type textarea "*"
type textarea "Rain application s"
type textarea "*"
type textarea "Rain application sh"
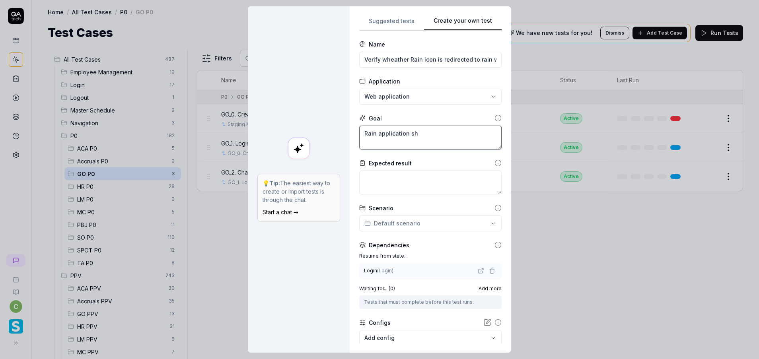
type textarea "*"
type textarea "Rain application sho"
type textarea "*"
type textarea "Rain application shoy"
type textarea "*"
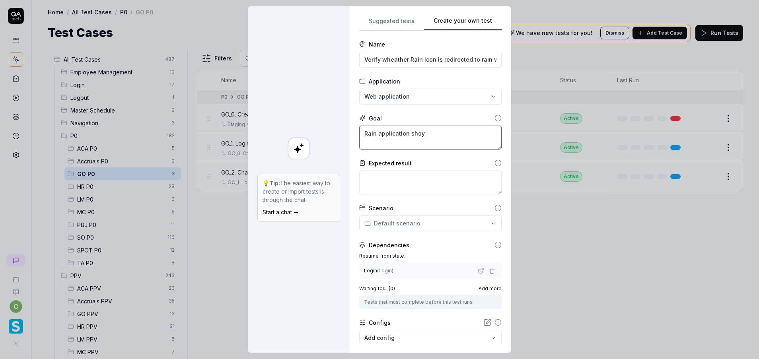
type textarea "Rain application sho"
type textarea "*"
type textarea "Rain application shou"
type textarea "*"
type textarea "Rain application shoul"
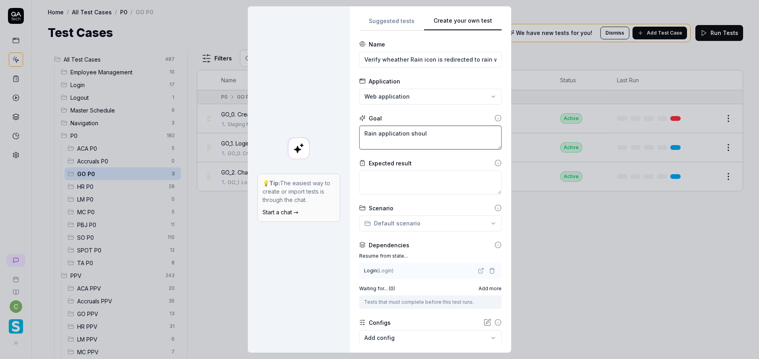
type textarea "*"
type textarea "Rain application should"
type textarea "*"
type textarea "Rain application should"
drag, startPoint x: 437, startPoint y: 129, endPoint x: 438, endPoint y: 136, distance: 6.8
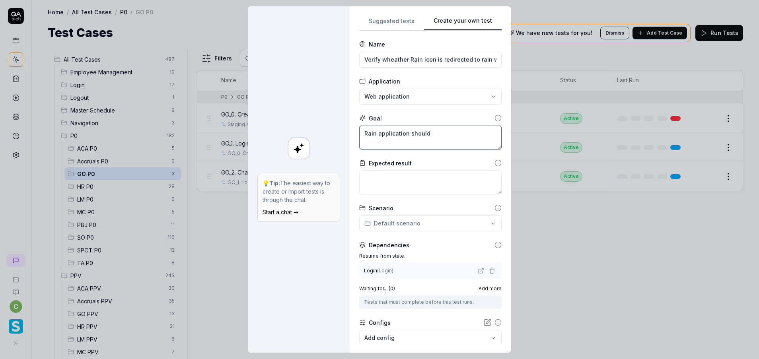
click at [438, 136] on textarea "Rain application should" at bounding box center [430, 138] width 142 height 24
drag, startPoint x: 386, startPoint y: 130, endPoint x: 297, endPoint y: 135, distance: 89.3
click at [297, 135] on div "**********" at bounding box center [379, 179] width 263 height 347
type textarea "*"
type textarea "s"
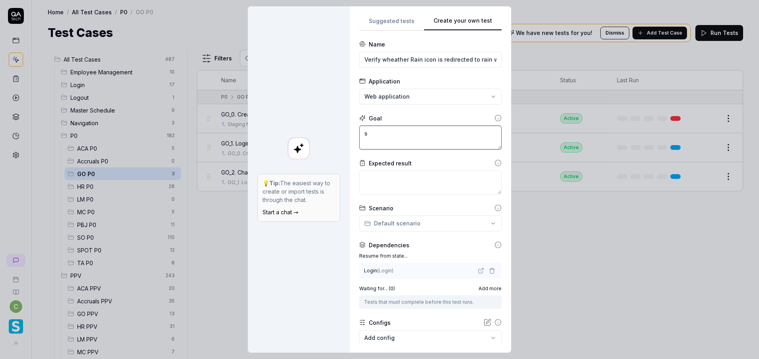
type textarea "*"
type textarea "sy"
type textarea "*"
type textarea "sys"
type textarea "*"
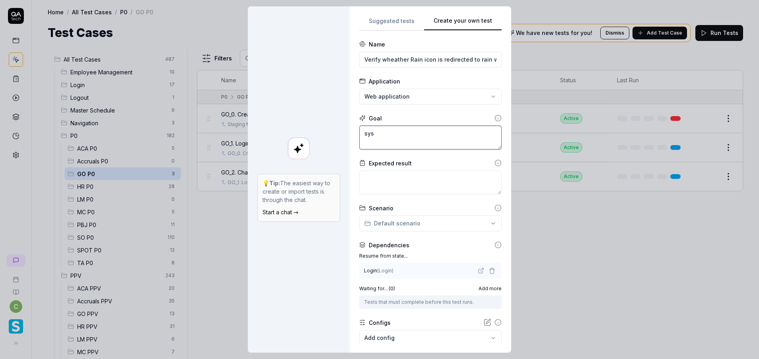
type textarea "syst"
type textarea "*"
type textarea "syste"
type textarea "*"
type textarea "system"
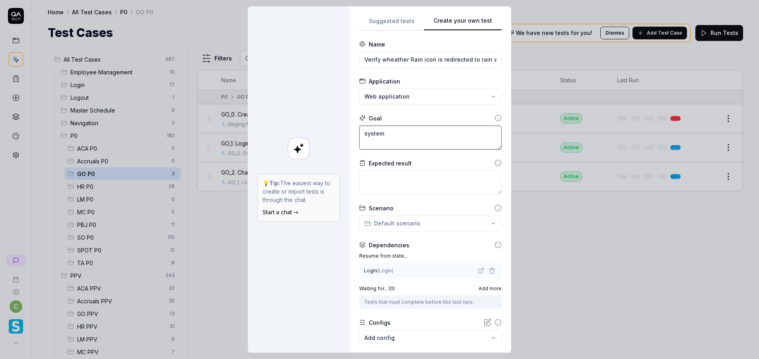
type textarea "*"
type textarea "system"
type textarea "*"
type textarea "system s"
type textarea "*"
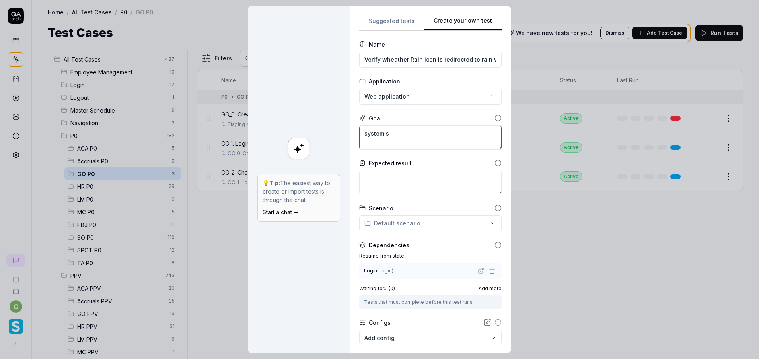
type textarea "system sh"
type textarea "*"
type textarea "system sho"
type textarea "*"
type textarea "system shou"
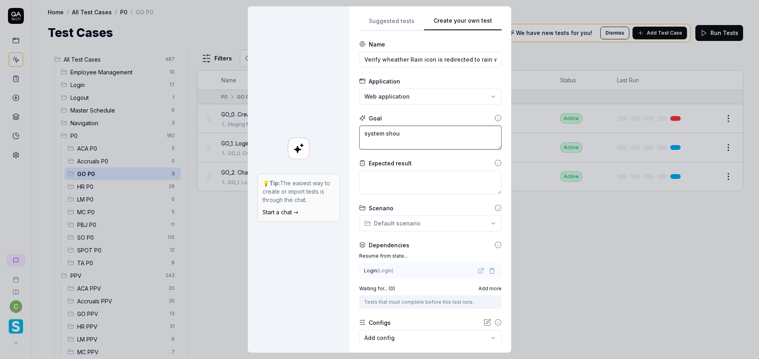
type textarea "*"
type textarea "system shoul"
type textarea "*"
type textarea "system should"
type textarea "*"
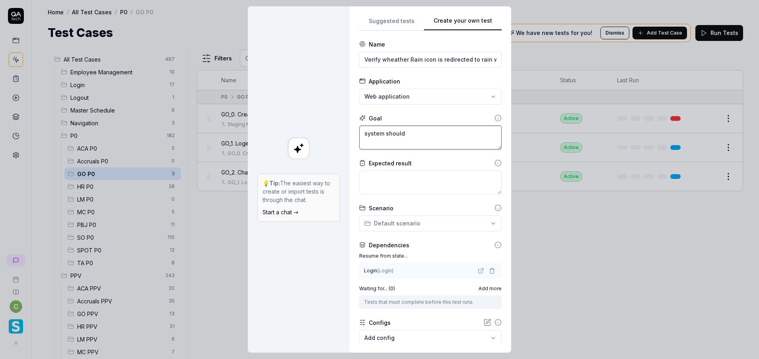
type textarea "system should"
type textarea "*"
type textarea "system should r"
type textarea "*"
type textarea "system should re"
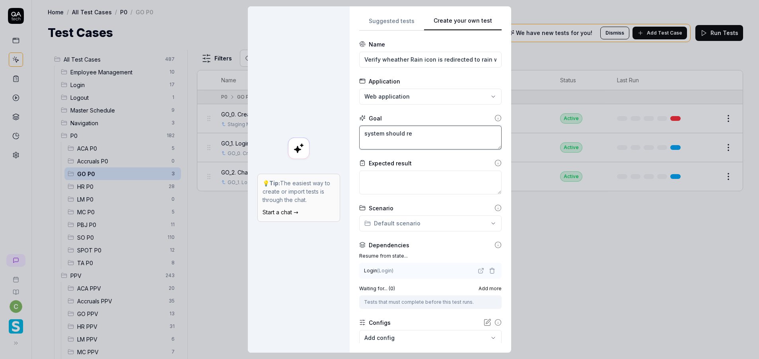
type textarea "*"
type textarea "system should red"
type textarea "*"
type textarea "system should redi"
type textarea "*"
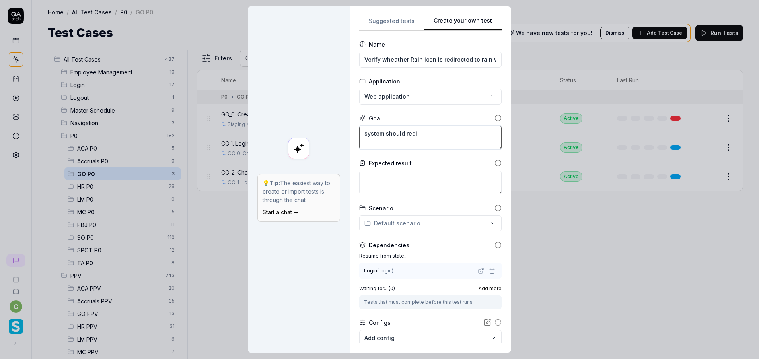
type textarea "system should redir"
type textarea "*"
type textarea "system should redire"
type textarea "*"
type textarea "system should redirec"
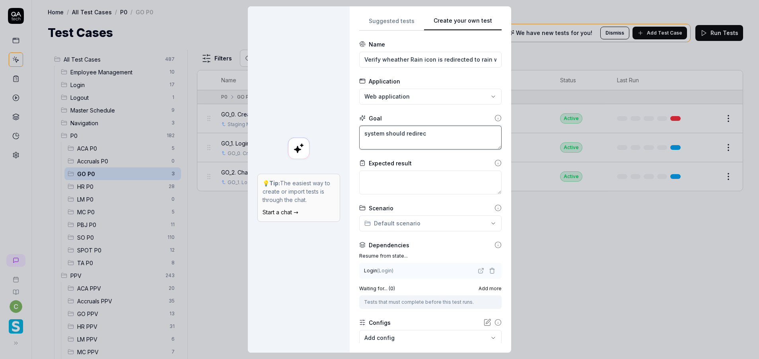
type textarea "*"
type textarea "system should redirect"
type textarea "*"
type textarea "system should redirect"
type textarea "*"
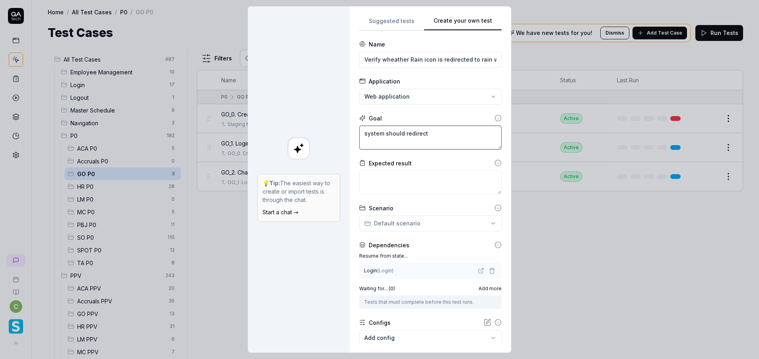
type textarea "system should redirect t"
type textarea "*"
type textarea "system should redirect to"
type textarea "*"
type textarea "system should redirect to"
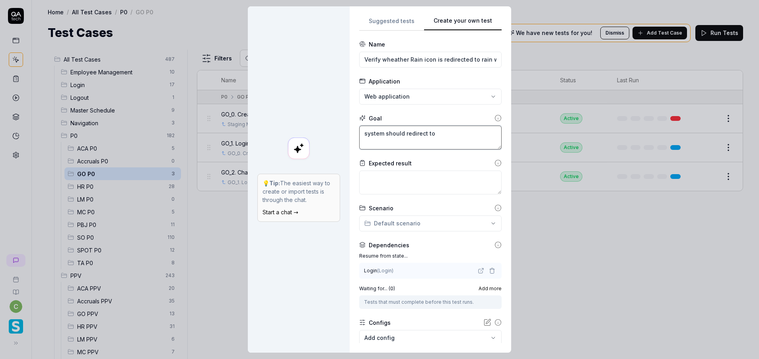
type textarea "*"
type textarea "system should redirect to r"
type textarea "*"
type textarea "system should redirect to ra"
type textarea "*"
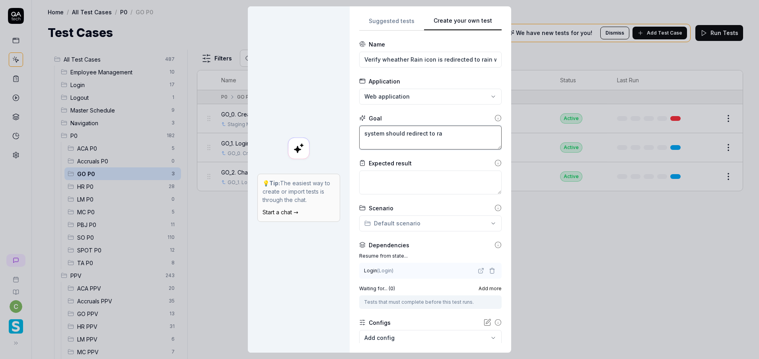
type textarea "system should redirect to rai"
type textarea "*"
type textarea "system should redirect to rain"
click at [383, 183] on textarea at bounding box center [430, 183] width 142 height 24
drag, startPoint x: 421, startPoint y: 55, endPoint x: 421, endPoint y: 61, distance: 5.6
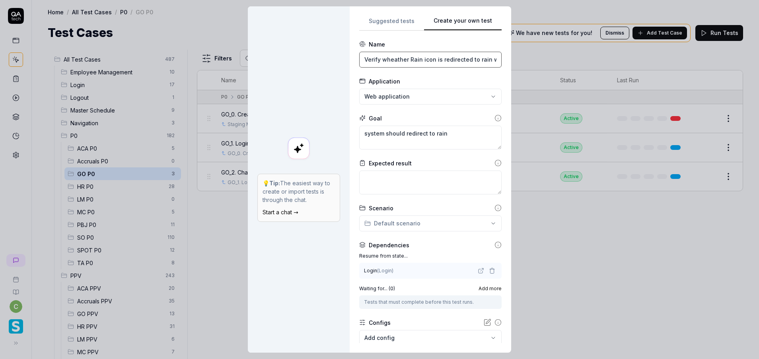
click at [421, 55] on input "Verify wheather Rain icon is redirected to rain website for desktop version" at bounding box center [430, 60] width 142 height 16
click at [421, 61] on input "Verify wheather Rain icon is redirected to rain website for desktop version" at bounding box center [430, 60] width 142 height 16
drag, startPoint x: 453, startPoint y: 136, endPoint x: 334, endPoint y: 140, distance: 118.7
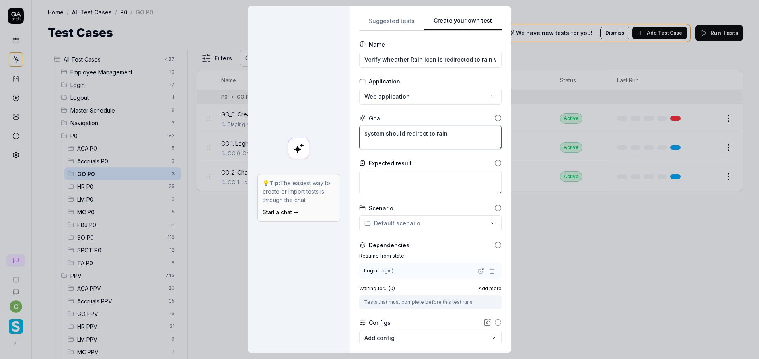
click at [334, 140] on div "**********" at bounding box center [379, 179] width 263 height 347
paste textarea "Verify wheather Rain icon is redirected to rain website for desktop versio"
type textarea "*"
type textarea "Verify wheather Rain icon is redirected to rain website for desktop version"
type textarea "*"
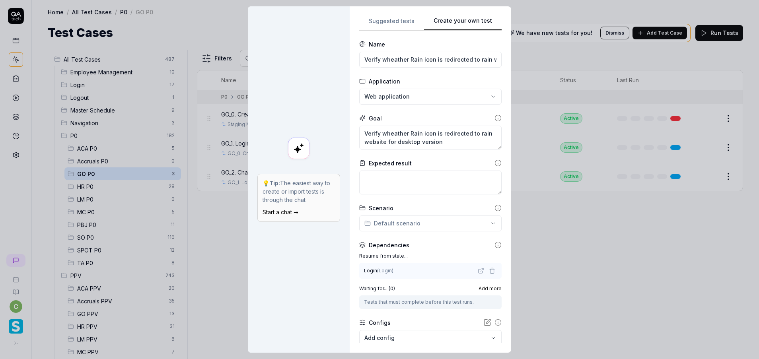
type textarea "Verify whether Rain icon is redirected to rain website for desktop version"
type textarea "*"
drag, startPoint x: 439, startPoint y: 144, endPoint x: 350, endPoint y: 130, distance: 89.4
click at [350, 130] on div "**********" at bounding box center [431, 179] width 162 height 347
type textarea "Verify whether Rain icon is redirected to rain website for desktop version"
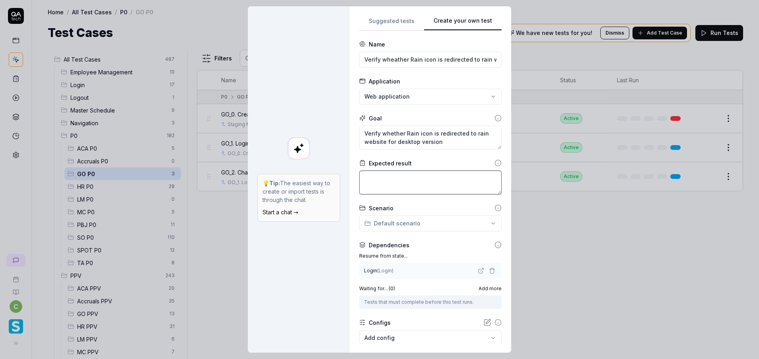
click at [412, 177] on textarea at bounding box center [430, 183] width 142 height 24
type textarea "R"
type textarea "*"
type textarea "Rai"
type textarea "*"
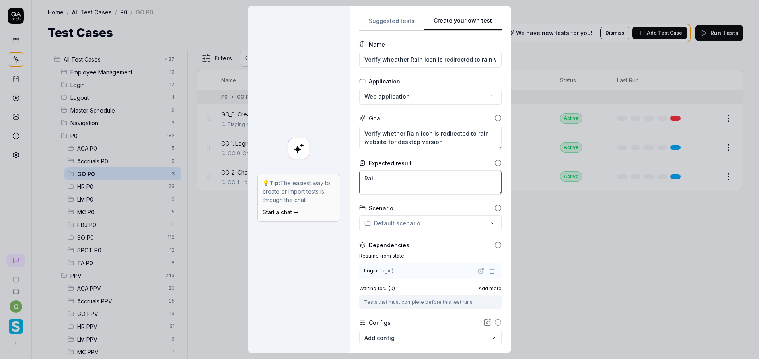
type textarea "Rain"
type textarea "*"
type textarea "Rain"
type textarea "*"
type textarea "Rain s"
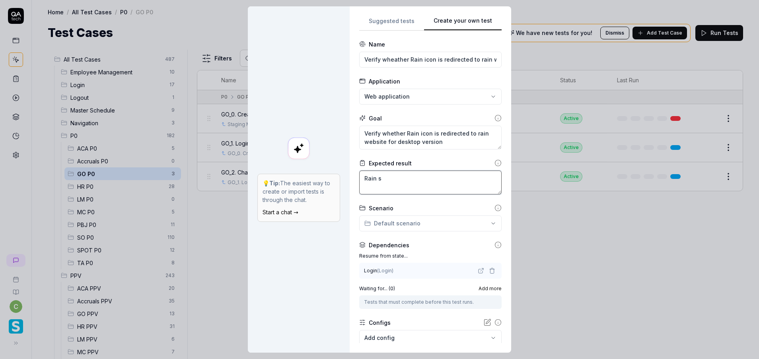
type textarea "*"
type textarea "Rain sh"
type textarea "*"
type textarea "Rain sho"
type textarea "*"
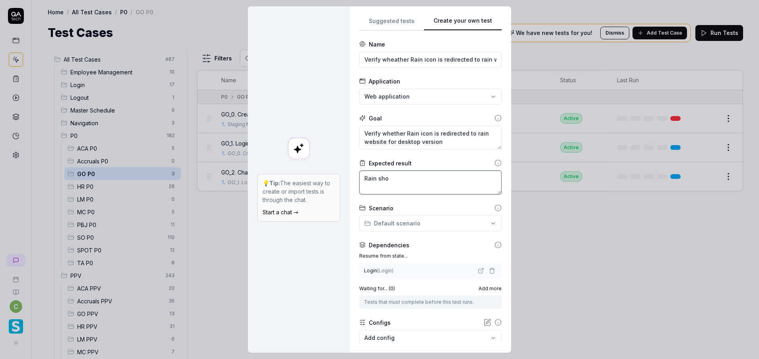
type textarea "Rain shou"
type textarea "*"
type textarea "Rain shoul"
type textarea "*"
type textarea "Rain should"
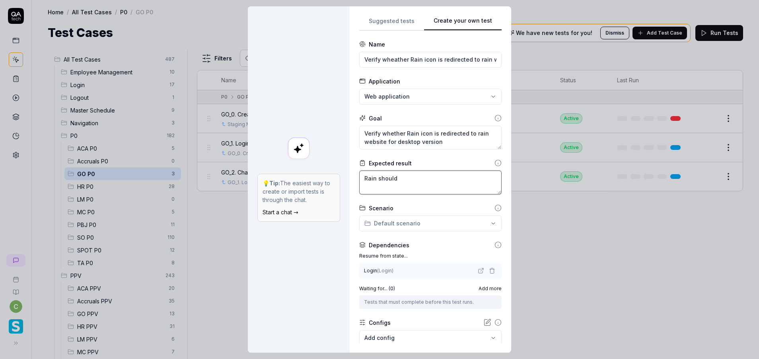
type textarea "*"
type textarea "Rain should"
type textarea "*"
type textarea "Rain should b"
type textarea "*"
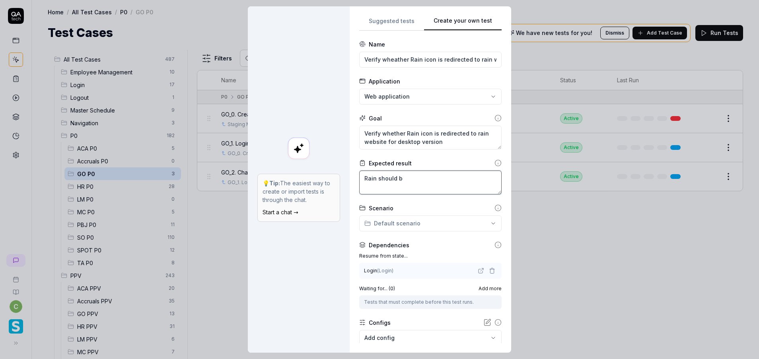
type textarea "Rain should be"
type textarea "*"
type textarea "Rain should be"
type textarea "*"
type textarea "Rain should be r"
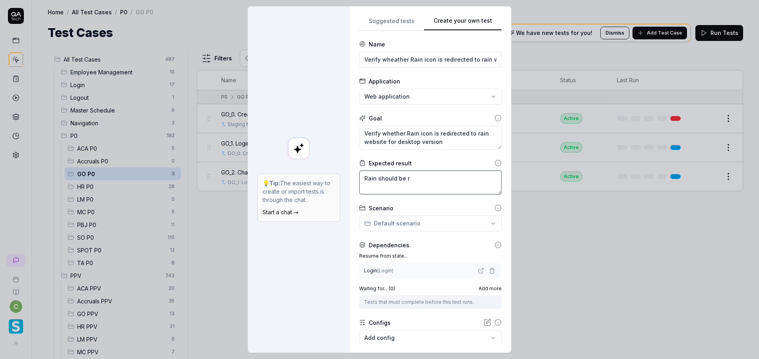
type textarea "*"
type textarea "Rain should be re"
type textarea "*"
type textarea "Rain should be r"
type textarea "*"
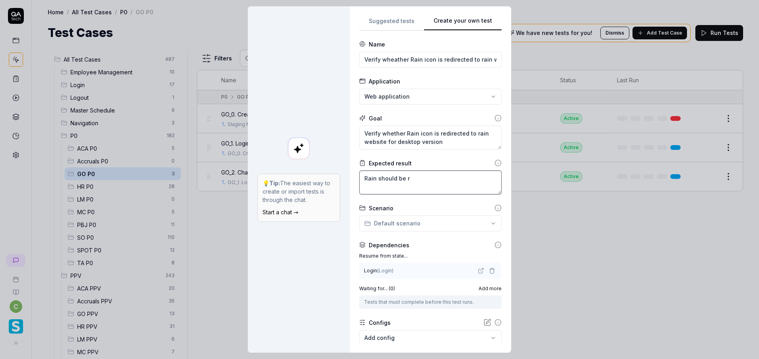
type textarea "Rain should be"
type textarea "*"
type textarea "Rain should be"
type textarea "*"
type textarea "Rain should b"
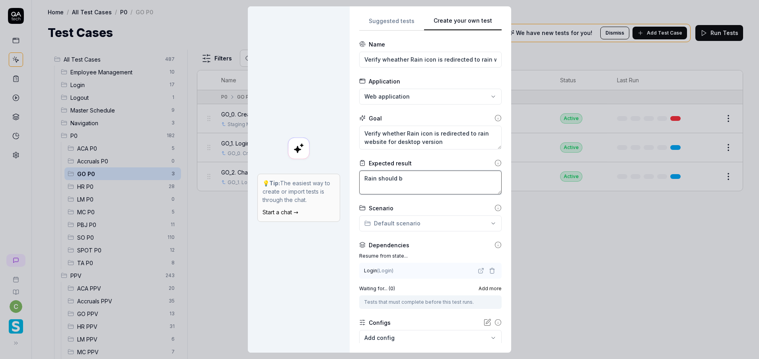
type textarea "*"
type textarea "Rain should"
type textarea "*"
type textarea "Rain should"
type textarea "*"
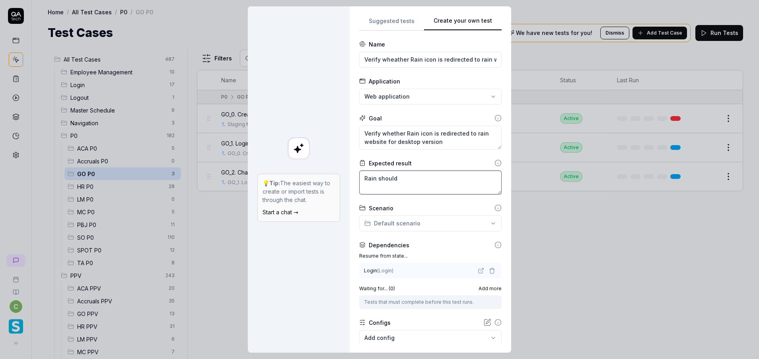
type textarea "Rain shoul"
type textarea "*"
type textarea "Rain sho"
type textarea "*"
type textarea "Rain sh"
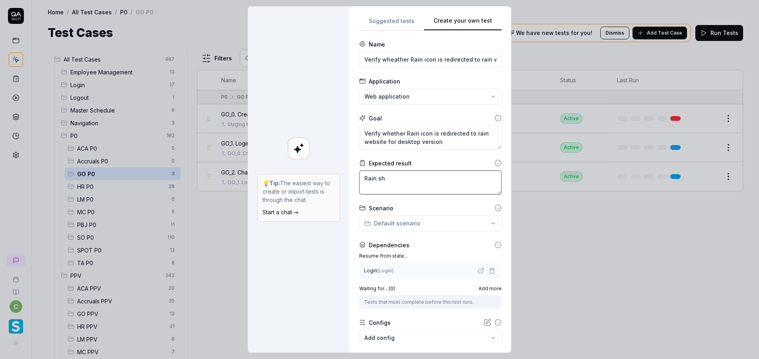
type textarea "*"
type textarea "Rain s"
type textarea "*"
type textarea "Rain"
type textarea "*"
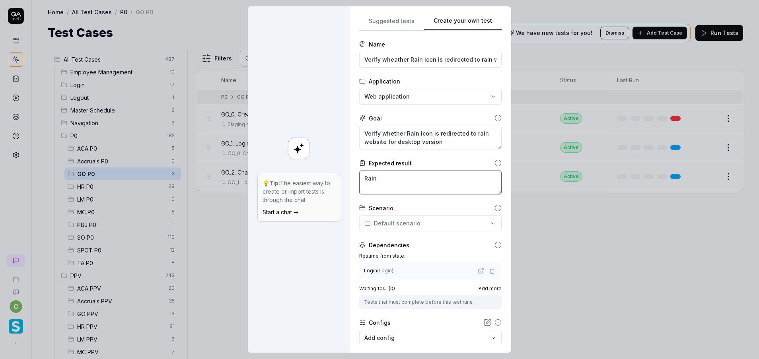
type textarea "Rain"
type textarea "*"
type textarea "Rain"
type textarea "*"
type textarea "Rain s"
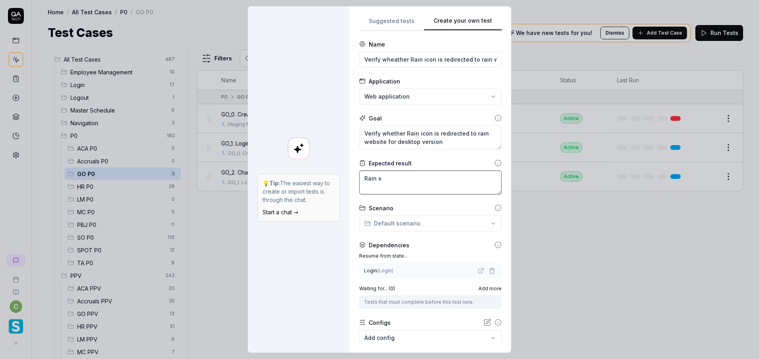
type textarea "*"
type textarea "Rain sy"
type textarea "*"
type textarea "Rain s"
type textarea "*"
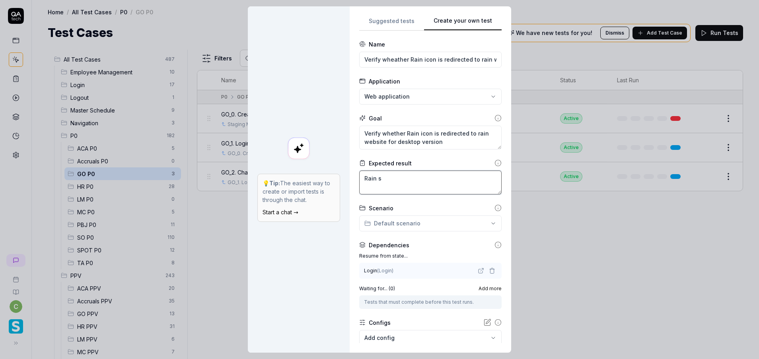
type textarea "Rain su"
type textarea "*"
type textarea "Rain suc"
type textarea "*"
type textarea "Rain succ"
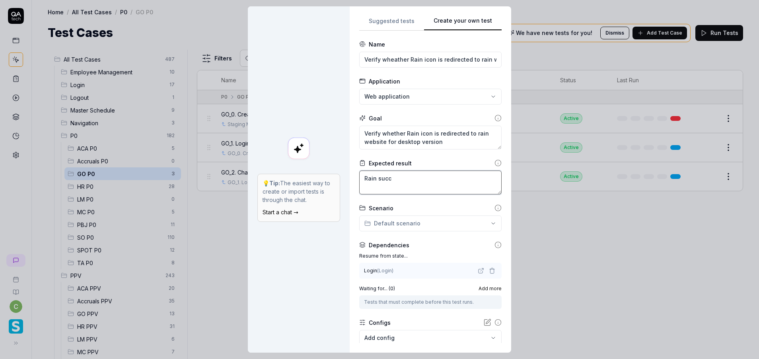
type textarea "*"
type textarea "Rain succe"
type textarea "*"
type textarea "Rain succes"
type textarea "*"
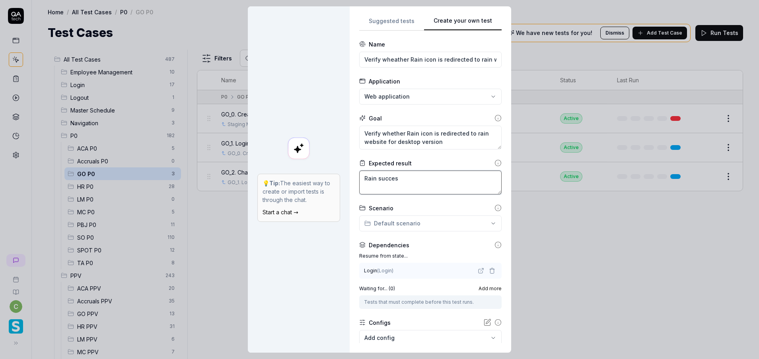
type textarea "Rain success"
type textarea "*"
type textarea "Rain successf"
type textarea "*"
type textarea "Rain successfu"
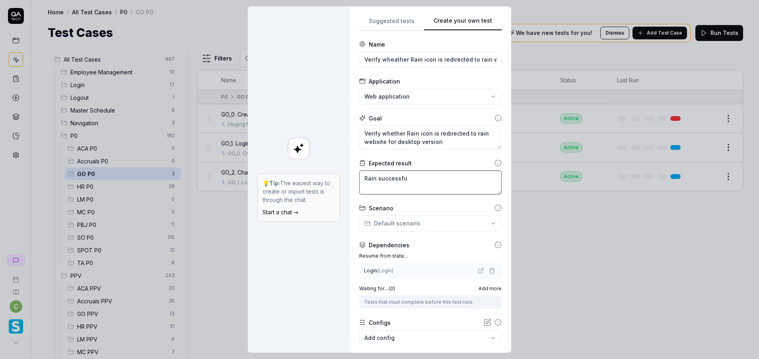
type textarea "*"
type textarea "Rain successful"
type textarea "*"
type textarea "Rain successfull"
click at [393, 21] on button "Suggested tests" at bounding box center [391, 23] width 65 height 14
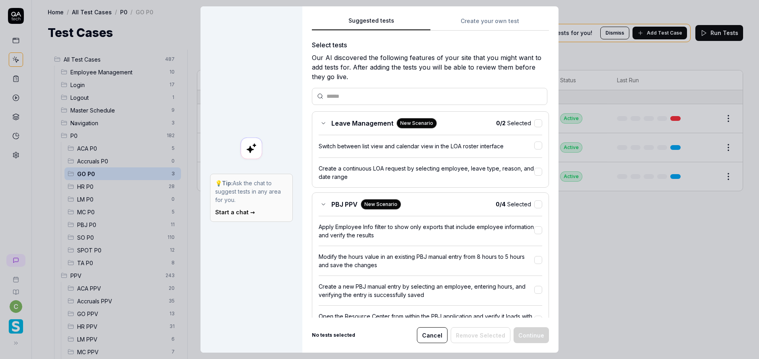
click at [476, 18] on button "Create your own test" at bounding box center [490, 23] width 119 height 14
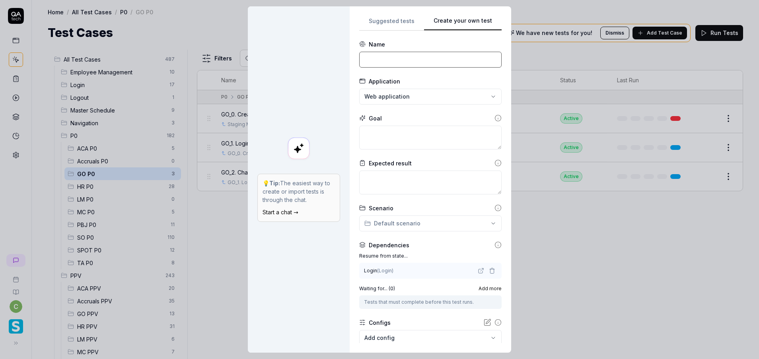
drag, startPoint x: 406, startPoint y: 61, endPoint x: 412, endPoint y: 68, distance: 9.6
click at [406, 60] on input at bounding box center [430, 60] width 142 height 16
paste input "Verify wheather Rain icon is redirected to rain website for desktop version"
click at [390, 137] on textarea at bounding box center [430, 138] width 142 height 24
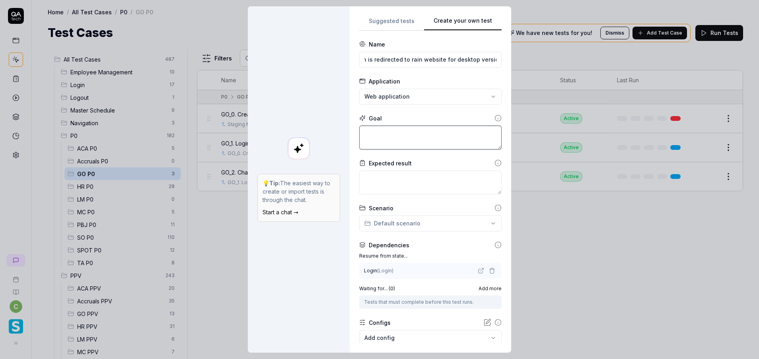
scroll to position [0, 0]
paste textarea "Verify wheather Rain icon is redirected to rain website for desktop version"
click at [406, 175] on textarea at bounding box center [430, 183] width 142 height 24
click at [412, 224] on div "**********" at bounding box center [379, 179] width 759 height 359
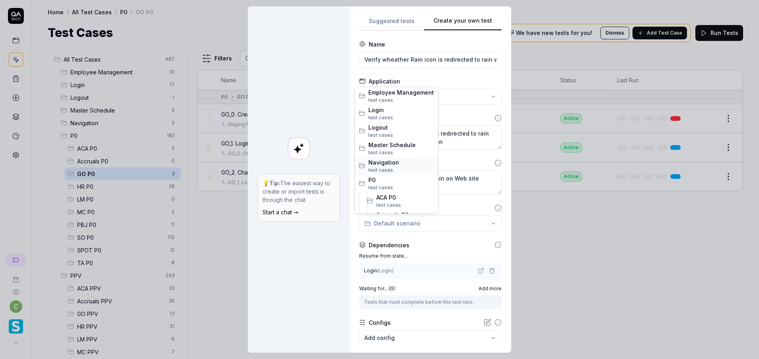
scroll to position [60, 0]
click at [402, 175] on span "GO P0" at bounding box center [406, 173] width 58 height 8
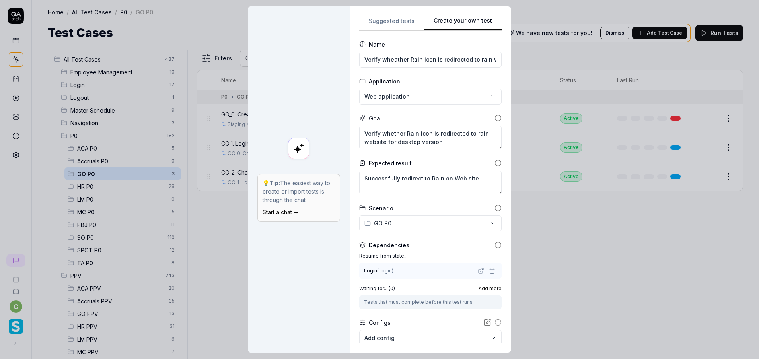
click at [419, 271] on div "Login ( Login )" at bounding box center [420, 270] width 112 height 7
click at [489, 272] on icon "button" at bounding box center [492, 271] width 6 height 6
click at [414, 273] on div "No test case" at bounding box center [427, 271] width 124 height 8
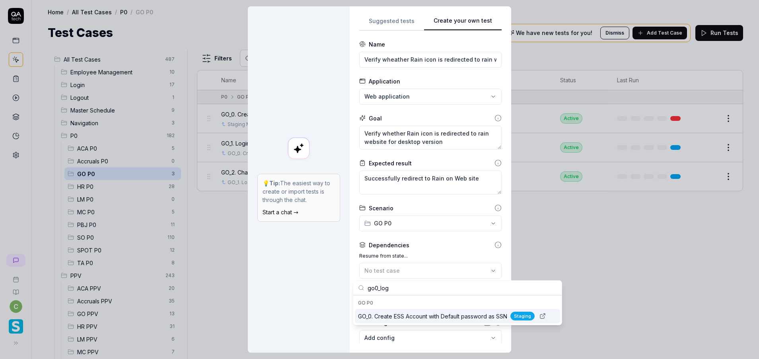
click at [412, 290] on input "go0_log" at bounding box center [462, 288] width 189 height 14
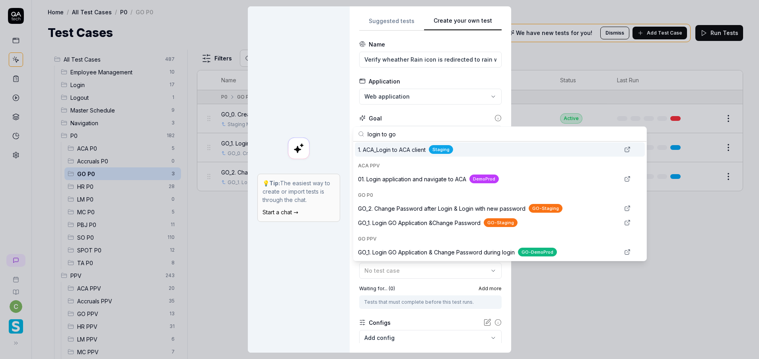
scroll to position [0, 0]
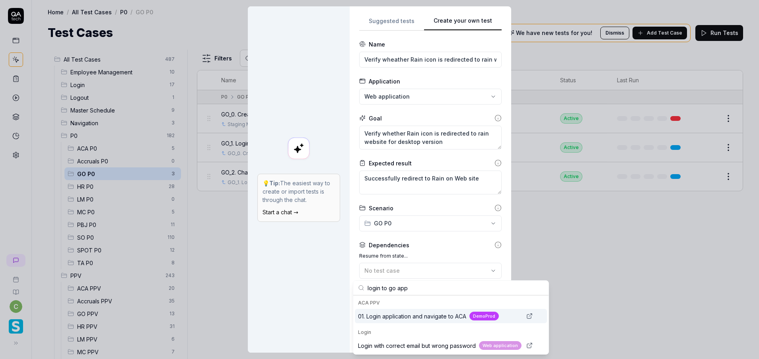
drag, startPoint x: 424, startPoint y: 291, endPoint x: 349, endPoint y: 286, distance: 75.4
click at [349, 286] on body "c Home / All Test Cases / P0 / GO P0 Home / All Test Cases / P0 / GO P0 Test Ca…" at bounding box center [379, 179] width 759 height 359
click at [419, 287] on input "login to go app" at bounding box center [456, 288] width 176 height 14
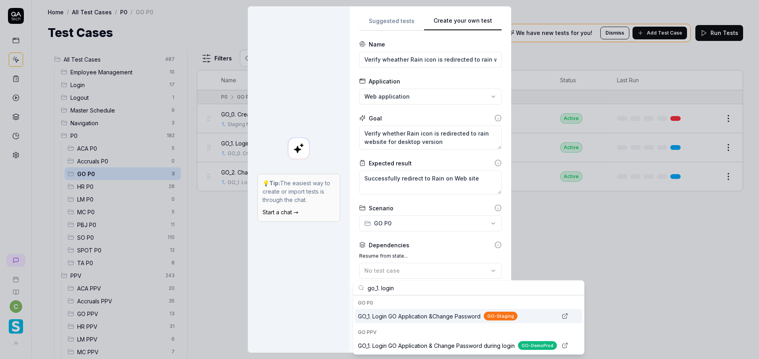
click at [454, 318] on span "GO_1. Login GO Application &Change Password" at bounding box center [419, 316] width 123 height 8
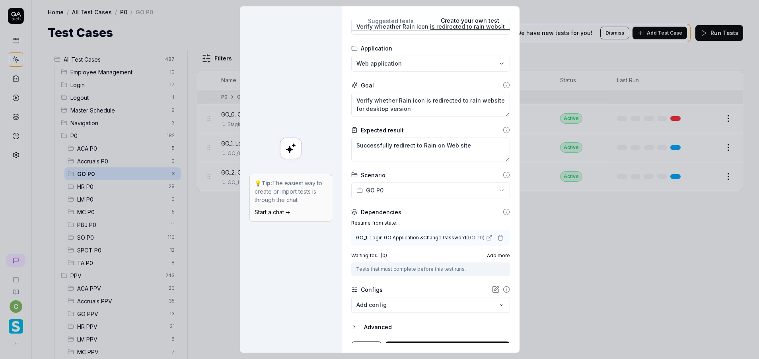
scroll to position [47, 0]
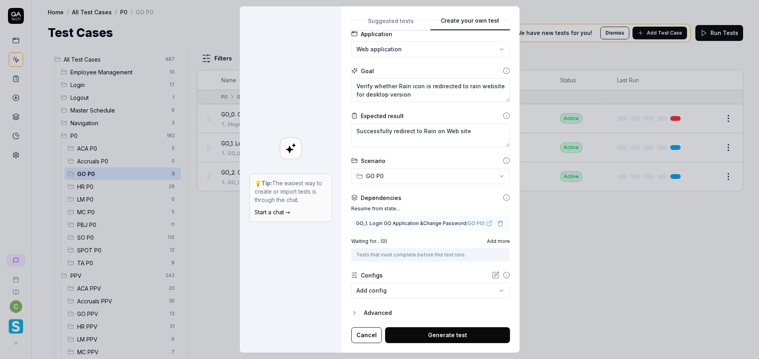
click at [428, 339] on button "Generate test" at bounding box center [447, 336] width 125 height 16
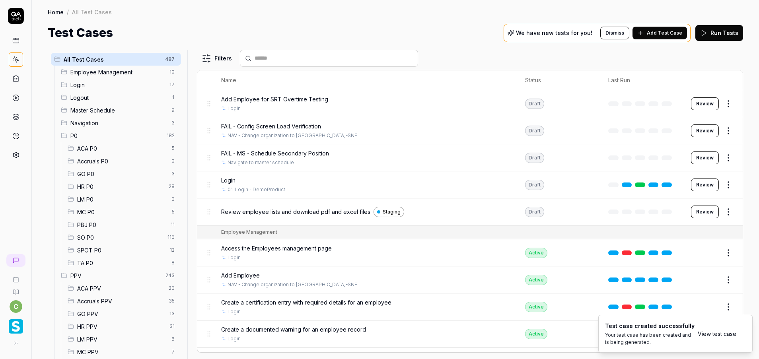
click at [96, 176] on span "GO P0" at bounding box center [122, 174] width 90 height 8
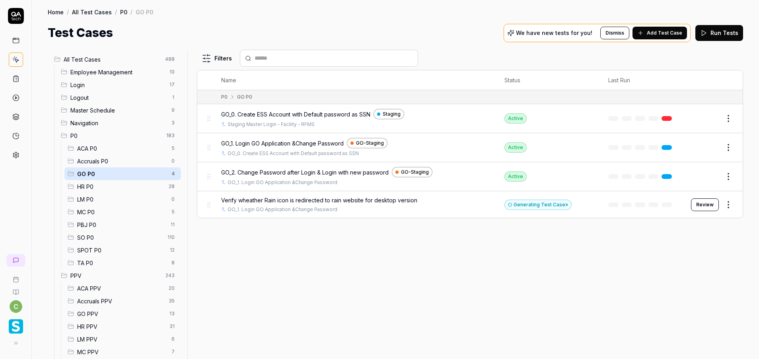
click at [88, 212] on span "MC P0" at bounding box center [122, 212] width 90 height 8
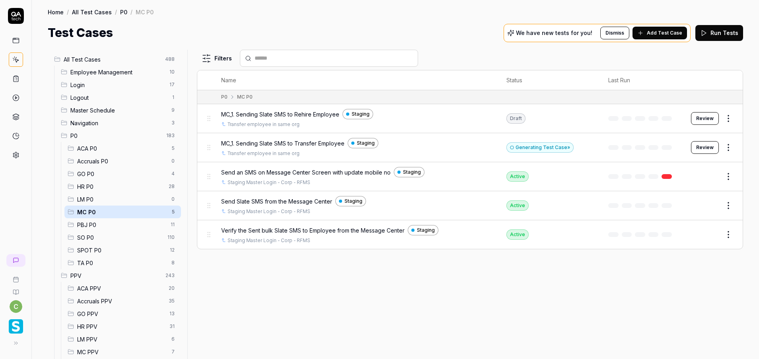
click at [276, 232] on span "Verify the Sent bulk Slate SMS to Employee from the Message Center" at bounding box center [312, 230] width 183 height 8
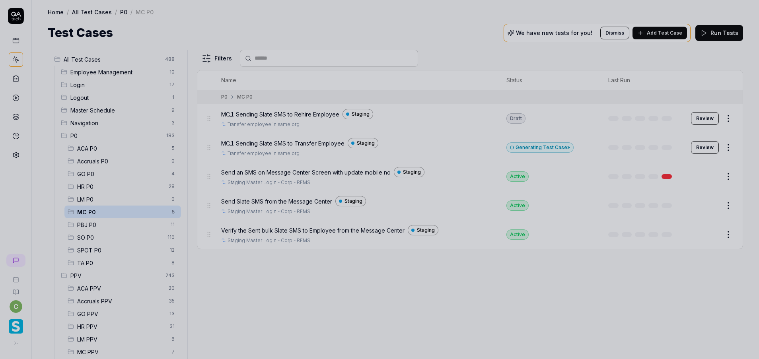
drag, startPoint x: 407, startPoint y: 275, endPoint x: 409, endPoint y: 268, distance: 6.6
click at [407, 275] on div at bounding box center [379, 179] width 759 height 359
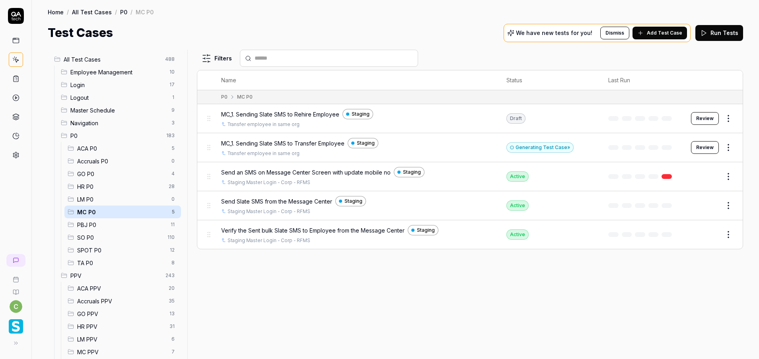
click at [372, 176] on span "Send an SMS on Message Center Screen with update mobile no" at bounding box center [306, 172] width 170 height 8
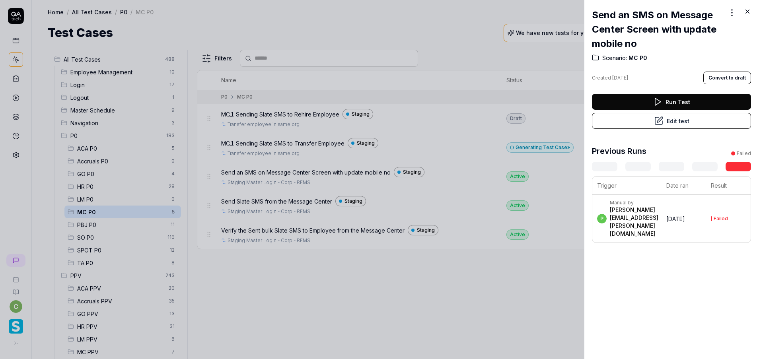
click at [664, 126] on button "Edit test" at bounding box center [671, 121] width 159 height 16
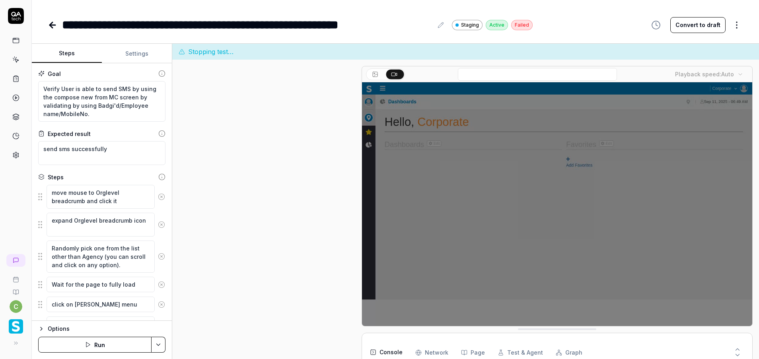
drag, startPoint x: 64, startPoint y: 19, endPoint x: 64, endPoint y: 26, distance: 6.8
click at [63, 21] on div "**********" at bounding box center [247, 25] width 371 height 18
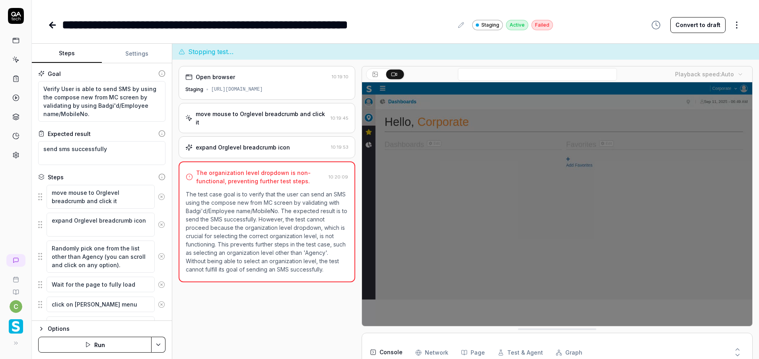
scroll to position [46, 0]
drag, startPoint x: 79, startPoint y: 25, endPoint x: 101, endPoint y: 25, distance: 21.5
click at [80, 25] on div "**********" at bounding box center [257, 25] width 391 height 18
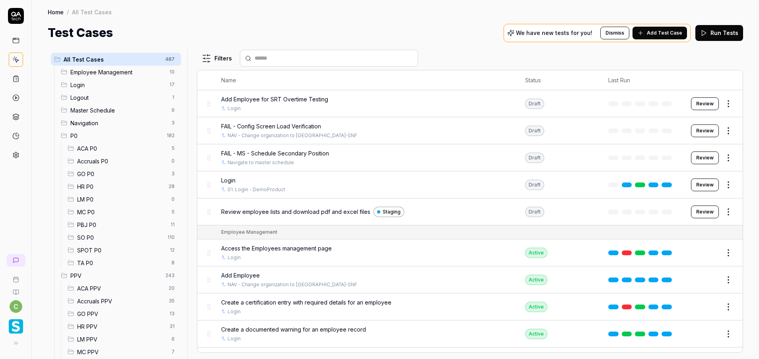
click at [89, 209] on span "MC P0" at bounding box center [122, 212] width 90 height 8
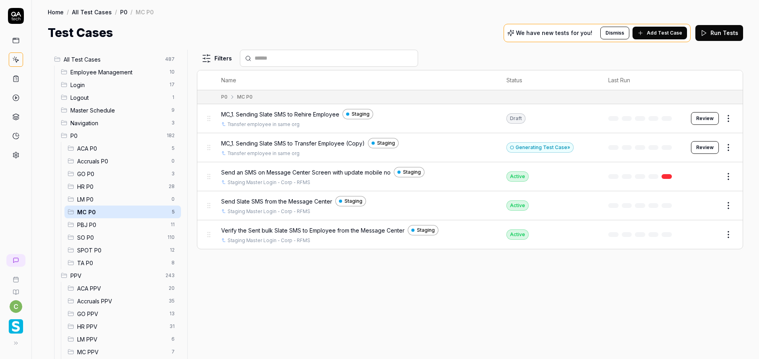
click at [712, 149] on button "Review" at bounding box center [705, 147] width 28 height 13
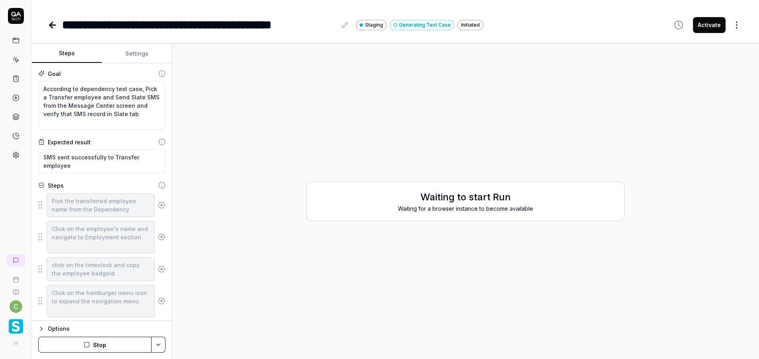
type textarea "*"
click at [92, 25] on div "**********" at bounding box center [199, 25] width 275 height 18
type textarea "*"
